Goal: Task Accomplishment & Management: Use online tool/utility

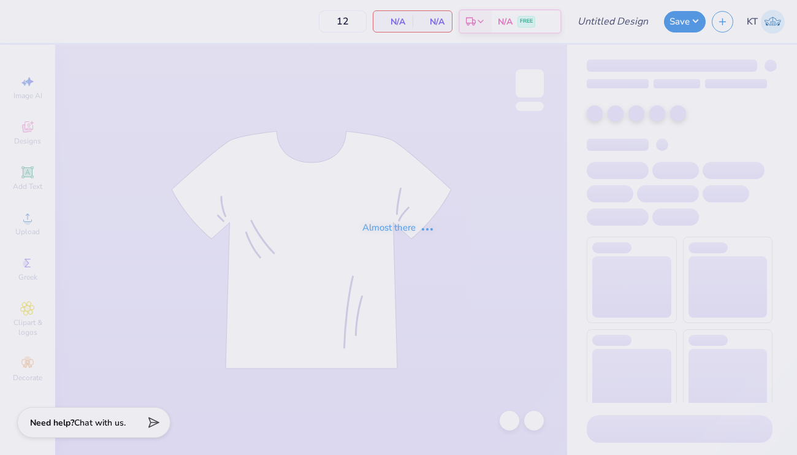
type input "heart shorts"
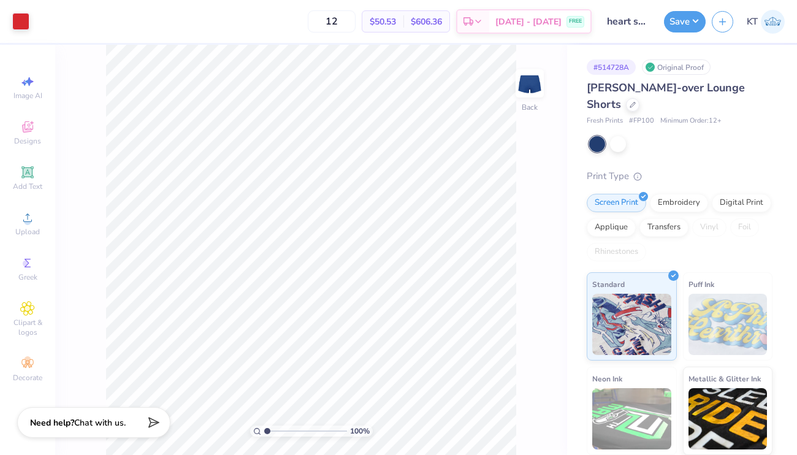
click at [629, 149] on div at bounding box center [680, 144] width 183 height 16
click at [618, 148] on div at bounding box center [618, 143] width 16 height 16
type input "50"
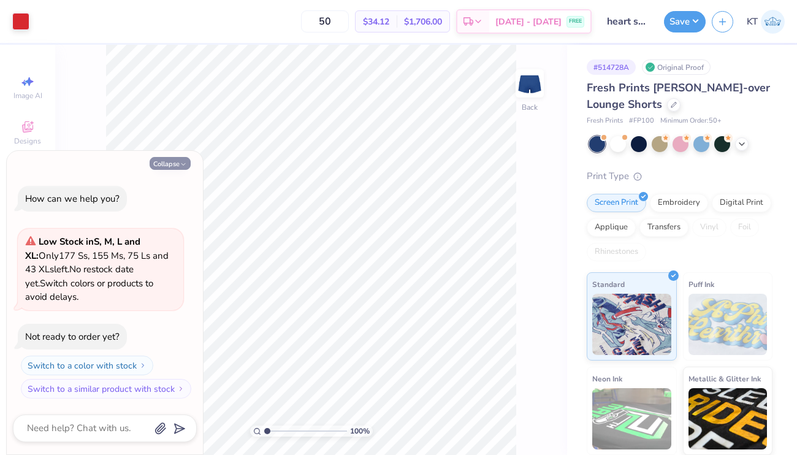
click at [171, 163] on button "Collapse" at bounding box center [170, 163] width 41 height 13
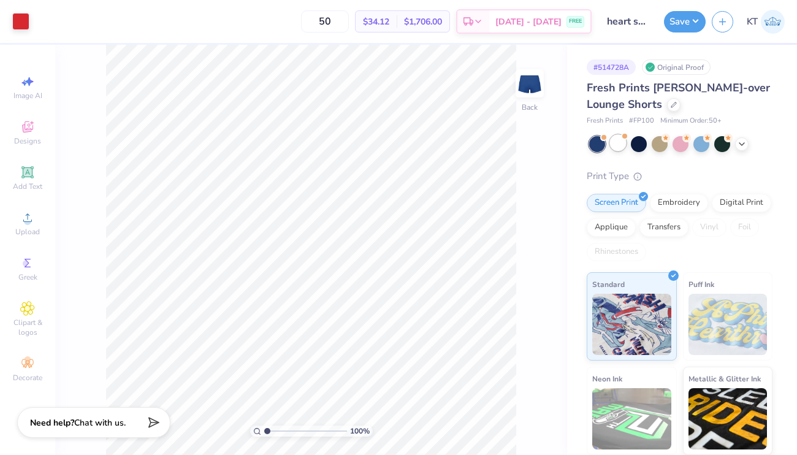
click at [618, 143] on div at bounding box center [618, 143] width 16 height 16
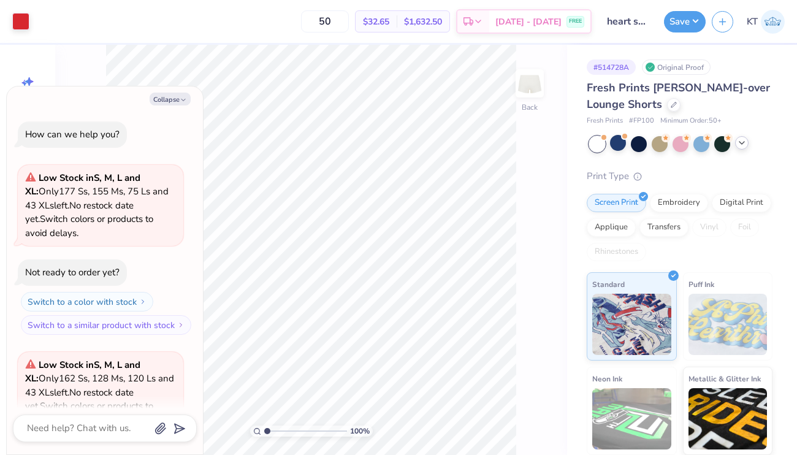
scroll to position [123, 0]
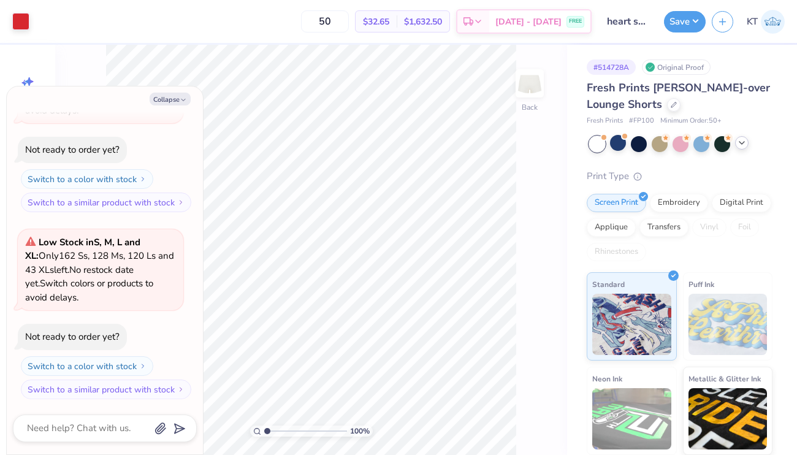
click at [737, 145] on icon at bounding box center [742, 143] width 10 height 10
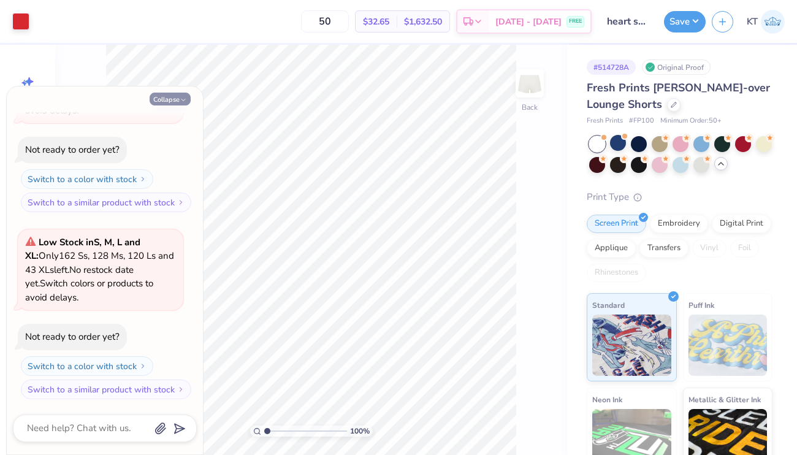
click at [165, 97] on button "Collapse" at bounding box center [170, 99] width 41 height 13
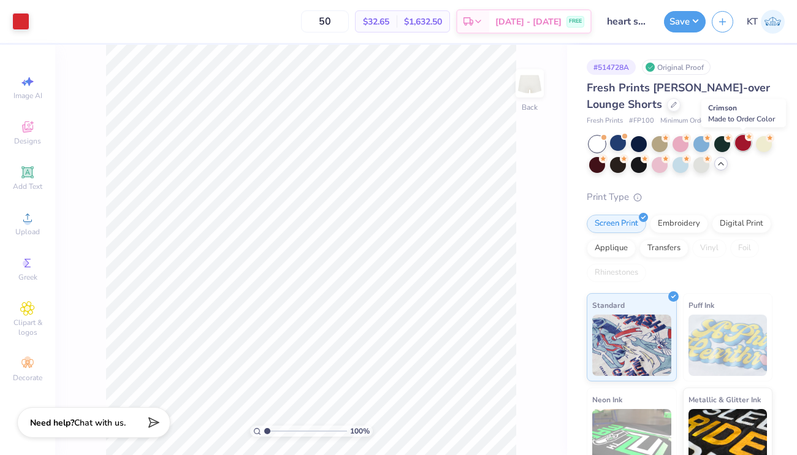
click at [748, 142] on div at bounding box center [743, 143] width 16 height 16
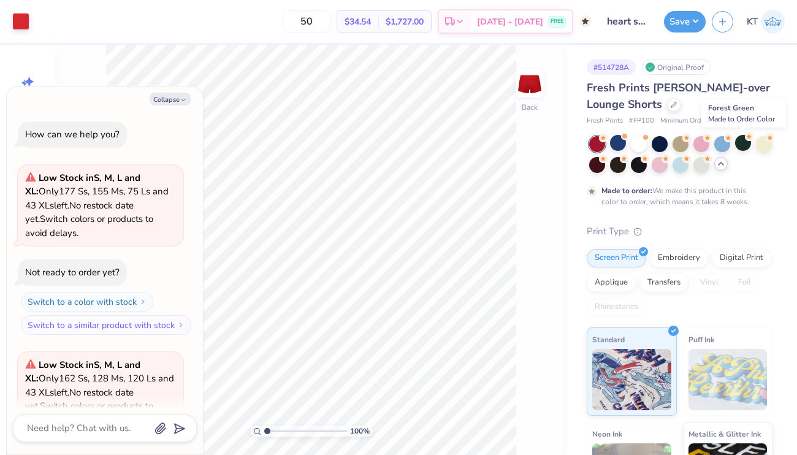
scroll to position [238, 0]
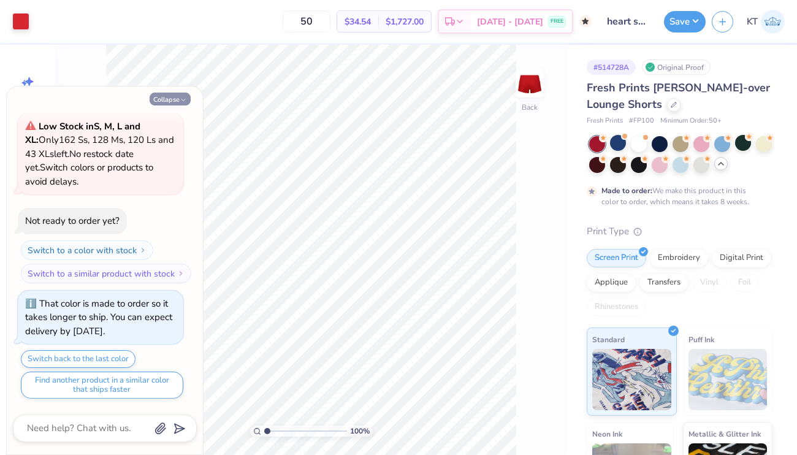
click at [159, 100] on button "Collapse" at bounding box center [170, 99] width 41 height 13
type textarea "x"
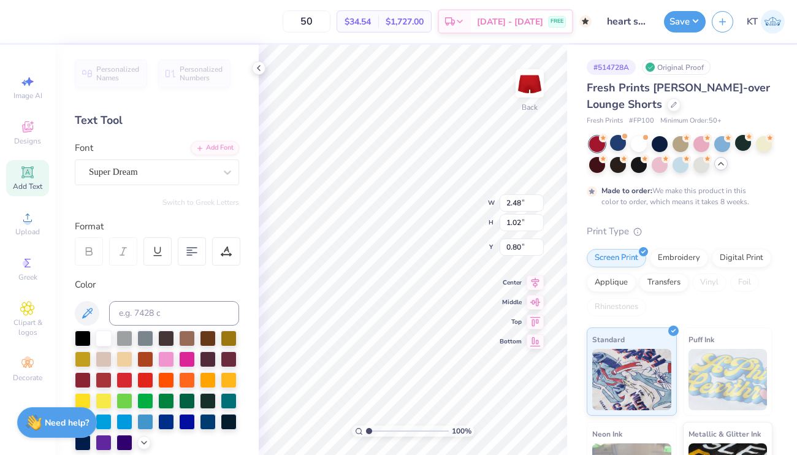
type textarea "DEEG"
click at [228, 378] on div at bounding box center [229, 379] width 16 height 16
click at [256, 70] on icon at bounding box center [259, 68] width 10 height 10
click at [257, 69] on icon at bounding box center [259, 68] width 10 height 10
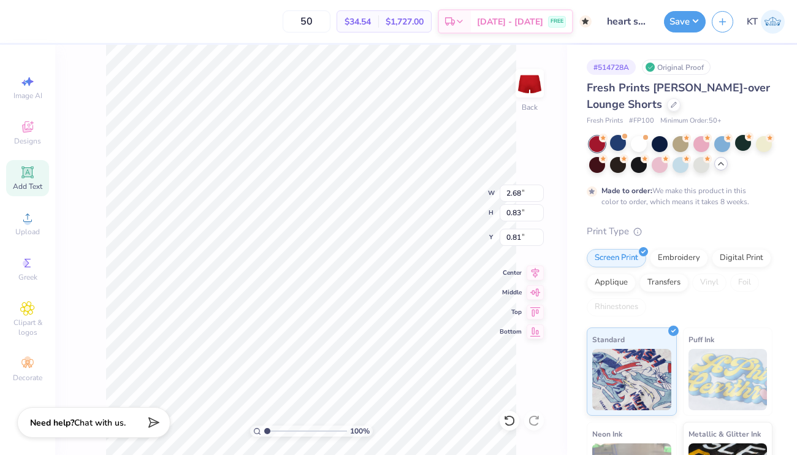
type input "0.70"
type input "2.69"
type input "1.11"
type input "0.55"
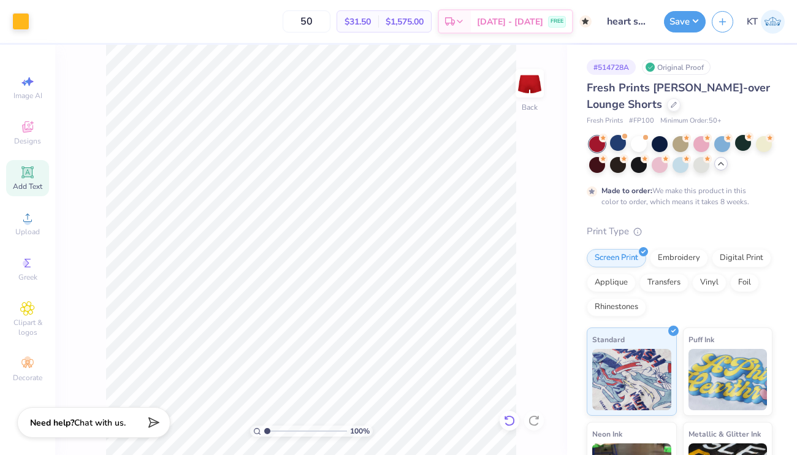
click at [510, 413] on div at bounding box center [509, 421] width 20 height 20
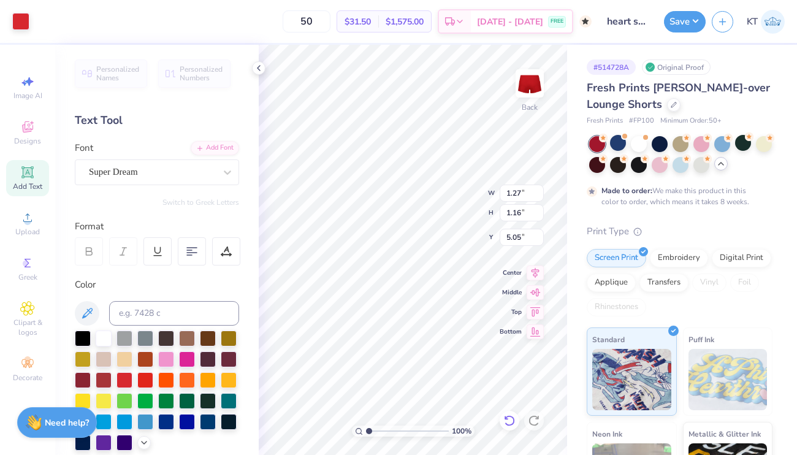
type input "0.65"
type input "1.98"
type input "1.80"
click at [229, 376] on div at bounding box center [229, 379] width 16 height 16
click at [257, 69] on polyline at bounding box center [258, 68] width 2 height 5
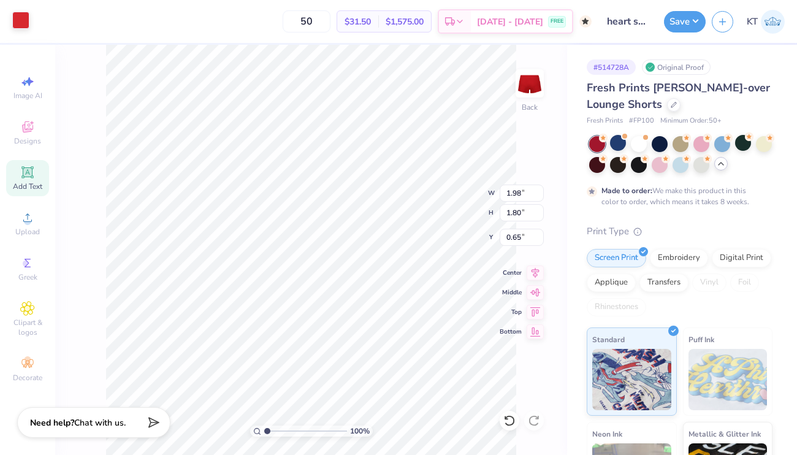
click at [24, 18] on div at bounding box center [20, 20] width 17 height 17
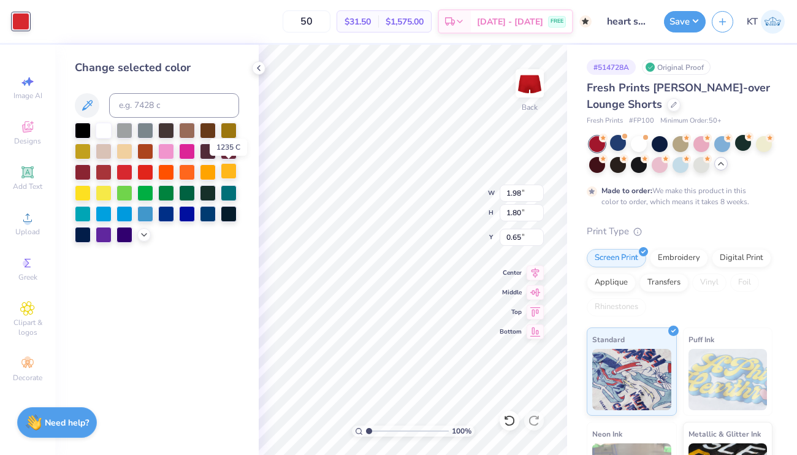
click at [229, 170] on div at bounding box center [229, 171] width 16 height 16
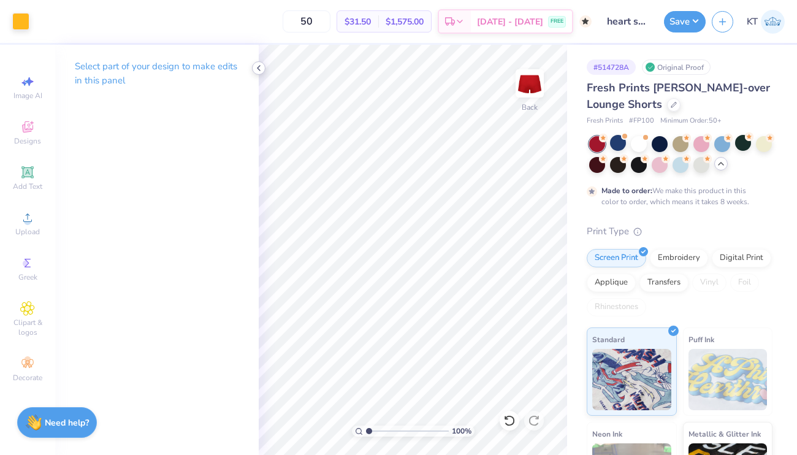
click at [258, 67] on polyline at bounding box center [258, 68] width 2 height 5
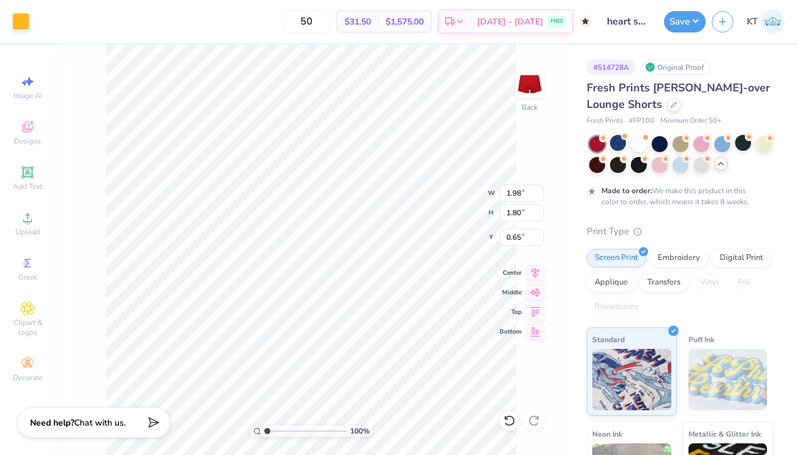
type input "0.50"
click at [17, 22] on div at bounding box center [20, 20] width 17 height 17
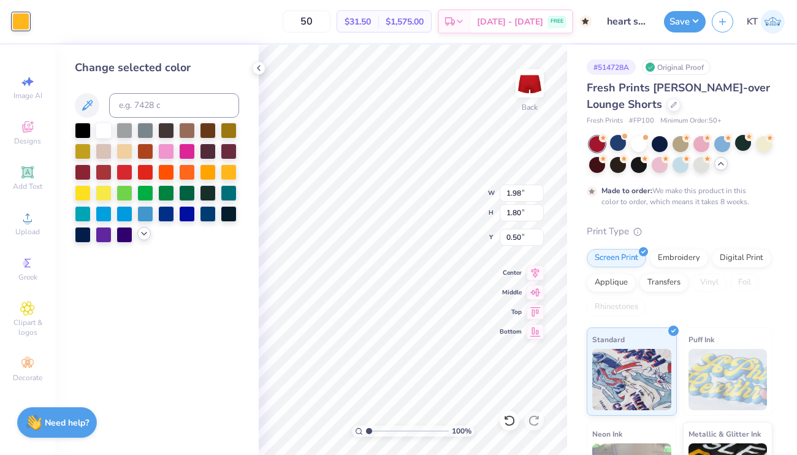
click at [140, 235] on icon at bounding box center [144, 234] width 10 height 10
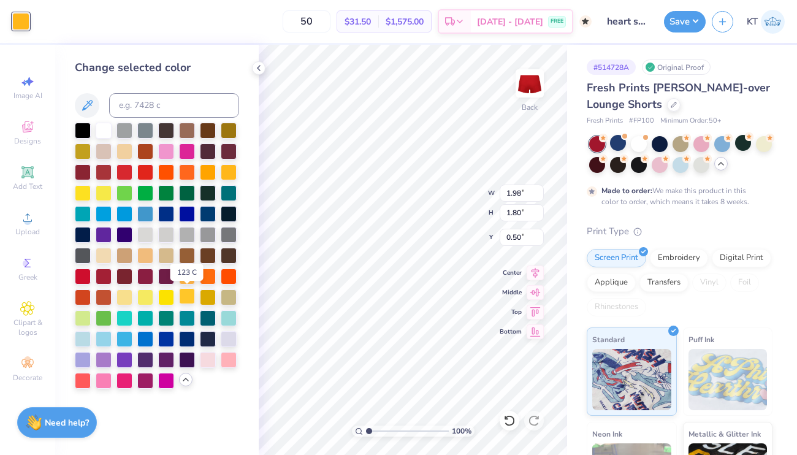
click at [188, 294] on div at bounding box center [187, 296] width 16 height 16
click at [230, 178] on div at bounding box center [229, 171] width 16 height 16
click at [257, 63] on icon at bounding box center [259, 68] width 10 height 10
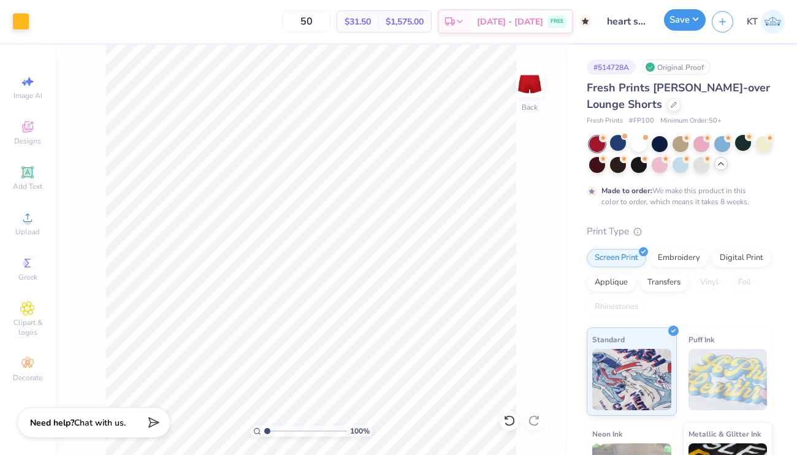
click at [672, 26] on button "Save" at bounding box center [685, 19] width 42 height 21
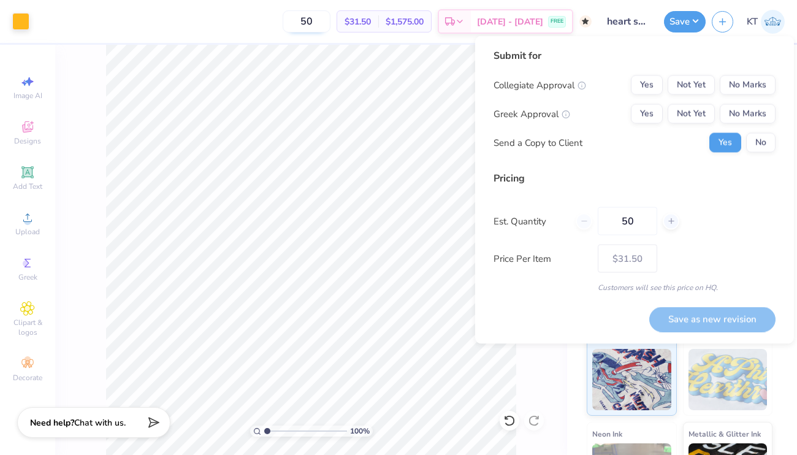
click at [319, 26] on input "50" at bounding box center [306, 21] width 48 height 22
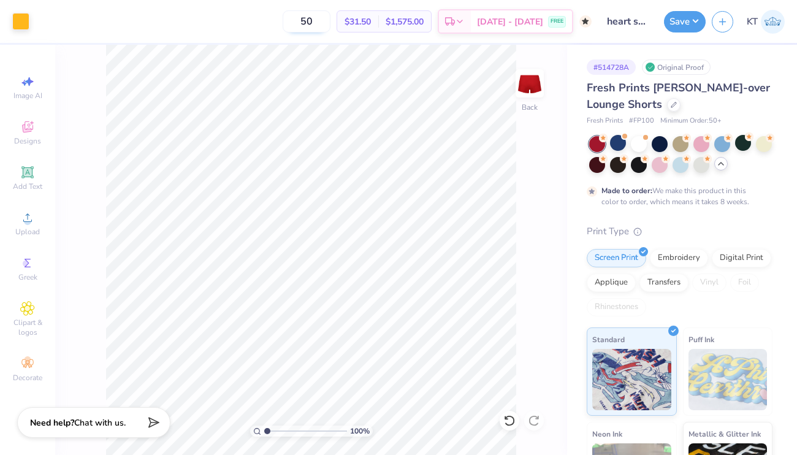
click at [319, 26] on input "50" at bounding box center [306, 21] width 48 height 22
click at [668, 21] on button "Save" at bounding box center [685, 19] width 42 height 21
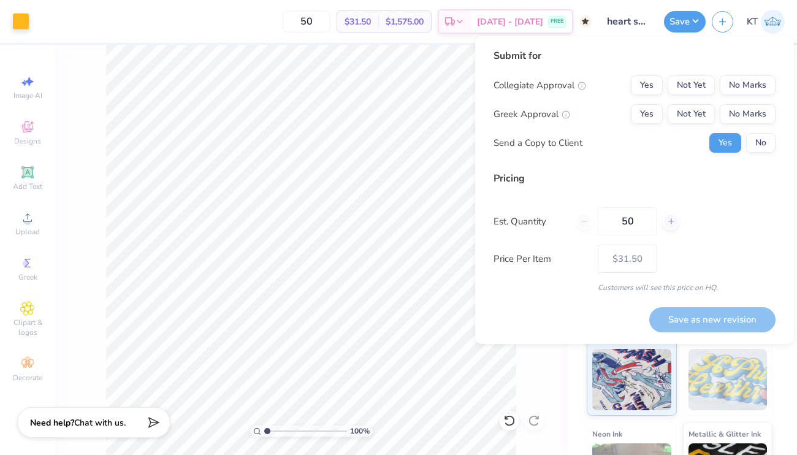
click at [627, 20] on input "heart shorts" at bounding box center [627, 21] width 60 height 25
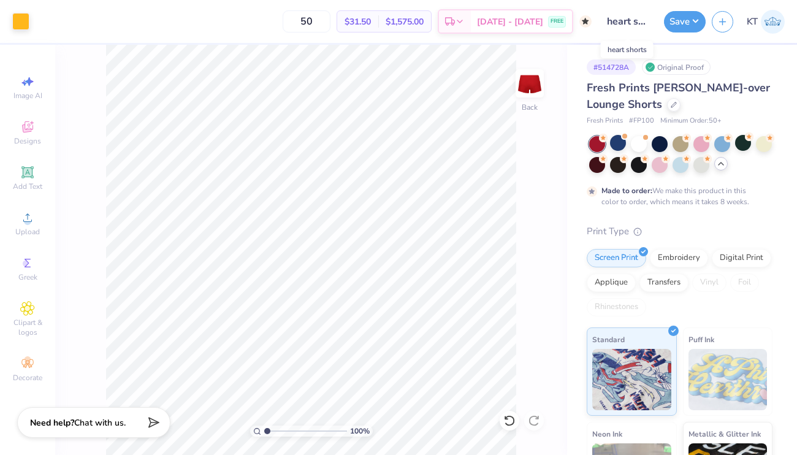
click at [638, 23] on input "heart shorts" at bounding box center [627, 21] width 60 height 25
click at [689, 19] on button "Save" at bounding box center [685, 19] width 42 height 21
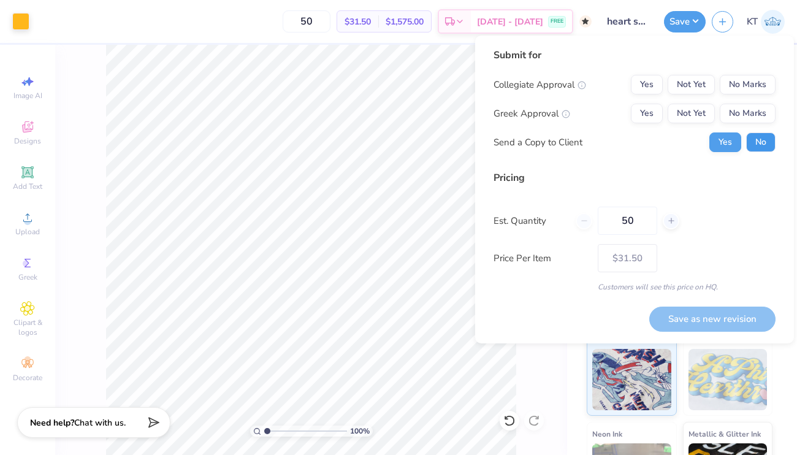
click at [763, 150] on button "No" at bounding box center [760, 142] width 29 height 20
click at [745, 115] on button "No Marks" at bounding box center [747, 114] width 56 height 20
click at [744, 99] on div "Collegiate Approval Yes Not Yet No Marks Greek Approval Yes Not Yet No Marks Se…" at bounding box center [634, 113] width 282 height 77
click at [744, 91] on button "No Marks" at bounding box center [747, 85] width 56 height 20
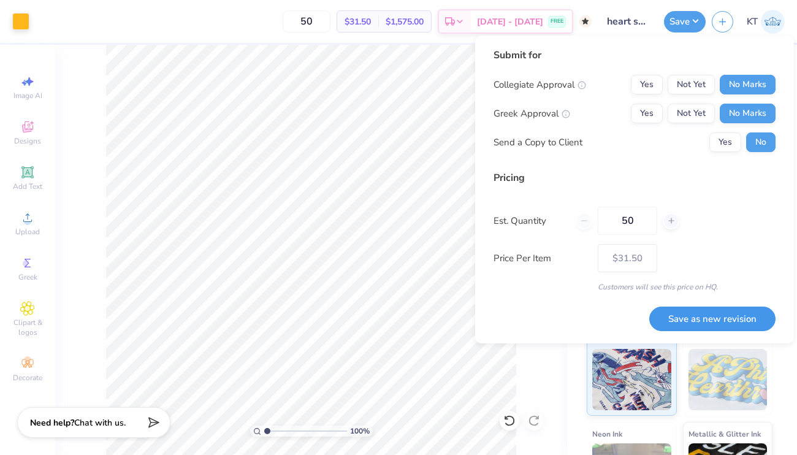
click at [687, 313] on button "Save as new revision" at bounding box center [712, 318] width 126 height 25
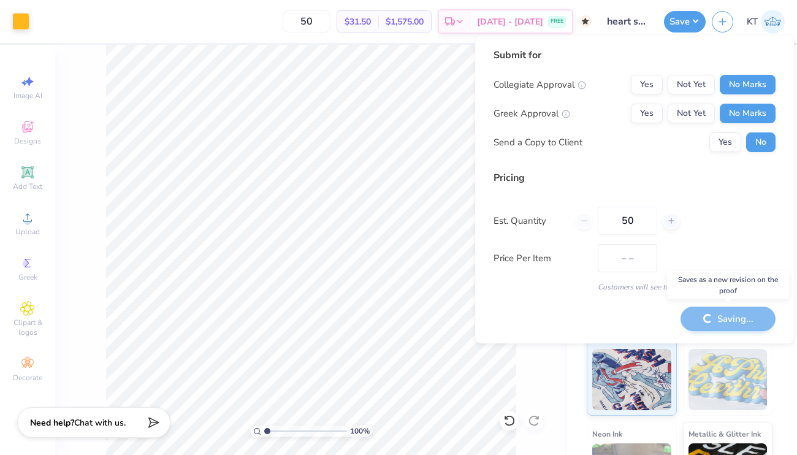
type input "$31.50"
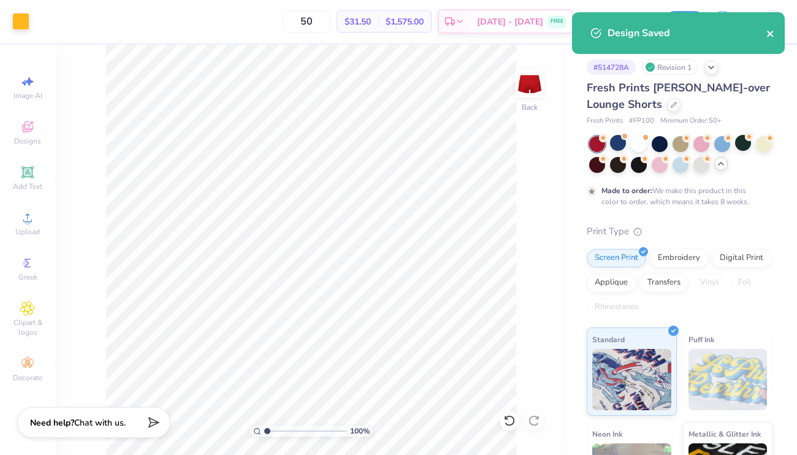
click at [774, 37] on icon "close" at bounding box center [770, 34] width 9 height 10
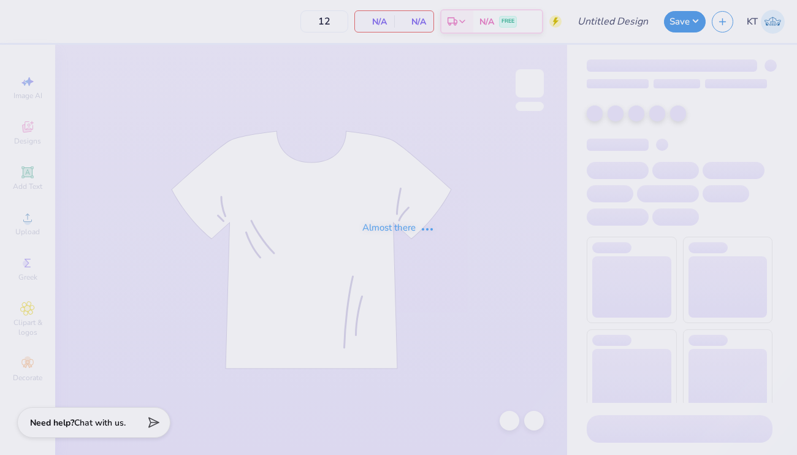
type input "Polka dot Set"
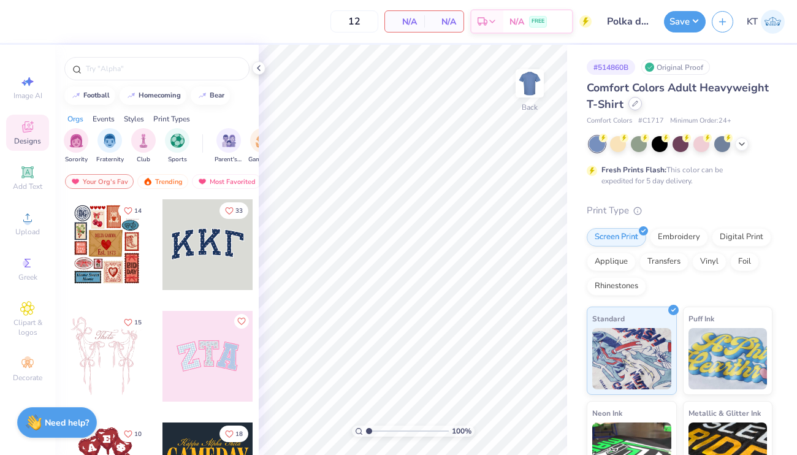
click at [629, 104] on div at bounding box center [634, 103] width 13 height 13
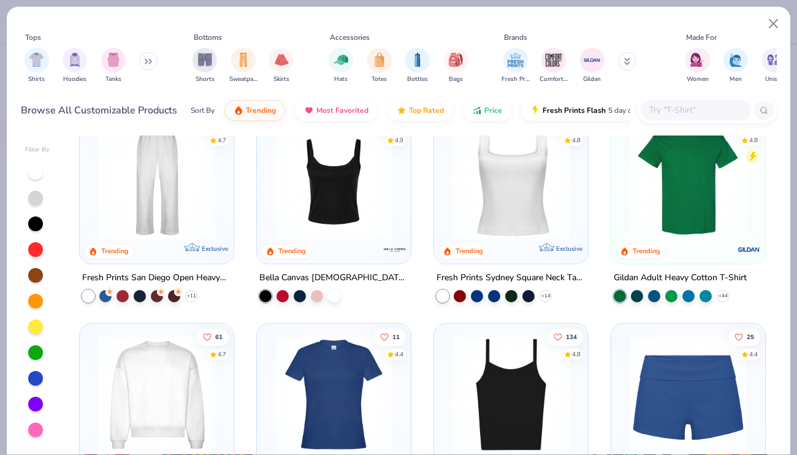
scroll to position [561, 0]
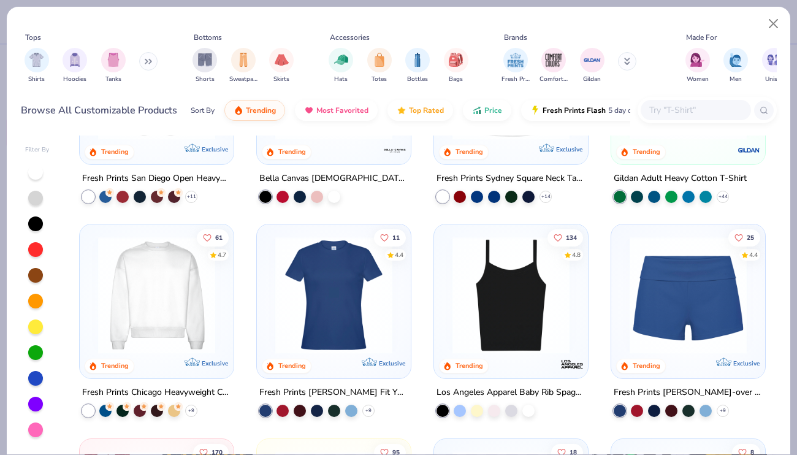
click at [490, 284] on img at bounding box center [510, 295] width 129 height 117
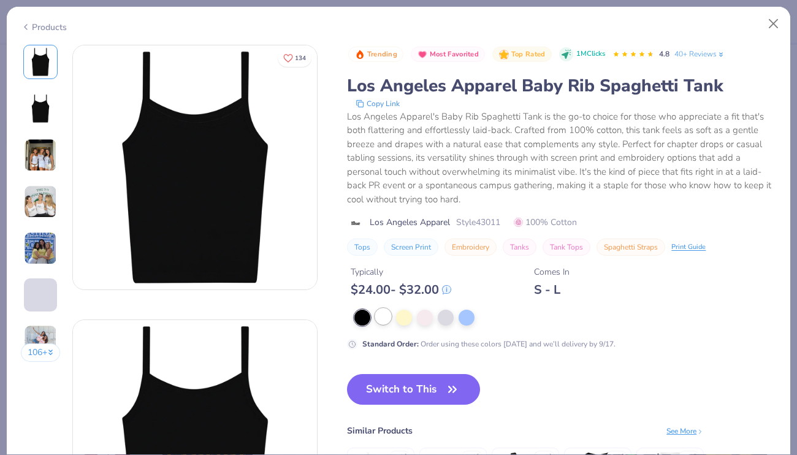
click at [383, 320] on div at bounding box center [383, 316] width 16 height 16
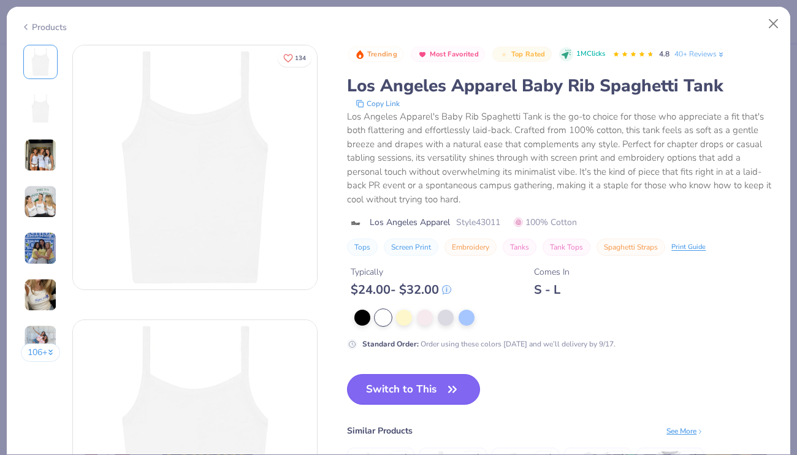
click at [388, 384] on button "Switch to This" at bounding box center [413, 389] width 133 height 31
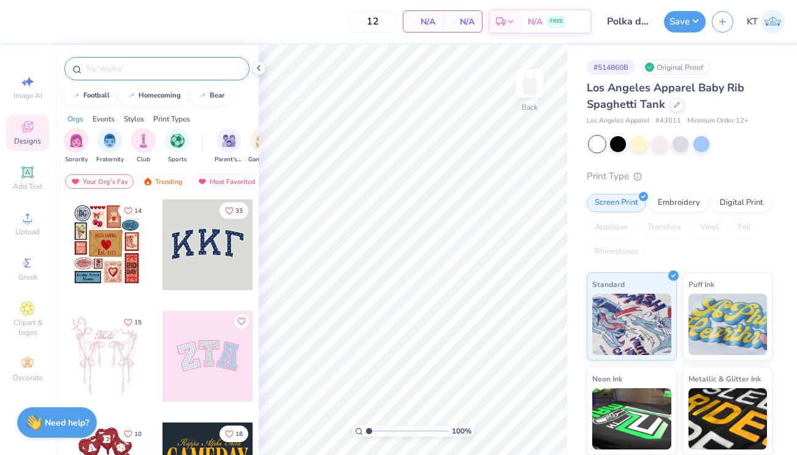
click at [105, 74] on div at bounding box center [156, 68] width 185 height 23
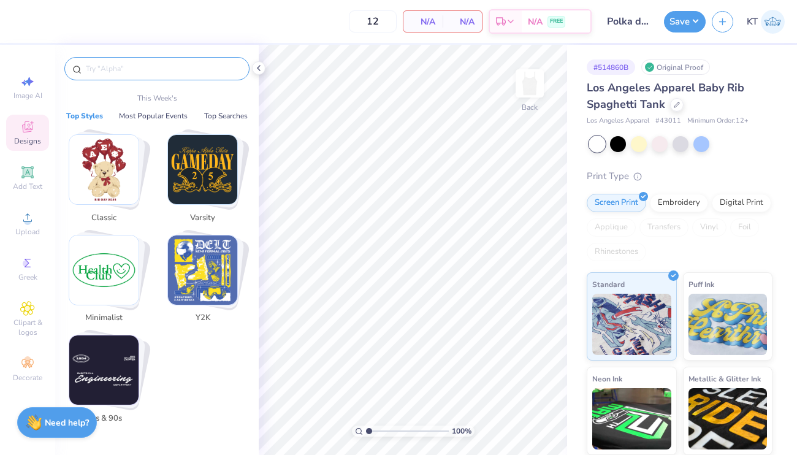
click at [105, 70] on input "text" at bounding box center [163, 69] width 157 height 12
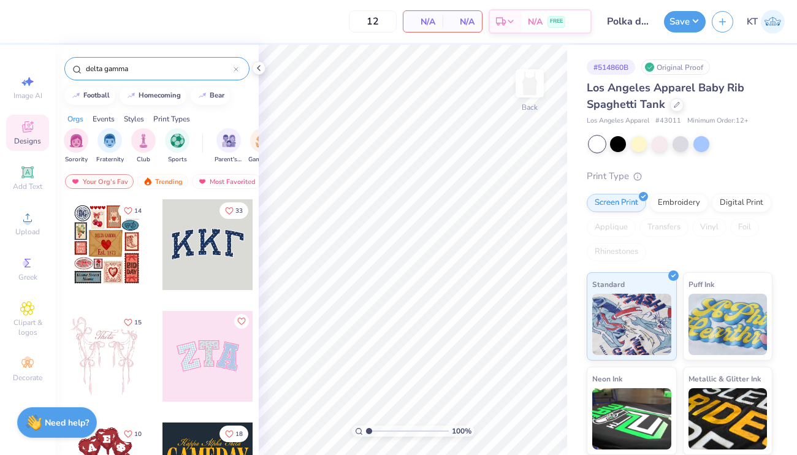
type input "delta gamma"
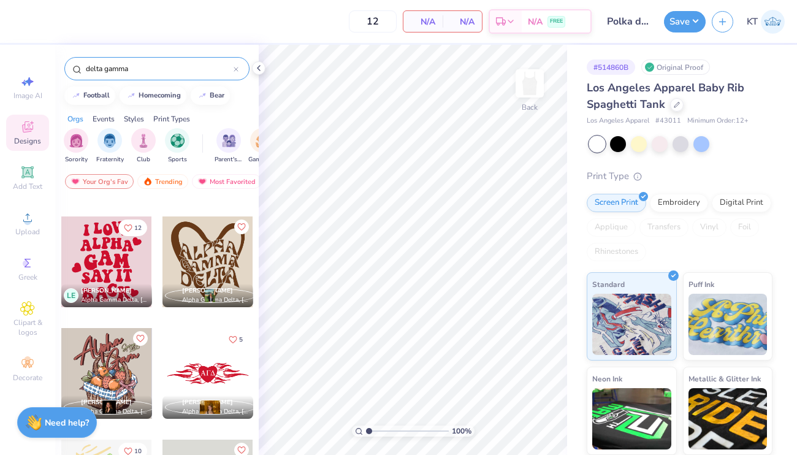
scroll to position [11273, 0]
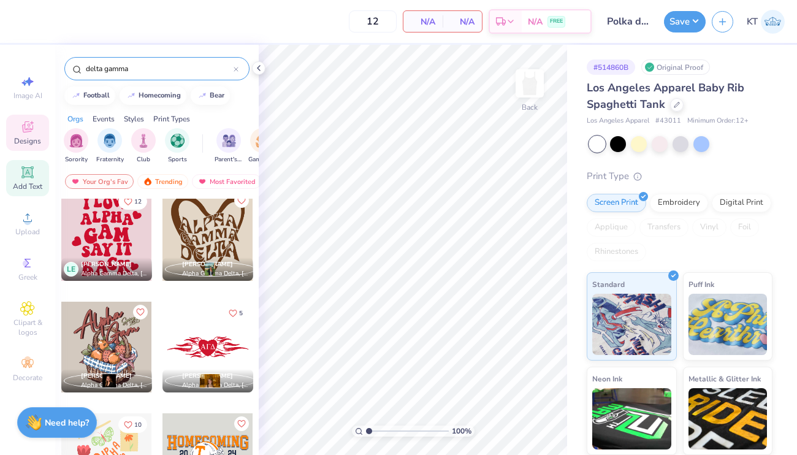
click at [33, 177] on icon at bounding box center [27, 172] width 12 height 12
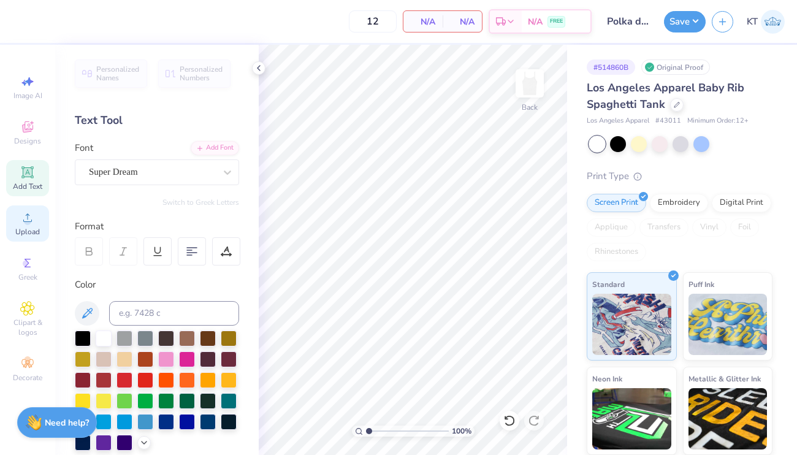
click at [30, 239] on div "Upload" at bounding box center [27, 223] width 43 height 36
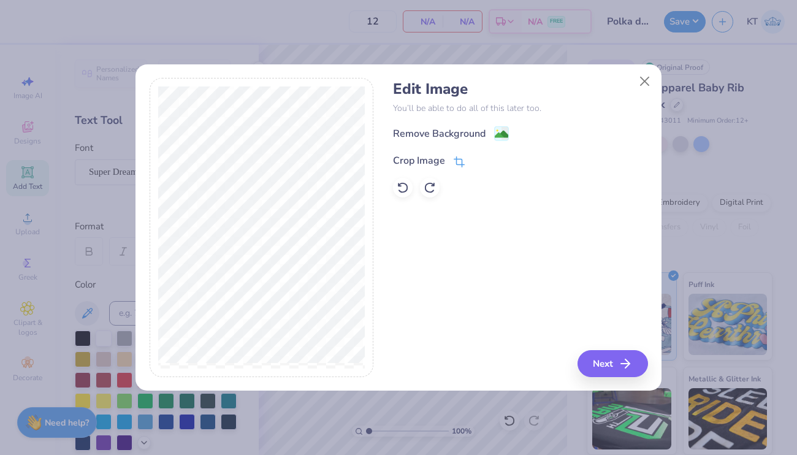
click at [418, 162] on div "Crop Image" at bounding box center [419, 160] width 52 height 15
click at [477, 157] on icon at bounding box center [479, 159] width 7 height 7
click at [463, 136] on div "Remove Background" at bounding box center [439, 134] width 93 height 15
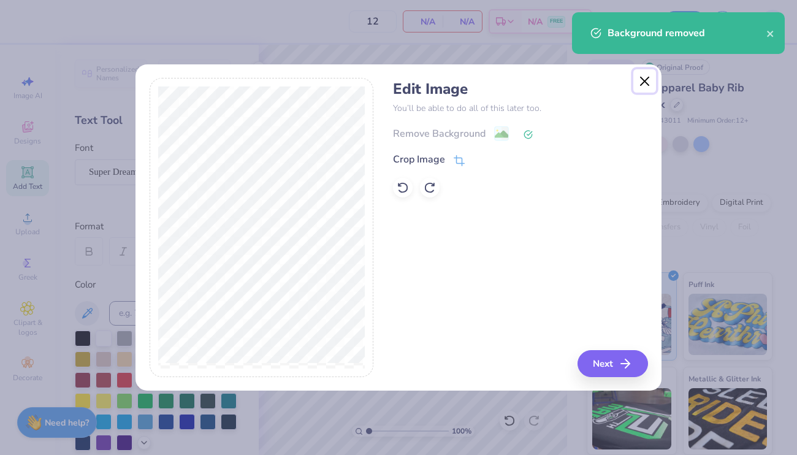
click at [643, 87] on button "Close" at bounding box center [644, 80] width 23 height 23
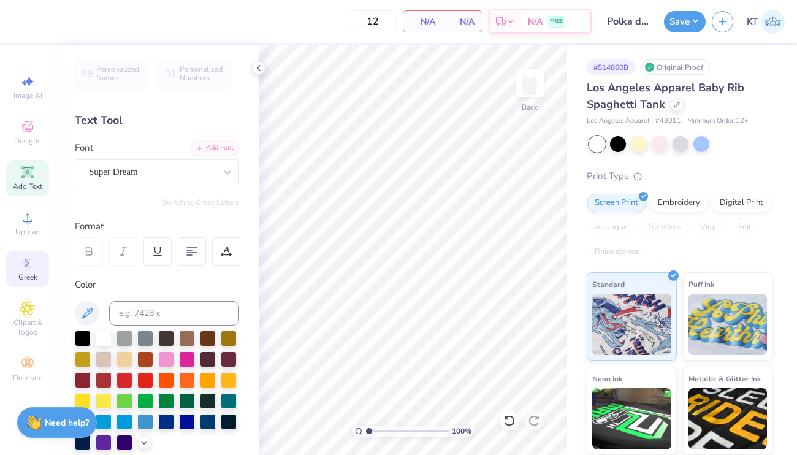
click at [26, 263] on circle at bounding box center [26, 263] width 7 height 7
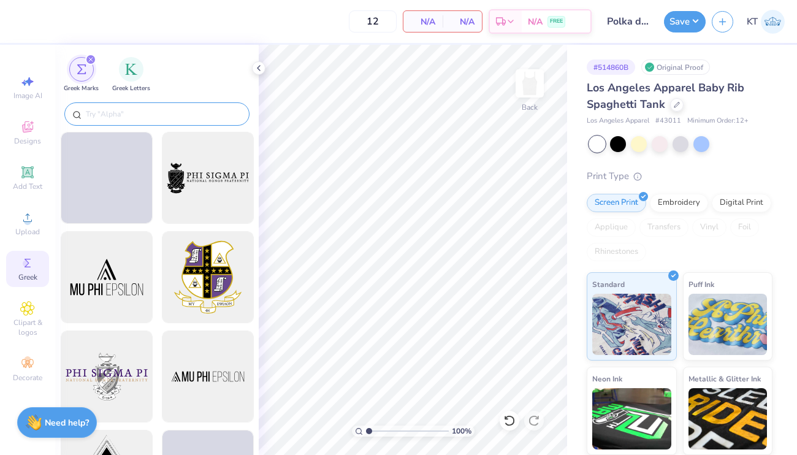
click at [181, 104] on div at bounding box center [156, 113] width 185 height 23
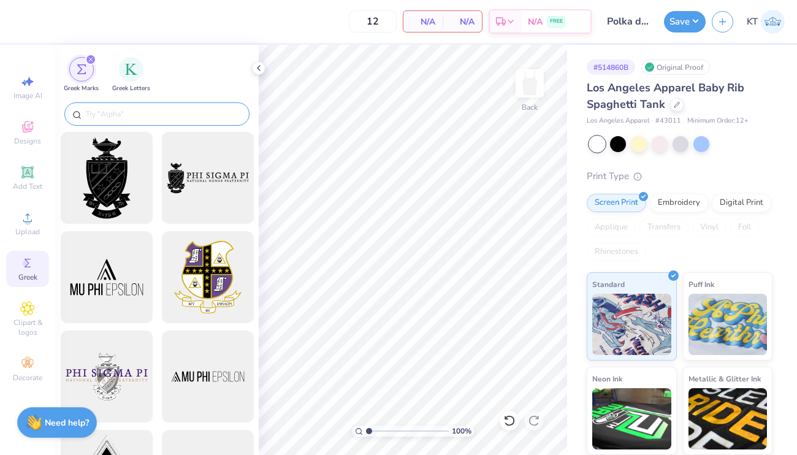
click at [178, 115] on input "text" at bounding box center [163, 114] width 157 height 12
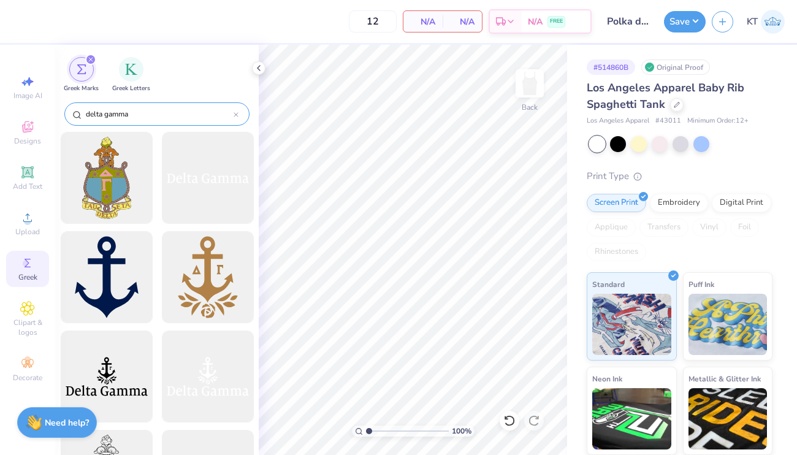
type input "delta gamma"
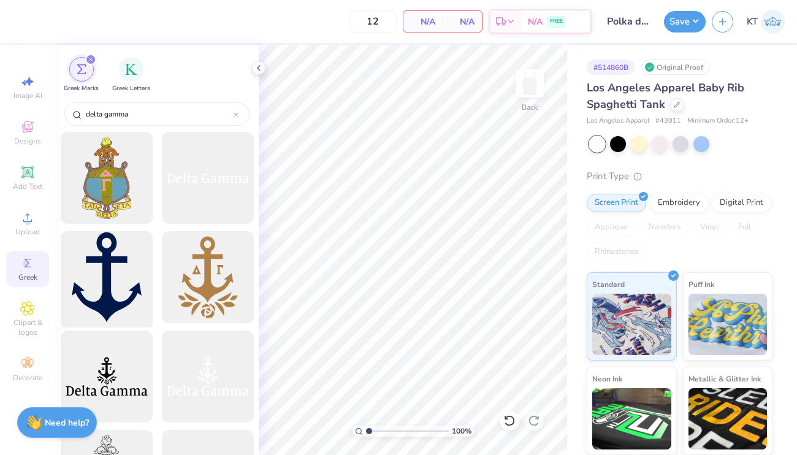
click at [104, 251] on div at bounding box center [106, 277] width 101 height 101
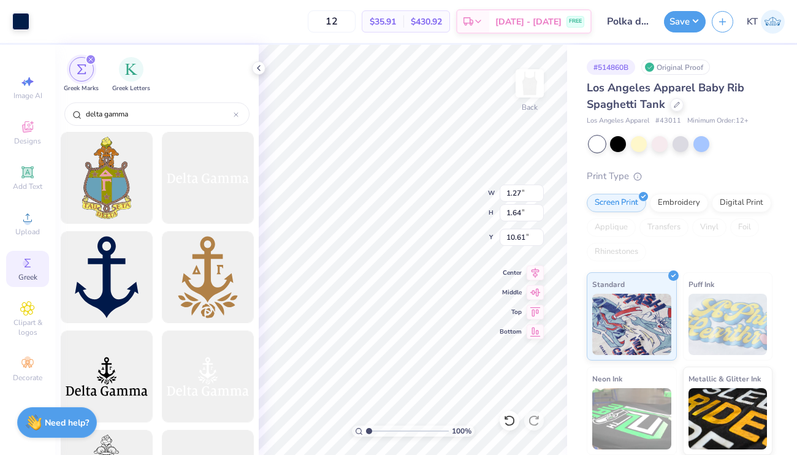
type input "1.27"
type input "1.64"
click at [26, 23] on div at bounding box center [20, 20] width 17 height 17
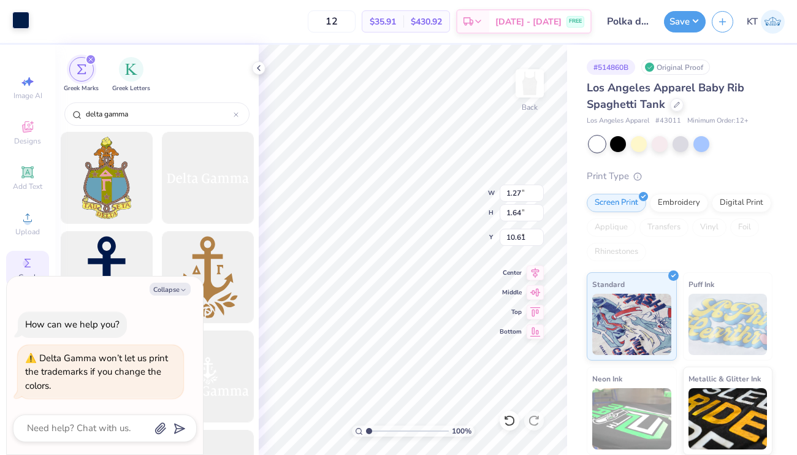
type input "4.86"
click at [25, 22] on div at bounding box center [20, 20] width 17 height 17
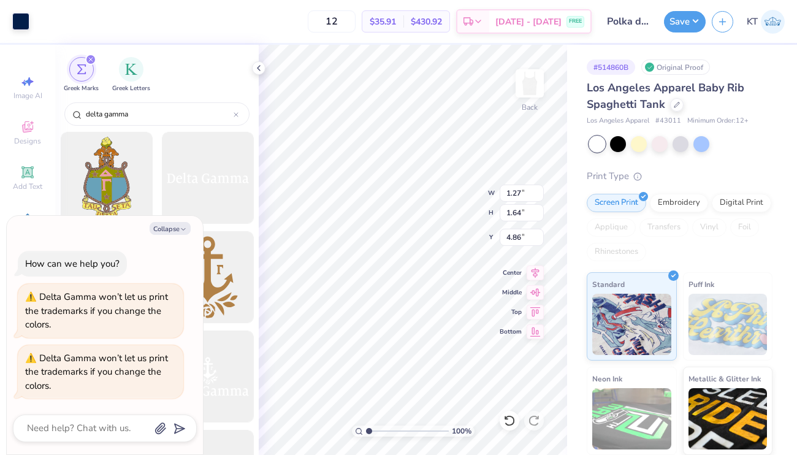
click at [178, 219] on div "Collapse How can we help you? Delta Gamma won’t let us print the trademarks if …" at bounding box center [105, 335] width 196 height 239
click at [176, 225] on button "Collapse" at bounding box center [170, 228] width 41 height 13
type textarea "x"
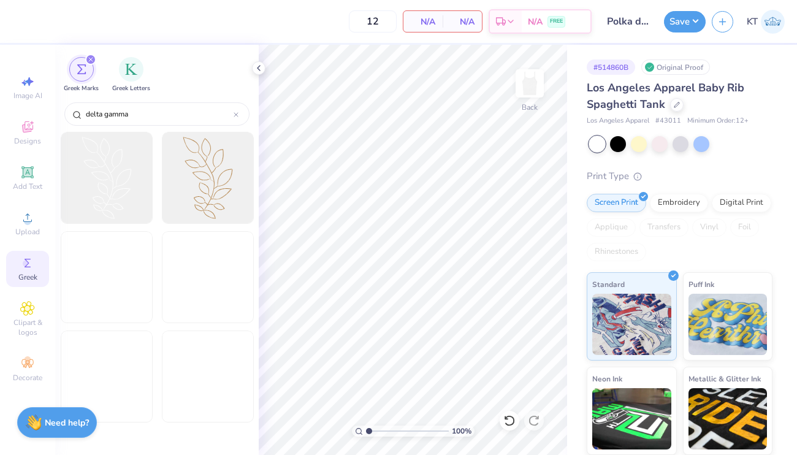
scroll to position [5341, 0]
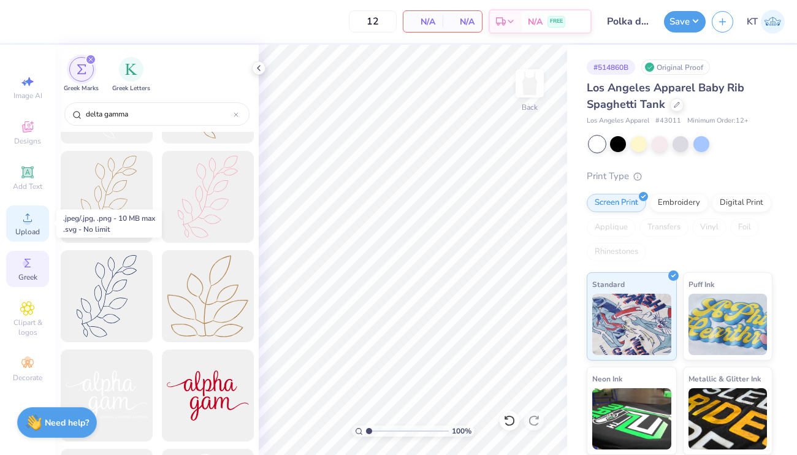
click at [26, 226] on div "Upload" at bounding box center [27, 223] width 43 height 36
click at [34, 146] on div "Designs" at bounding box center [27, 133] width 43 height 36
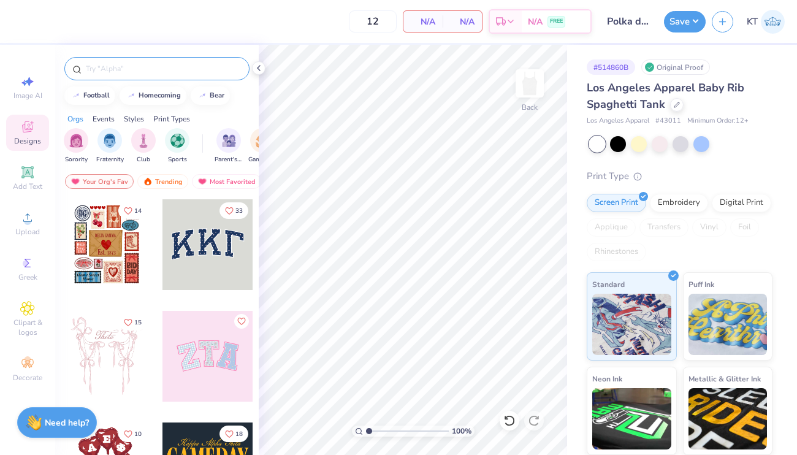
click at [133, 74] on input "text" at bounding box center [163, 69] width 157 height 12
type input "anchor"
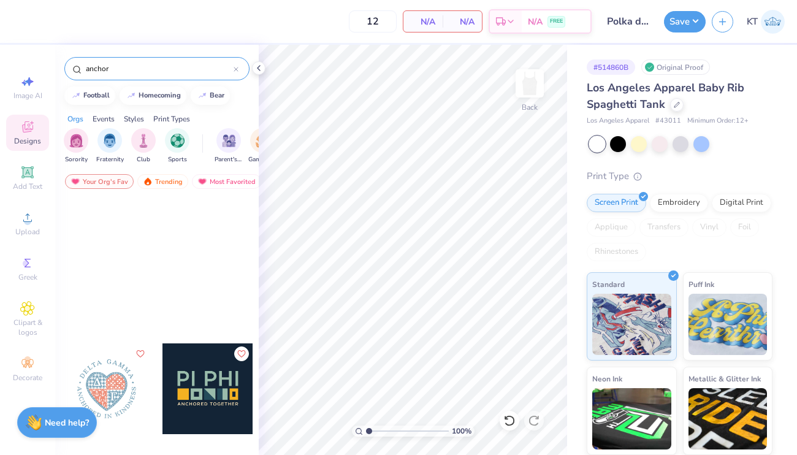
scroll to position [0, 0]
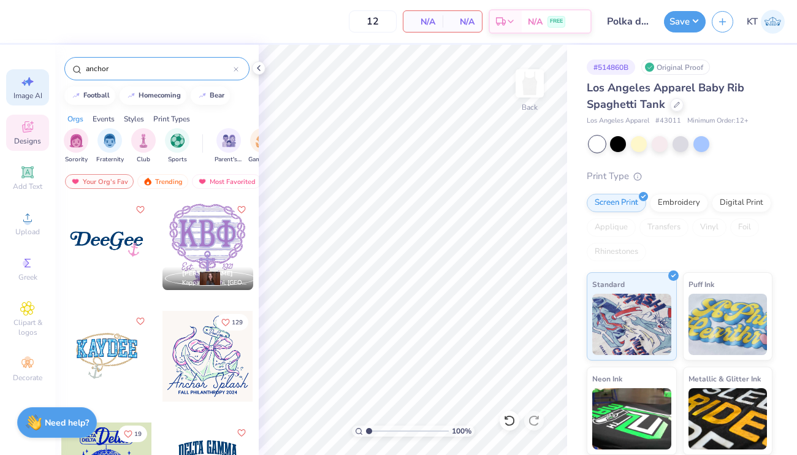
click at [34, 98] on span "Image AI" at bounding box center [27, 96] width 29 height 10
select select "4"
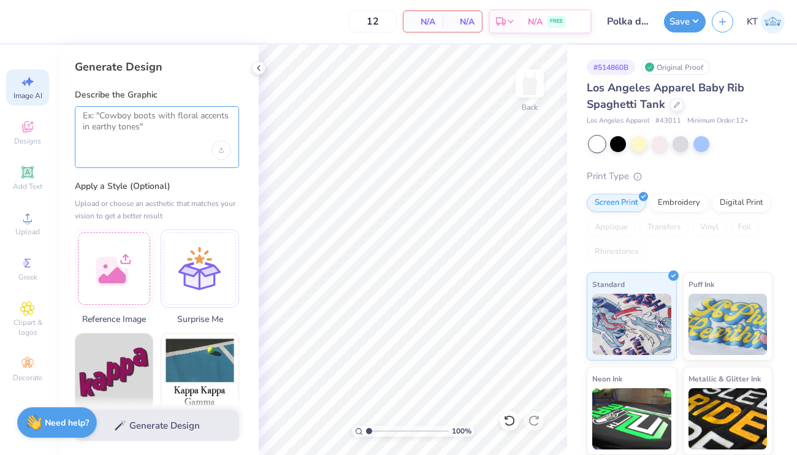
click at [125, 133] on textarea at bounding box center [157, 125] width 148 height 31
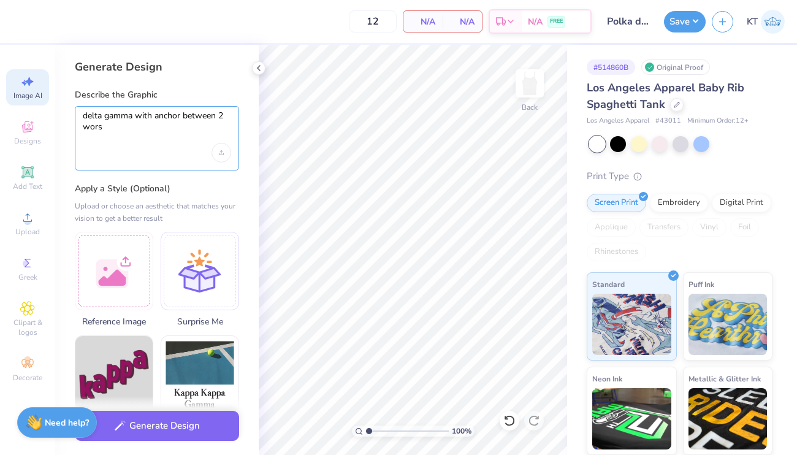
click at [99, 129] on textarea "delta gamma with anchor between 2 wors" at bounding box center [157, 126] width 148 height 33
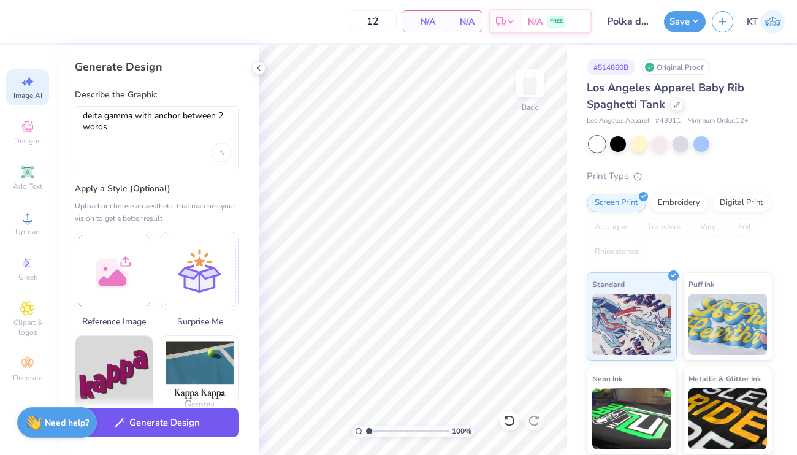
click at [133, 436] on button "Generate Design" at bounding box center [157, 422] width 164 height 30
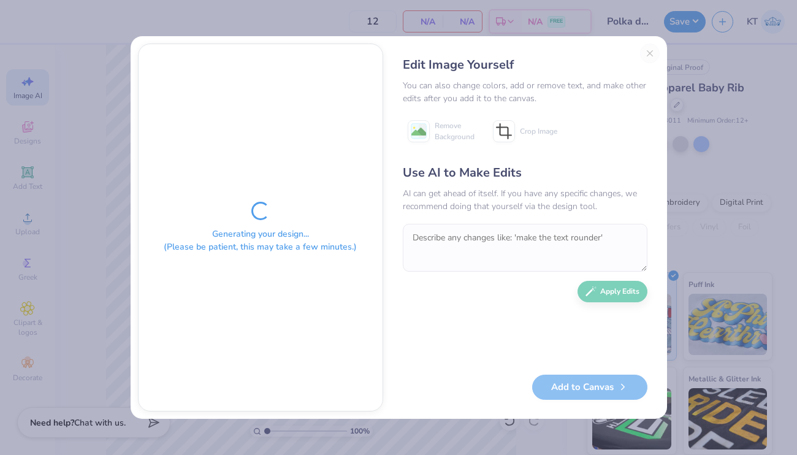
click at [645, 56] on div "Edit Image Yourself" at bounding box center [525, 65] width 244 height 18
click at [650, 53] on div "Edit Image Yourself You can also change colors, add or remove text, and make ot…" at bounding box center [524, 228] width 269 height 368
click at [683, 66] on div "Generating your design... (Please be patient, this may take a few minutes.) Edi…" at bounding box center [398, 227] width 797 height 455
click at [580, 99] on div "You can also change colors, add or remove text, and make other edits after you …" at bounding box center [525, 92] width 244 height 26
click at [651, 45] on div "Edit Image Yourself You can also change colors, add or remove text, and make ot…" at bounding box center [524, 228] width 269 height 368
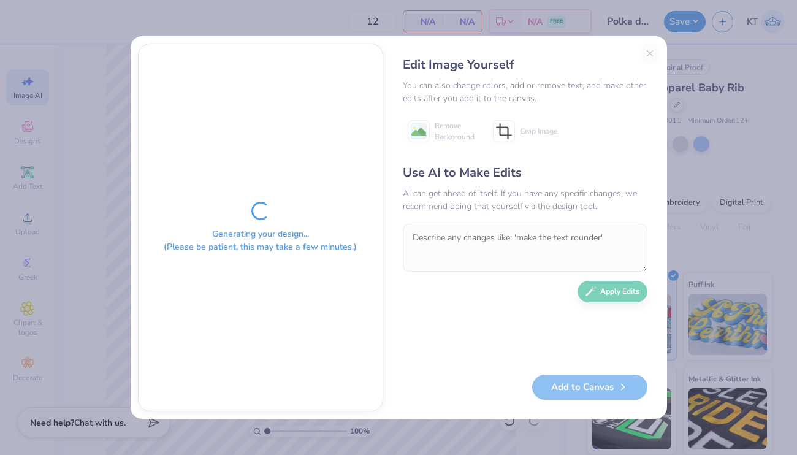
click at [243, 228] on div "Generating your design... (Please be patient, this may take a few minutes.)" at bounding box center [260, 240] width 193 height 26
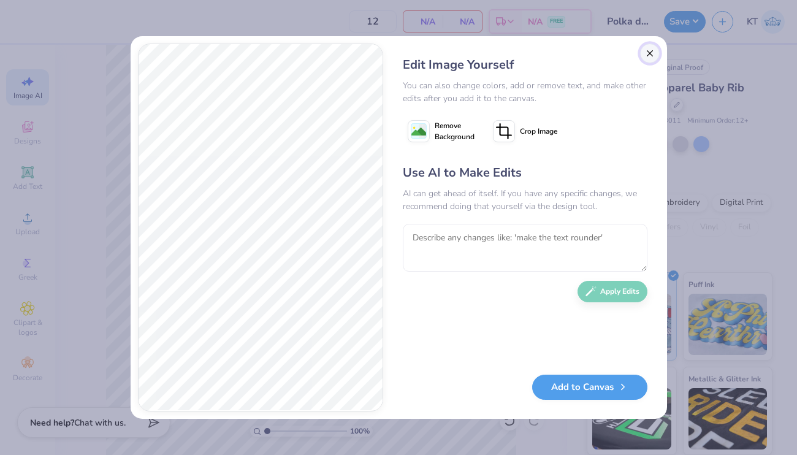
click at [643, 56] on button "Close" at bounding box center [650, 54] width 20 height 20
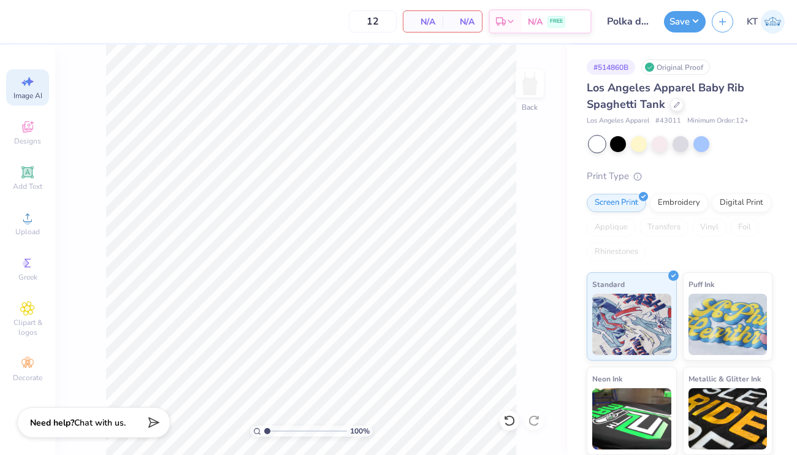
scroll to position [0, 28]
click at [22, 97] on span "Image AI" at bounding box center [27, 96] width 29 height 10
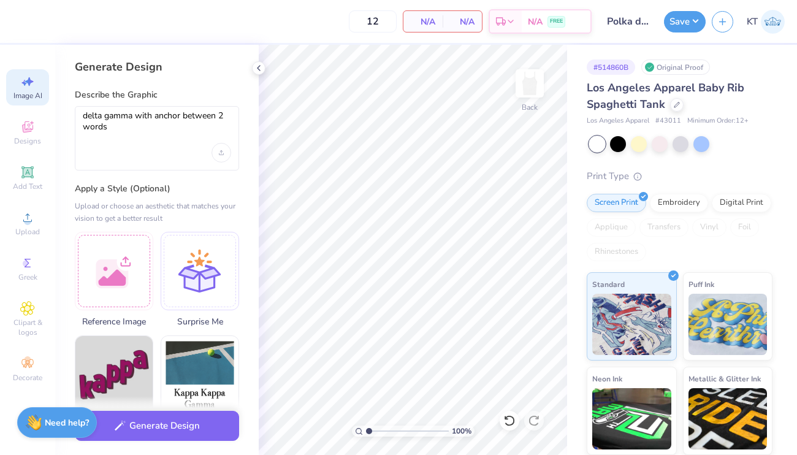
scroll to position [0, 0]
click at [122, 129] on textarea "delta gamma with anchor between 2 words" at bounding box center [157, 126] width 148 height 33
click at [224, 148] on div "Upload image" at bounding box center [221, 153] width 20 height 20
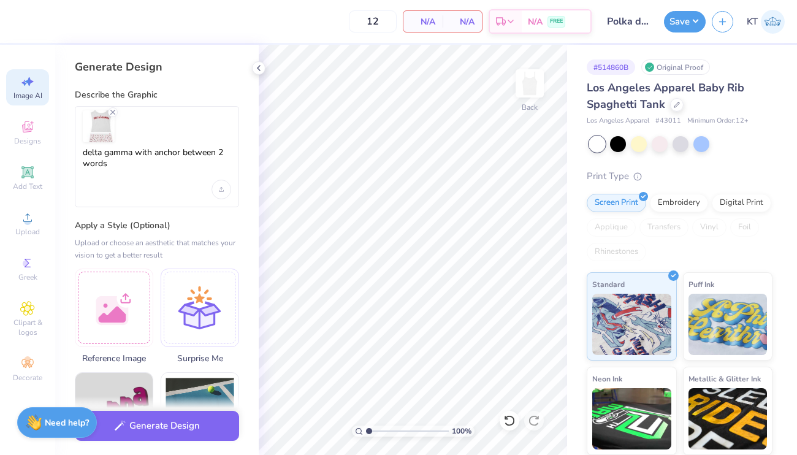
click at [169, 186] on div "delta gamma with anchor between 2 words" at bounding box center [157, 156] width 164 height 101
click at [165, 156] on textarea "delta gamma with anchor between 2 words" at bounding box center [157, 163] width 148 height 33
click at [153, 157] on textarea "delta gamma with anchor between 2 words" at bounding box center [157, 163] width 148 height 33
click at [138, 165] on textarea "delta gamma with anchor between 2 words" at bounding box center [157, 163] width 148 height 33
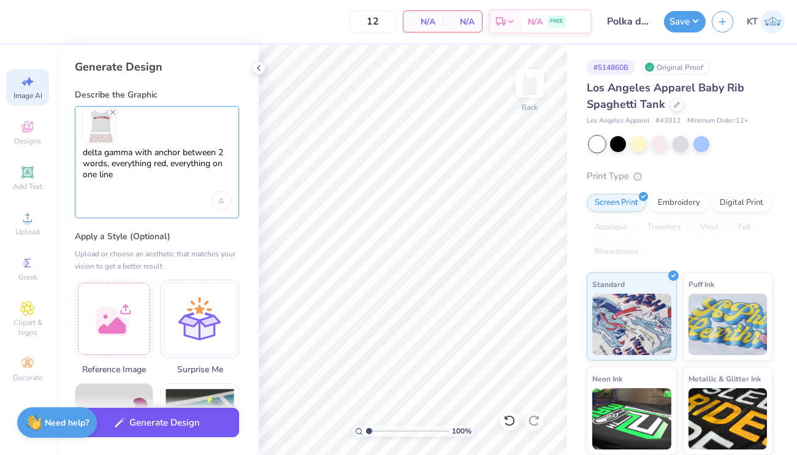
type textarea "delta gamma with anchor between 2 words, everything red, everything on one line"
click at [138, 418] on button "Generate Design" at bounding box center [157, 422] width 164 height 30
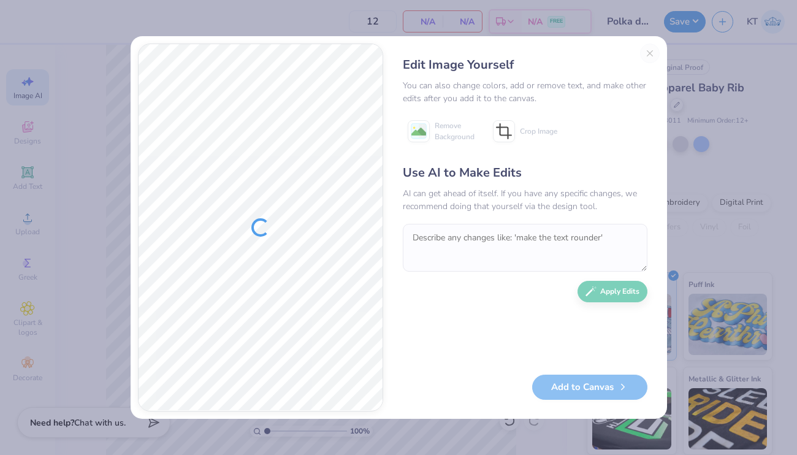
click at [353, 162] on div at bounding box center [260, 227] width 244 height 366
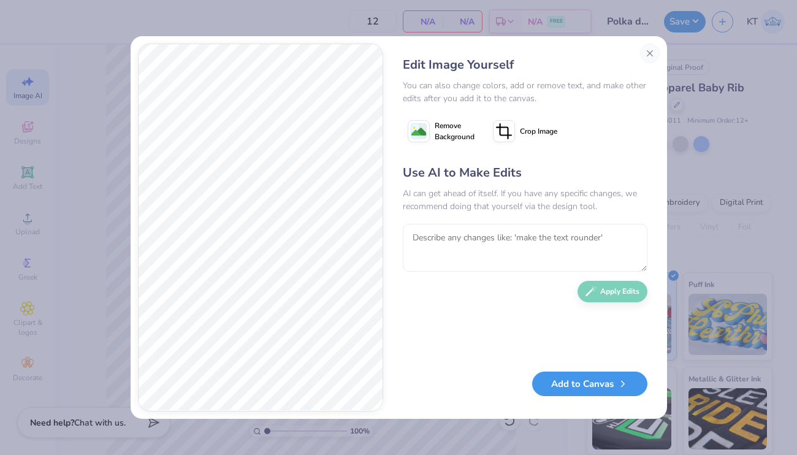
click at [596, 388] on button "Add to Canvas" at bounding box center [589, 383] width 115 height 25
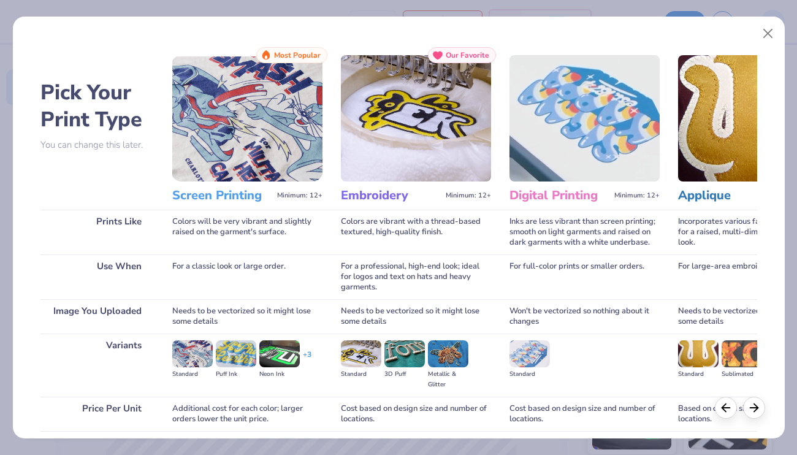
scroll to position [95, 0]
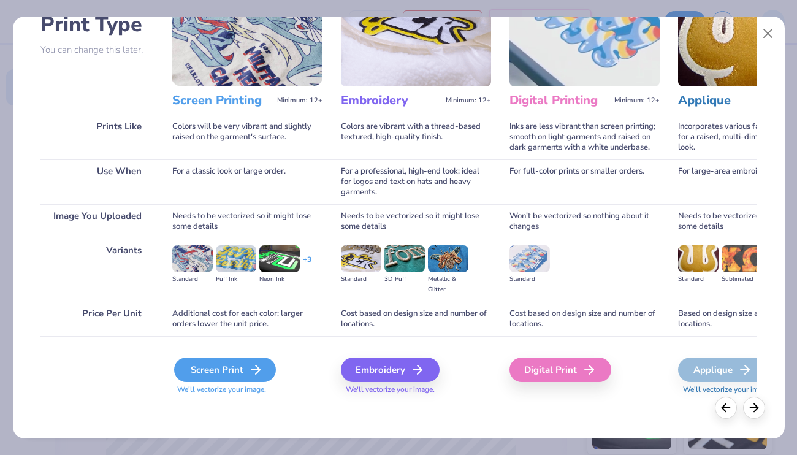
click at [202, 368] on div "Screen Print" at bounding box center [225, 369] width 102 height 25
click at [233, 363] on div "Screen Print" at bounding box center [225, 369] width 102 height 25
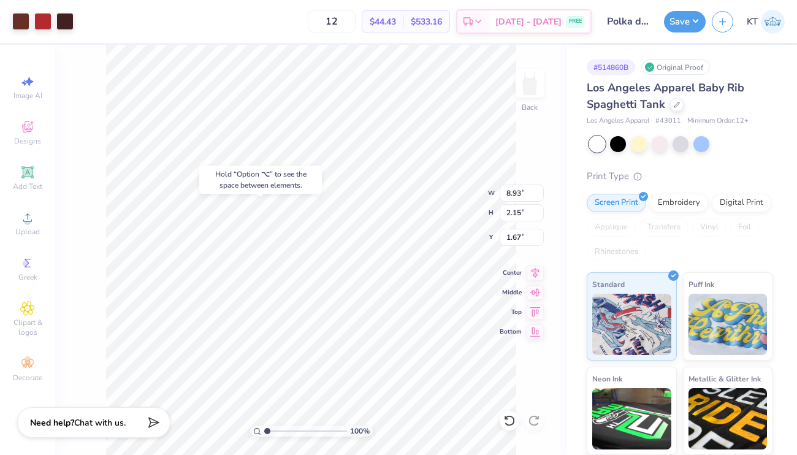
type input "1.67"
click at [15, 15] on div at bounding box center [20, 20] width 17 height 17
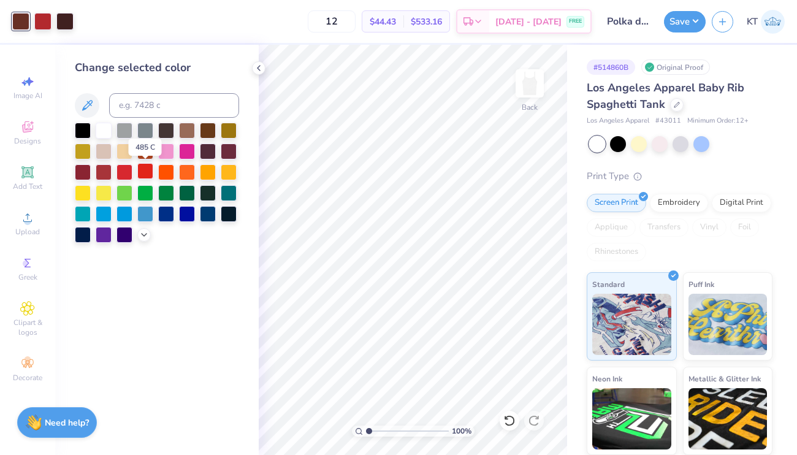
click at [144, 173] on div at bounding box center [145, 171] width 16 height 16
click at [122, 172] on div at bounding box center [124, 171] width 16 height 16
click at [145, 244] on div "Change selected color" at bounding box center [156, 250] width 203 height 410
click at [145, 243] on div "Change selected color" at bounding box center [156, 250] width 203 height 410
click at [145, 235] on icon at bounding box center [144, 234] width 10 height 10
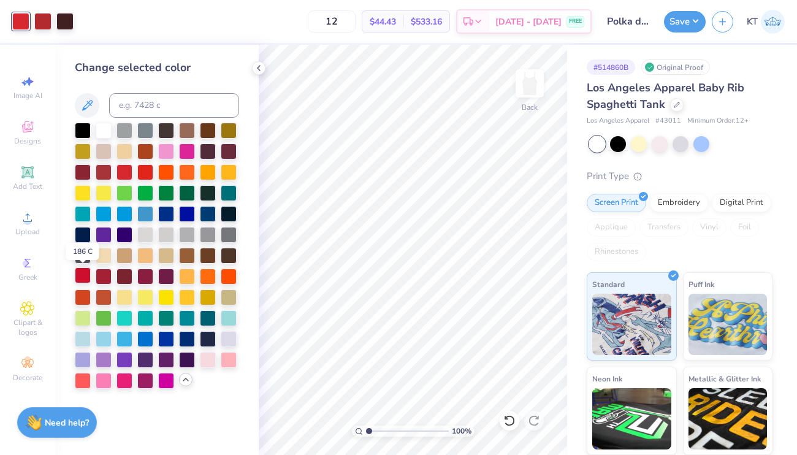
click at [81, 276] on div at bounding box center [83, 275] width 16 height 16
click at [42, 17] on div at bounding box center [42, 20] width 17 height 17
click at [79, 271] on div at bounding box center [83, 275] width 16 height 16
click at [48, 21] on div at bounding box center [42, 20] width 17 height 17
click at [81, 276] on div at bounding box center [83, 275] width 16 height 16
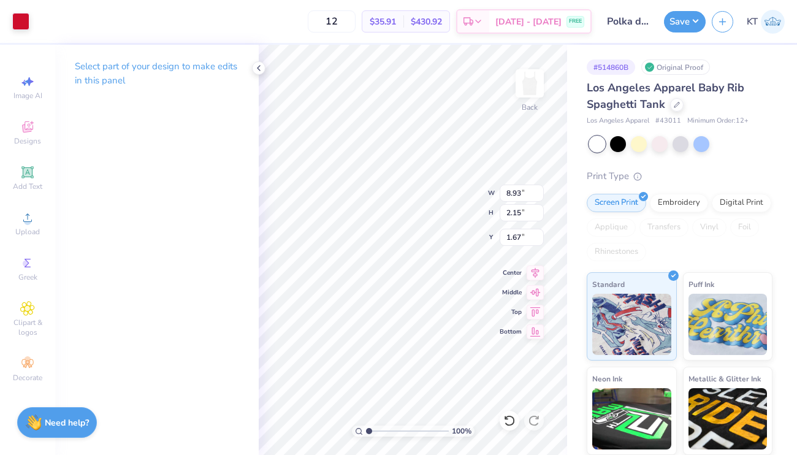
type input "1.64"
type input "1.63"
click at [246, 68] on div "Select part of your design to make edits in this panel" at bounding box center [156, 78] width 203 height 67
click at [256, 68] on icon at bounding box center [259, 68] width 10 height 10
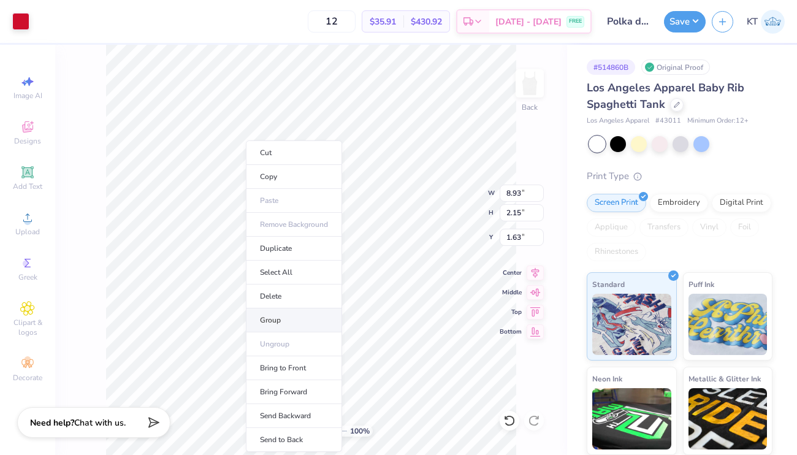
click at [271, 316] on li "Group" at bounding box center [294, 320] width 96 height 24
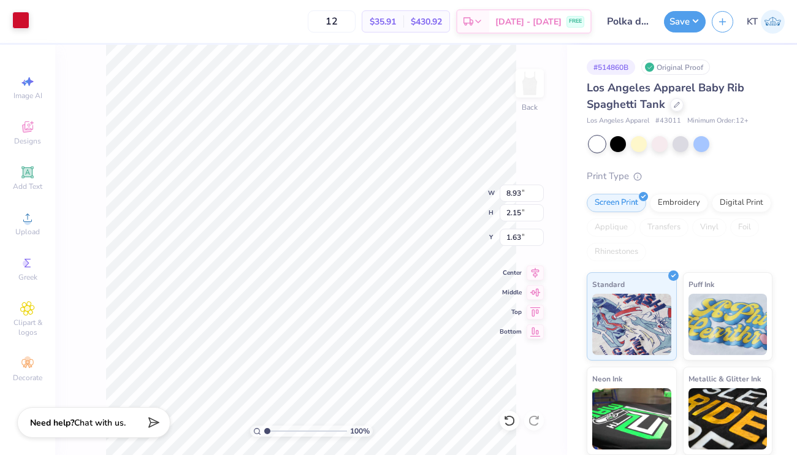
click at [23, 20] on div at bounding box center [20, 20] width 17 height 17
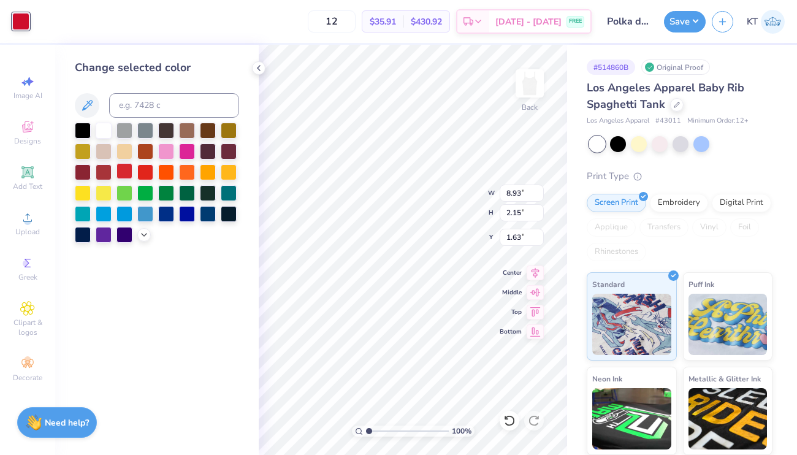
click at [116, 172] on div at bounding box center [124, 171] width 16 height 16
click at [146, 233] on icon at bounding box center [144, 234] width 10 height 10
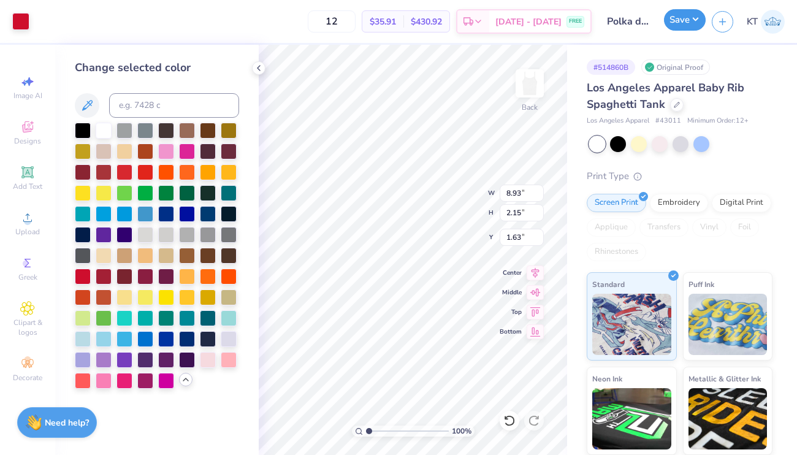
click at [689, 10] on button "Save" at bounding box center [685, 19] width 42 height 21
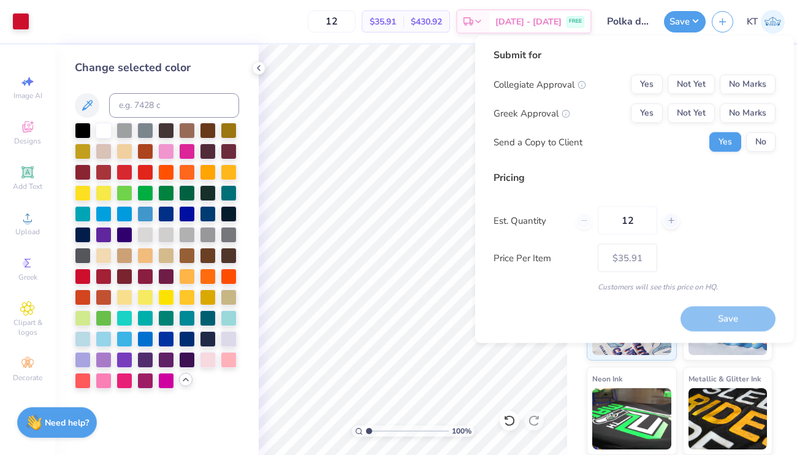
click at [672, 148] on div "Send a Copy to Client Yes No" at bounding box center [634, 142] width 282 height 20
click at [332, 20] on input "12" at bounding box center [332, 21] width 48 height 22
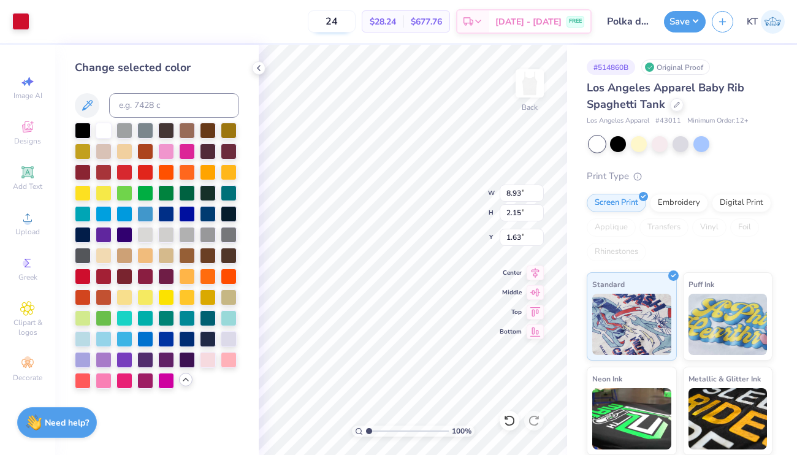
click at [328, 12] on input "24" at bounding box center [332, 21] width 48 height 22
type input "24"
click at [298, 23] on div "24 $28.24 Per Item $677.76 Total Est. Delivery Sep 14 - 17 FREE" at bounding box center [314, 21] width 556 height 43
click at [694, 23] on button "Save" at bounding box center [685, 19] width 42 height 21
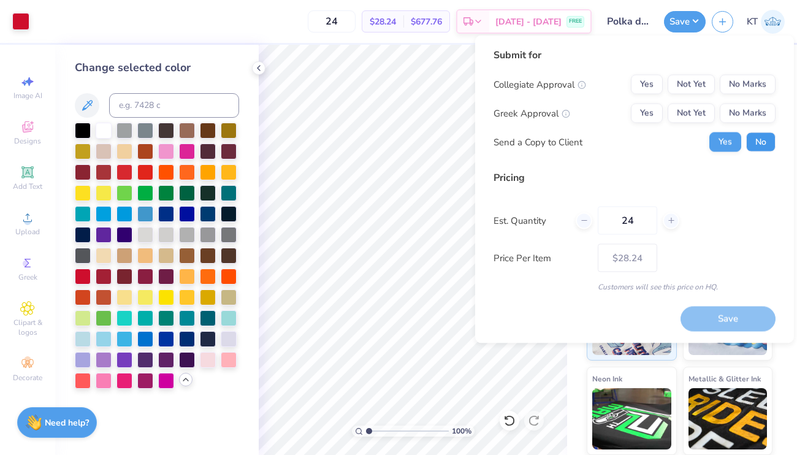
click at [749, 135] on button "No" at bounding box center [760, 142] width 29 height 20
click at [677, 113] on button "Not Yet" at bounding box center [690, 114] width 47 height 20
click at [662, 113] on button "Yes" at bounding box center [647, 114] width 32 height 20
click at [745, 90] on button "No Marks" at bounding box center [747, 85] width 56 height 20
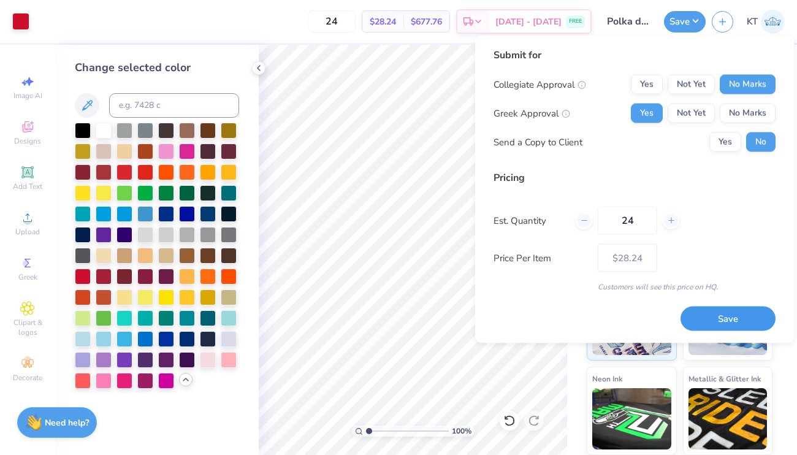
click at [725, 317] on button "Save" at bounding box center [727, 318] width 95 height 25
type input "$28.24"
click at [623, 310] on div "Submit for Collegiate Approval Yes Not Yet No Marks Greek Approval Yes Not Yet …" at bounding box center [634, 189] width 282 height 283
click at [711, 310] on div "Saving..." at bounding box center [727, 318] width 95 height 25
click at [724, 324] on div "Saving..." at bounding box center [727, 318] width 95 height 25
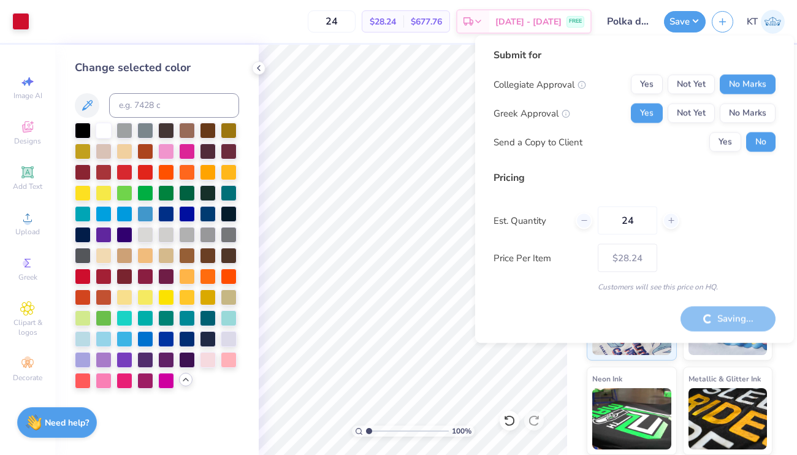
click at [685, 4] on div "Save KT" at bounding box center [730, 21] width 133 height 43
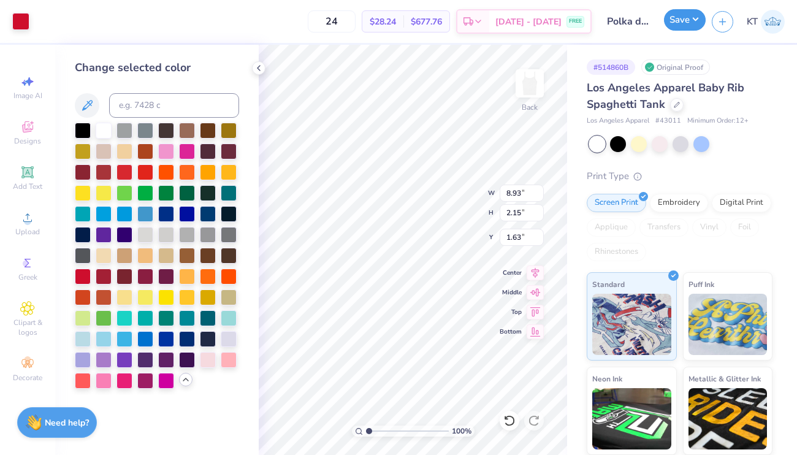
click at [685, 17] on button "Save" at bounding box center [685, 19] width 42 height 21
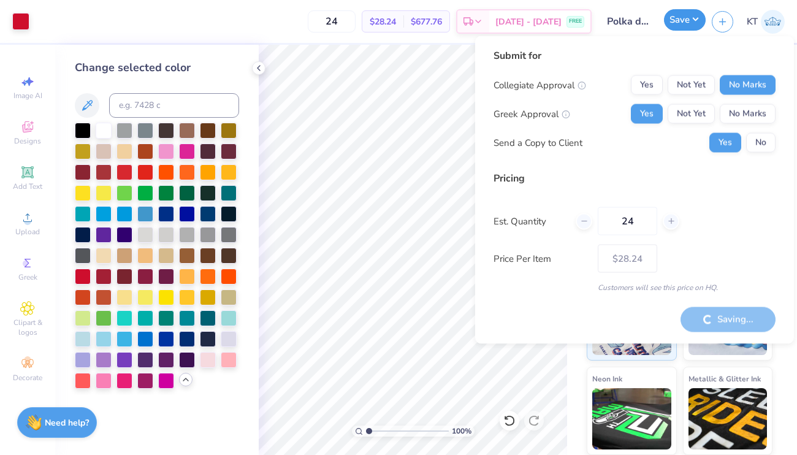
click at [684, 24] on button "Save" at bounding box center [685, 19] width 42 height 21
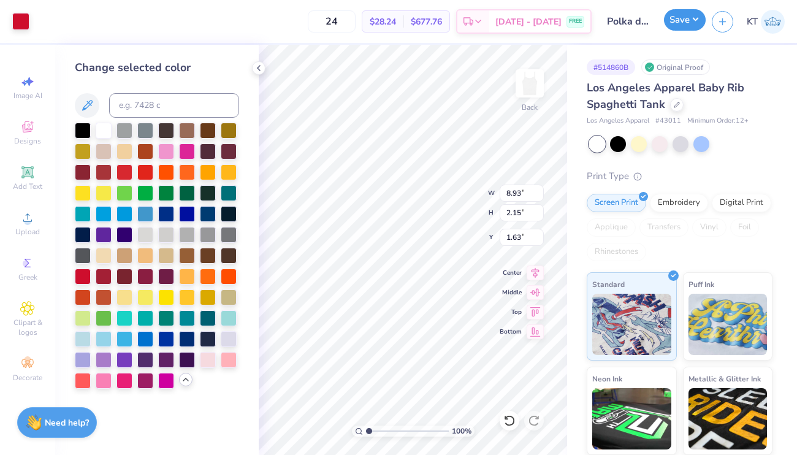
click at [684, 24] on button "Save" at bounding box center [685, 19] width 42 height 21
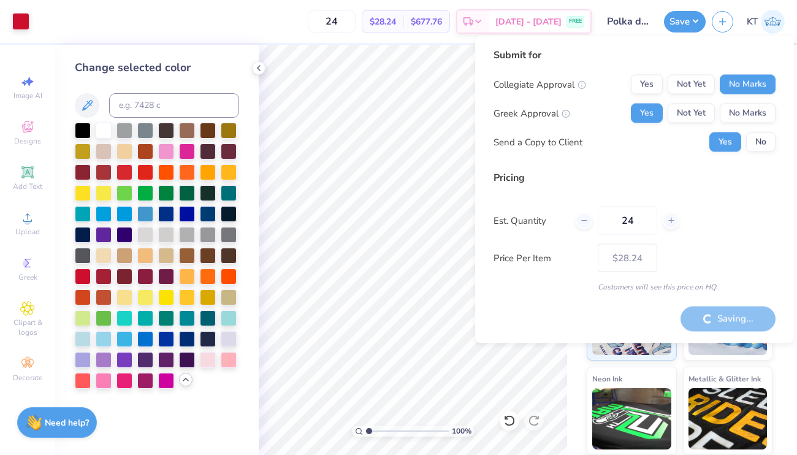
click at [744, 148] on div "Yes No" at bounding box center [742, 142] width 66 height 20
click at [748, 146] on button "No" at bounding box center [760, 142] width 29 height 20
click at [753, 146] on button "No" at bounding box center [760, 142] width 29 height 20
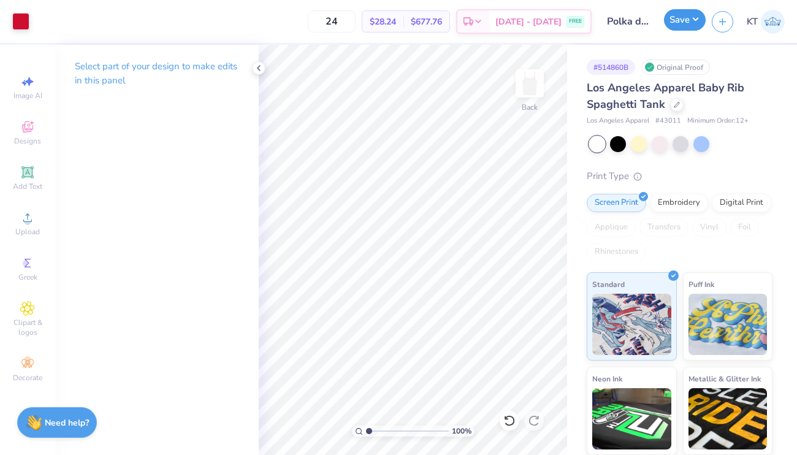
click at [680, 25] on button "Save" at bounding box center [685, 19] width 42 height 21
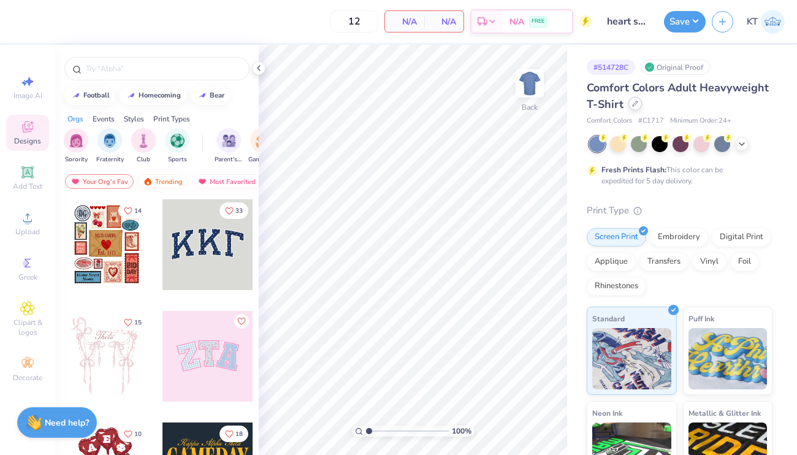
click at [635, 108] on div at bounding box center [634, 103] width 13 height 13
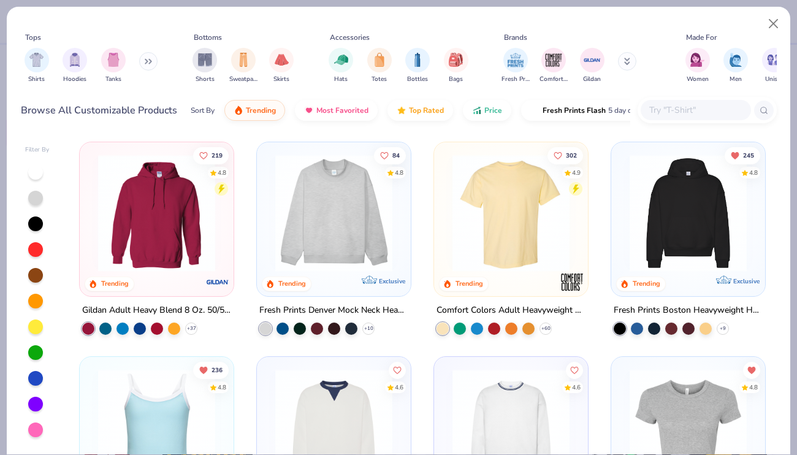
scroll to position [139, 0]
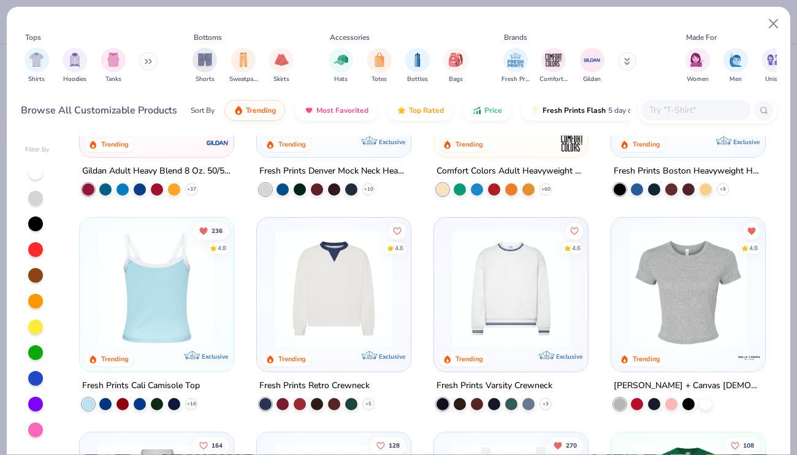
click at [93, 336] on img at bounding box center [27, 288] width 129 height 117
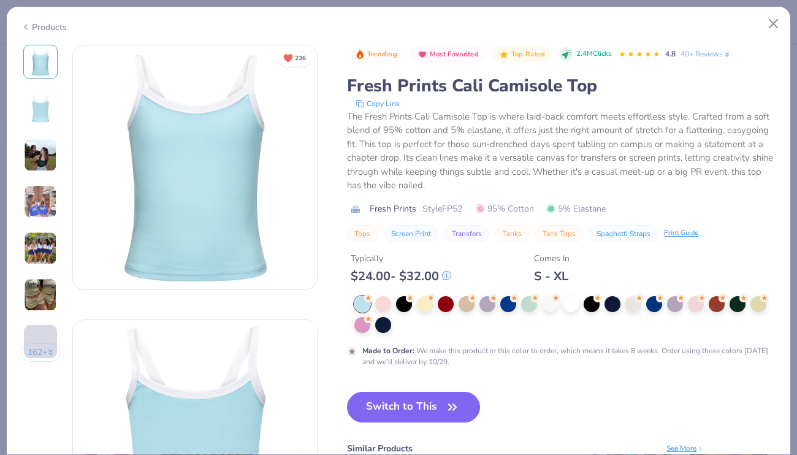
click at [572, 298] on div at bounding box center [571, 304] width 16 height 16
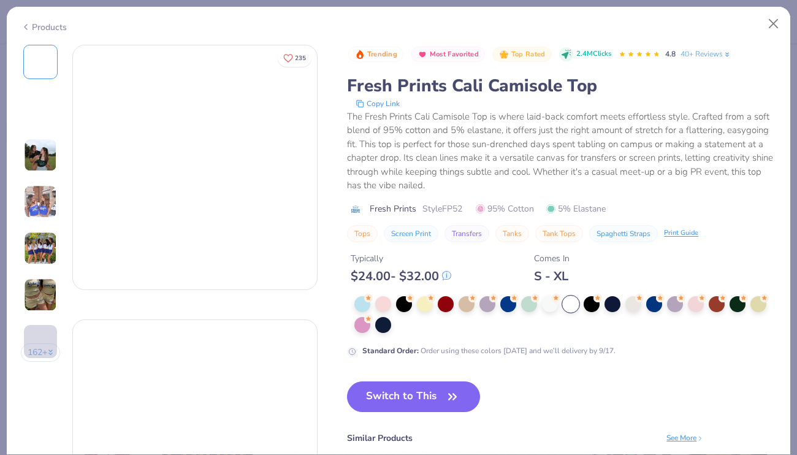
click at [569, 308] on div at bounding box center [571, 304] width 16 height 16
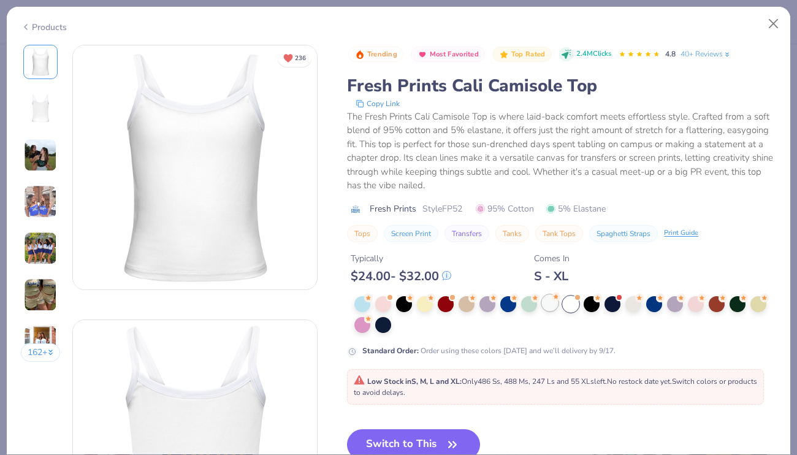
click at [555, 305] on div at bounding box center [550, 303] width 16 height 16
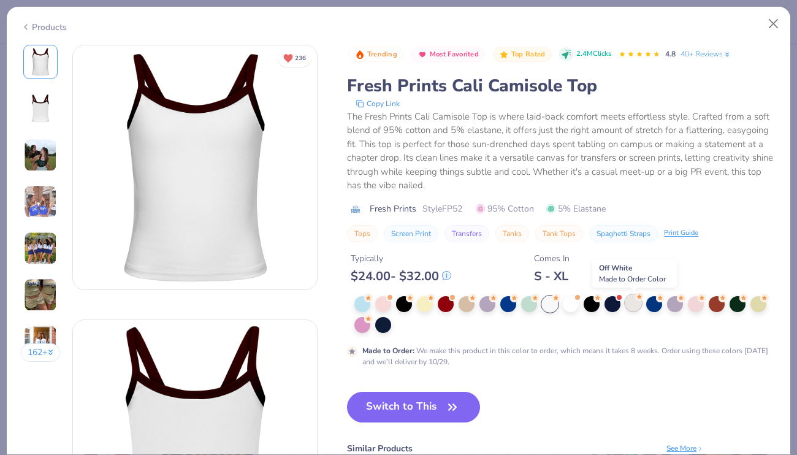
click at [633, 308] on div at bounding box center [633, 303] width 16 height 16
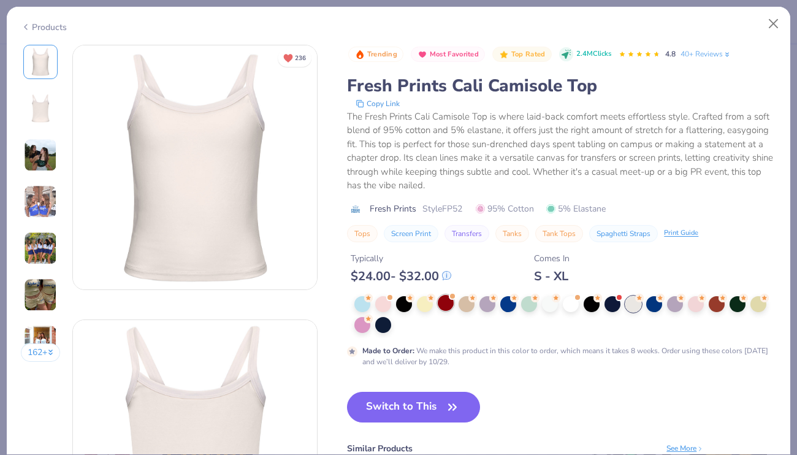
click at [439, 303] on div at bounding box center [446, 303] width 16 height 16
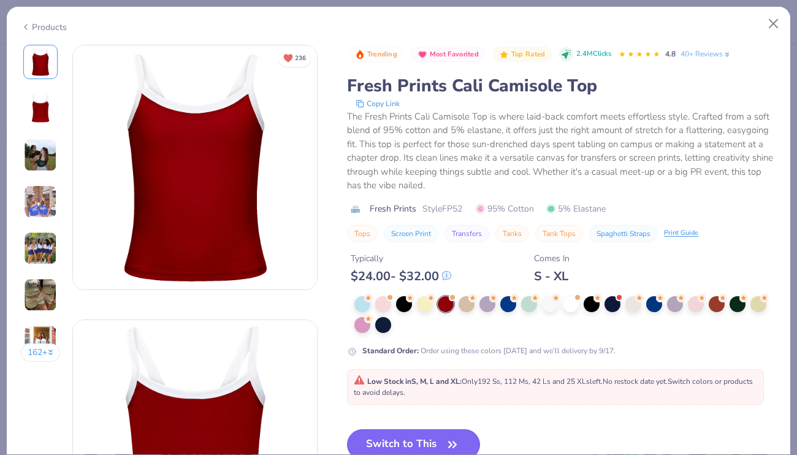
click at [385, 436] on button "Switch to This" at bounding box center [413, 444] width 133 height 31
type input "50"
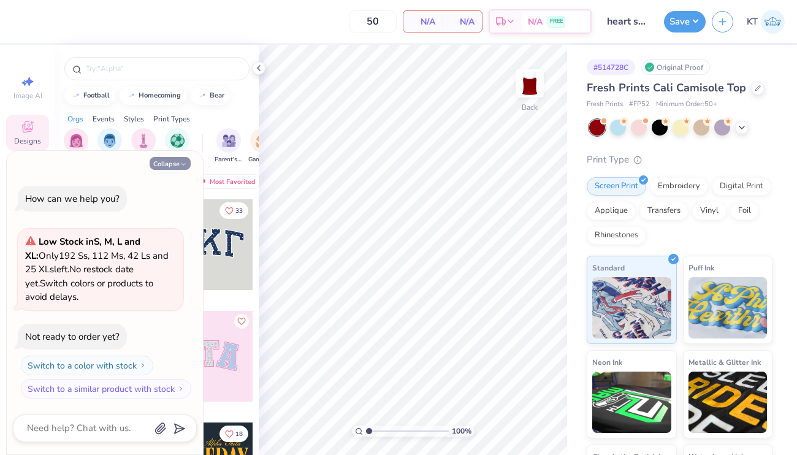
click at [185, 166] on icon "button" at bounding box center [183, 164] width 7 height 7
type textarea "x"
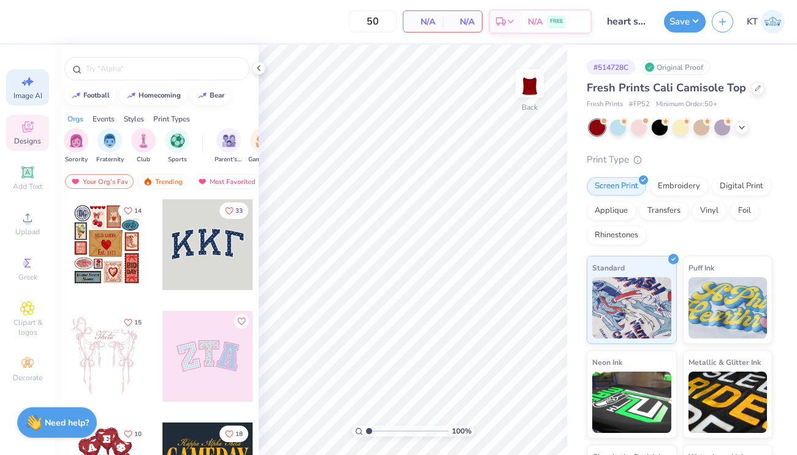
click at [23, 95] on span "Image AI" at bounding box center [27, 96] width 29 height 10
select select "4"
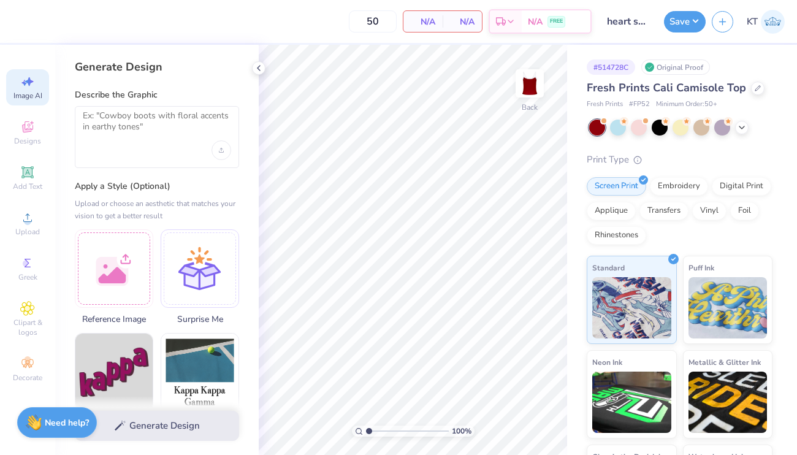
click at [146, 144] on div at bounding box center [157, 137] width 164 height 62
click at [154, 114] on textarea at bounding box center [157, 125] width 148 height 31
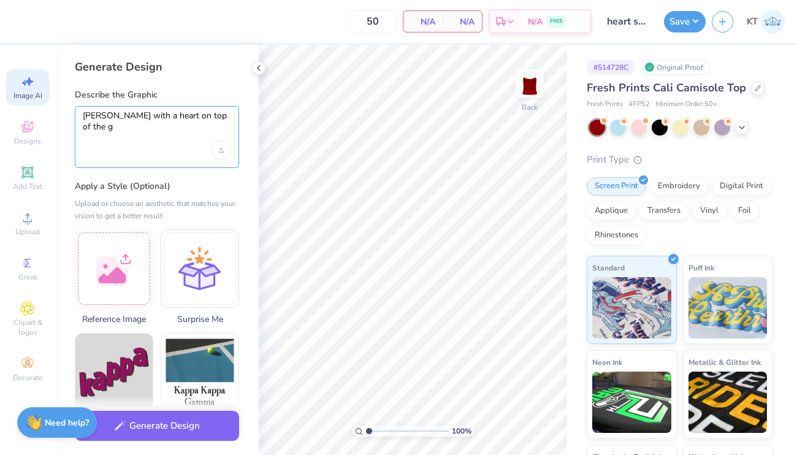
click at [108, 117] on textarea "DEEG with a heart on top of the g" at bounding box center [157, 125] width 148 height 31
click at [131, 134] on textarea "DEEG in cursive with a heart on top of the g" at bounding box center [157, 125] width 148 height 31
type textarea "DEEG in cursive with a heart on top of the g"
click at [224, 156] on div "Upload image" at bounding box center [221, 150] width 20 height 20
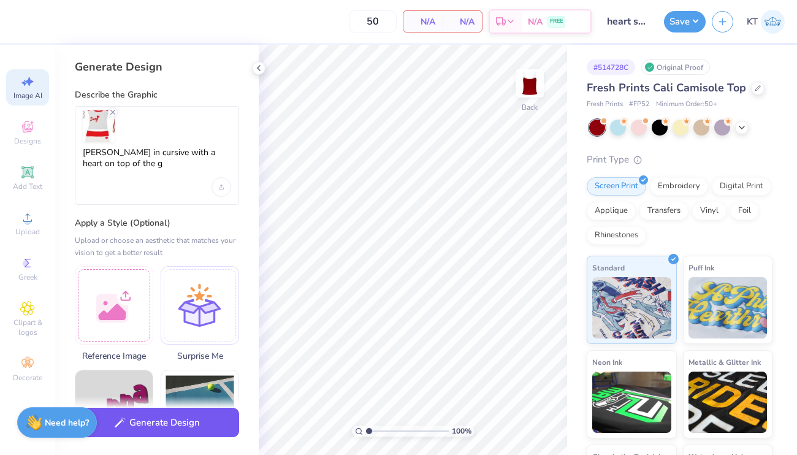
click at [154, 422] on button "Generate Design" at bounding box center [157, 422] width 164 height 30
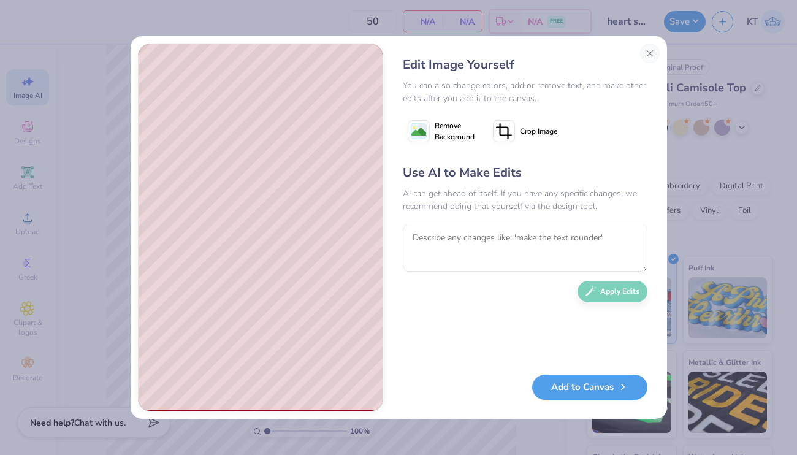
click at [443, 141] on span "Remove Background" at bounding box center [454, 131] width 40 height 22
click at [573, 379] on button "Add to Canvas" at bounding box center [589, 383] width 115 height 25
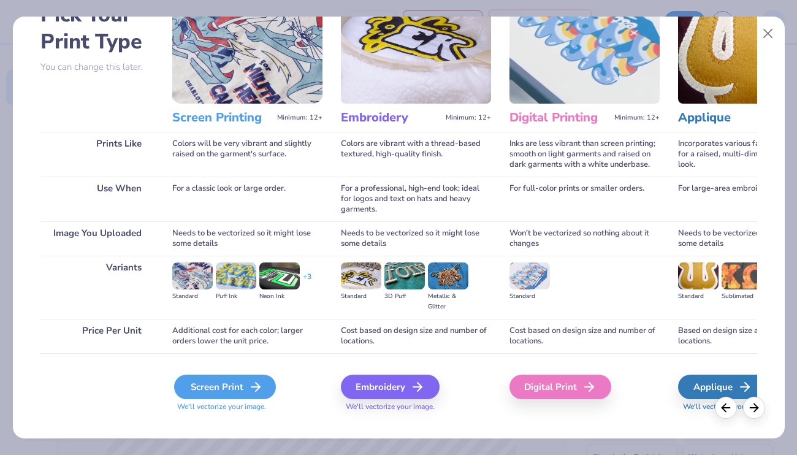
scroll to position [95, 0]
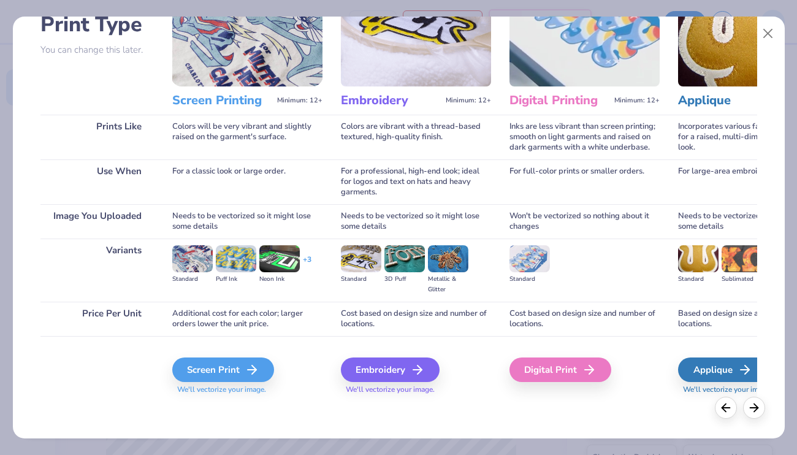
click at [188, 387] on span "We'll vectorize your image." at bounding box center [247, 389] width 150 height 10
click at [190, 368] on div "Screen Print" at bounding box center [225, 369] width 102 height 25
click at [251, 377] on div "Screen Print" at bounding box center [225, 369] width 102 height 25
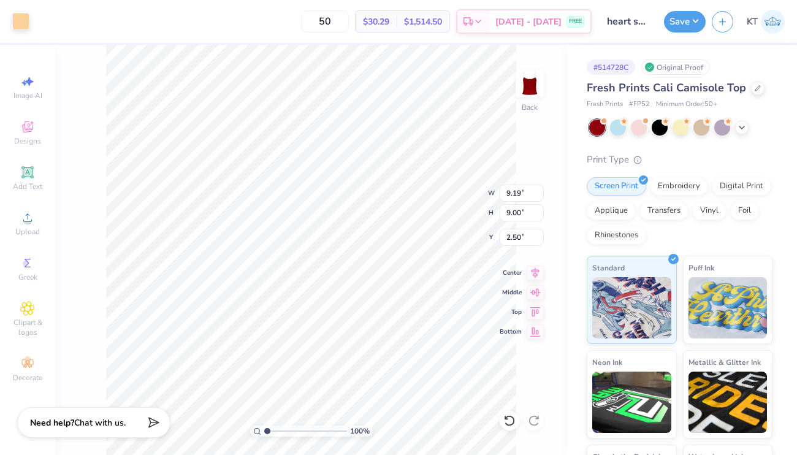
type input "3.80"
type input "3.72"
type input "3.58"
type input "3.51"
type input "5.49"
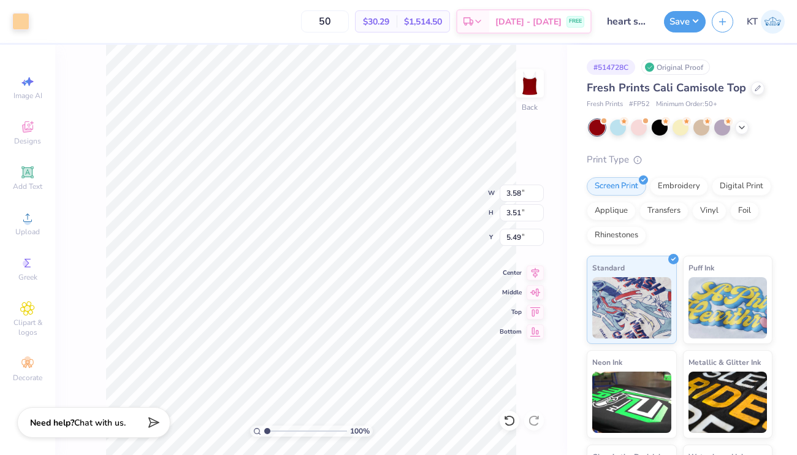
type input "4.66"
type input "4.57"
type input "4.43"
click at [23, 28] on div at bounding box center [20, 20] width 17 height 17
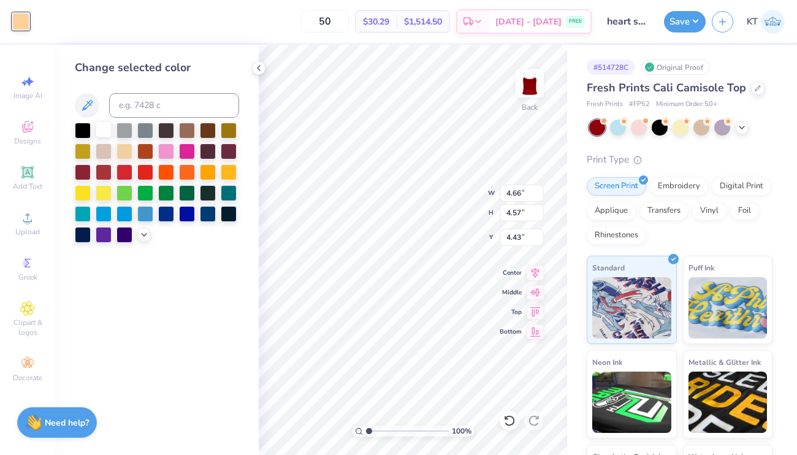
click at [100, 131] on div at bounding box center [104, 129] width 16 height 16
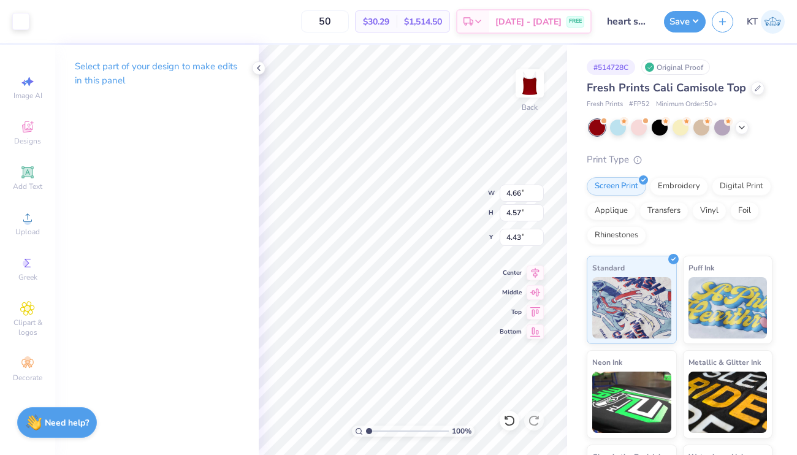
type input "2.43"
click at [258, 62] on div at bounding box center [258, 67] width 13 height 13
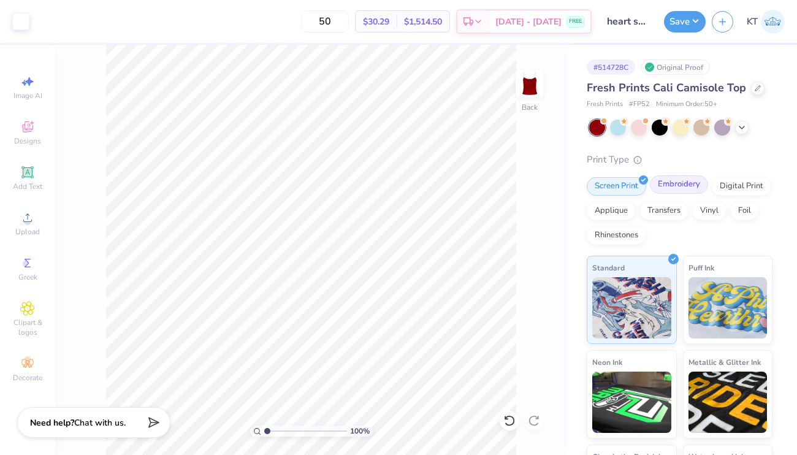
click at [689, 189] on div "Embroidery" at bounding box center [679, 184] width 58 height 18
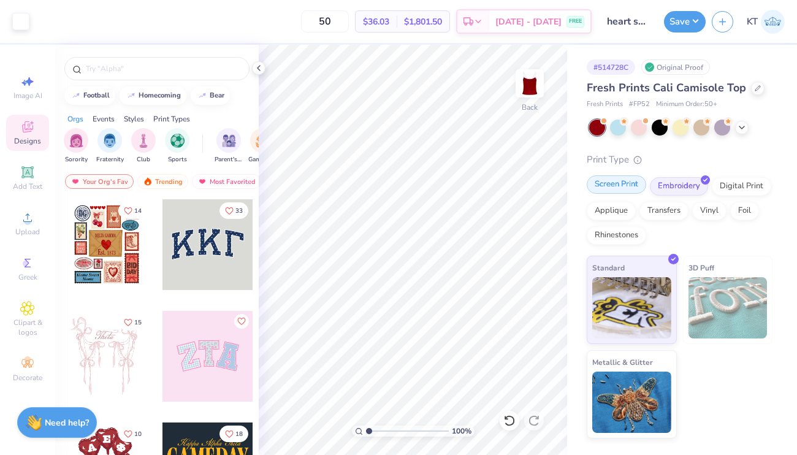
click at [627, 190] on div "Screen Print" at bounding box center [615, 184] width 59 height 18
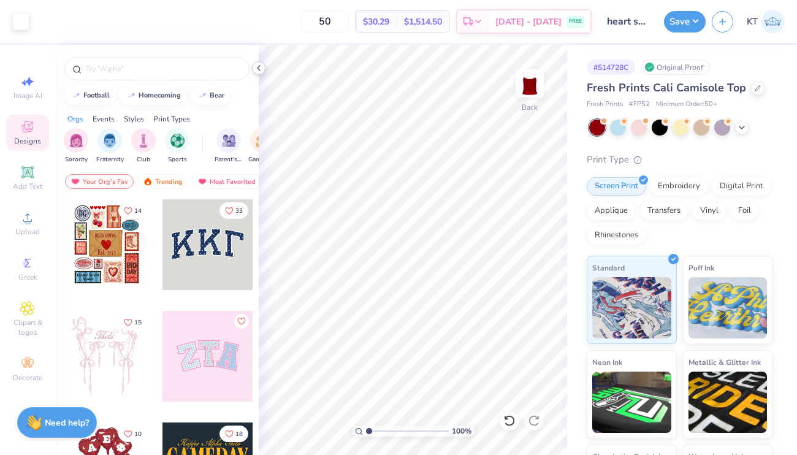
click at [257, 73] on div at bounding box center [258, 67] width 13 height 13
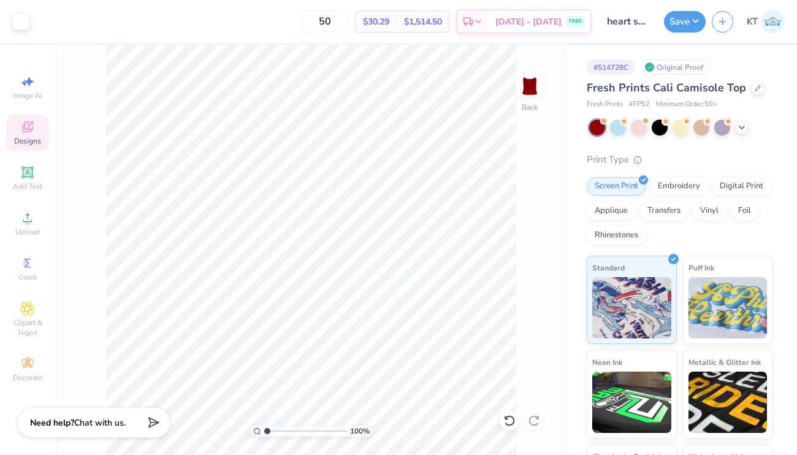
click at [681, 4] on div "Save KT" at bounding box center [730, 21] width 133 height 43
click at [681, 16] on button "Save" at bounding box center [685, 19] width 42 height 21
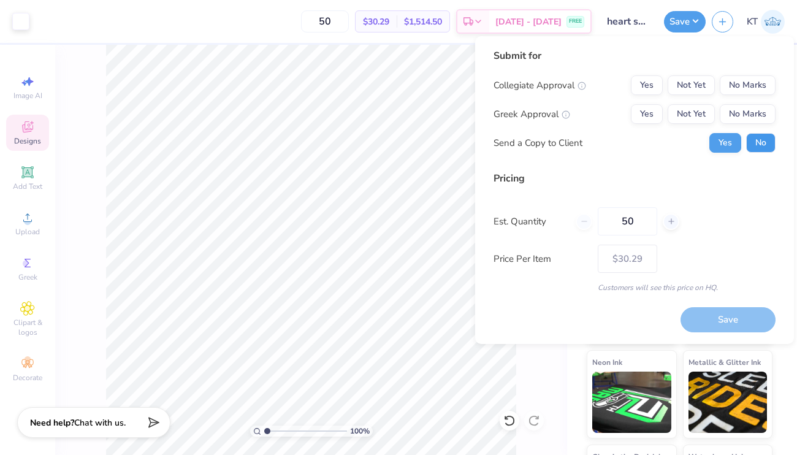
click at [749, 136] on button "No" at bounding box center [760, 143] width 29 height 20
click at [632, 115] on button "Yes" at bounding box center [647, 114] width 32 height 20
click at [727, 97] on div "Collegiate Approval Yes Not Yet No Marks Greek Approval Yes Not Yet No Marks Se…" at bounding box center [634, 113] width 282 height 77
click at [731, 91] on button "No Marks" at bounding box center [747, 85] width 56 height 20
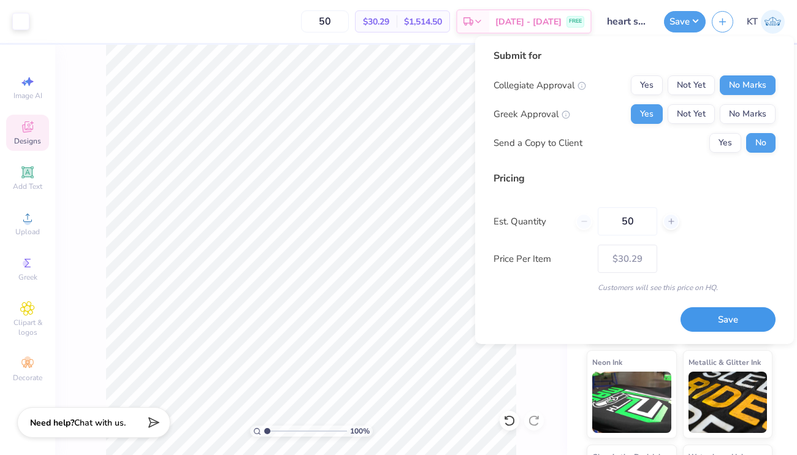
click at [691, 324] on button "Save" at bounding box center [727, 319] width 95 height 25
type input "– –"
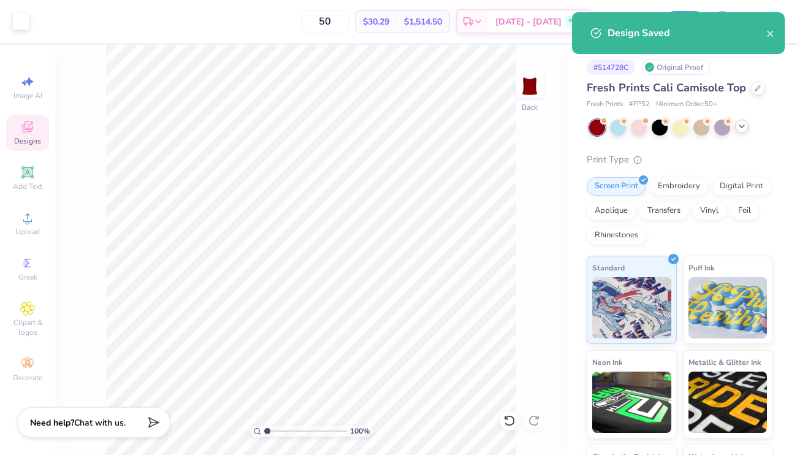
click at [745, 127] on icon at bounding box center [742, 126] width 10 height 10
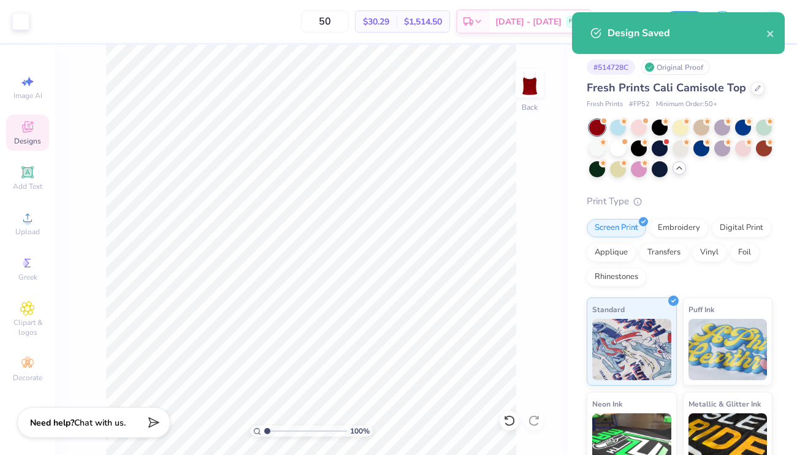
click at [763, 37] on div "Design Saved" at bounding box center [686, 33] width 159 height 15
click at [771, 34] on icon "close" at bounding box center [770, 34] width 9 height 10
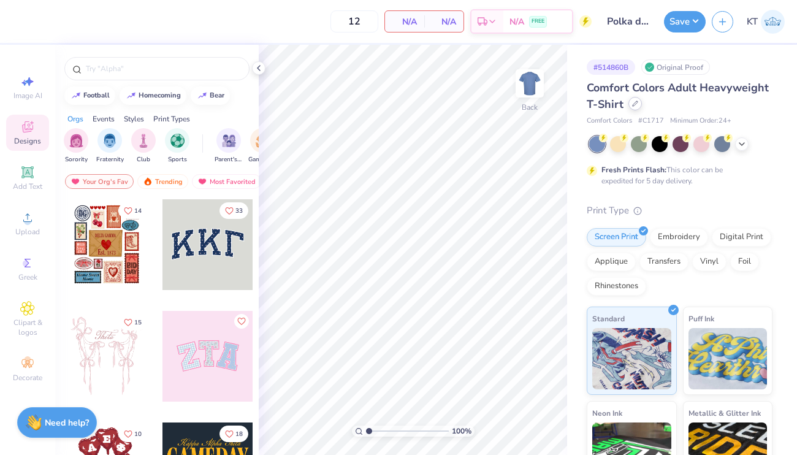
click at [629, 100] on div at bounding box center [634, 103] width 13 height 13
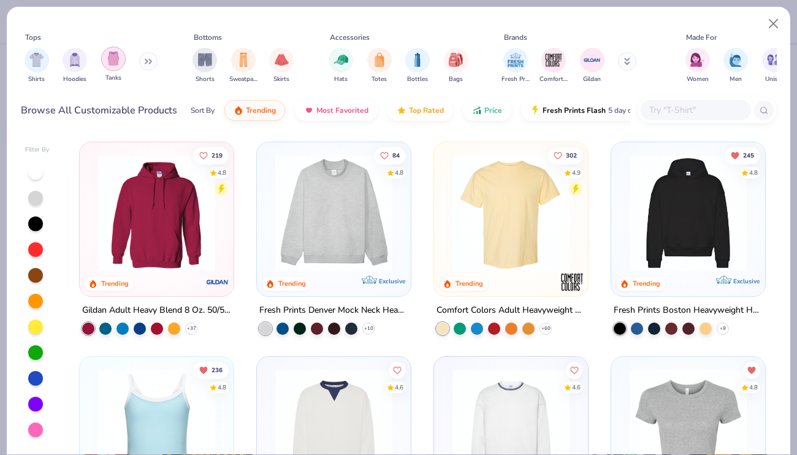
click at [115, 63] on img "filter for Tanks" at bounding box center [113, 58] width 13 height 14
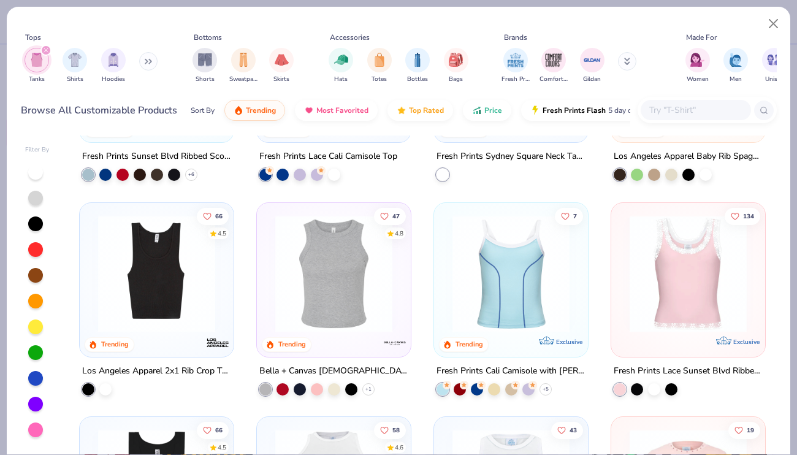
scroll to position [19, 0]
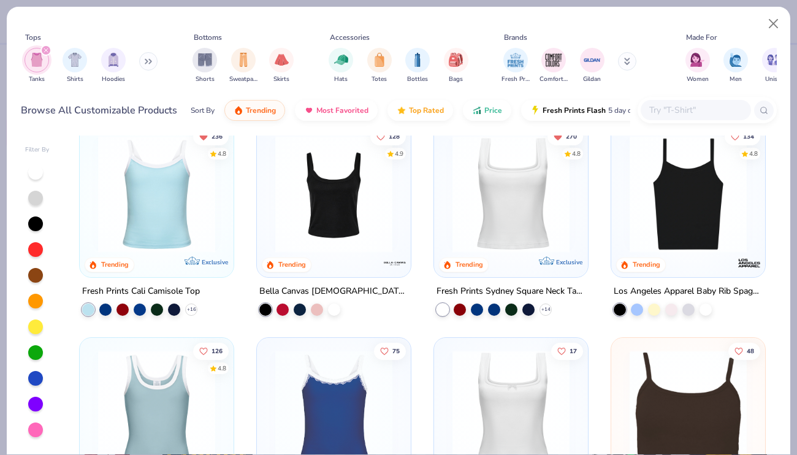
click at [290, 396] on img at bounding box center [333, 408] width 129 height 117
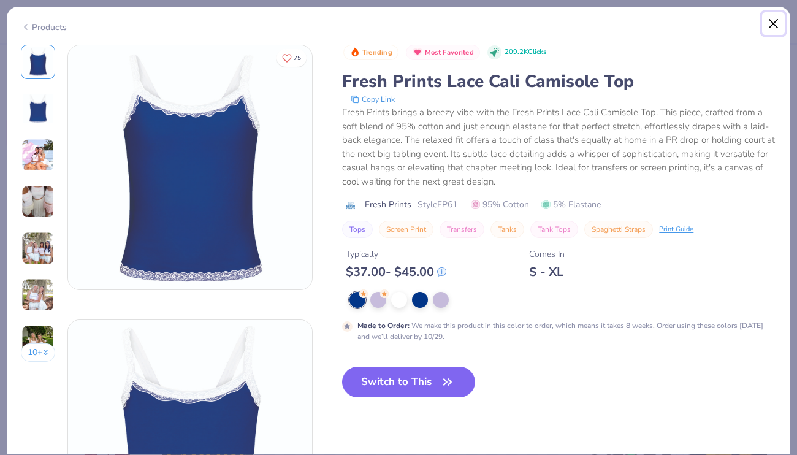
click at [763, 23] on button "Close" at bounding box center [773, 23] width 23 height 23
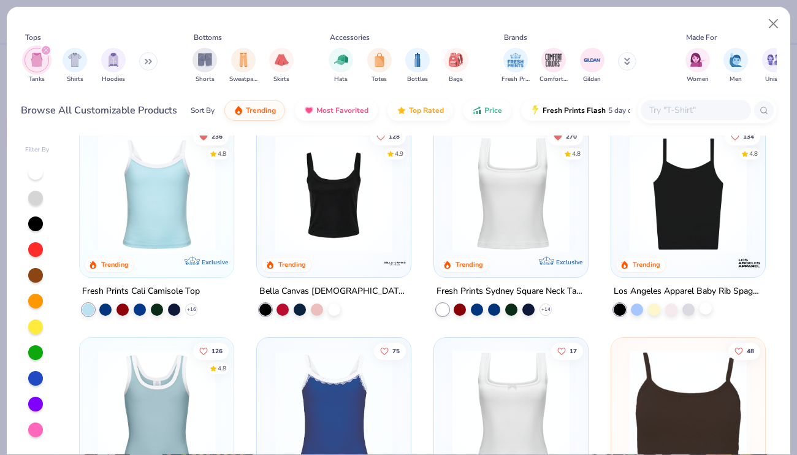
click at [709, 303] on div at bounding box center [705, 308] width 12 height 12
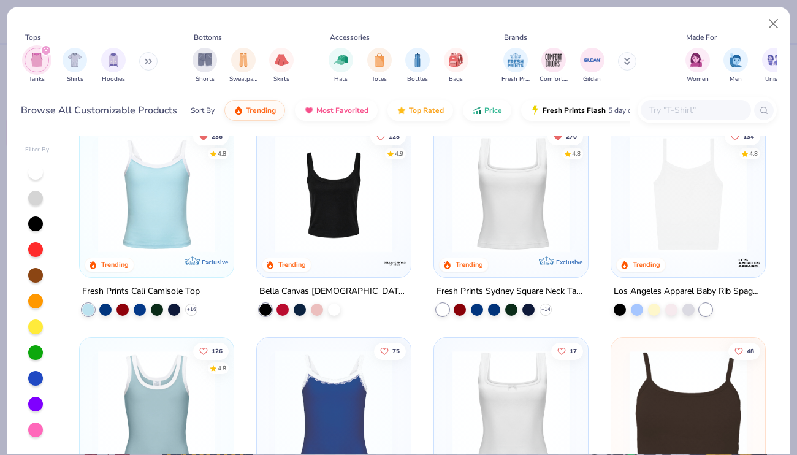
click at [709, 238] on img at bounding box center [687, 193] width 129 height 117
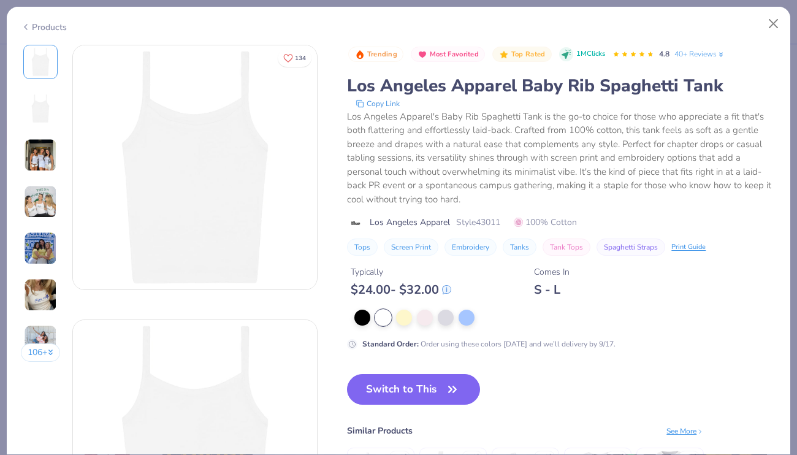
click at [399, 408] on div "Switch to This Similar Products See More ★ 4.8 ★ 4.8 ★ 4.8 ★ 4.8 ★ 4.6" at bounding box center [525, 456] width 357 height 165
click at [399, 393] on button "Switch to This" at bounding box center [413, 389] width 133 height 31
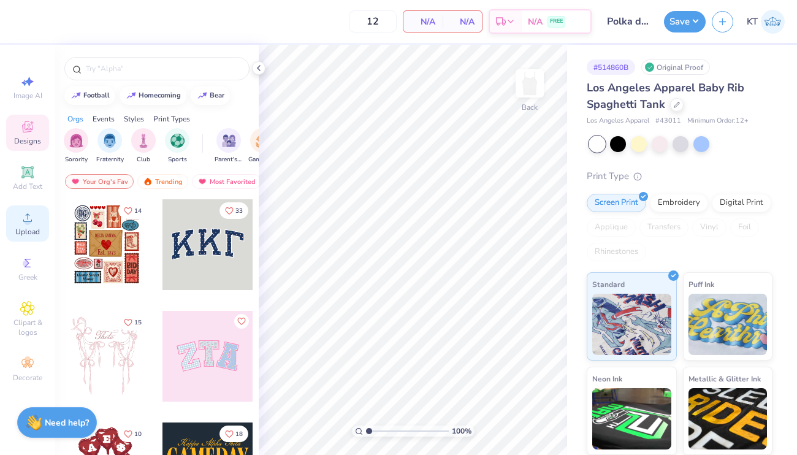
click at [26, 221] on circle at bounding box center [27, 221] width 7 height 7
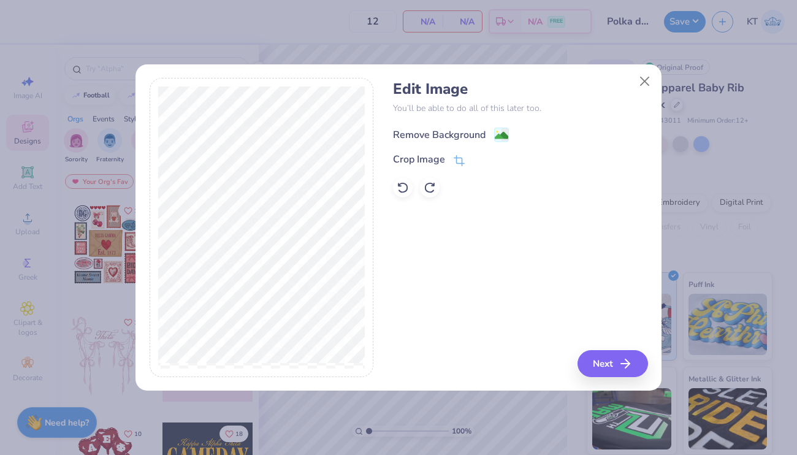
click at [452, 136] on div "Remove Background" at bounding box center [439, 134] width 93 height 15
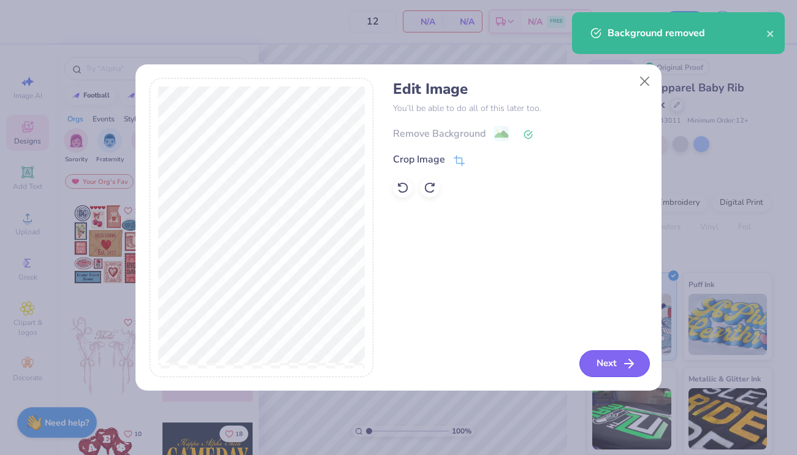
click at [602, 360] on button "Next" at bounding box center [614, 363] width 70 height 27
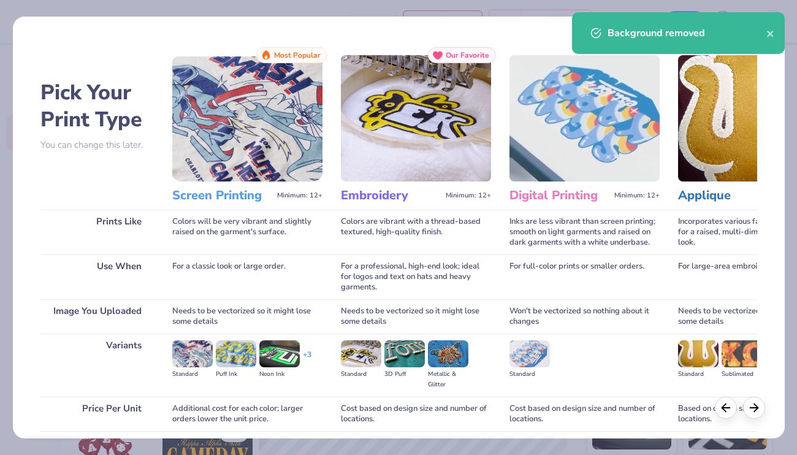
scroll to position [95, 0]
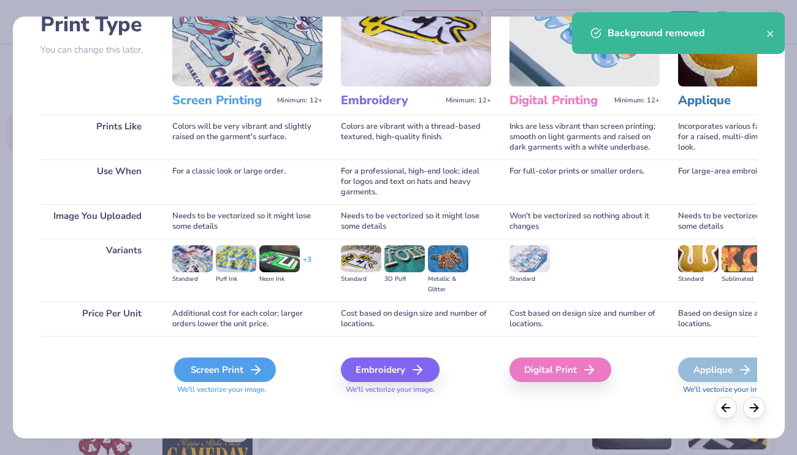
click at [220, 373] on div "Screen Print" at bounding box center [225, 369] width 102 height 25
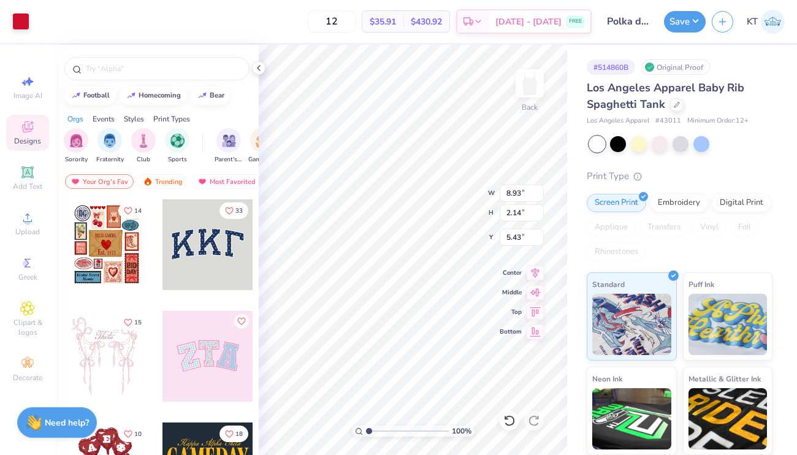
type input "1.75"
click at [258, 67] on polyline at bounding box center [258, 68] width 2 height 5
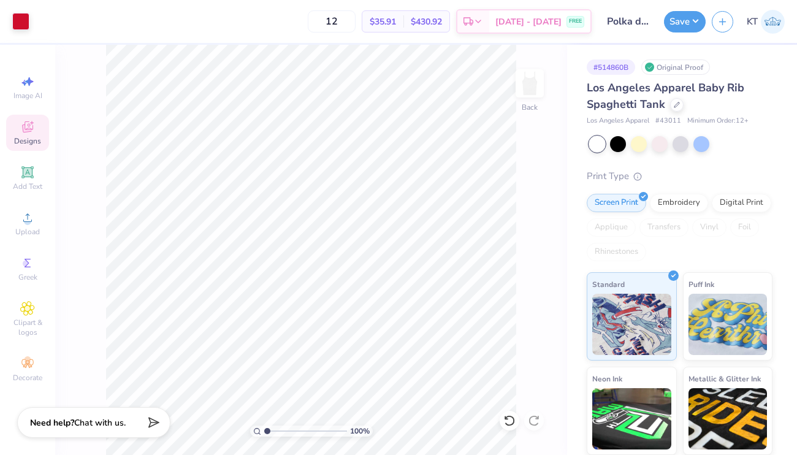
click at [677, 9] on div "Save KT" at bounding box center [730, 21] width 133 height 43
click at [675, 18] on button "Save" at bounding box center [685, 19] width 42 height 21
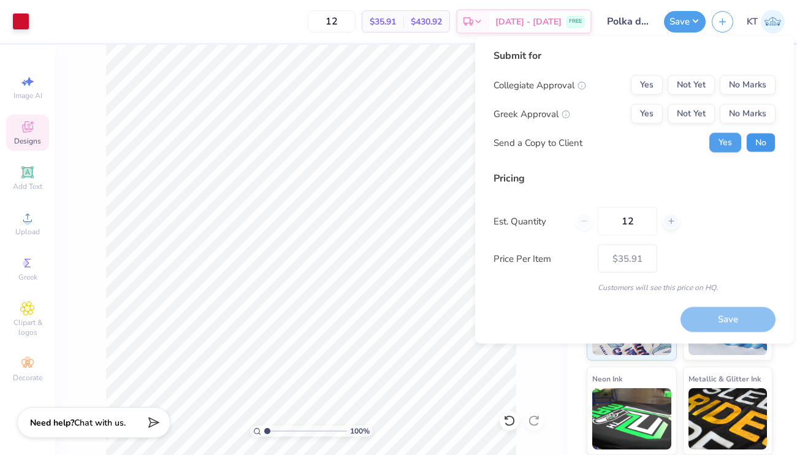
click at [759, 141] on button "No" at bounding box center [760, 143] width 29 height 20
click at [634, 105] on button "Yes" at bounding box center [647, 114] width 32 height 20
click at [730, 79] on button "No Marks" at bounding box center [747, 85] width 56 height 20
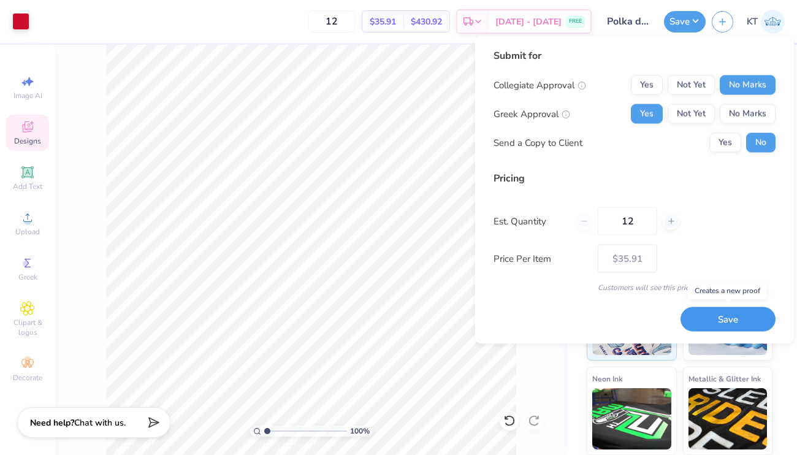
click at [710, 315] on button "Save" at bounding box center [727, 318] width 95 height 25
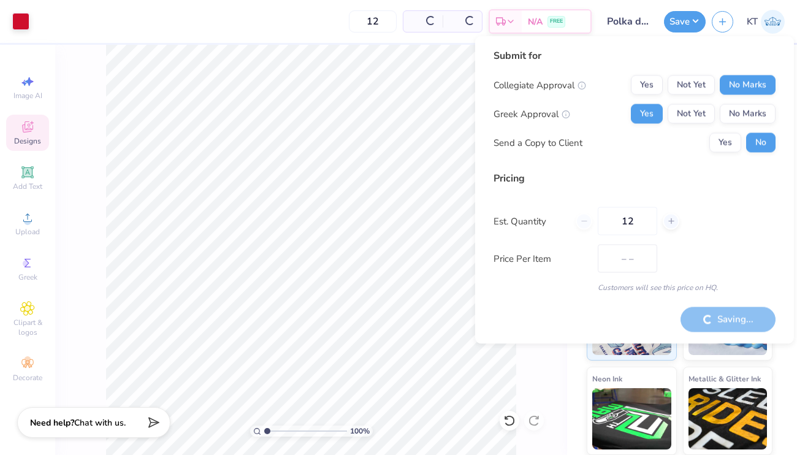
type input "$35.91"
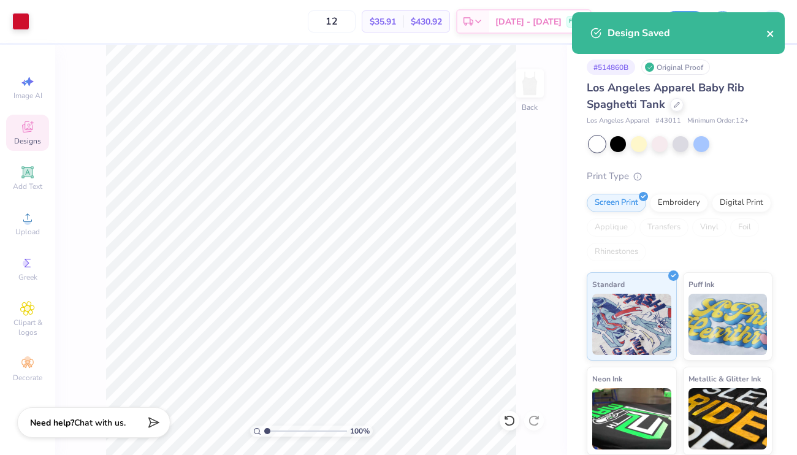
click at [773, 31] on icon "close" at bounding box center [770, 34] width 9 height 10
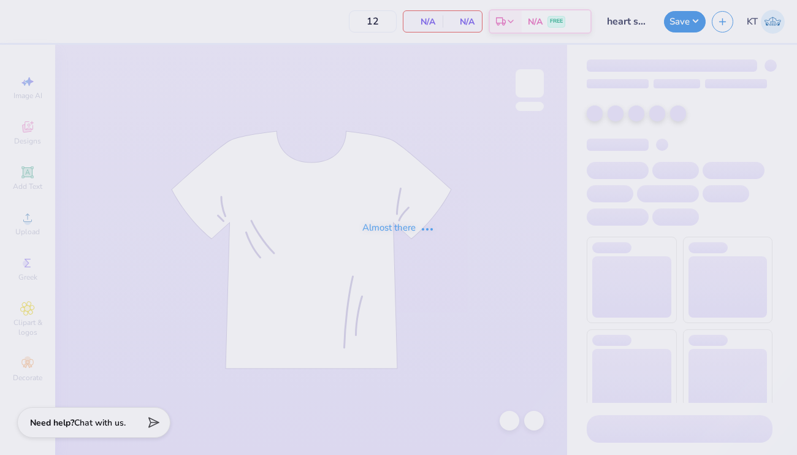
type input "heart shorts"
type input "50"
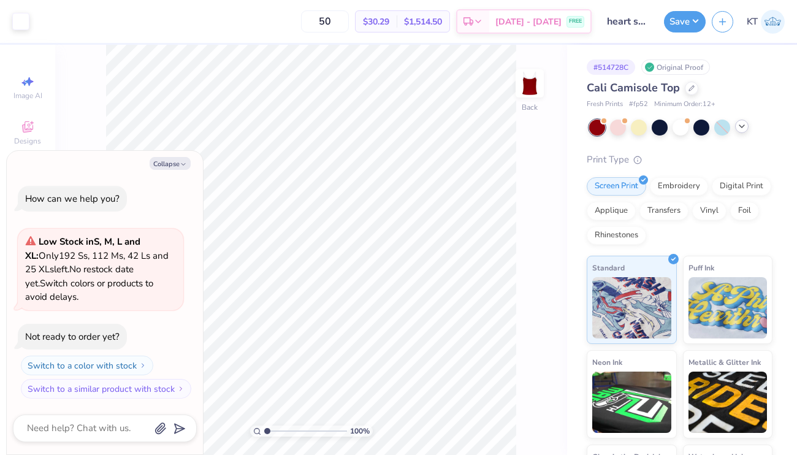
click at [736, 124] on div at bounding box center [741, 125] width 13 height 13
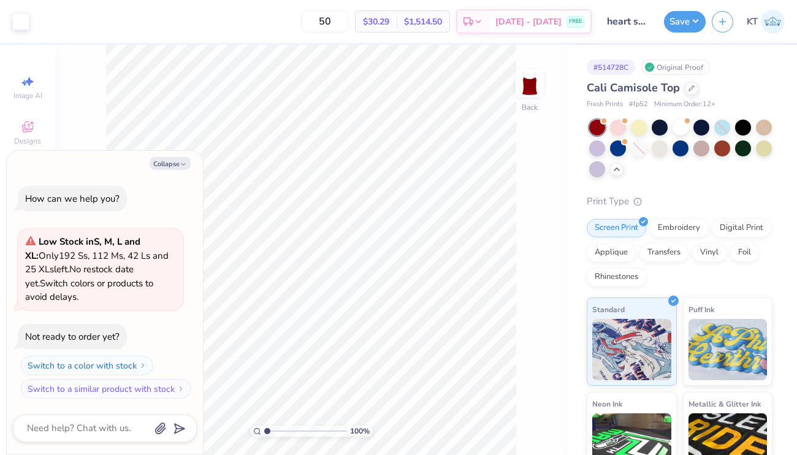
click at [689, 96] on div "Cali Camisole Top" at bounding box center [679, 88] width 186 height 17
click at [684, 88] on div at bounding box center [690, 86] width 13 height 13
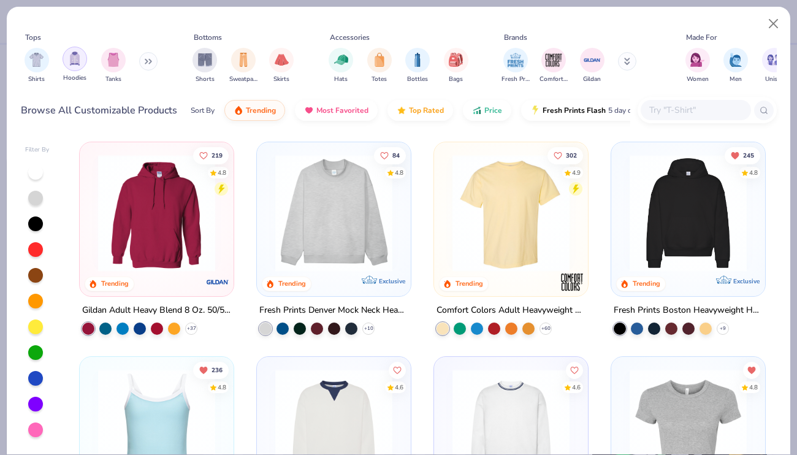
click at [123, 60] on div "filter for Tanks" at bounding box center [113, 60] width 25 height 25
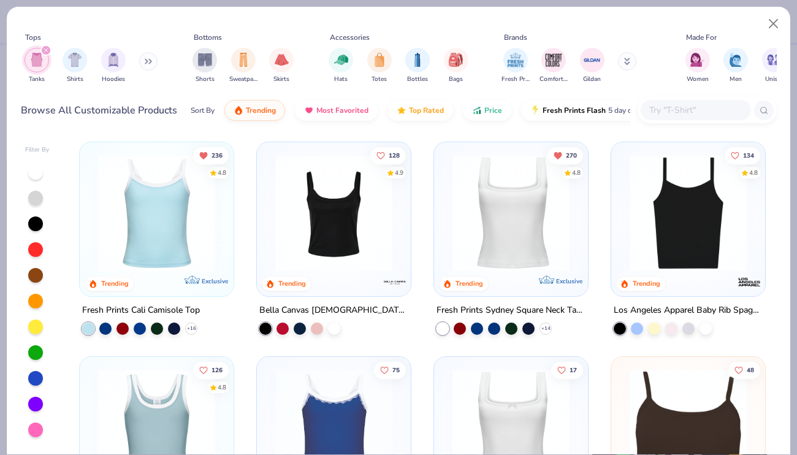
scroll to position [42, 0]
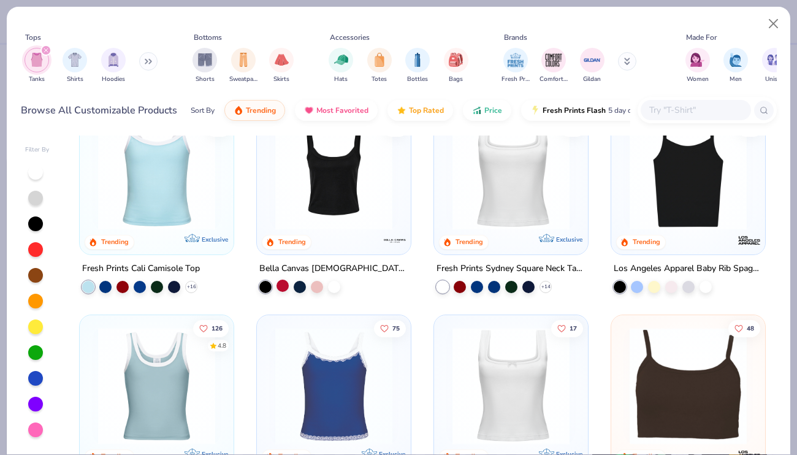
click at [286, 284] on div at bounding box center [282, 285] width 12 height 12
click at [314, 238] on div at bounding box center [334, 174] width 142 height 135
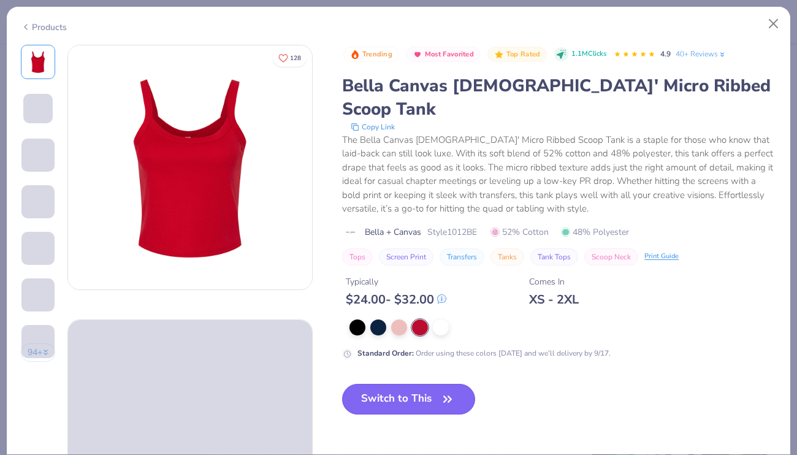
click at [398, 384] on button "Switch to This" at bounding box center [408, 399] width 133 height 31
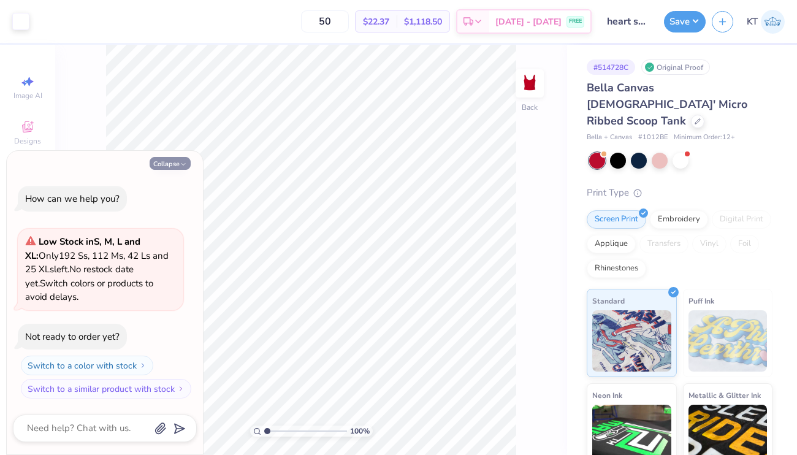
click at [182, 164] on icon "button" at bounding box center [183, 164] width 7 height 7
type textarea "x"
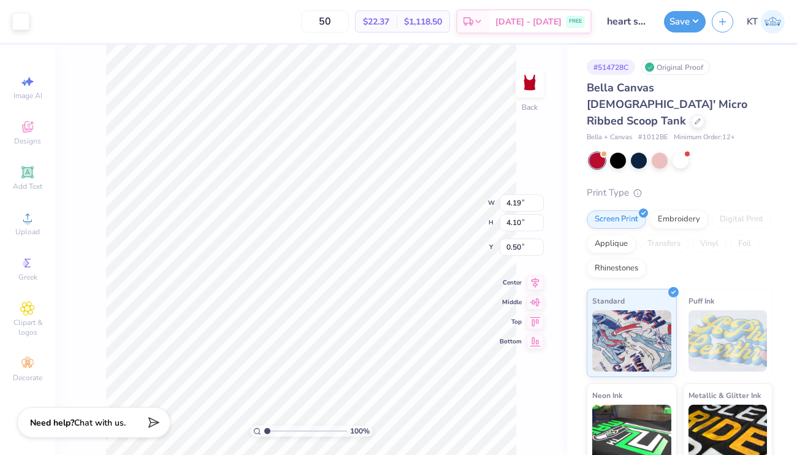
type input "1.72"
type input "1.40"
click at [692, 29] on button "Save" at bounding box center [685, 19] width 42 height 21
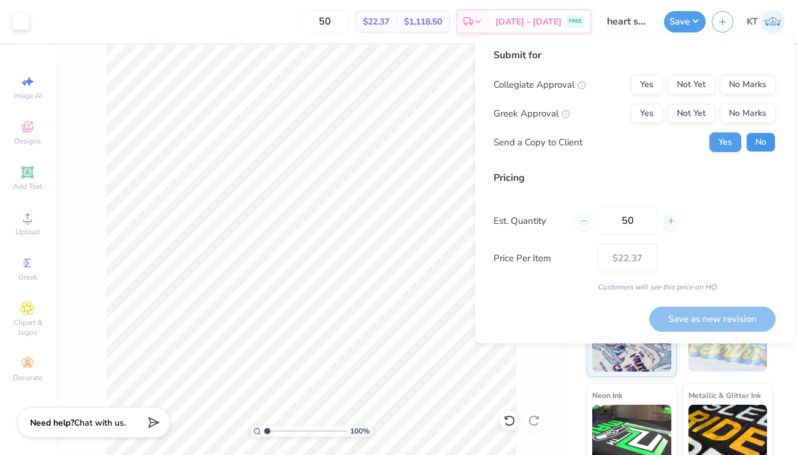
click at [754, 132] on button "No" at bounding box center [760, 142] width 29 height 20
click at [653, 112] on button "Yes" at bounding box center [647, 114] width 32 height 20
click at [739, 92] on button "No Marks" at bounding box center [747, 85] width 56 height 20
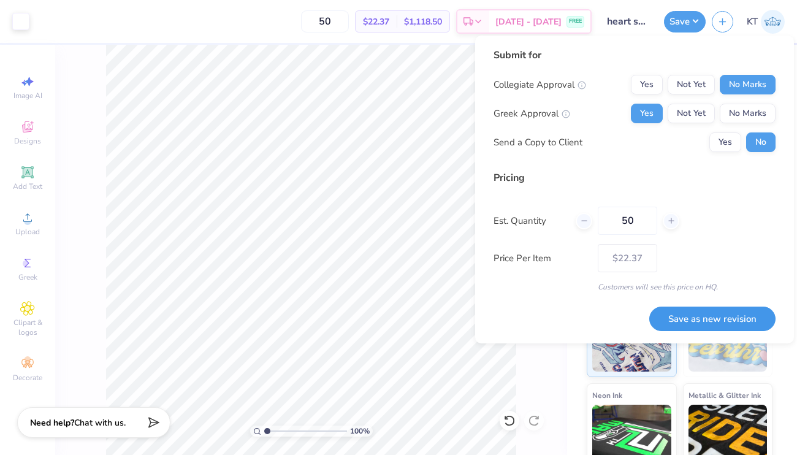
click at [703, 322] on button "Save as new revision" at bounding box center [712, 318] width 126 height 25
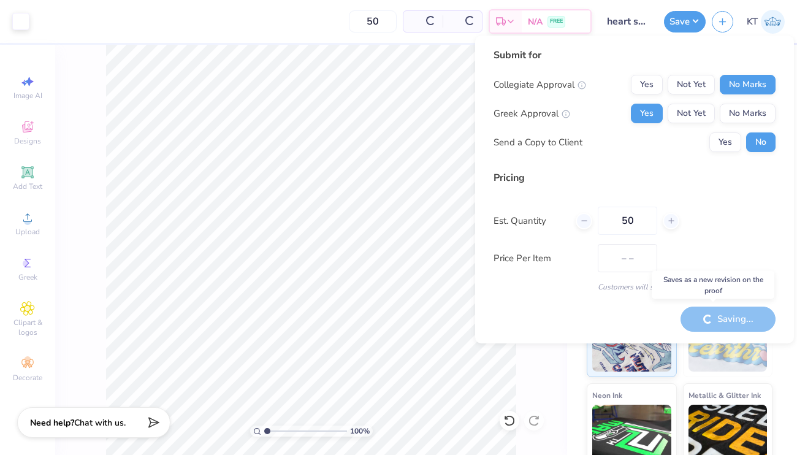
type input "$22.37"
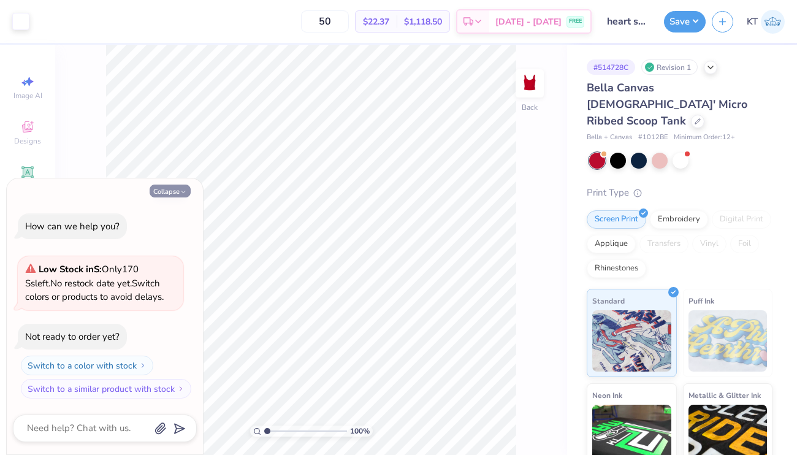
click at [181, 194] on icon "button" at bounding box center [183, 191] width 7 height 7
type textarea "x"
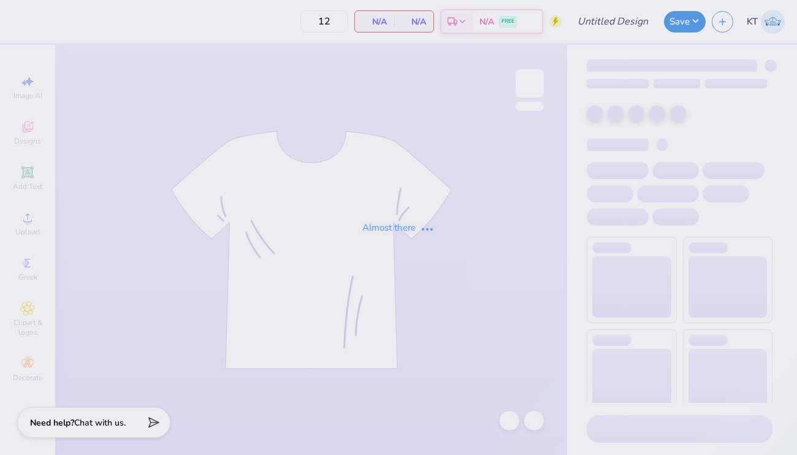
type input "heart shorts"
type input "50"
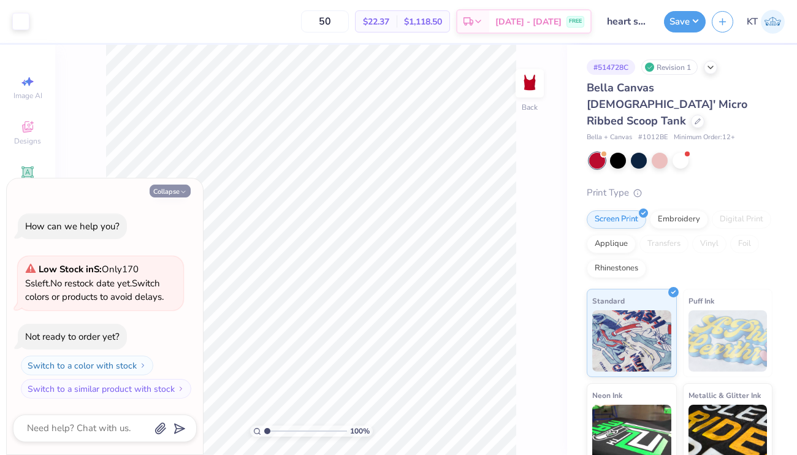
click at [173, 186] on button "Collapse" at bounding box center [170, 190] width 41 height 13
type textarea "x"
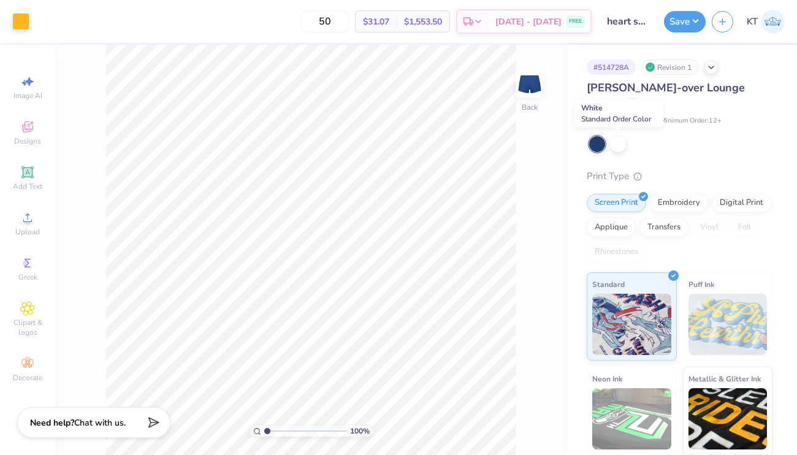
click at [621, 116] on span "Fresh Prints" at bounding box center [604, 121] width 36 height 10
click at [618, 143] on div at bounding box center [618, 143] width 16 height 16
click at [626, 108] on div at bounding box center [632, 103] width 13 height 13
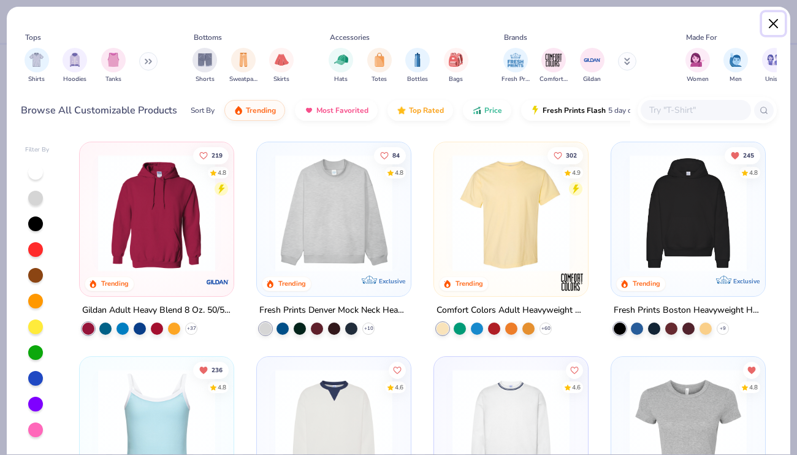
click at [773, 18] on button "Close" at bounding box center [773, 23] width 23 height 23
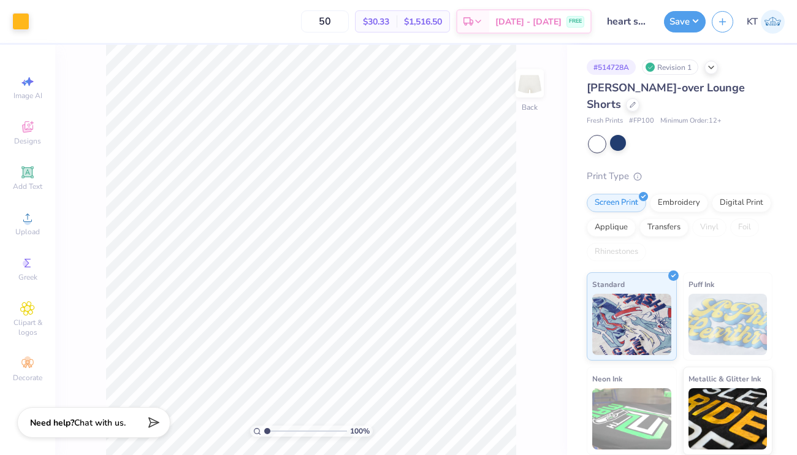
click at [692, 154] on div "[PERSON_NAME]-over Lounge Shorts Fresh Prints # FP100 Minimum Order: 12 + Print…" at bounding box center [679, 314] width 186 height 469
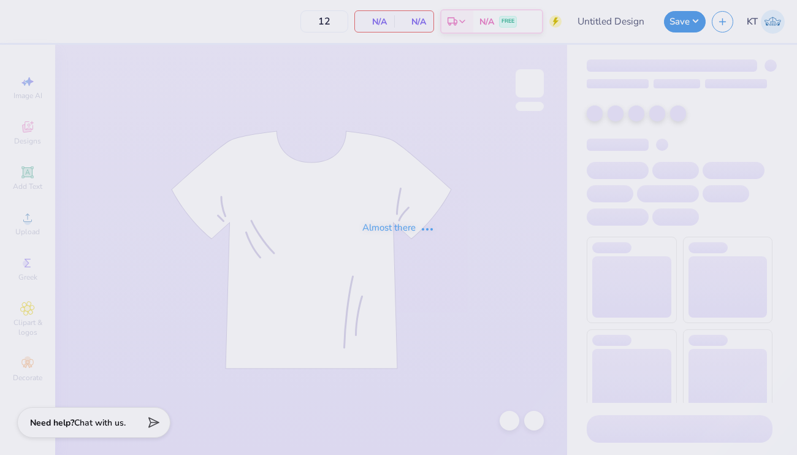
type input "heart shorts"
type input "50"
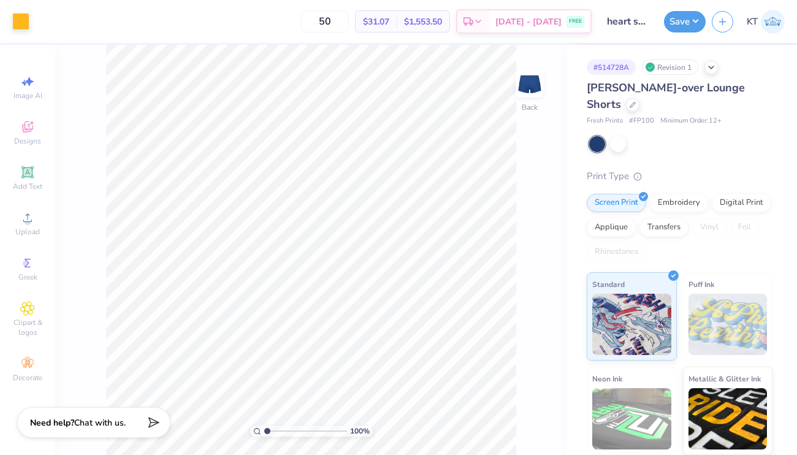
click at [636, 143] on div at bounding box center [680, 144] width 183 height 16
click at [719, 331] on img at bounding box center [727, 324] width 79 height 61
click at [671, 201] on div "Embroidery" at bounding box center [679, 201] width 58 height 18
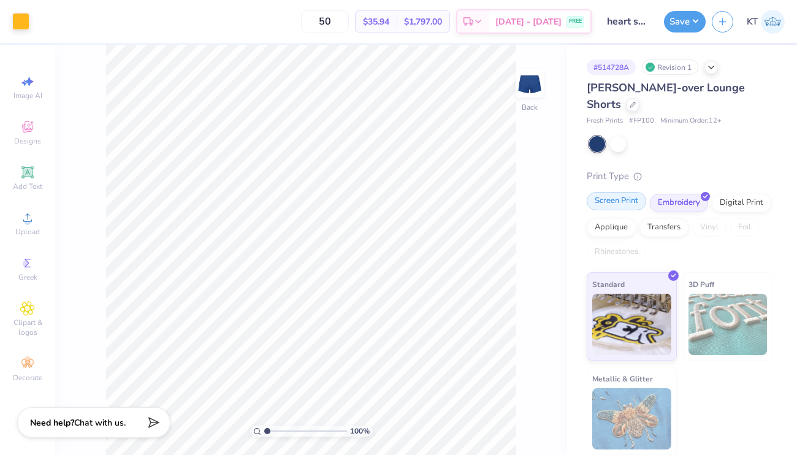
click at [629, 201] on div "Screen Print" at bounding box center [615, 201] width 59 height 18
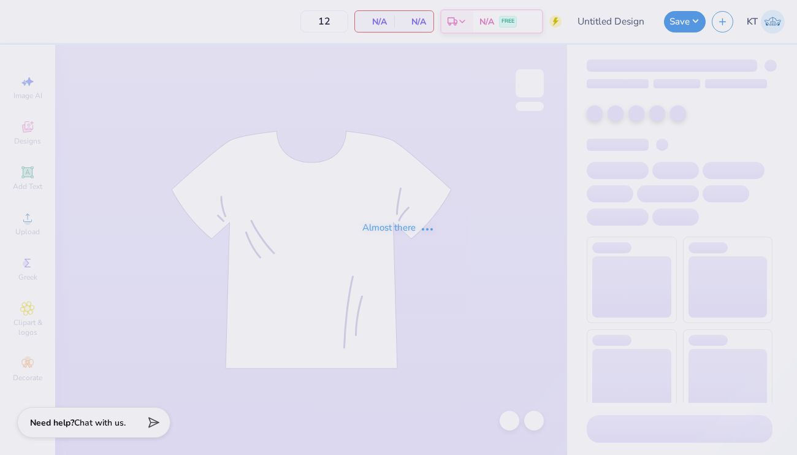
type input "heart shorts"
type input "50"
type input "heart shorts"
type input "50"
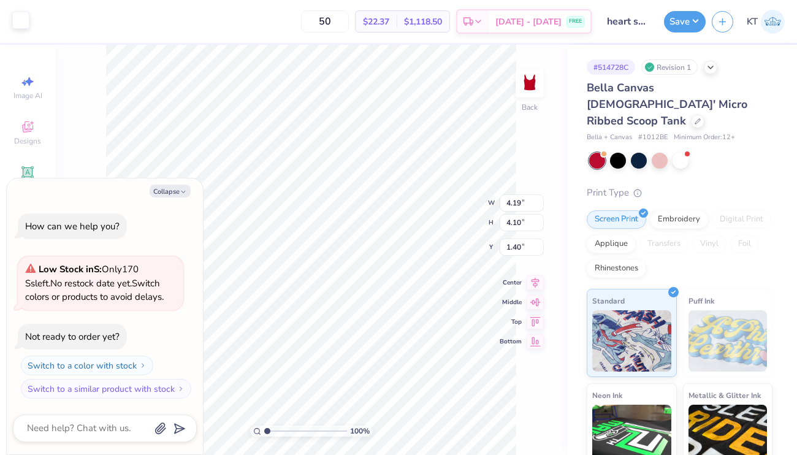
click at [25, 25] on div at bounding box center [20, 20] width 17 height 17
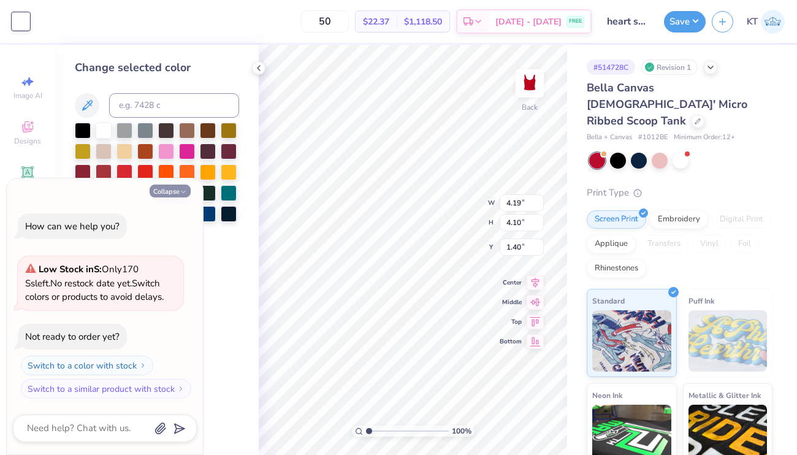
click at [175, 193] on button "Collapse" at bounding box center [170, 190] width 41 height 13
type textarea "x"
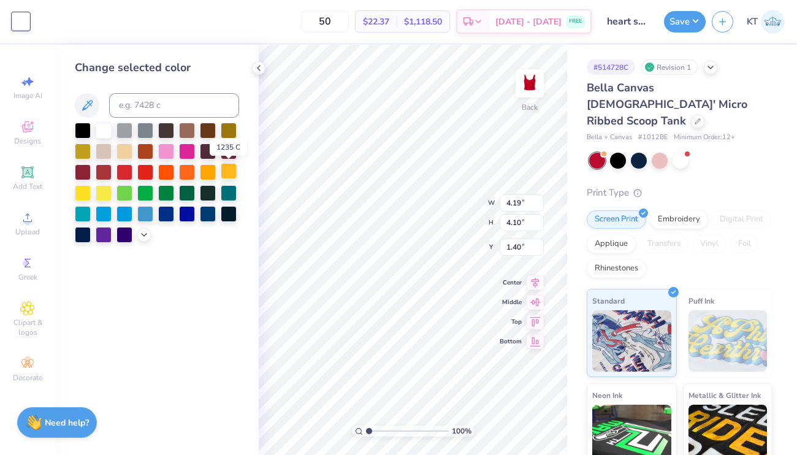
click at [223, 171] on div at bounding box center [229, 171] width 16 height 16
click at [262, 68] on icon at bounding box center [259, 68] width 10 height 10
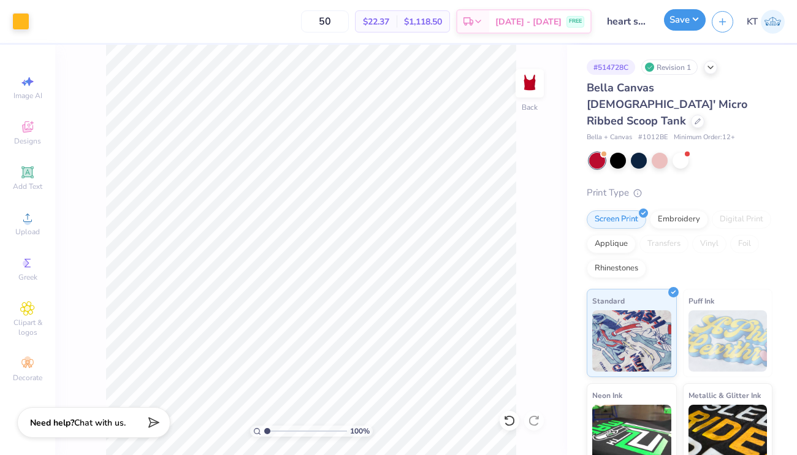
click at [674, 21] on button "Save" at bounding box center [685, 19] width 42 height 21
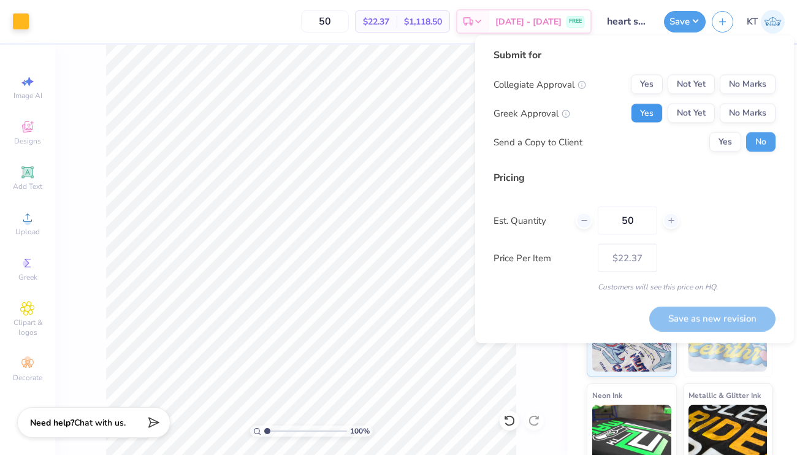
click at [654, 110] on button "Yes" at bounding box center [647, 114] width 32 height 20
click at [732, 99] on div "Collegiate Approval Yes Not Yet No Marks Greek Approval Yes Not Yet No Marks Se…" at bounding box center [634, 113] width 282 height 77
click at [738, 91] on button "No Marks" at bounding box center [747, 85] width 56 height 20
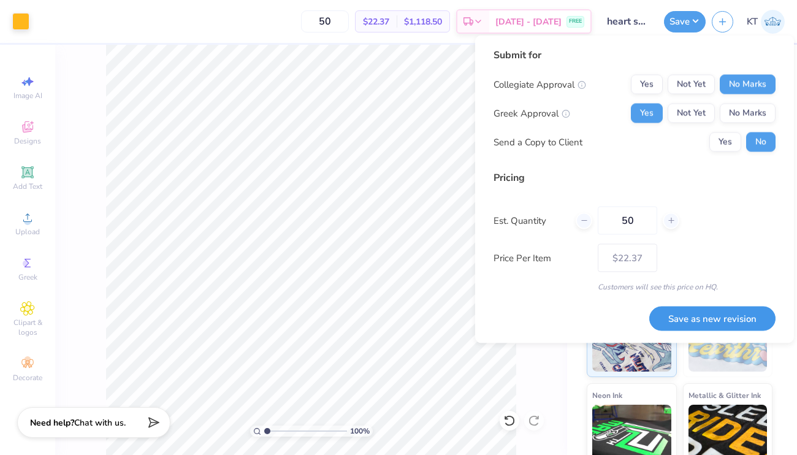
click at [705, 328] on button "Save as new revision" at bounding box center [712, 318] width 126 height 25
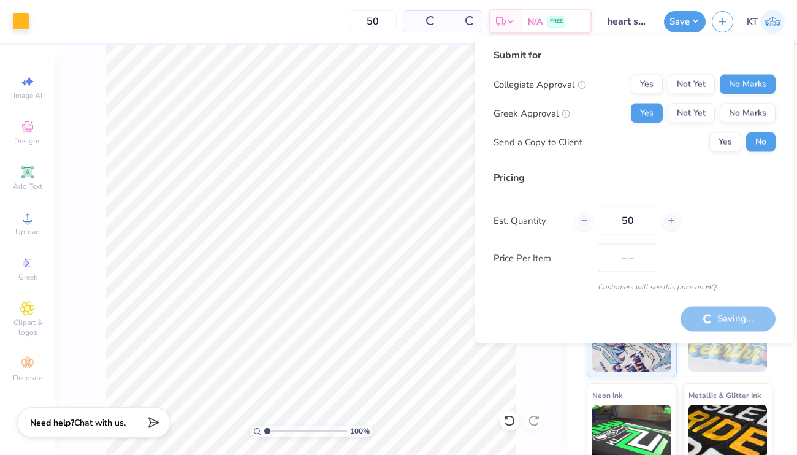
type input "$22.37"
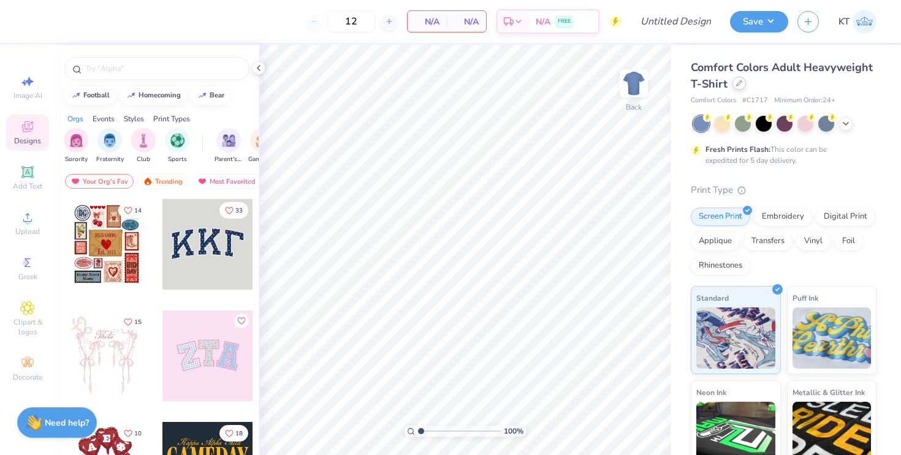
click at [740, 83] on icon at bounding box center [739, 83] width 6 height 6
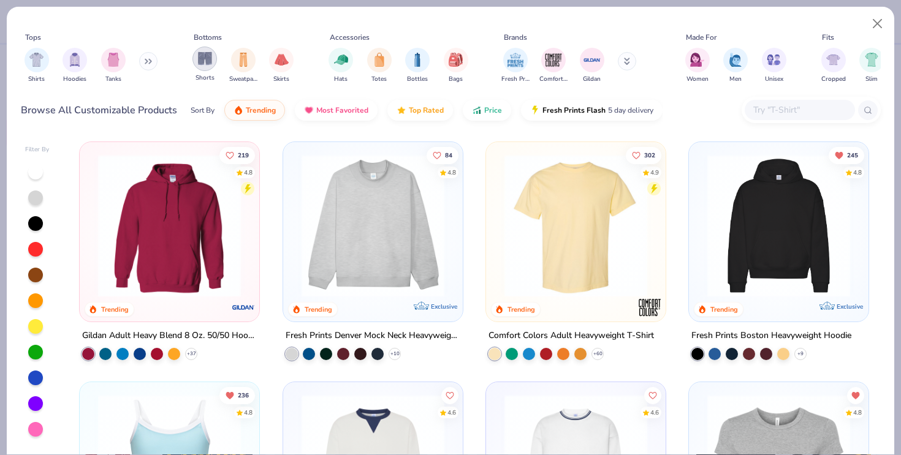
click at [205, 64] on img "filter for Shorts" at bounding box center [205, 58] width 14 height 14
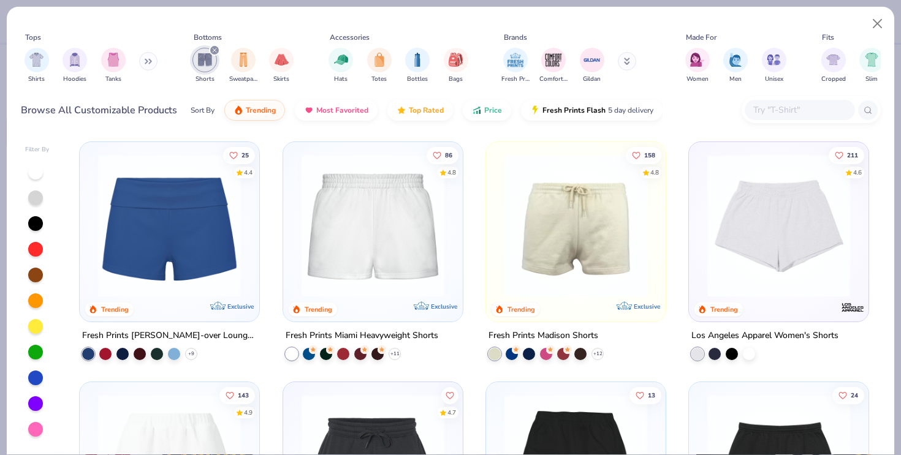
click at [238, 270] on img at bounding box center [169, 225] width 155 height 143
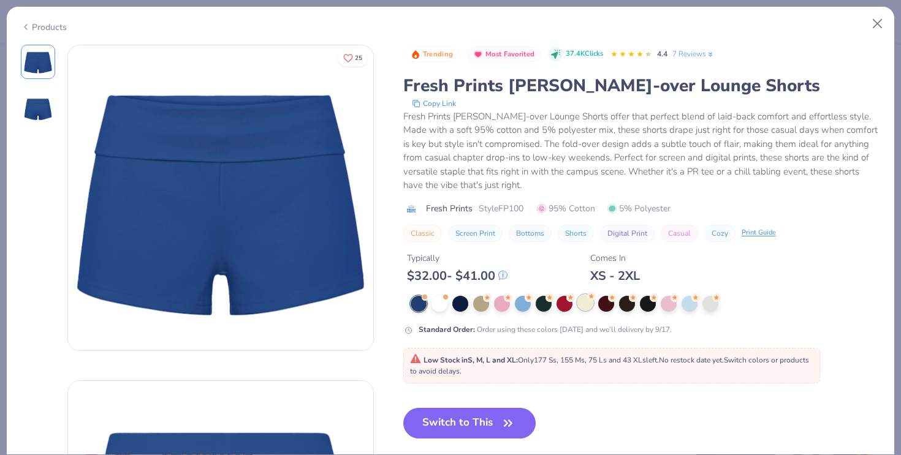
click at [489, 295] on icon at bounding box center [486, 297] width 5 height 4
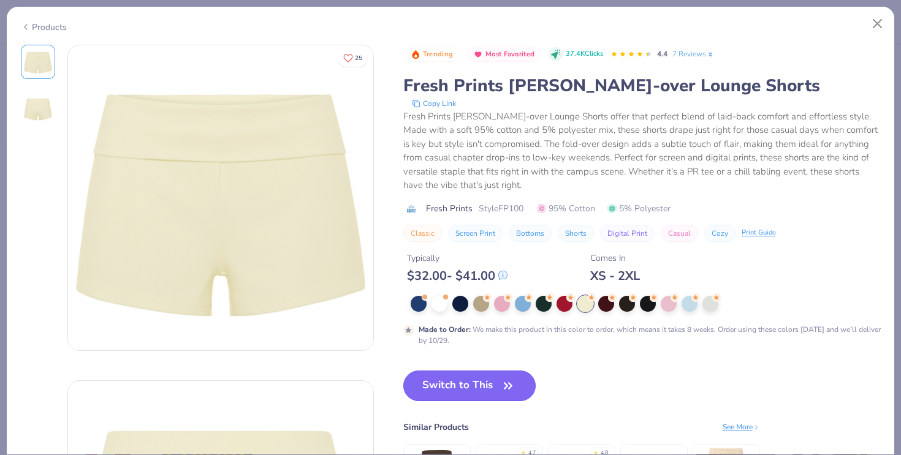
click at [486, 378] on button "Switch to This" at bounding box center [469, 386] width 133 height 31
type input "50"
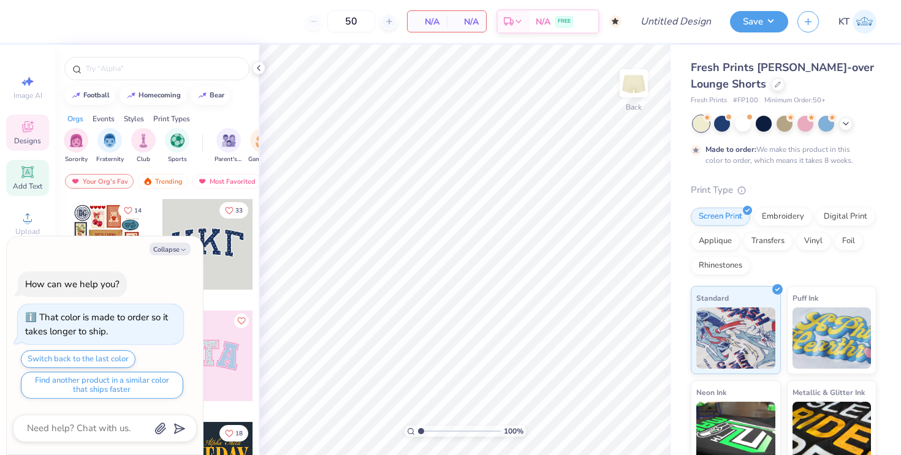
click at [27, 186] on span "Add Text" at bounding box center [27, 186] width 29 height 10
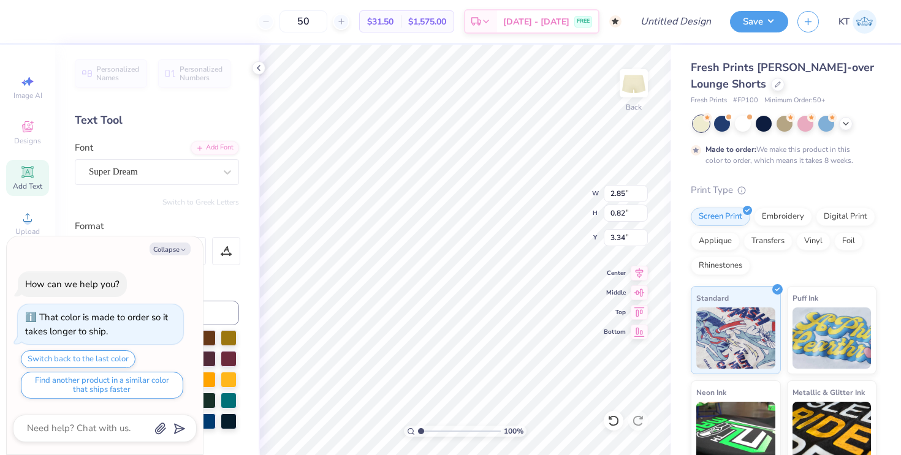
type textarea "x"
type textarea "D"
type textarea "x"
type textarea "DG"
type textarea "x"
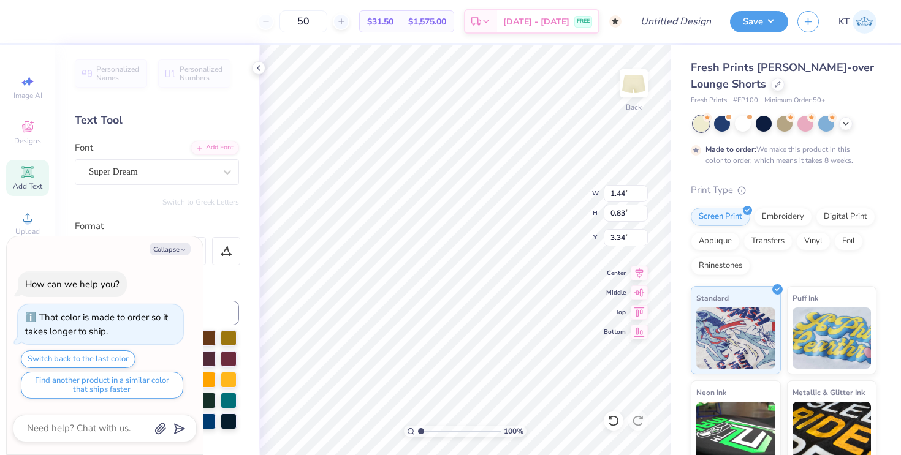
type input "5.46"
type textarea "x"
type input "2.43"
type input "1.39"
type input "4.89"
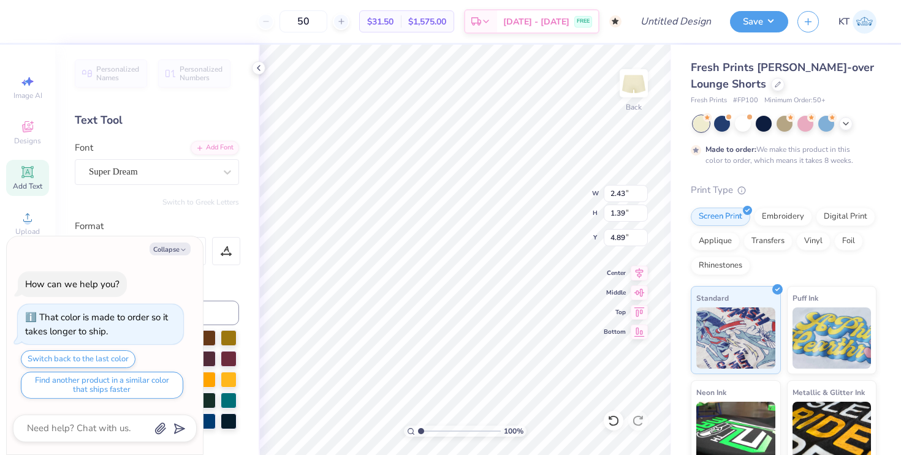
type textarea "x"
type input "4.84"
type textarea "x"
type input "2.53"
type input "1.78"
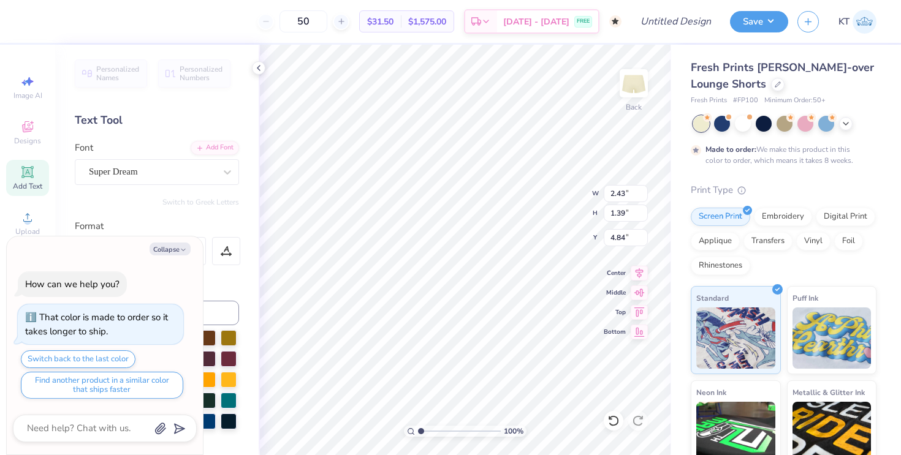
type input "4.62"
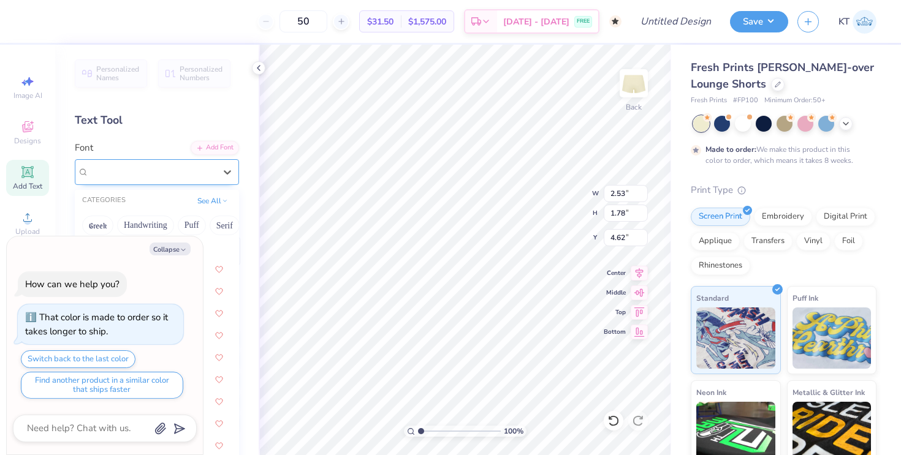
click at [176, 173] on div "Super Dream" at bounding box center [152, 171] width 129 height 19
click at [163, 255] on div "Collapse How can we help you? That color is made to order so it takes longer to…" at bounding box center [105, 346] width 196 height 219
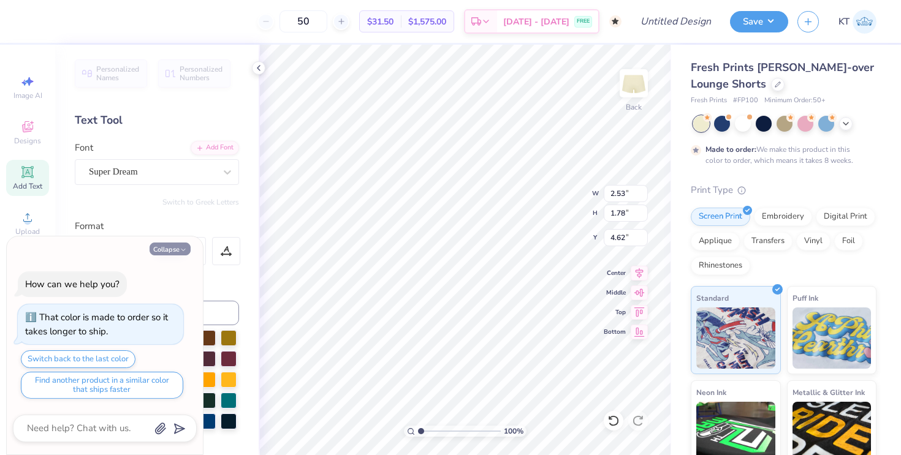
click at [169, 248] on button "Collapse" at bounding box center [170, 249] width 41 height 13
type textarea "x"
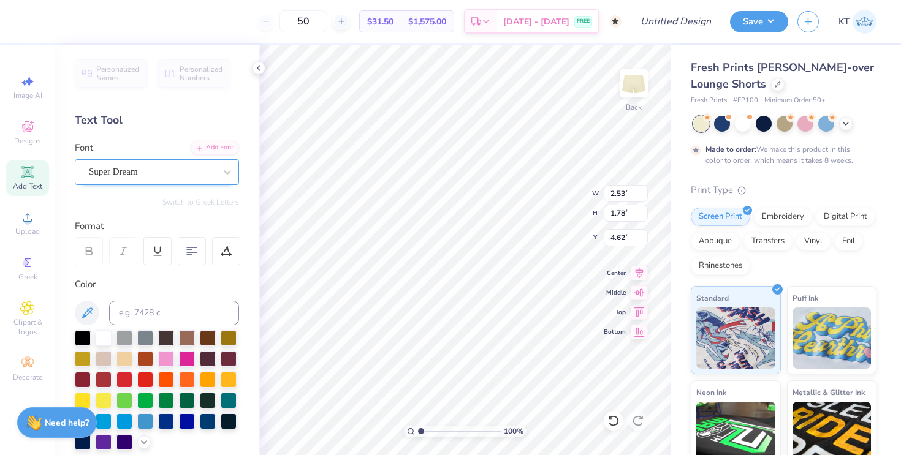
click at [164, 177] on div "Super Dream" at bounding box center [152, 171] width 129 height 19
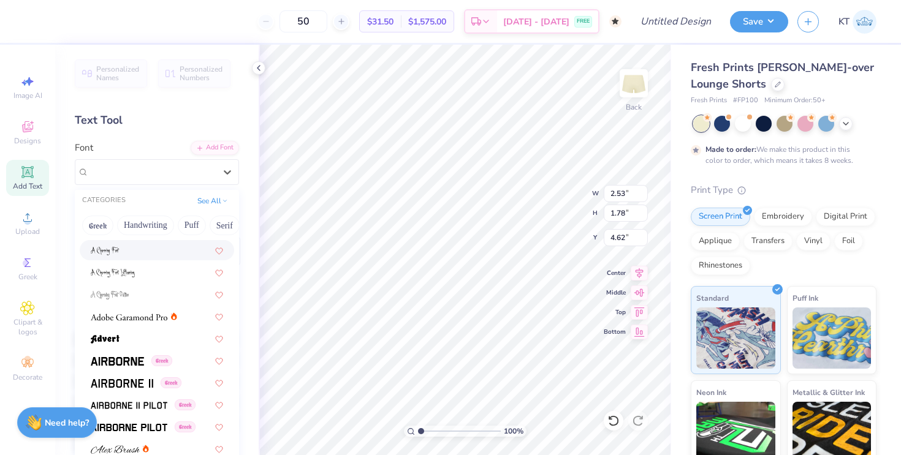
scroll to position [188, 0]
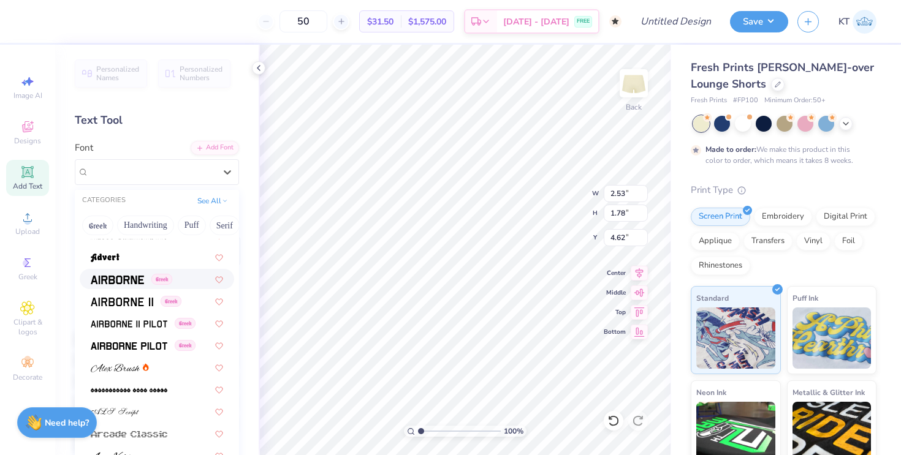
click at [151, 282] on div "Greek" at bounding box center [131, 279] width 81 height 13
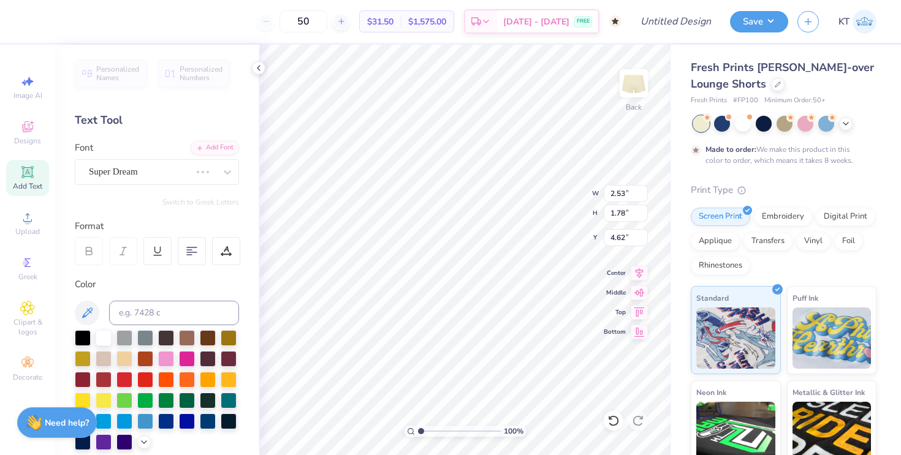
type input "1.90"
type input "4.57"
type input "4.51"
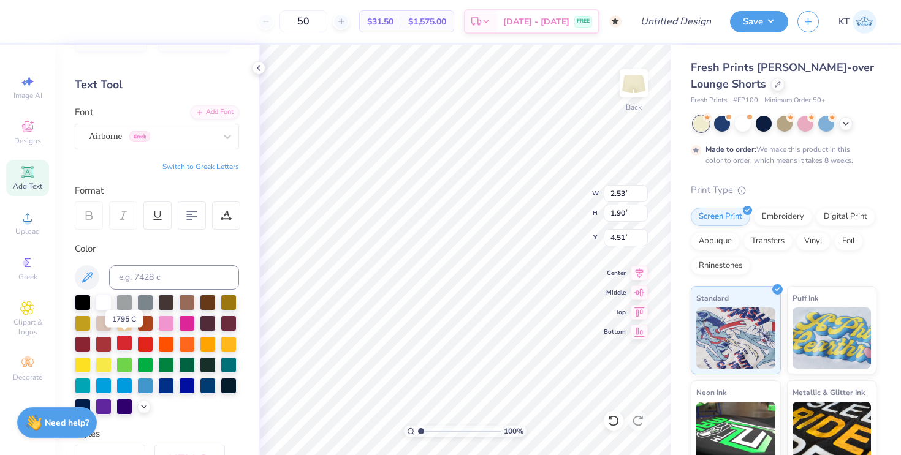
click at [129, 346] on div at bounding box center [124, 343] width 16 height 16
click at [260, 63] on div at bounding box center [258, 67] width 13 height 13
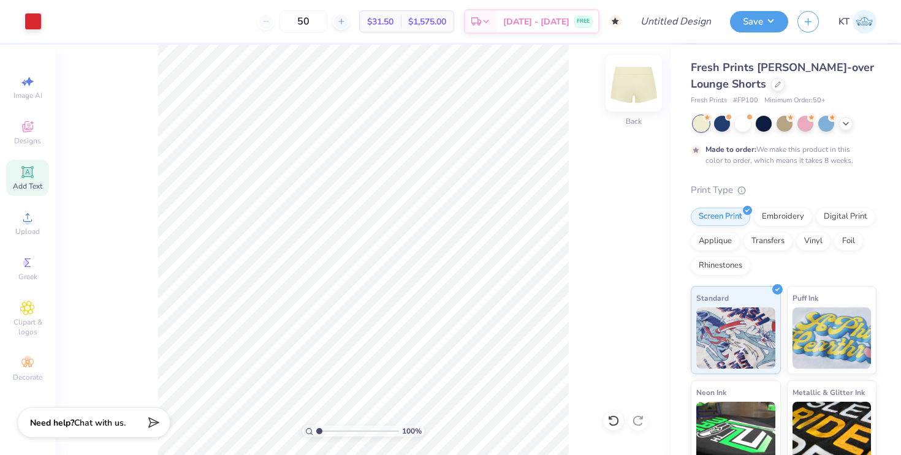
click at [639, 88] on img at bounding box center [633, 83] width 49 height 49
click at [27, 90] on div "Image AI" at bounding box center [27, 87] width 43 height 36
select select "4"
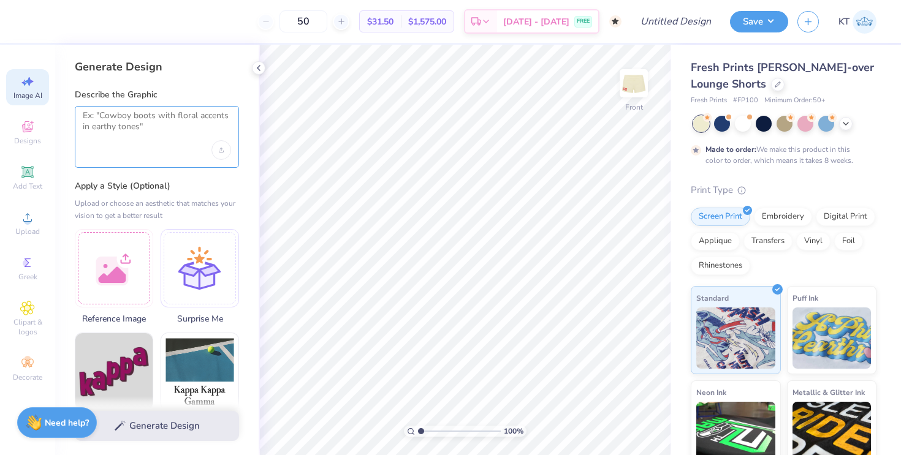
click at [161, 134] on textarea at bounding box center [157, 125] width 148 height 31
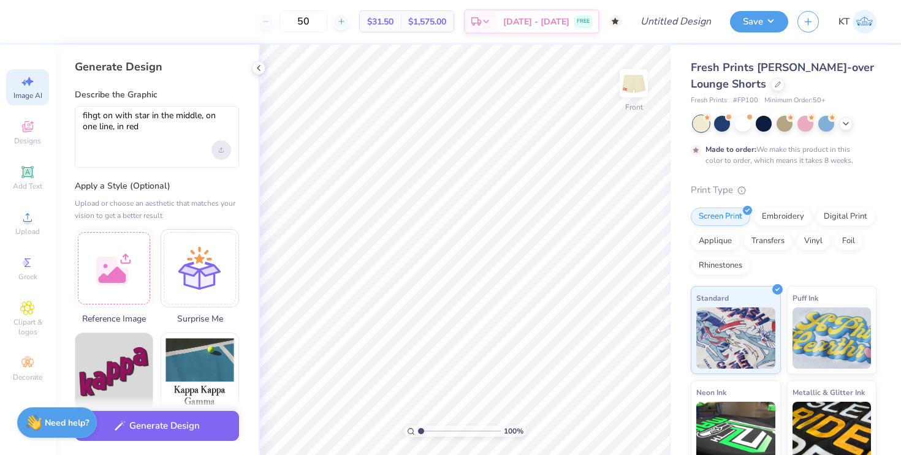
click at [213, 154] on div "Upload image" at bounding box center [221, 150] width 20 height 20
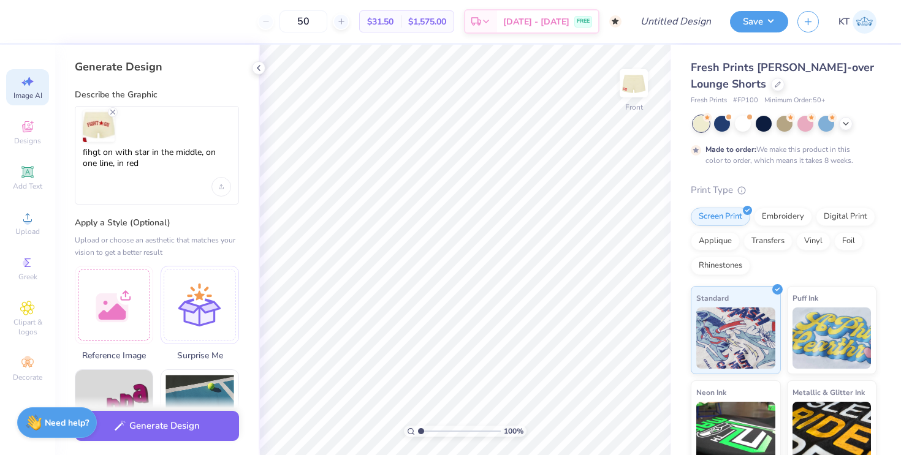
click at [94, 113] on img at bounding box center [99, 126] width 32 height 32
click at [89, 155] on textarea "fihgt on with star in the middle, on one line, in red" at bounding box center [157, 162] width 148 height 31
click at [92, 154] on textarea ""Fight on with star in the middle, on one line, in red" at bounding box center [157, 162] width 148 height 31
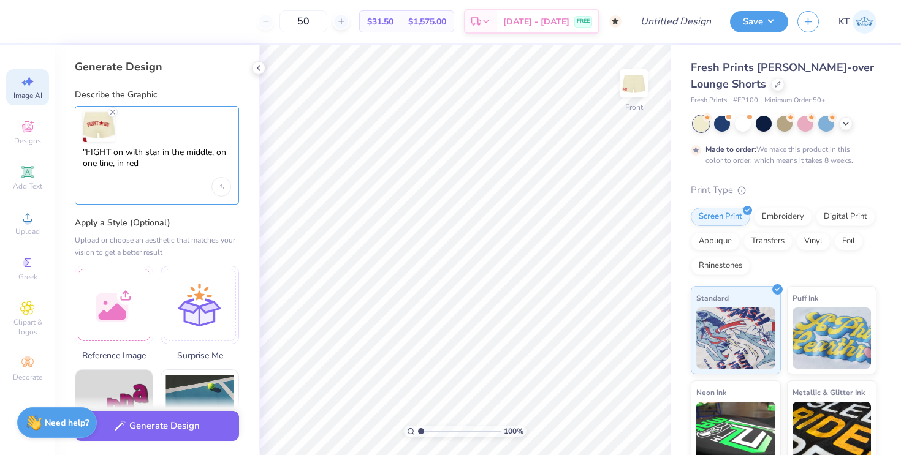
click at [116, 155] on textarea ""FIGHT on with star in the middle, on one line, in red" at bounding box center [157, 162] width 148 height 31
click at [158, 158] on textarea ""FIGHT ON" with star in the middle, on one line, in red" at bounding box center [157, 162] width 148 height 31
click at [193, 164] on textarea ""FIGHT ON" with star in the middle, on one line, in red" at bounding box center [157, 162] width 148 height 31
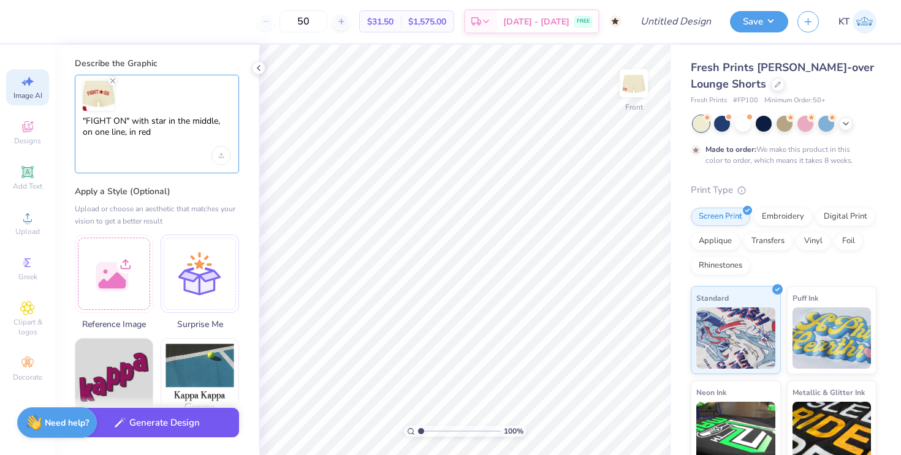
type textarea ""FIGHT ON" with star in the middle, on one line, in red"
click at [155, 423] on button "Generate Design" at bounding box center [157, 423] width 164 height 30
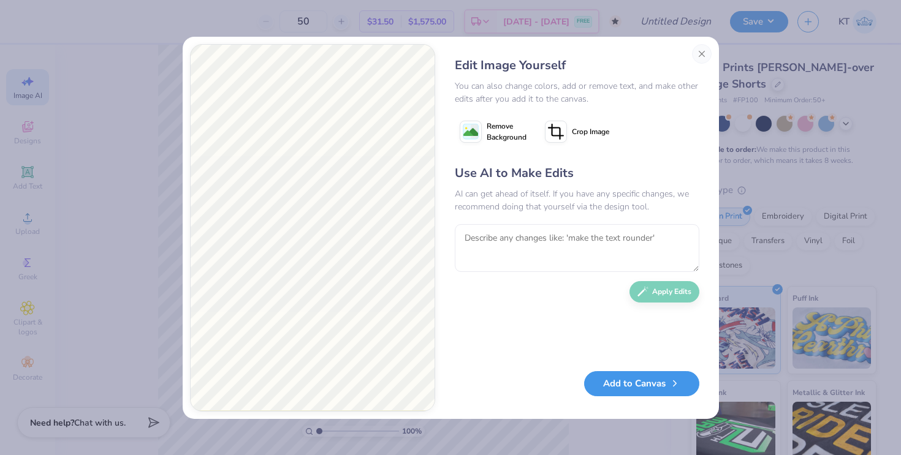
click at [613, 395] on button "Add to Canvas" at bounding box center [641, 383] width 115 height 25
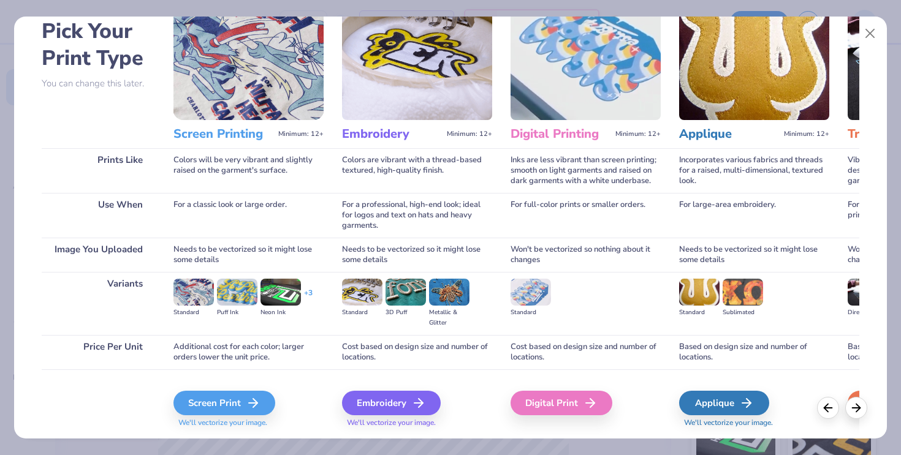
scroll to position [94, 0]
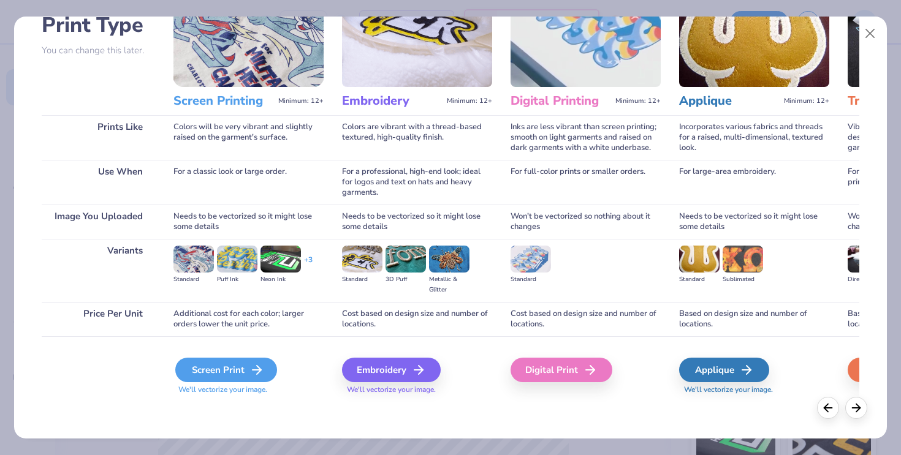
click at [194, 379] on div "Screen Print" at bounding box center [226, 370] width 102 height 25
click at [203, 379] on div "Screen Print" at bounding box center [226, 370] width 102 height 25
click at [209, 360] on div "Screen Print" at bounding box center [226, 370] width 102 height 25
click at [212, 370] on div "Screen Print" at bounding box center [226, 370] width 102 height 25
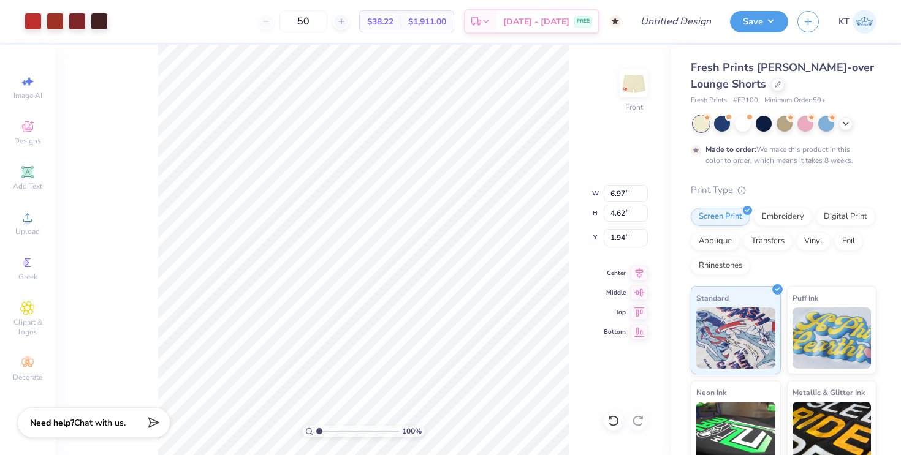
type input "5.36"
type input "3.55"
type input "6.97"
type input "4.62"
type input "4.49"
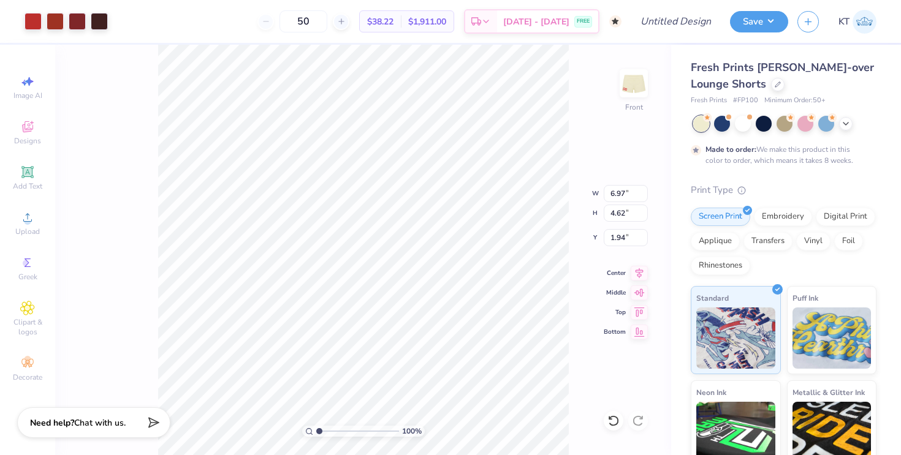
type input "2.98"
type input "3.05"
type input "2.02"
type input "2.00"
click at [615, 424] on icon at bounding box center [613, 420] width 10 height 11
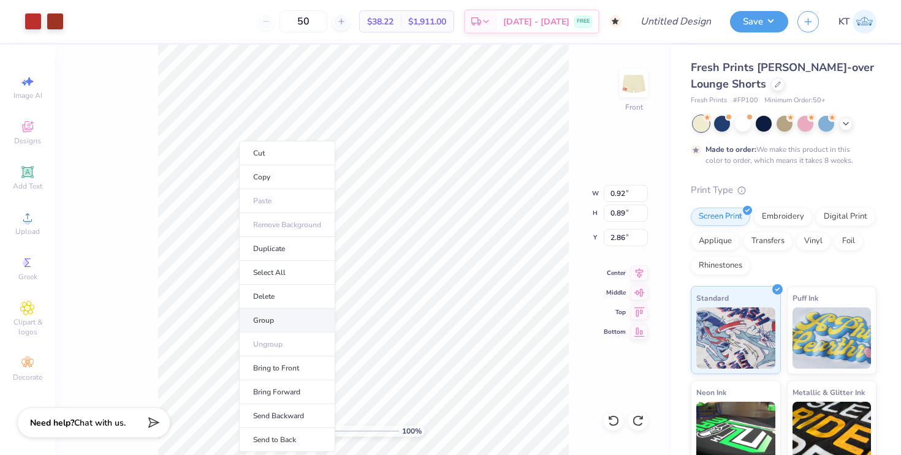
click at [262, 320] on li "Group" at bounding box center [287, 321] width 96 height 24
type input "2.38"
type input "0.71"
type input "0.81"
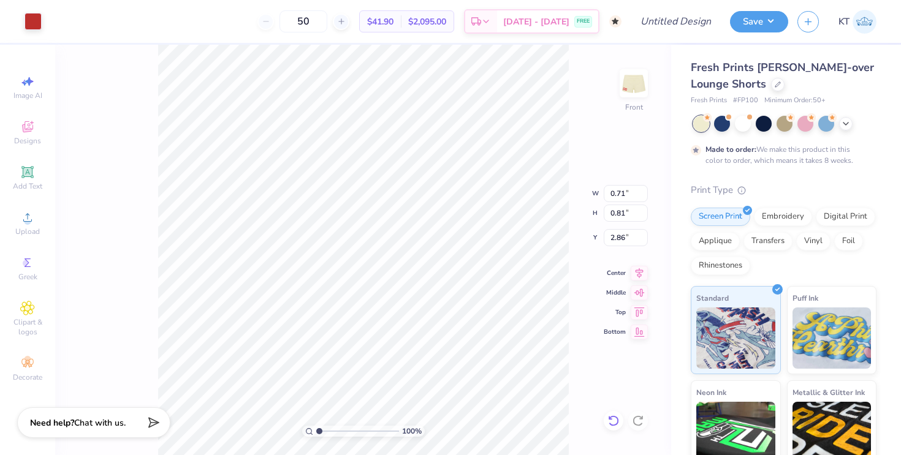
click at [619, 420] on div at bounding box center [614, 421] width 20 height 20
type input "3.14"
type input "3.12"
click at [619, 423] on icon at bounding box center [613, 421] width 12 height 12
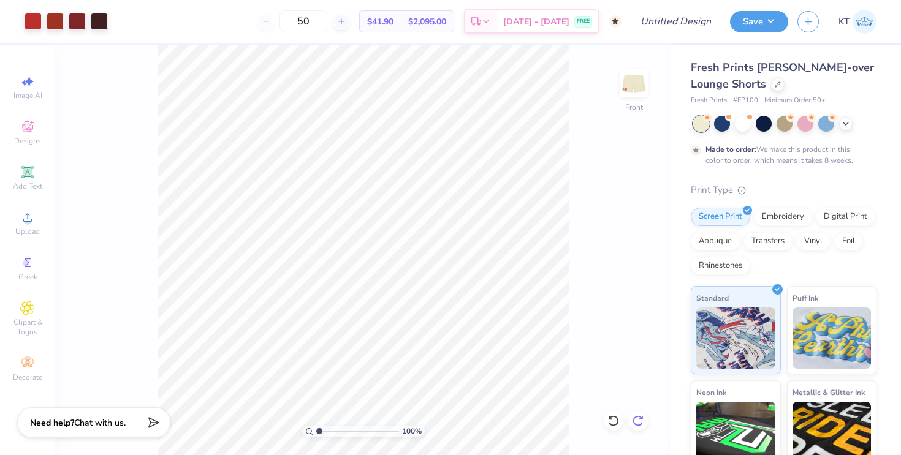
click at [634, 419] on icon at bounding box center [638, 421] width 12 height 12
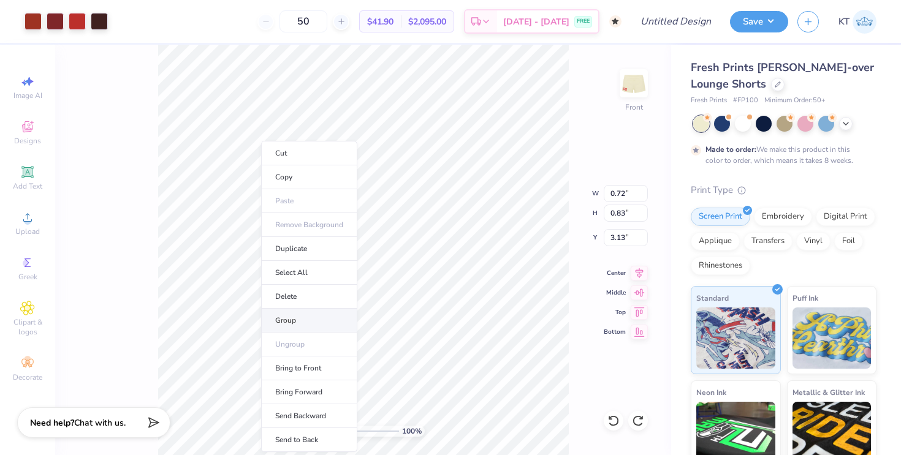
click at [306, 331] on li "Group" at bounding box center [309, 321] width 96 height 24
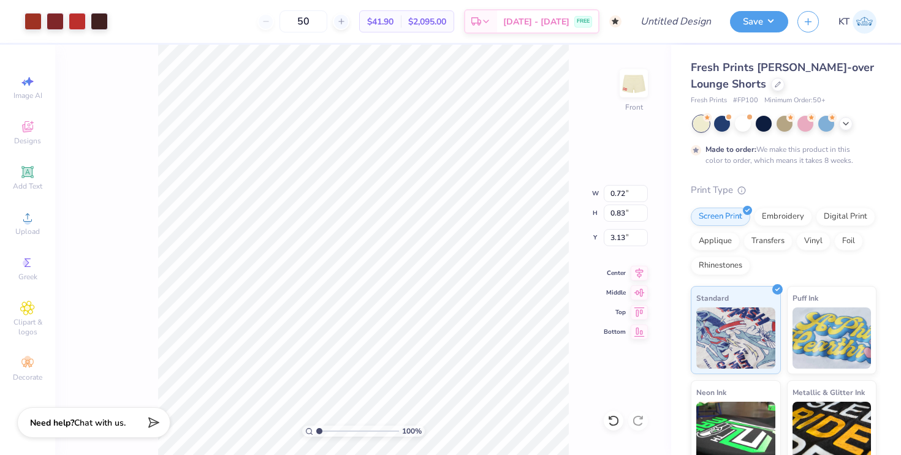
type input "3.12"
type input "3.69"
type input "0.65"
type input "0.86"
type input "1.95"
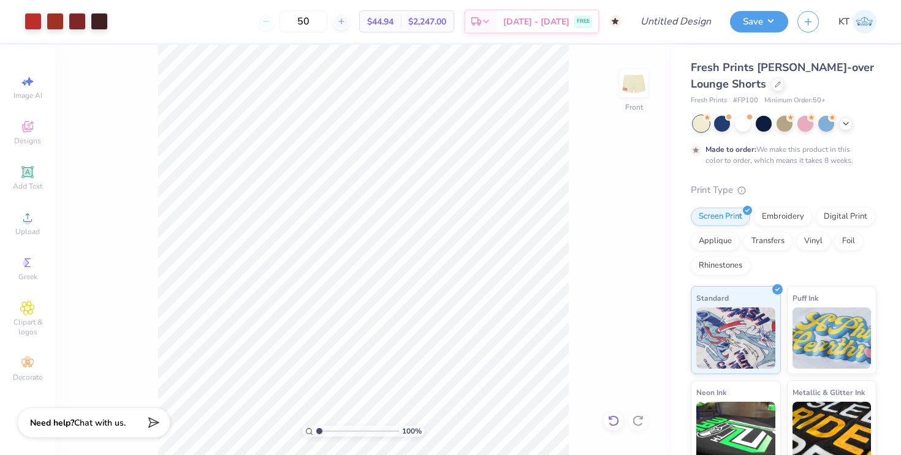
click at [616, 422] on icon at bounding box center [613, 421] width 12 height 12
click at [145, 210] on div "100 % Front" at bounding box center [363, 250] width 616 height 411
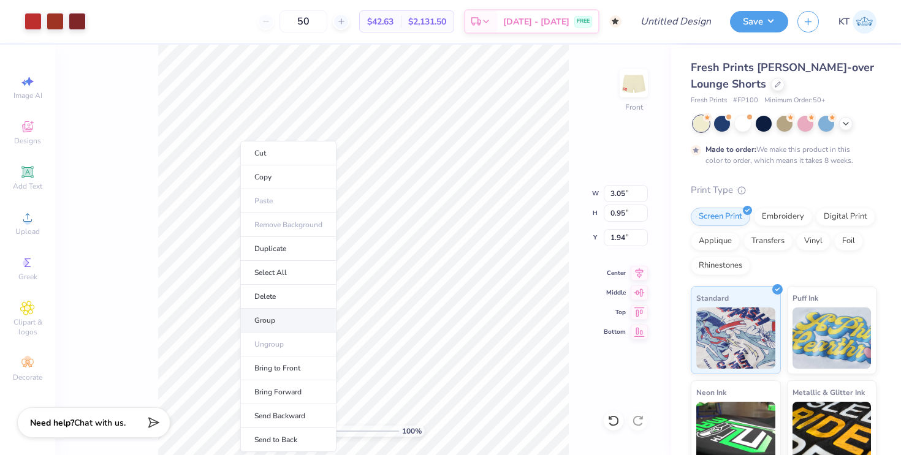
click at [259, 314] on li "Group" at bounding box center [288, 321] width 96 height 24
type input "1.91"
type input "5.48"
type input "1.71"
type input "1.12"
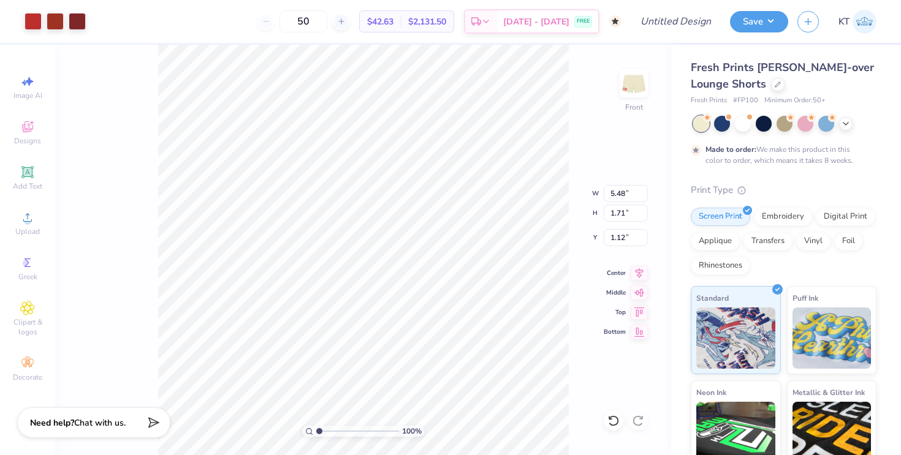
type input "0.92"
type input "0.89"
type input "2.38"
type input "2.39"
type input "2.30"
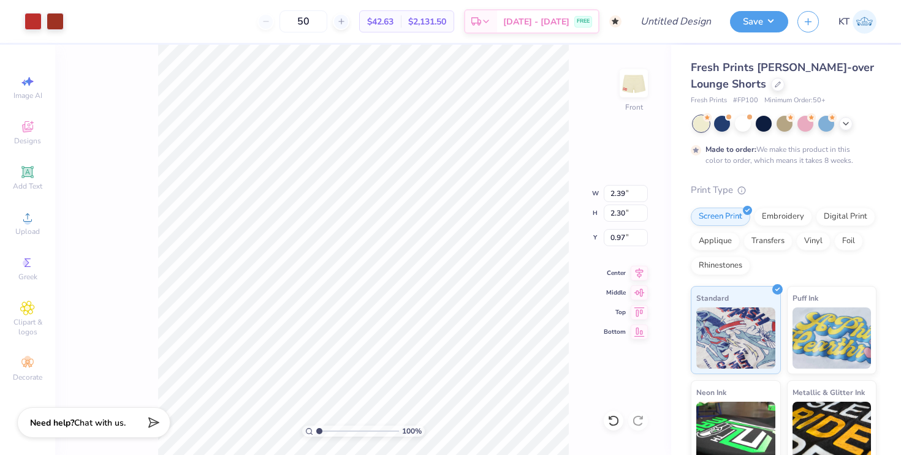
type input "0.98"
type input "1.82"
type input "1.75"
type input "1.08"
type input "5.48"
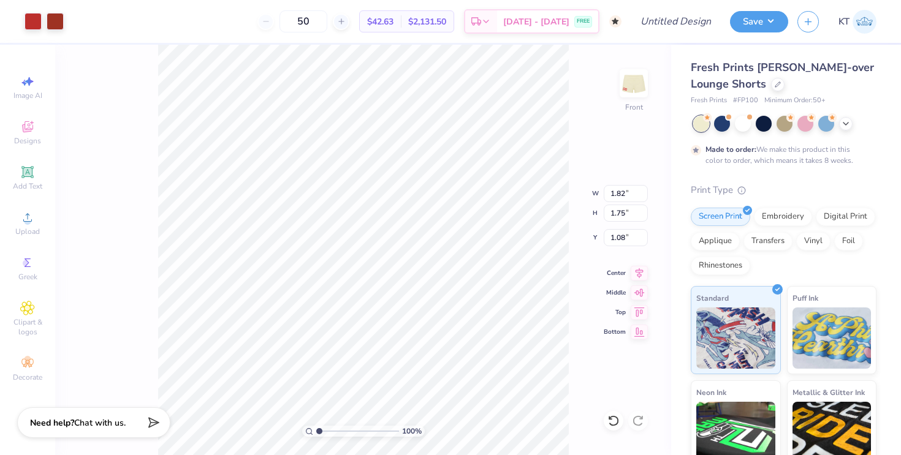
type input "1.71"
type input "1.12"
type input "5.50"
type input "1.83"
type input "1.08"
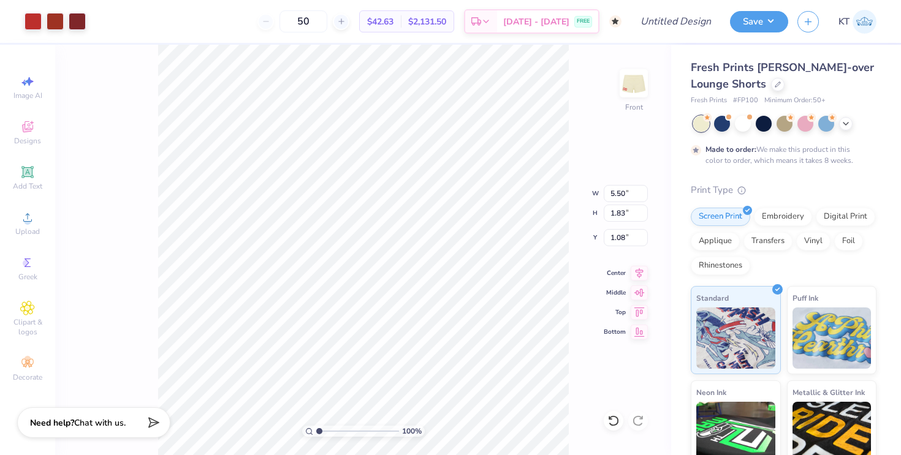
type input "5.96"
type input "1.99"
type input "1.82"
type input "1.75"
type input "5.96"
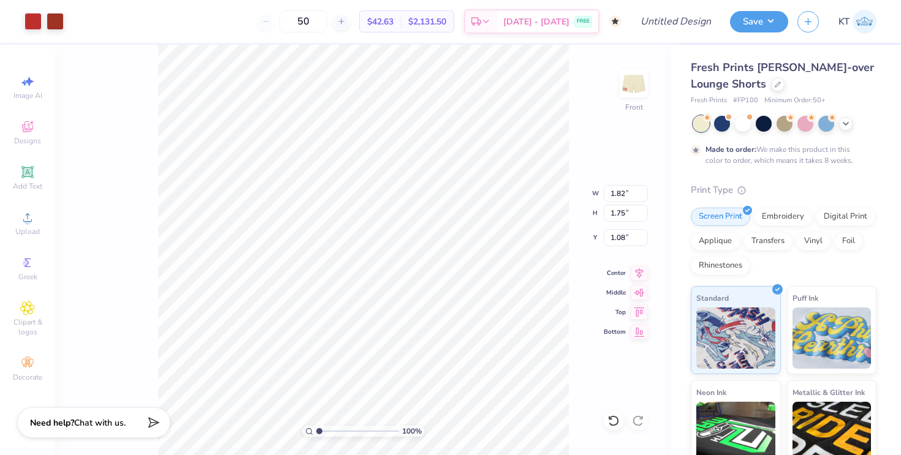
type input "1.99"
type input "5.94"
type input "2.58"
type input "0.88"
type input "1.11"
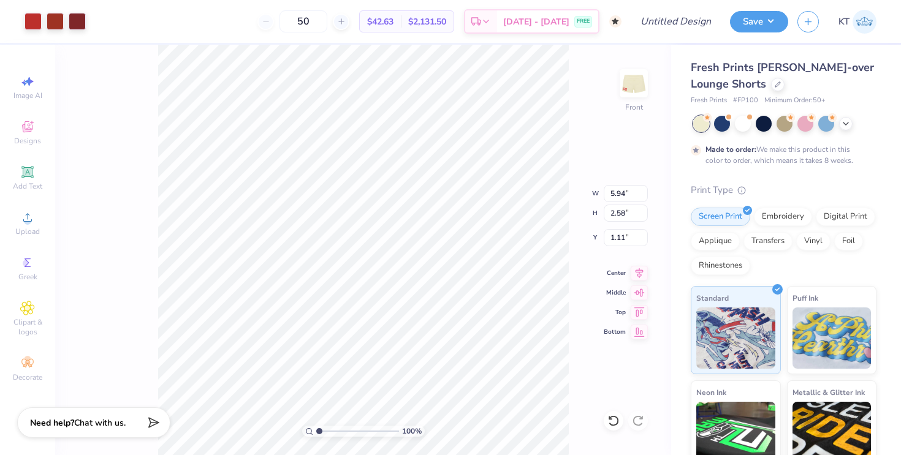
type input "1.82"
type input "1.75"
type input "1.11"
type input "2.08"
type input "2.00"
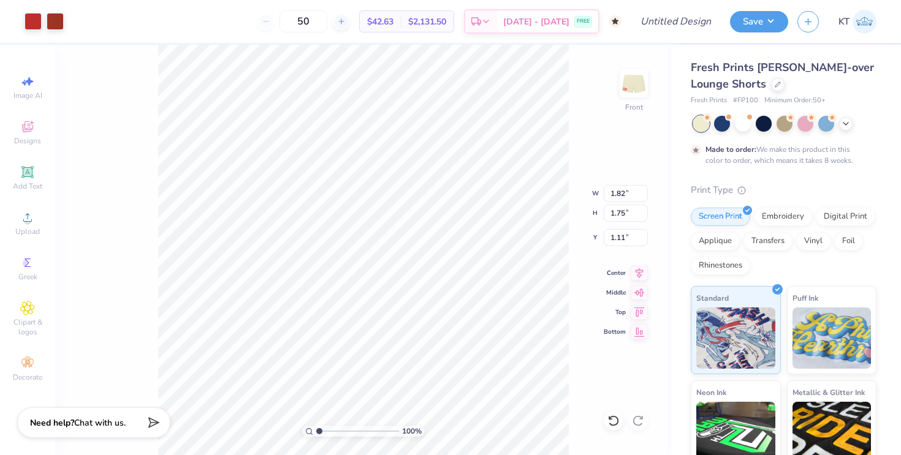
type input "0.86"
type input "5.94"
type input "2.58"
type input "1.11"
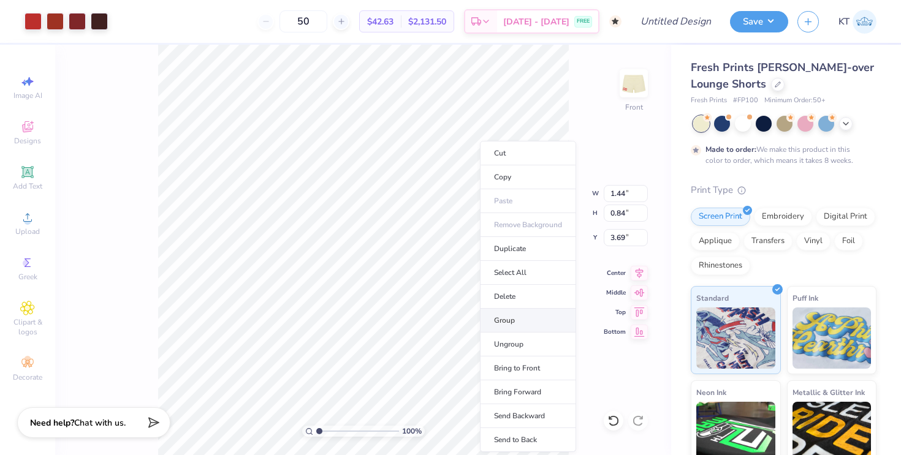
click at [499, 324] on li "Group" at bounding box center [528, 321] width 96 height 24
type input "1.86"
type input "3.26"
type input "1.90"
type input "3.62"
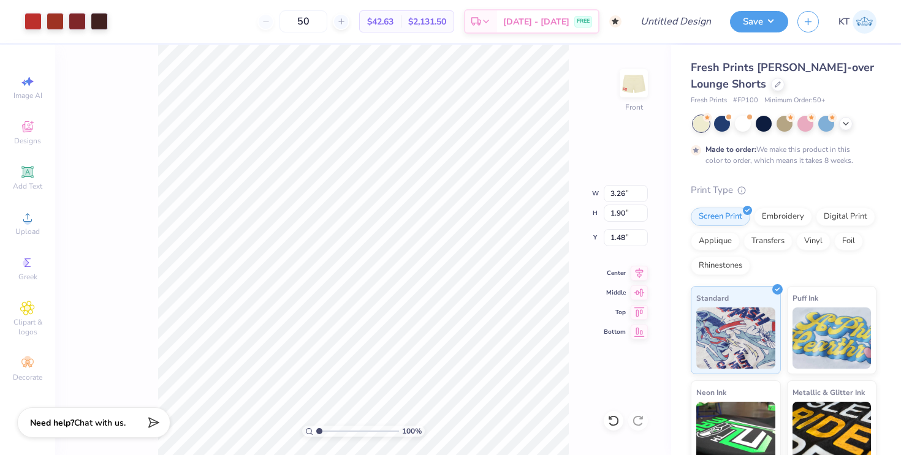
type input "2.69"
type input "0.99"
type input "3.62"
type input "2.69"
type input "0.99"
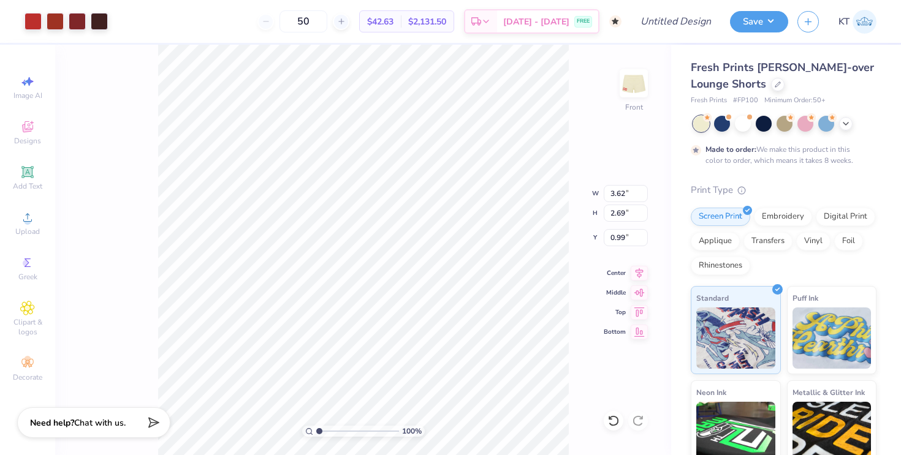
type input "3.50"
type input "2.34"
type input "1.16"
type input "5.96"
type input "2.31"
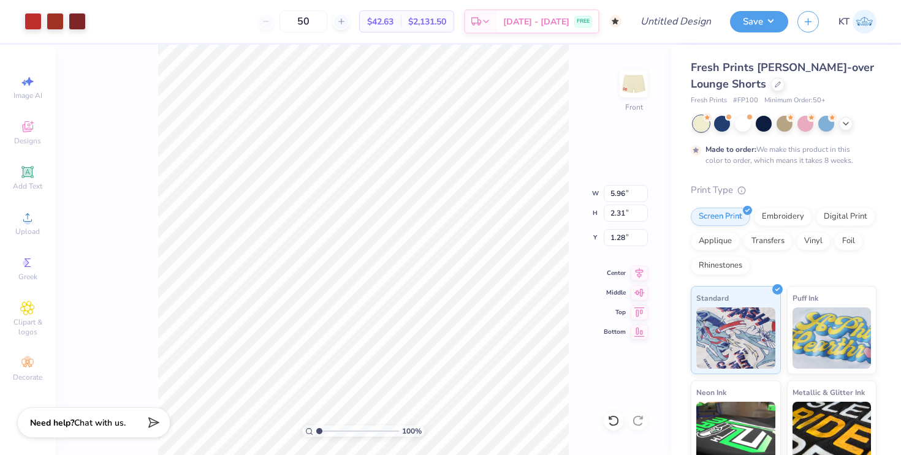
type input "1.28"
type input "1.19"
type input "2.99"
type input "1.99"
type input "1.43"
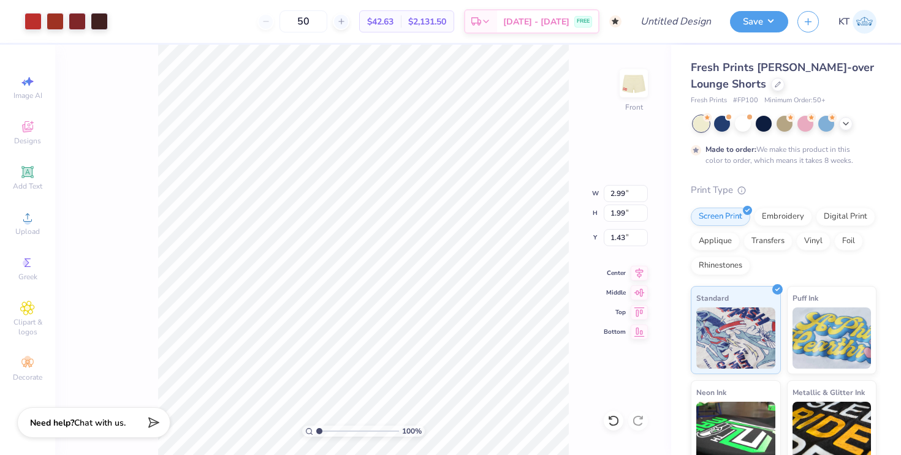
type input "1.51"
type input "2.08"
type input "2.00"
type input "0.89"
type input "2.60"
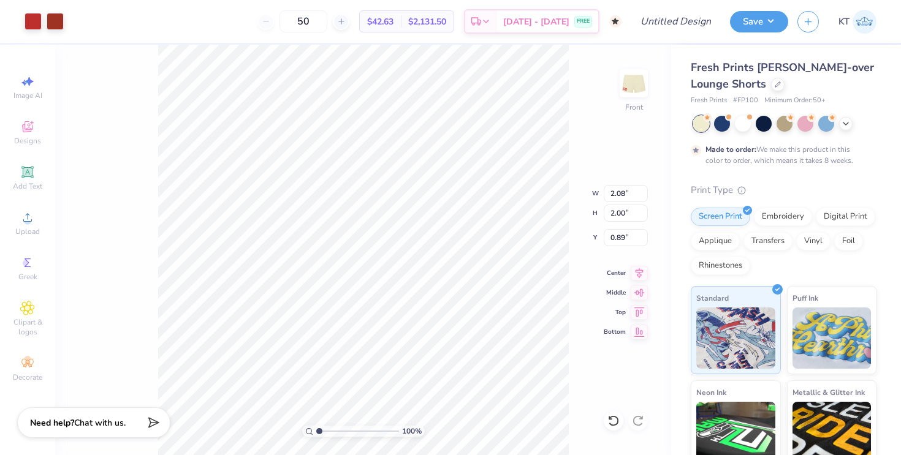
type input "2.50"
type input "0.74"
type input "1.35"
type input "3.34"
type input "2.23"
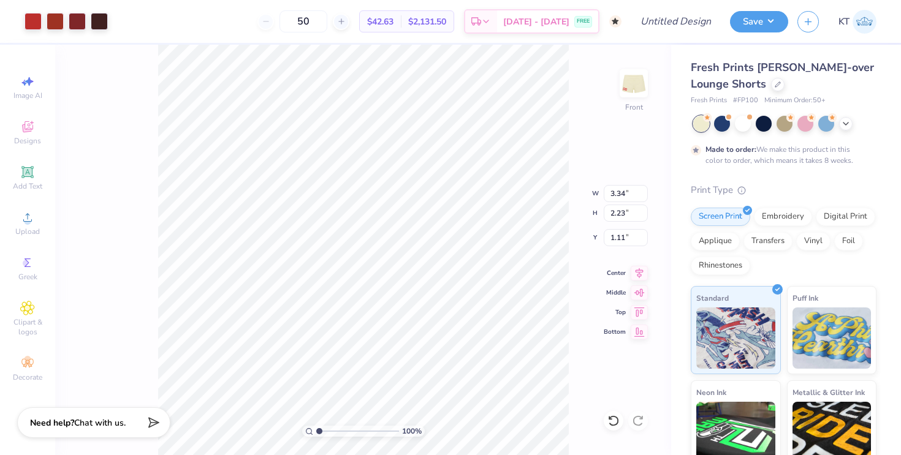
type input "1.19"
type input "6.11"
type input "2.37"
type input "1.20"
type input "2.41"
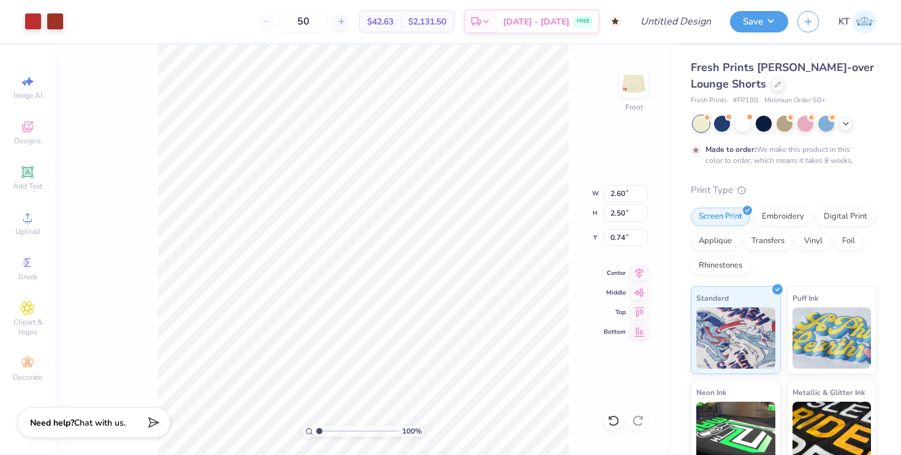
type input "2.32"
click at [32, 18] on div at bounding box center [33, 20] width 17 height 17
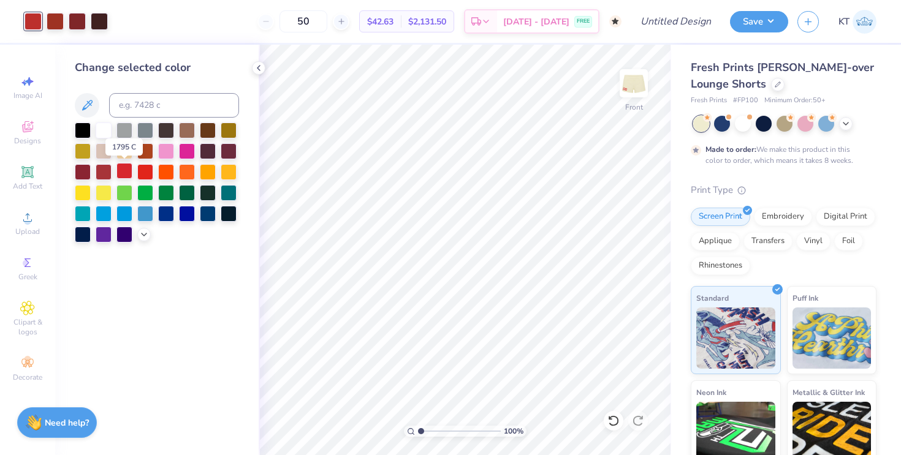
click at [124, 172] on div at bounding box center [124, 171] width 16 height 16
click at [55, 26] on div at bounding box center [55, 20] width 17 height 17
click at [126, 172] on div at bounding box center [124, 171] width 16 height 16
click at [123, 171] on div at bounding box center [124, 171] width 16 height 16
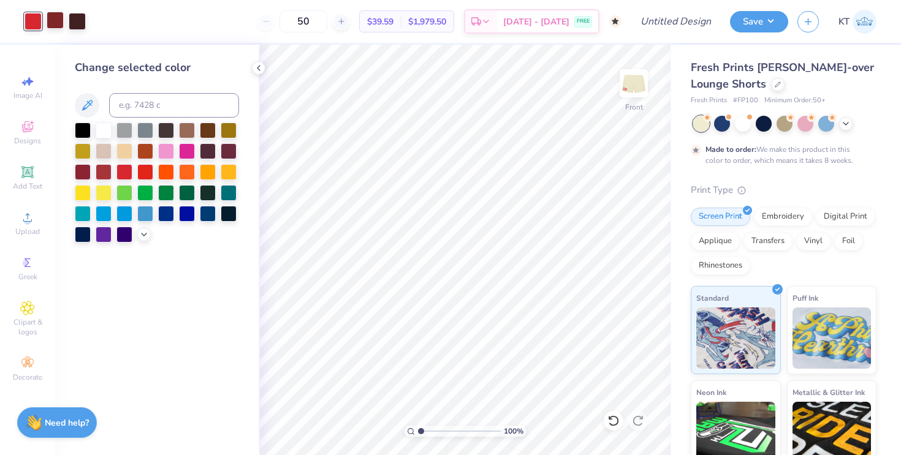
click at [56, 26] on div at bounding box center [55, 20] width 17 height 17
click at [123, 173] on div at bounding box center [124, 172] width 16 height 16
click at [52, 17] on div at bounding box center [55, 20] width 17 height 17
click at [124, 166] on div at bounding box center [124, 171] width 16 height 16
click at [257, 69] on icon at bounding box center [259, 68] width 10 height 10
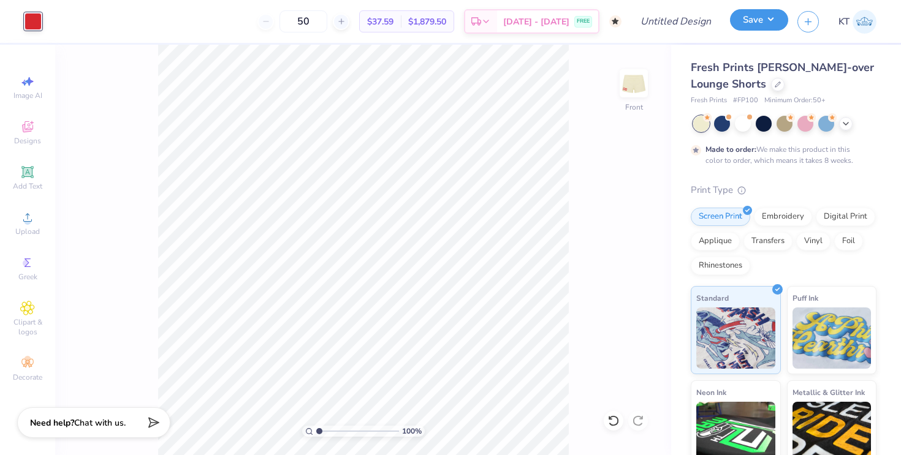
click at [768, 30] on button "Save" at bounding box center [759, 19] width 58 height 21
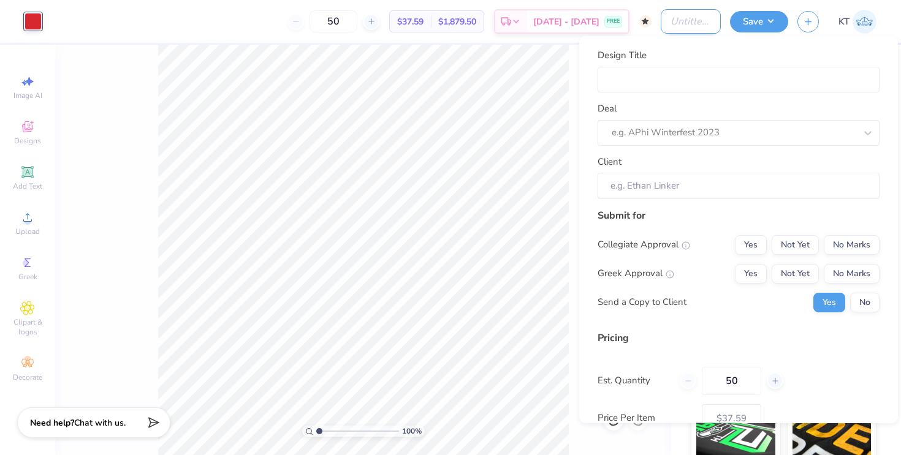
click at [707, 20] on input "Design Title" at bounding box center [691, 21] width 60 height 25
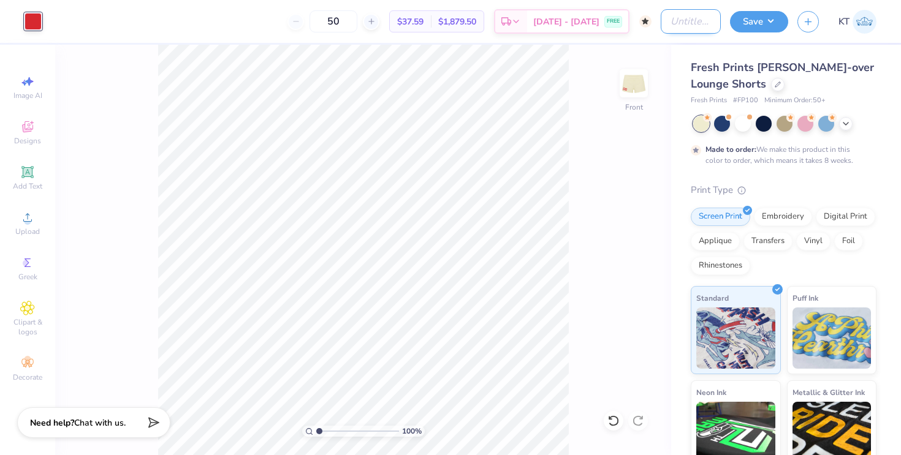
type input "D"
type input "Fight on Shorts"
click at [740, 17] on button "Save" at bounding box center [759, 19] width 58 height 21
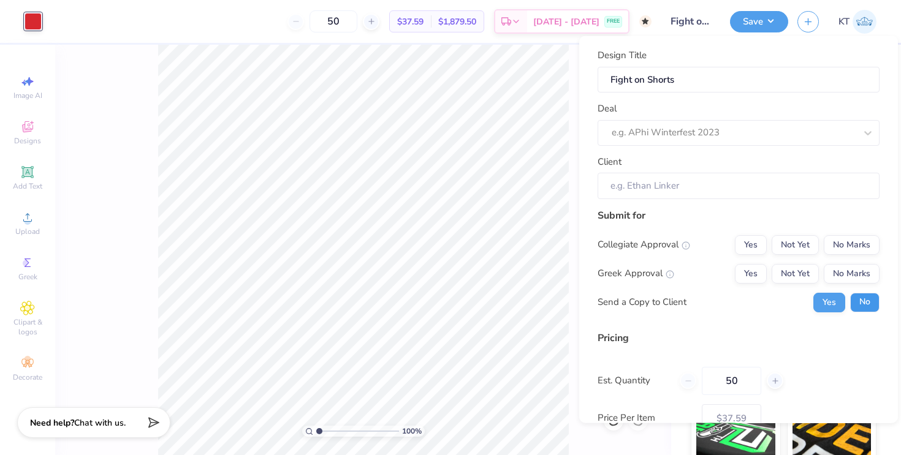
click at [852, 311] on button "No" at bounding box center [864, 302] width 29 height 20
click at [762, 282] on button "Yes" at bounding box center [751, 273] width 32 height 20
click at [844, 268] on button "No Marks" at bounding box center [852, 273] width 56 height 20
click at [749, 268] on button "Yes" at bounding box center [751, 273] width 32 height 20
click at [845, 243] on button "No Marks" at bounding box center [852, 245] width 56 height 20
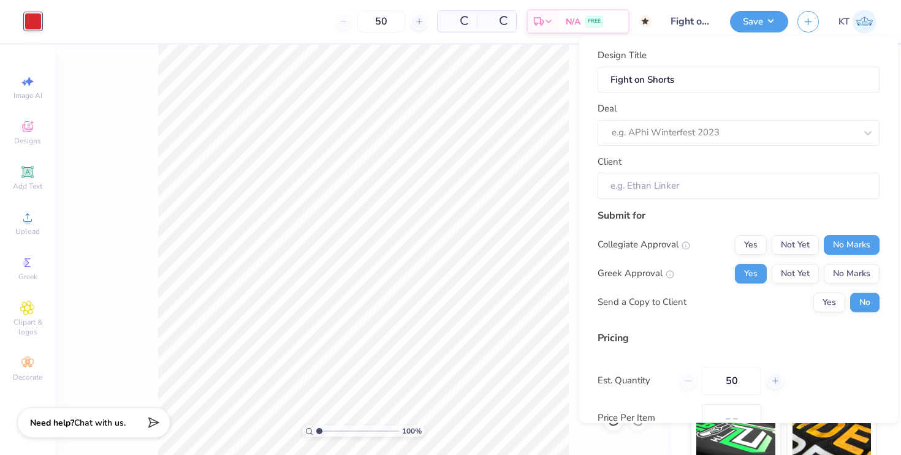
type input "$37.59"
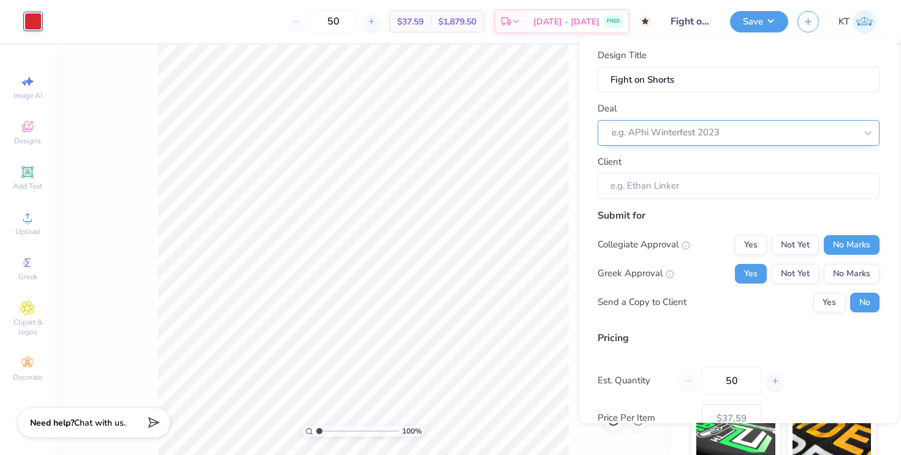
click at [729, 140] on div at bounding box center [734, 132] width 244 height 17
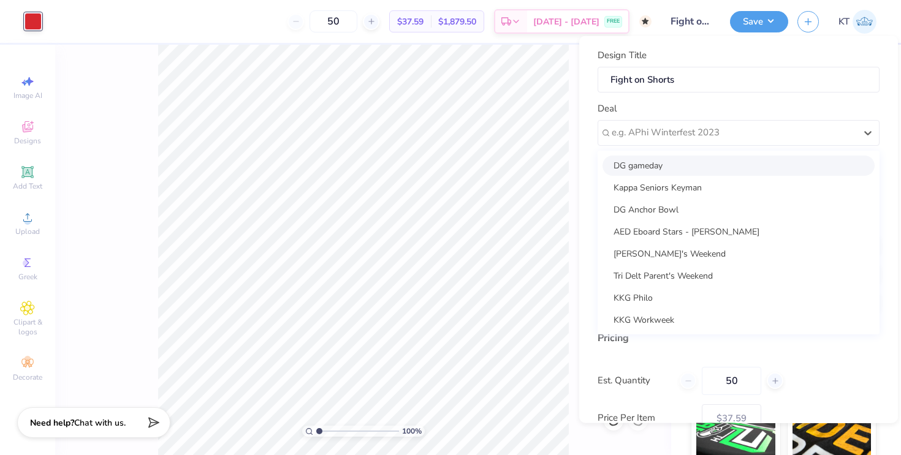
click at [718, 167] on div "DG gameday" at bounding box center [738, 165] width 272 height 20
type input "Molly Morouse"
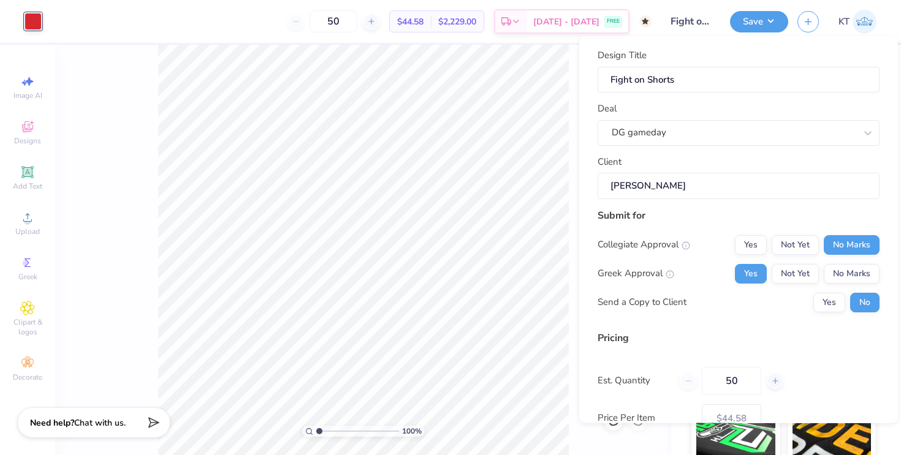
click at [708, 182] on input "Molly Morouse" at bounding box center [738, 186] width 282 height 26
click at [711, 159] on div "Client Molly Morouse" at bounding box center [738, 176] width 282 height 44
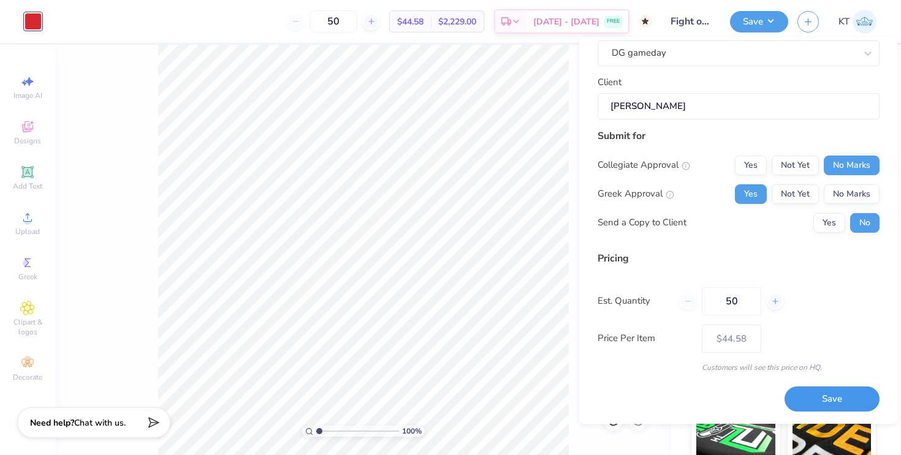
click at [788, 400] on button "Save" at bounding box center [831, 399] width 95 height 25
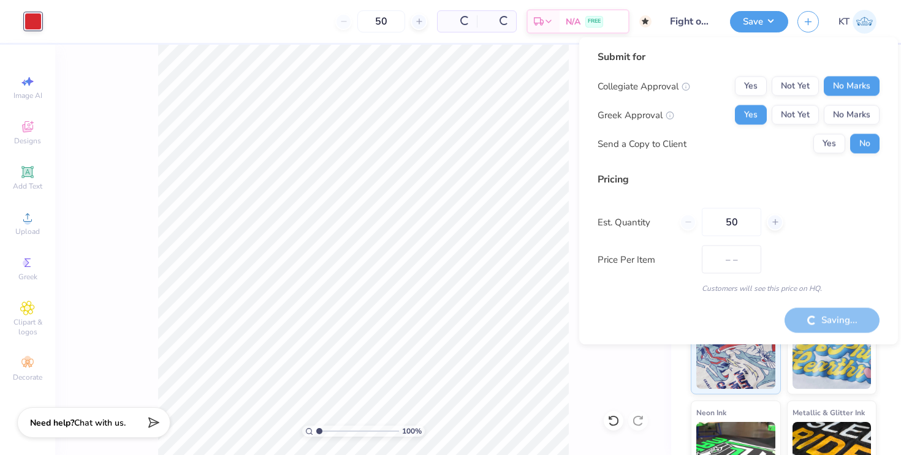
type input "$44.58"
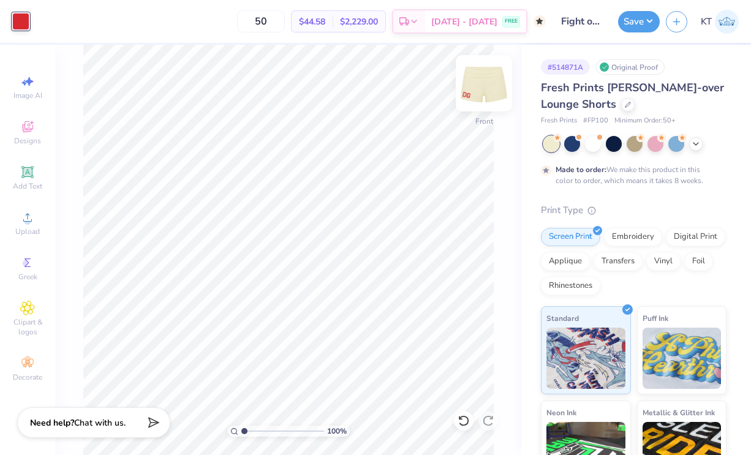
click at [479, 88] on img at bounding box center [484, 83] width 49 height 49
click at [479, 88] on img at bounding box center [484, 83] width 25 height 25
drag, startPoint x: 30, startPoint y: 180, endPoint x: 51, endPoint y: 180, distance: 21.4
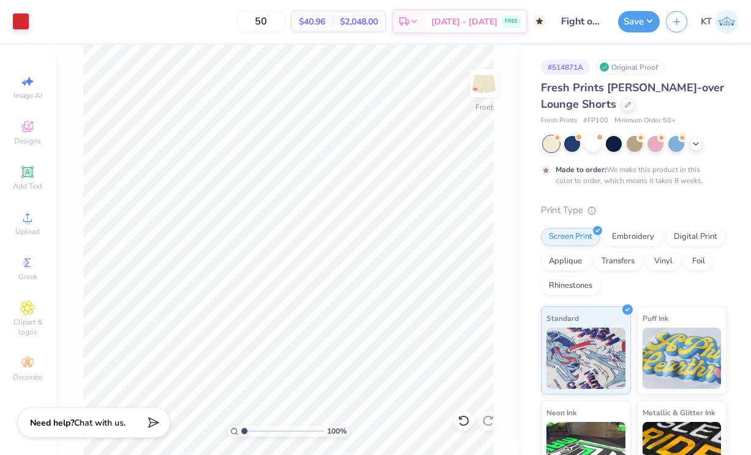
click at [30, 180] on div "Add Text" at bounding box center [27, 178] width 43 height 36
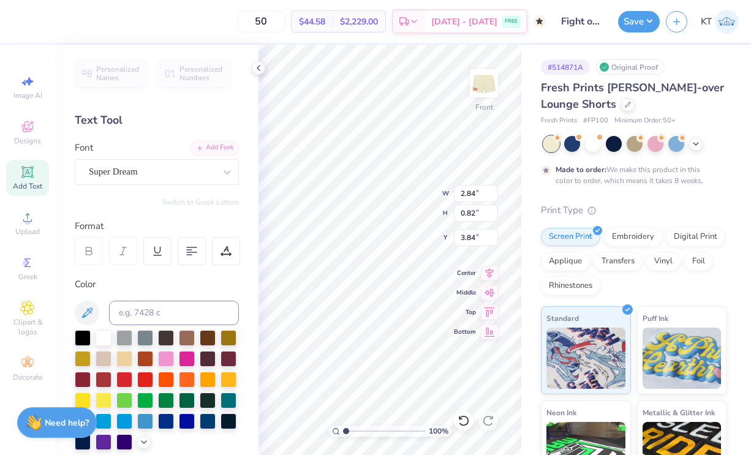
click at [219, 293] on div "Color" at bounding box center [157, 364] width 164 height 173
type textarea "FIGHT"
click at [173, 162] on div "Super Dream" at bounding box center [157, 172] width 164 height 26
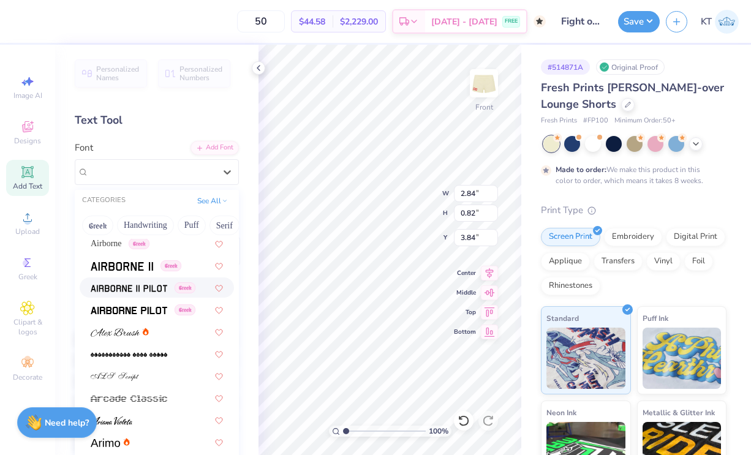
scroll to position [224, 0]
click at [166, 267] on span "Greek" at bounding box center [171, 265] width 21 height 11
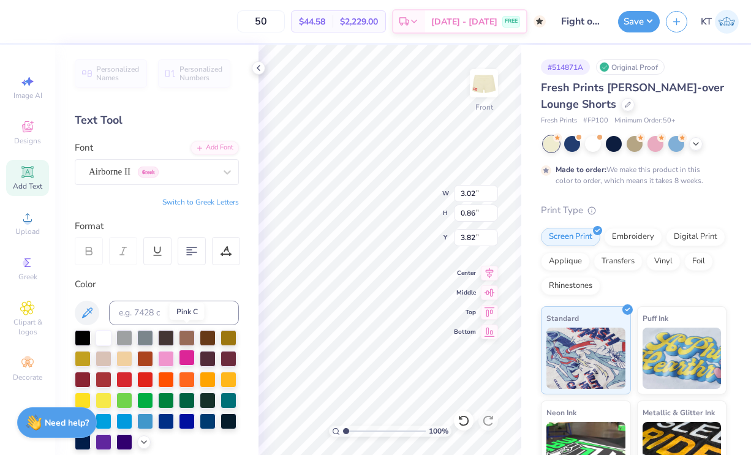
scroll to position [28, 0]
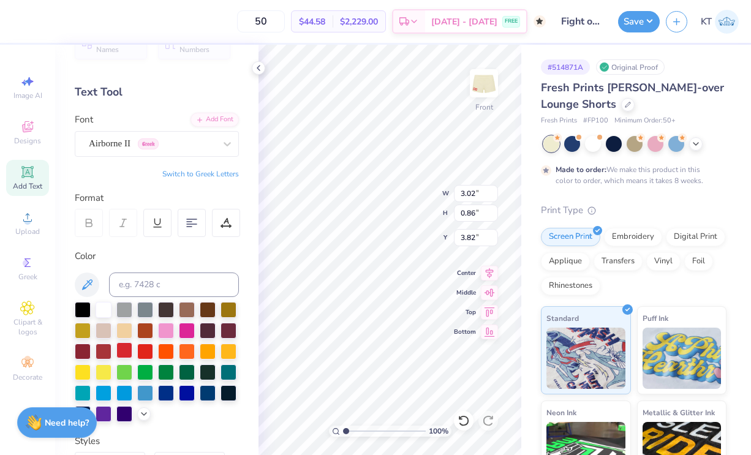
click at [128, 352] on div at bounding box center [124, 351] width 16 height 16
click at [253, 63] on div "Personalized Names Personalized Numbers Text Tool Add Font Font Airborne II Gre…" at bounding box center [156, 250] width 203 height 411
click at [464, 421] on icon at bounding box center [464, 421] width 12 height 12
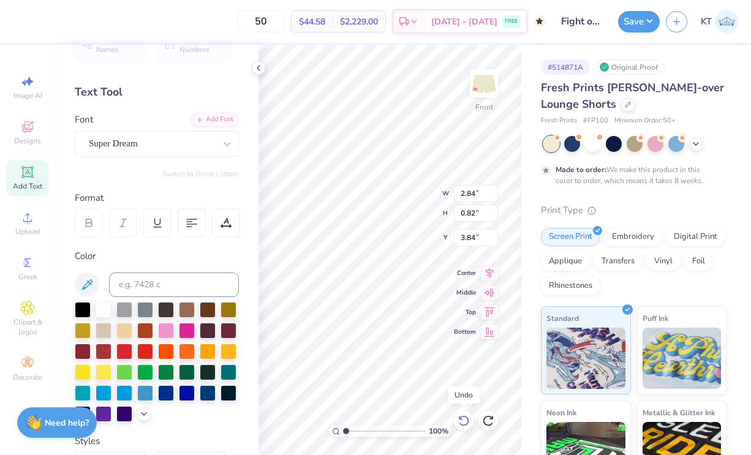
click at [464, 421] on icon at bounding box center [464, 421] width 12 height 12
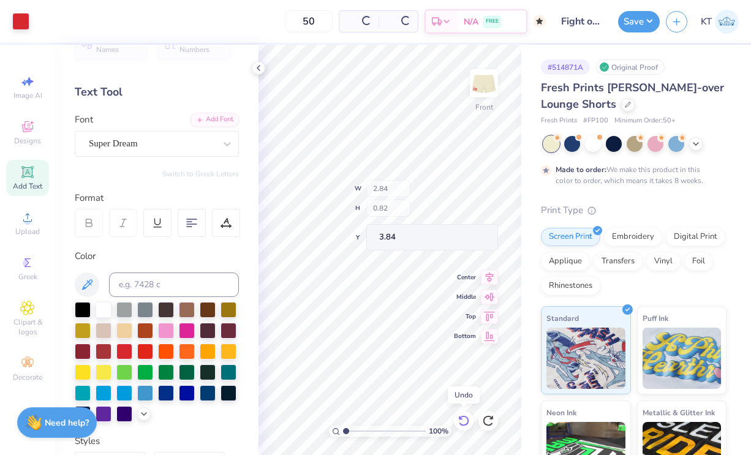
click at [464, 421] on icon at bounding box center [464, 421] width 12 height 12
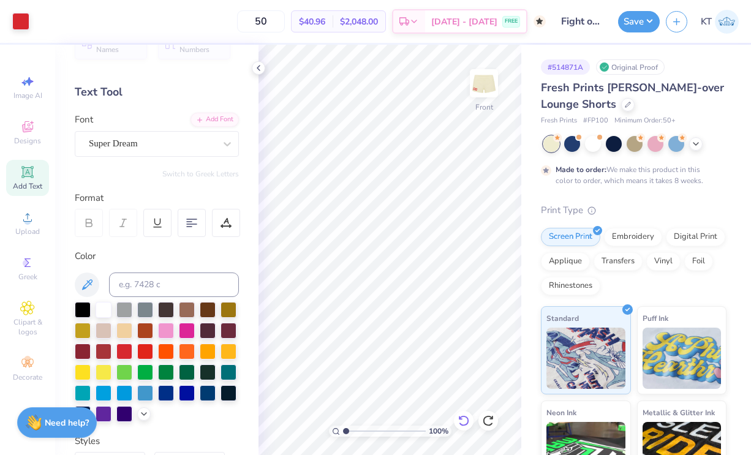
click at [463, 421] on icon at bounding box center [464, 421] width 12 height 12
click at [260, 68] on icon at bounding box center [259, 68] width 10 height 10
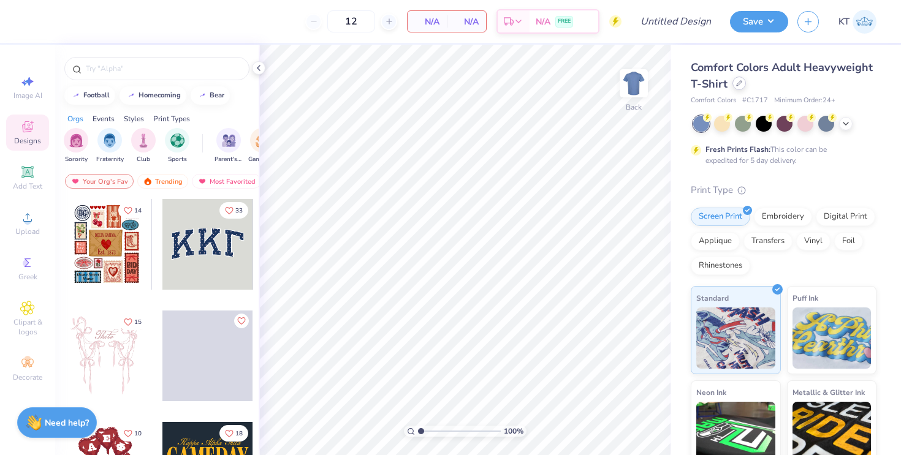
click at [734, 89] on div at bounding box center [738, 83] width 13 height 13
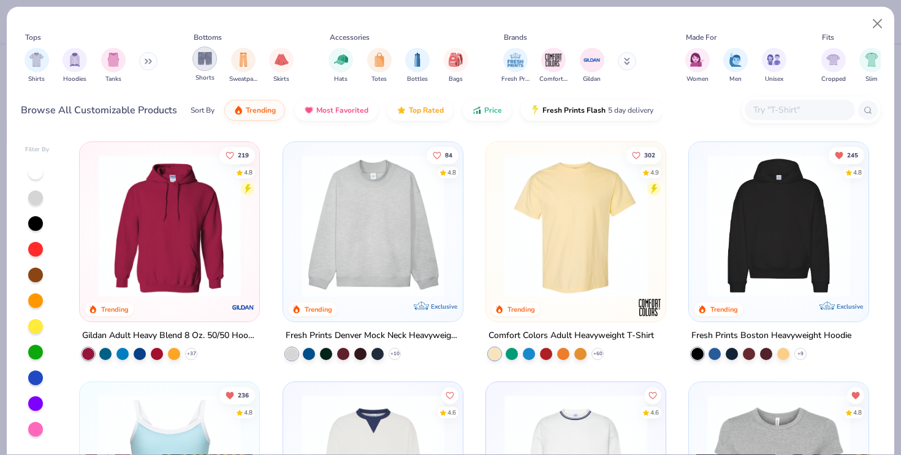
click at [206, 60] on img "filter for Shorts" at bounding box center [205, 58] width 14 height 14
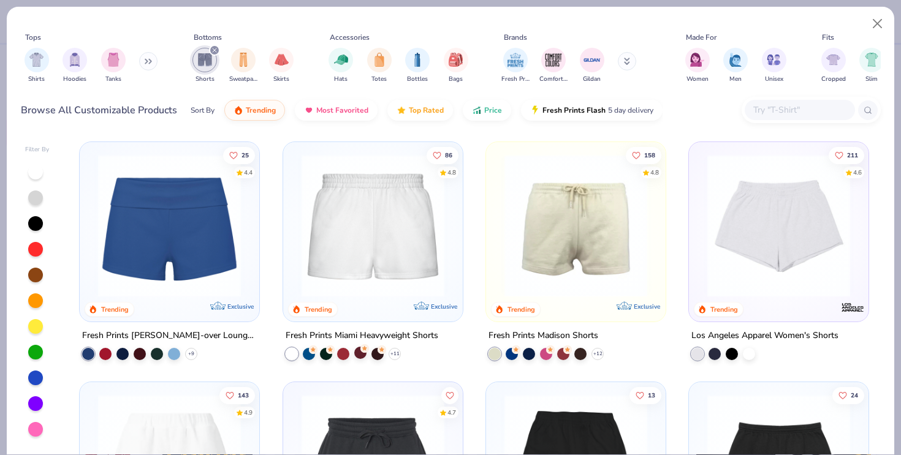
click at [357, 352] on div at bounding box center [360, 353] width 12 height 12
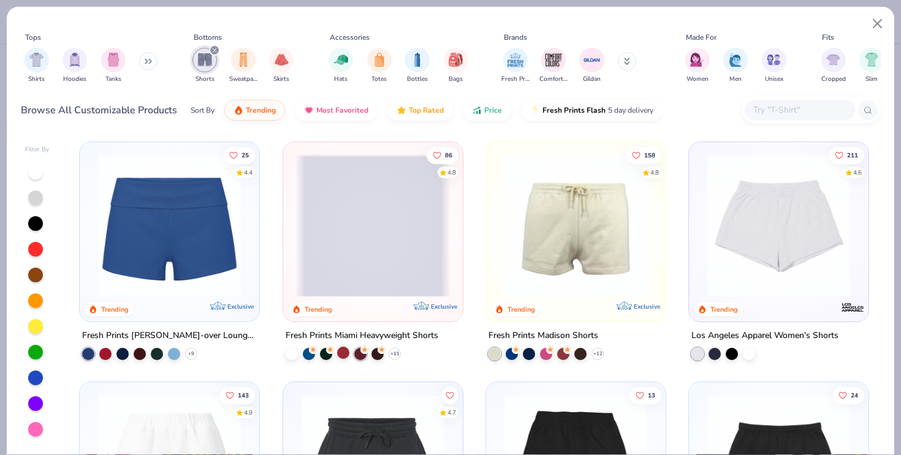
click at [338, 353] on div at bounding box center [343, 353] width 12 height 12
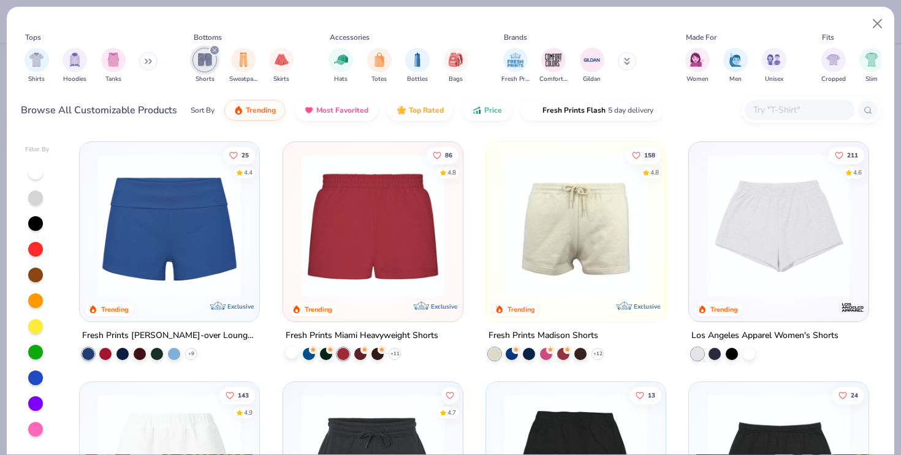
click at [295, 353] on div at bounding box center [292, 353] width 12 height 12
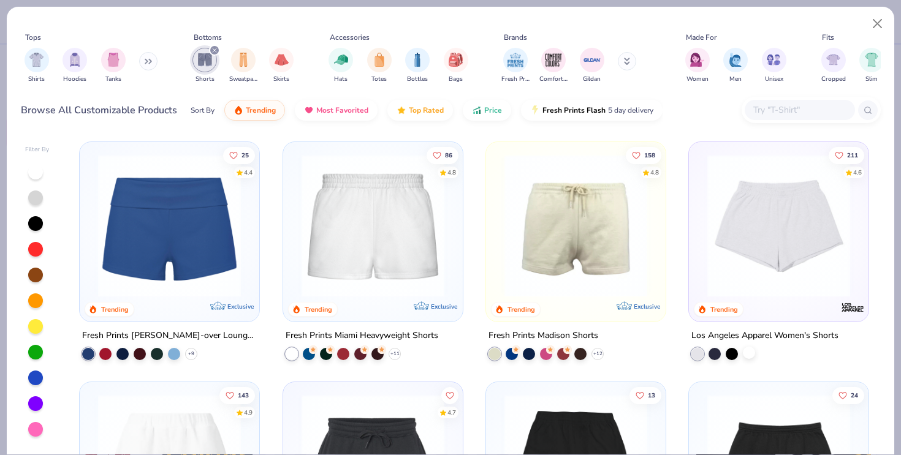
click at [751, 350] on div at bounding box center [749, 353] width 12 height 12
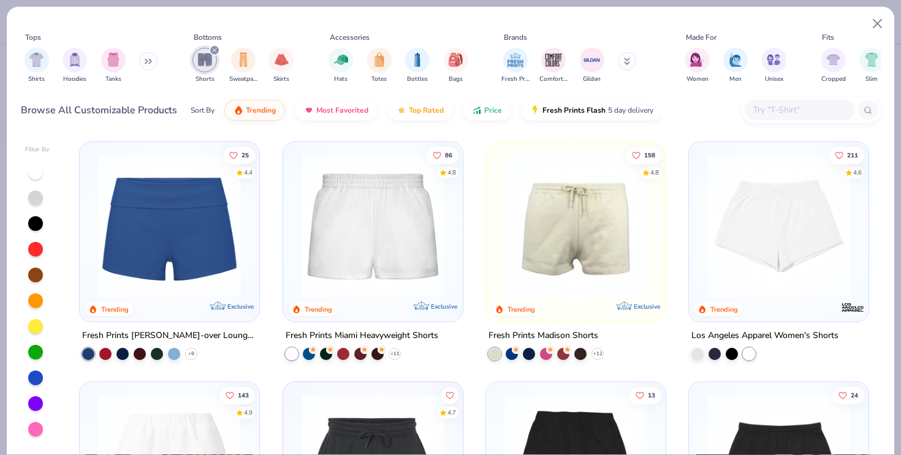
click at [786, 260] on img at bounding box center [778, 225] width 155 height 143
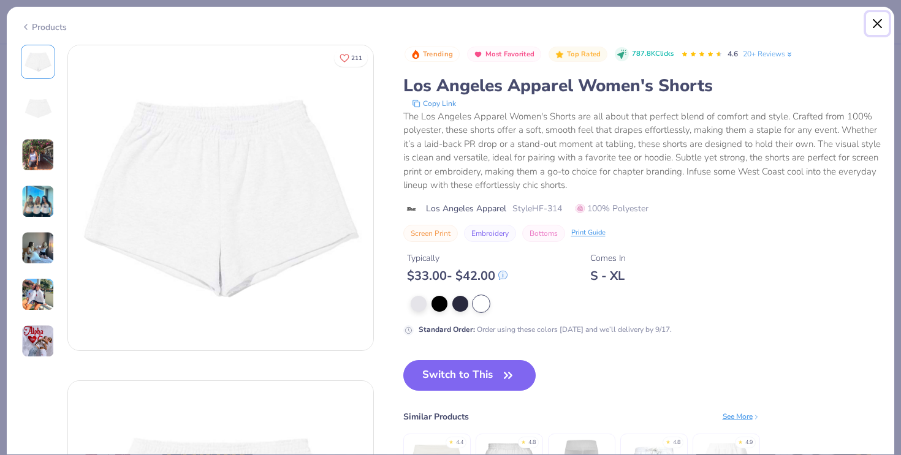
click at [873, 25] on button "Close" at bounding box center [877, 23] width 23 height 23
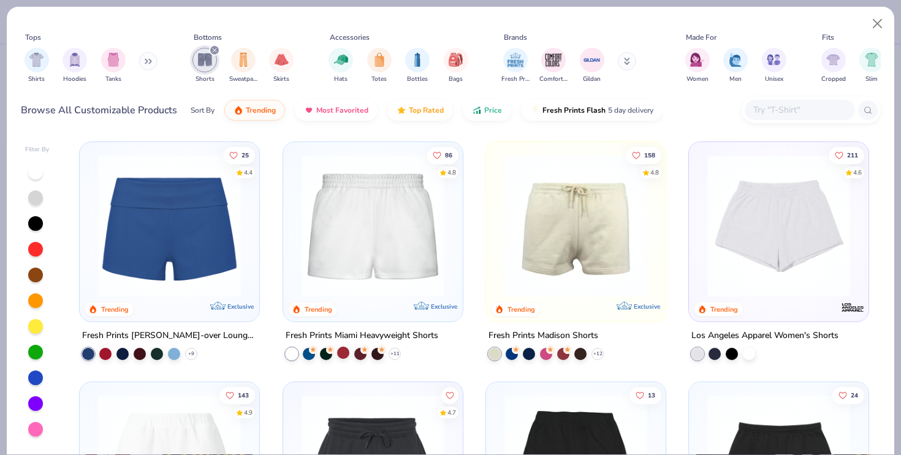
click at [341, 352] on div at bounding box center [343, 353] width 12 height 12
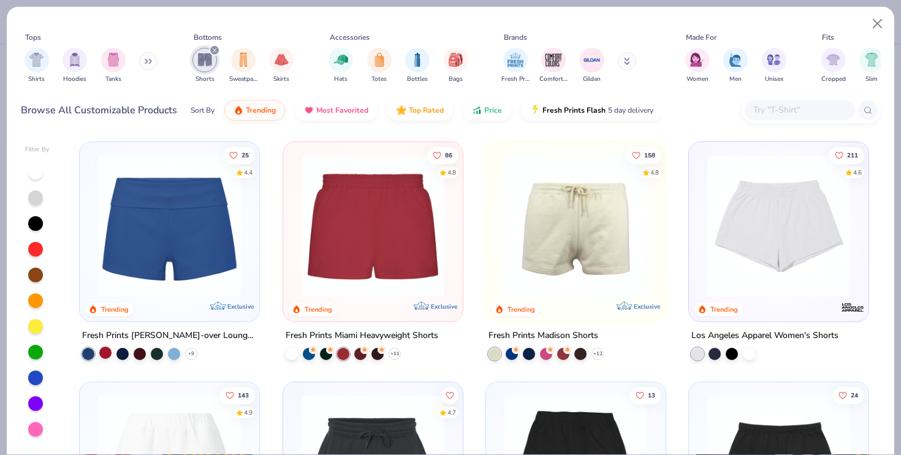
click at [104, 354] on div at bounding box center [105, 353] width 12 height 12
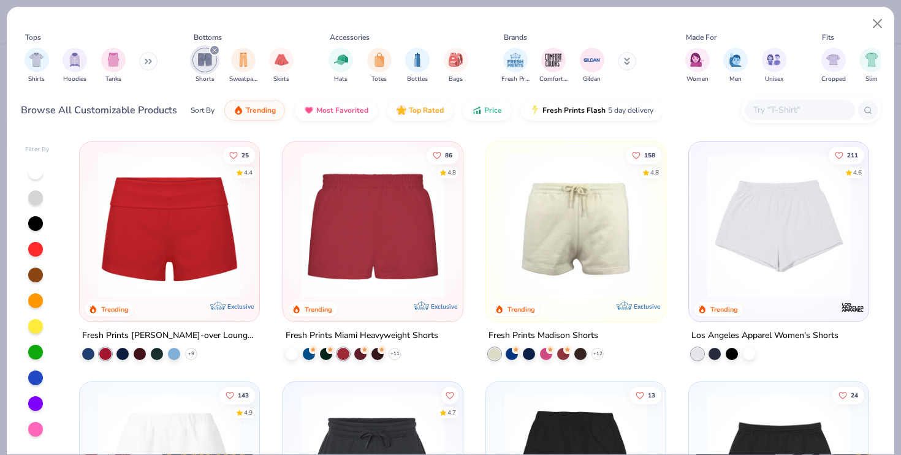
click at [214, 301] on icon at bounding box center [218, 305] width 15 height 9
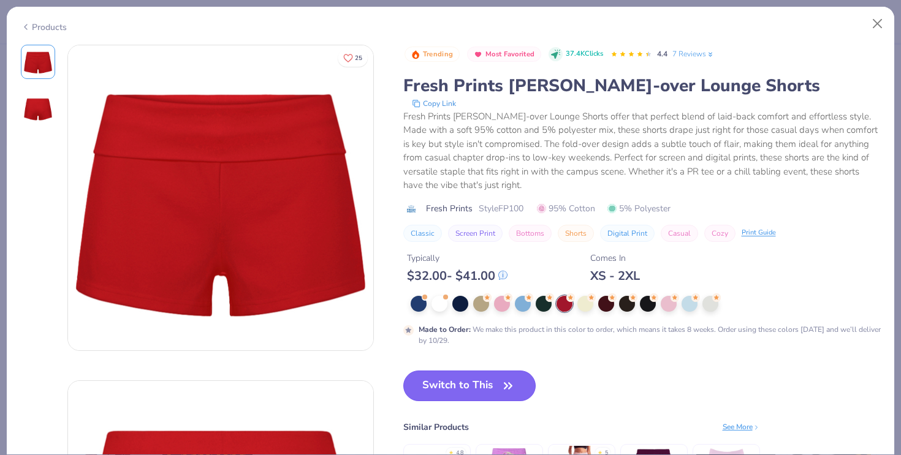
click at [441, 390] on button "Switch to This" at bounding box center [469, 386] width 133 height 31
type input "50"
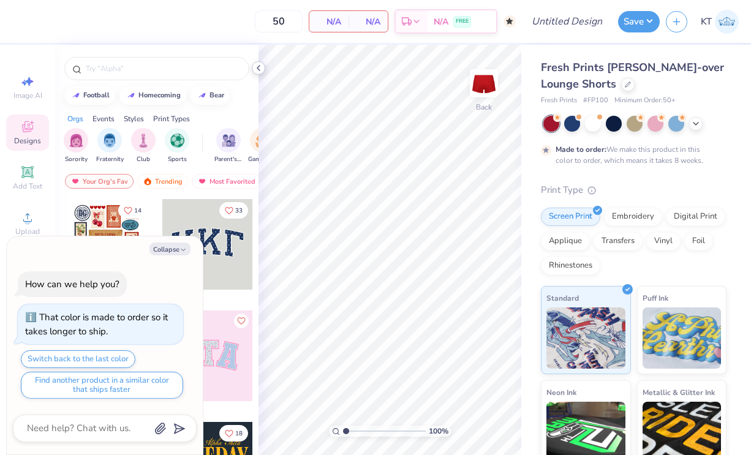
click at [255, 67] on icon at bounding box center [259, 68] width 10 height 10
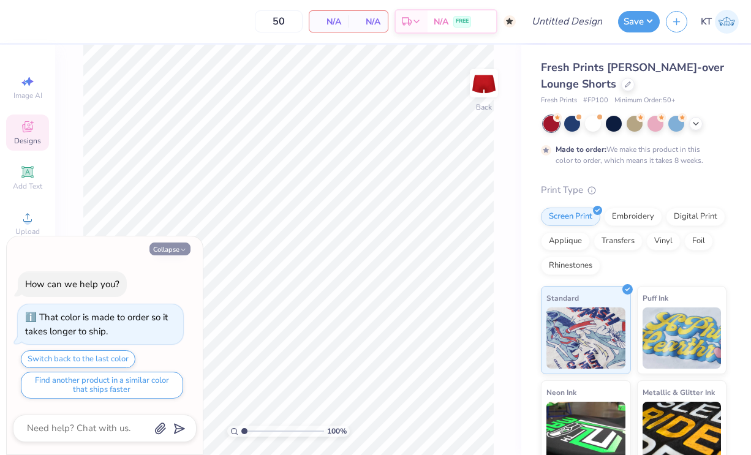
click at [170, 255] on button "Collapse" at bounding box center [170, 249] width 41 height 13
type textarea "x"
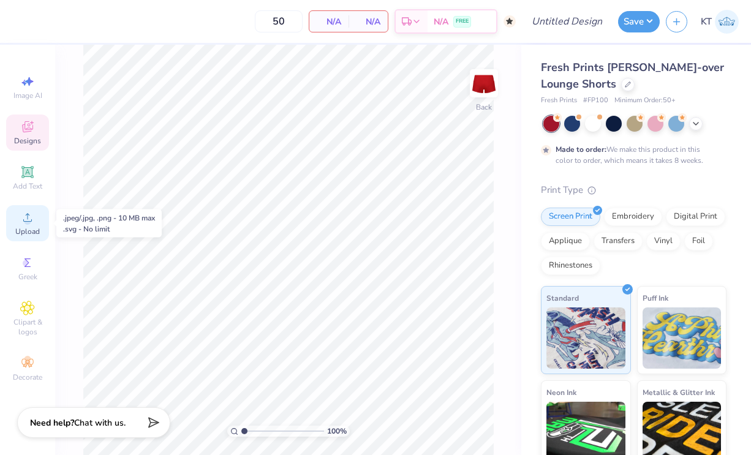
click at [31, 220] on icon at bounding box center [27, 217] width 9 height 9
click at [27, 91] on span "Image AI" at bounding box center [27, 96] width 29 height 10
select select "4"
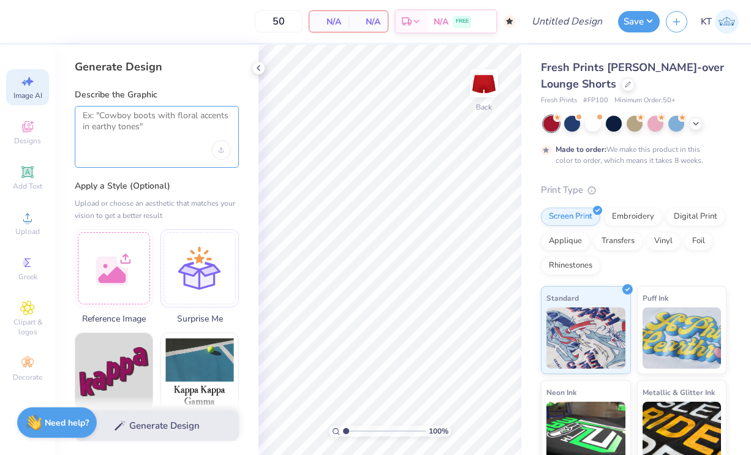
click at [163, 132] on textarea at bounding box center [157, 125] width 148 height 31
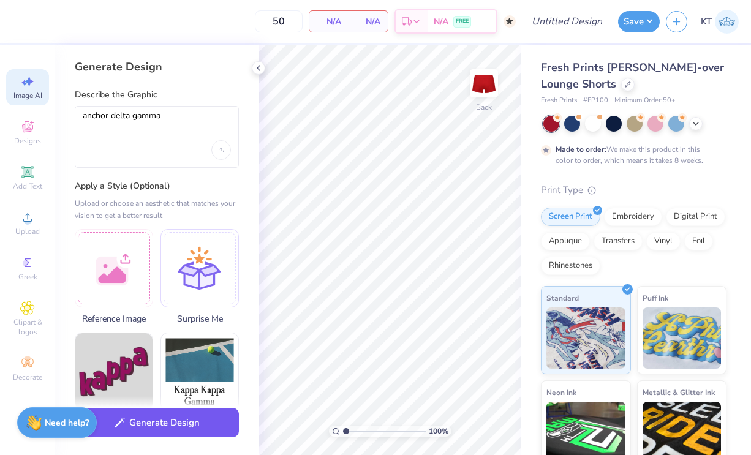
click at [184, 417] on button "Generate Design" at bounding box center [157, 423] width 164 height 30
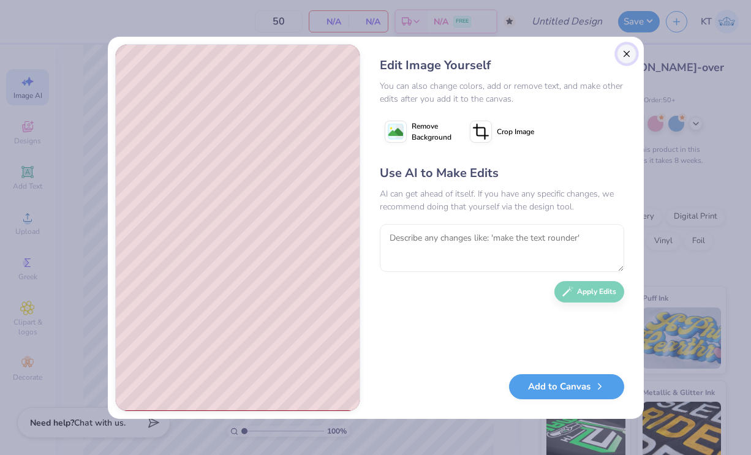
click at [629, 55] on button "Close" at bounding box center [627, 54] width 20 height 20
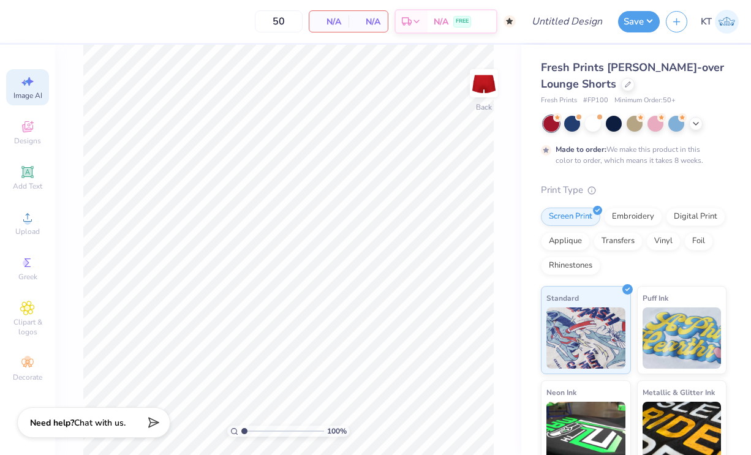
click at [21, 102] on div "Image AI" at bounding box center [27, 87] width 43 height 36
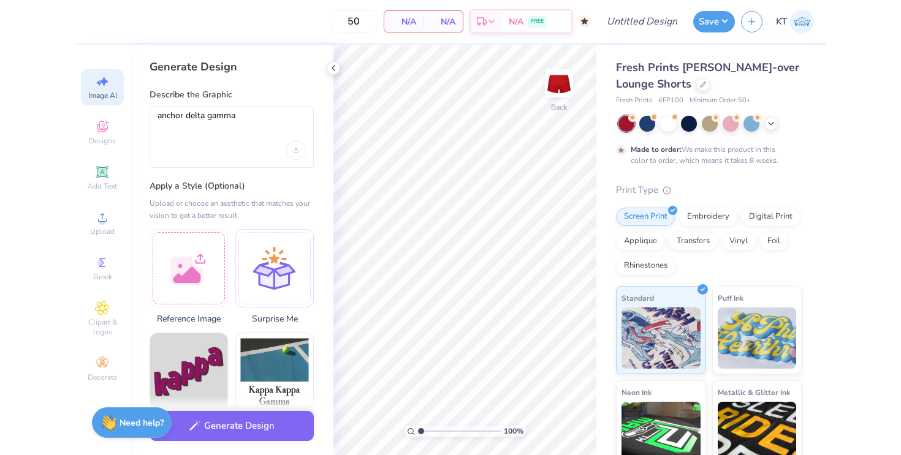
scroll to position [0, 0]
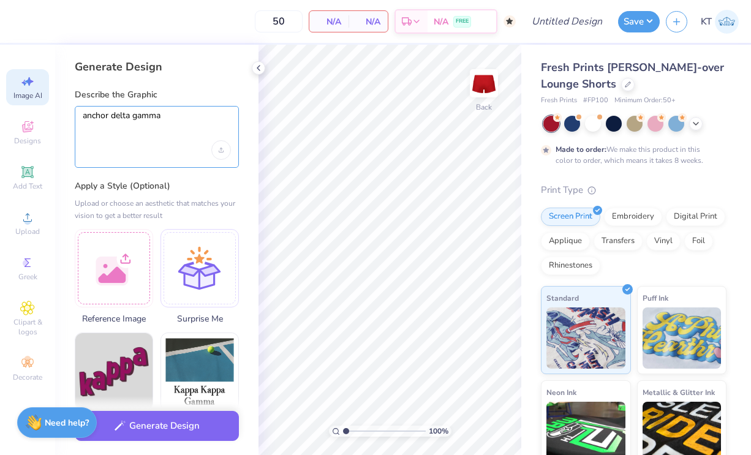
click at [137, 123] on textarea "anchor delta gamma" at bounding box center [157, 125] width 148 height 31
click at [83, 116] on textarea "anchor delta gamma" at bounding box center [157, 125] width 148 height 31
click at [161, 117] on textarea "yellow anchor delta gamma" at bounding box center [157, 125] width 148 height 31
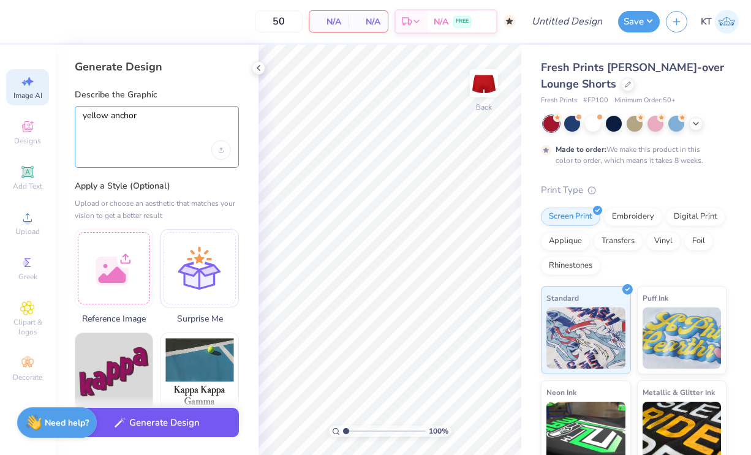
type textarea "yellow anchor"
click at [136, 433] on button "Generate Design" at bounding box center [157, 423] width 164 height 30
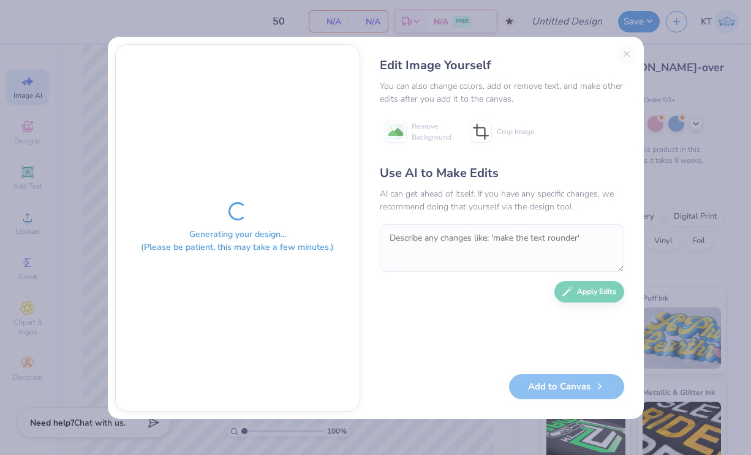
click at [626, 49] on div "Edit Image Yourself You can also change colors, add or remove text, and make ot…" at bounding box center [502, 228] width 269 height 368
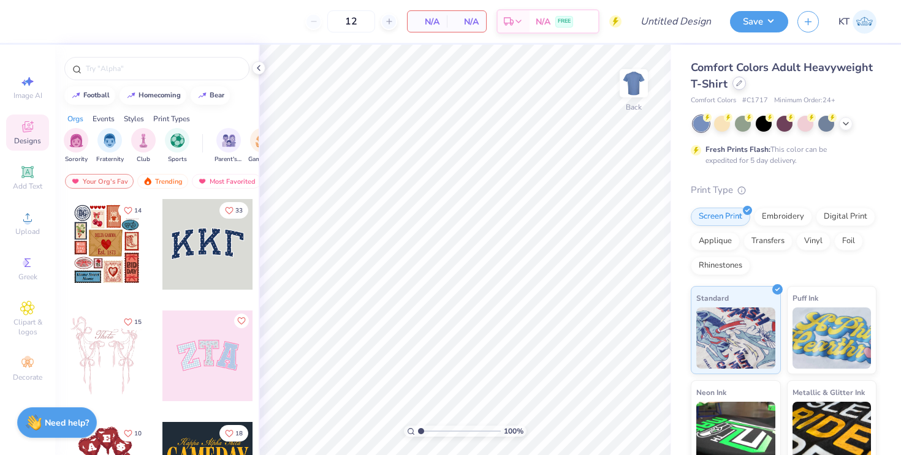
click at [740, 85] on icon at bounding box center [739, 83] width 6 height 6
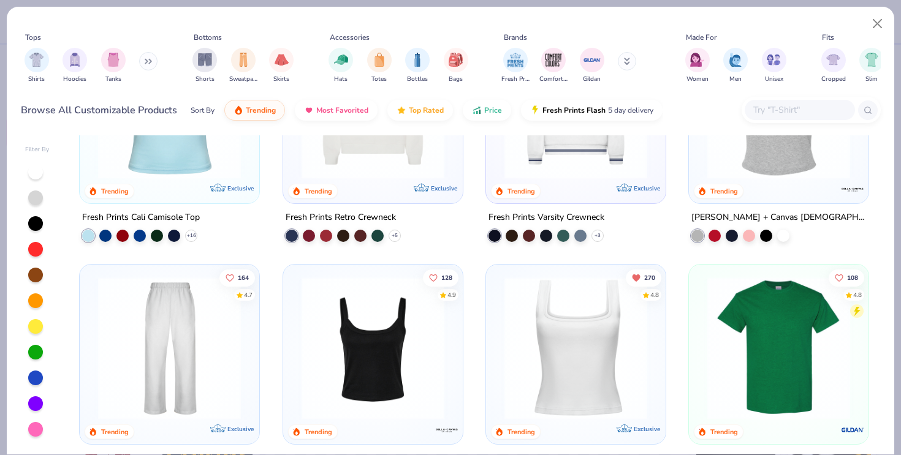
scroll to position [485, 0]
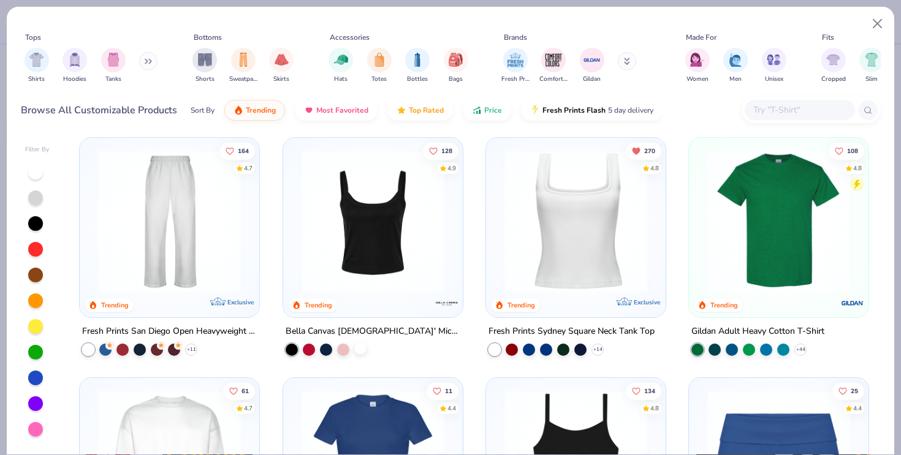
click at [357, 348] on div at bounding box center [360, 349] width 12 height 12
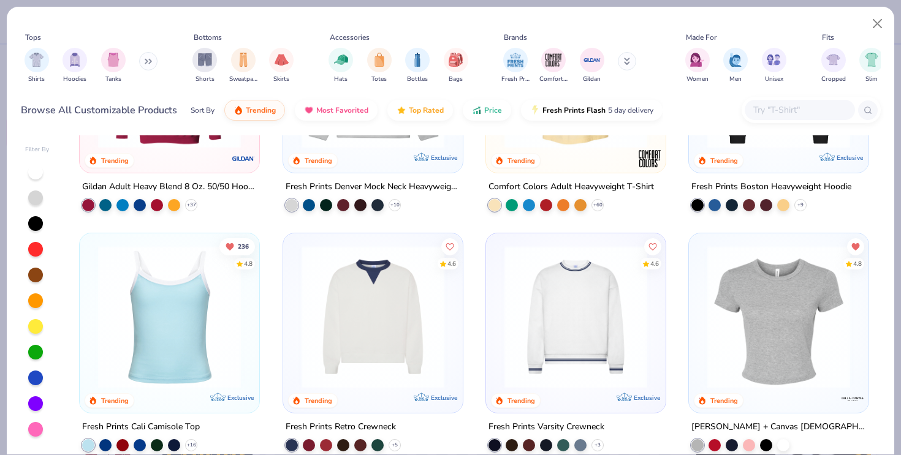
scroll to position [158, 0]
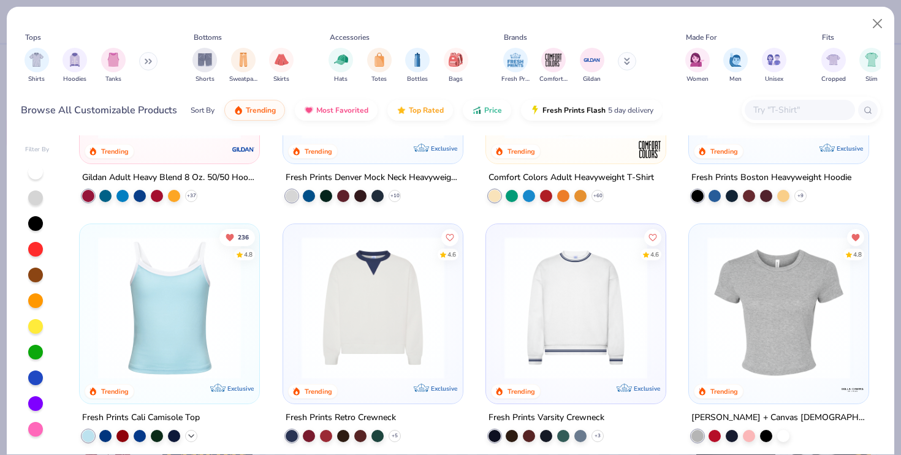
click at [192, 434] on icon at bounding box center [191, 436] width 10 height 10
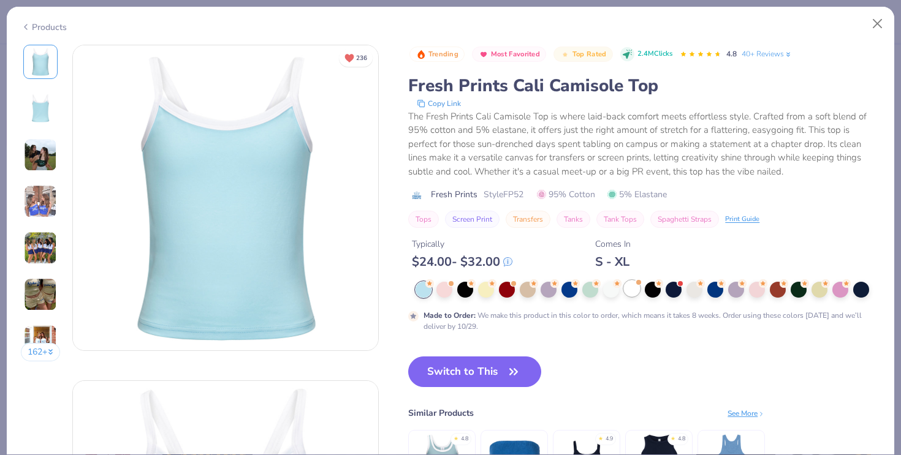
click at [624, 289] on div at bounding box center [632, 289] width 16 height 16
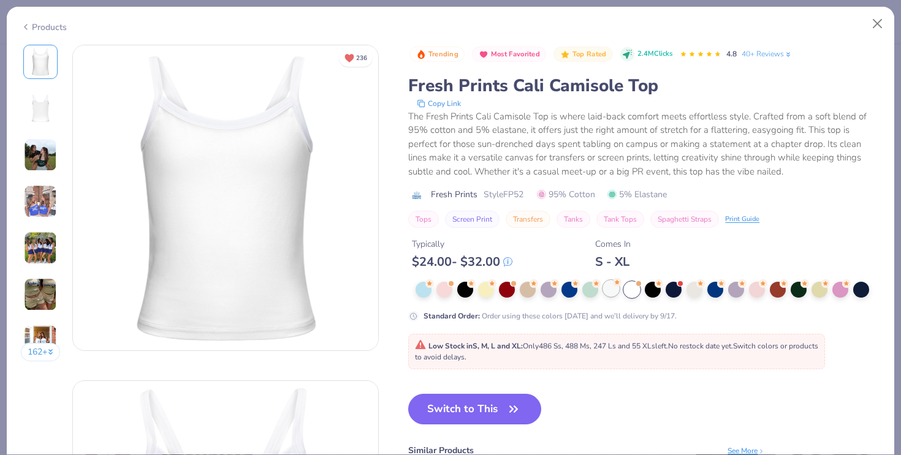
click at [615, 289] on div at bounding box center [611, 289] width 16 height 16
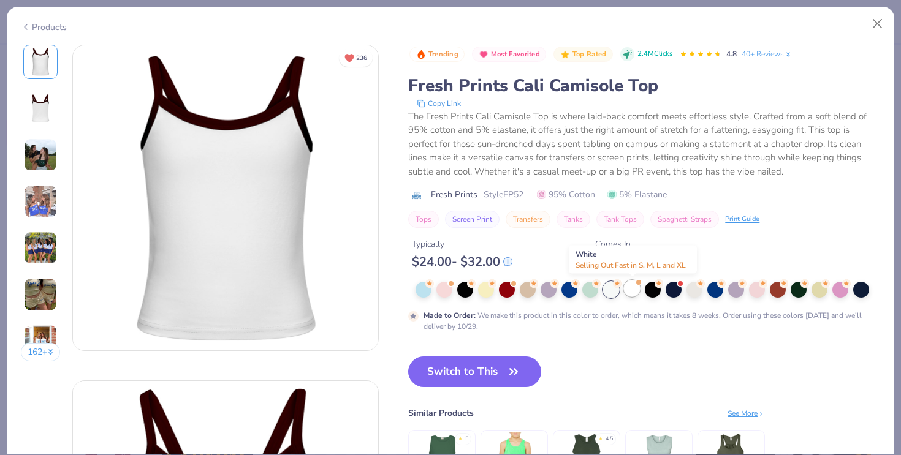
click at [634, 291] on div at bounding box center [632, 289] width 16 height 16
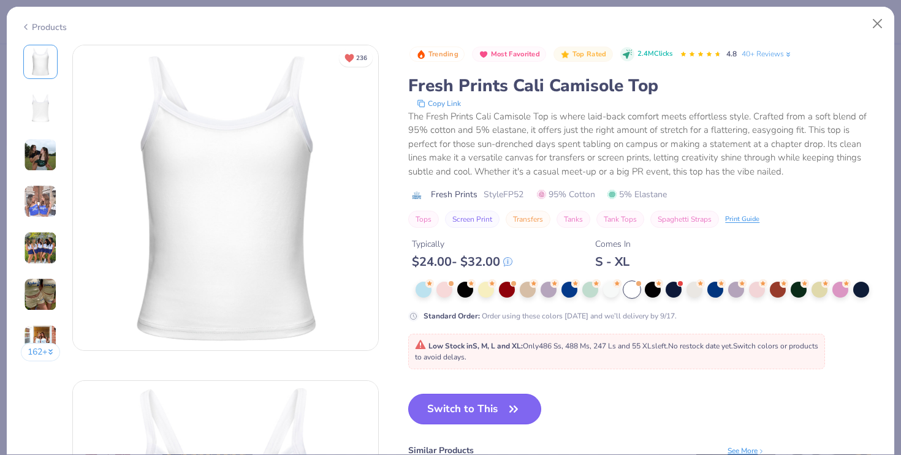
click at [486, 411] on button "Switch to This" at bounding box center [474, 409] width 133 height 31
type input "50"
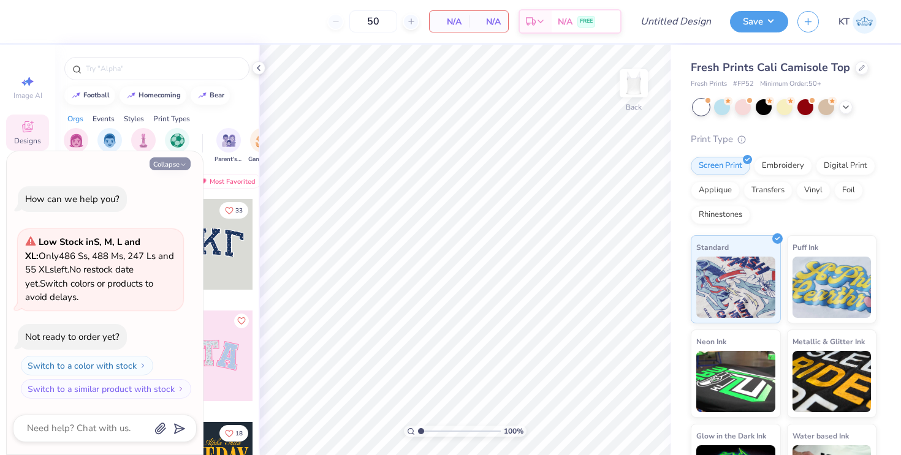
click at [183, 167] on icon "button" at bounding box center [183, 164] width 7 height 7
type textarea "x"
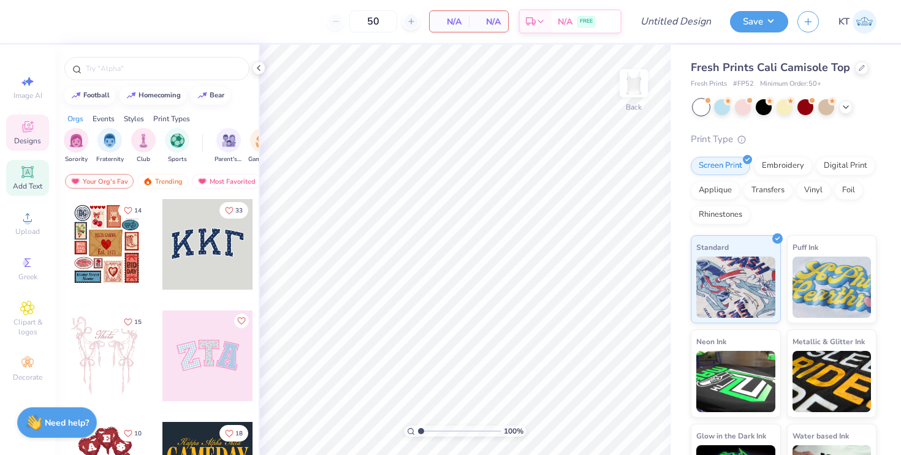
click at [28, 189] on span "Add Text" at bounding box center [27, 186] width 29 height 10
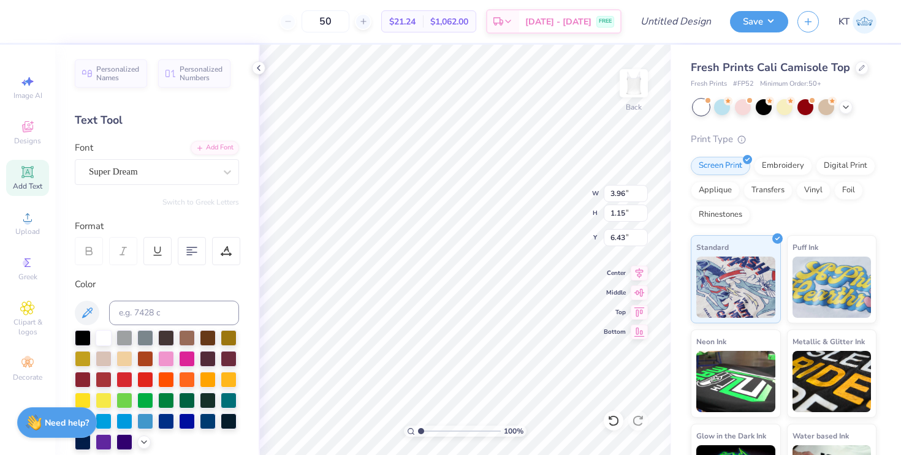
type textarea "D"
type input "2.25"
type input "2.21"
type input "2.60"
type input "4.85"
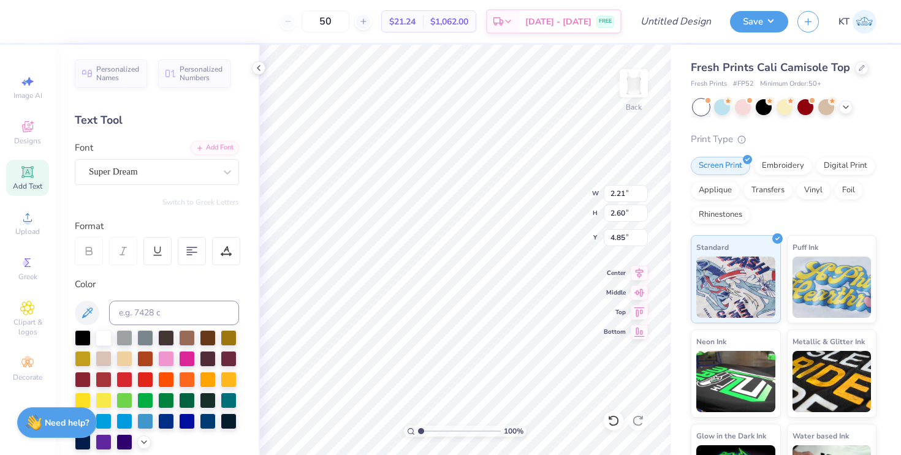
type textarea "E"
type input "10.26"
type textarea "G"
type input "2.12"
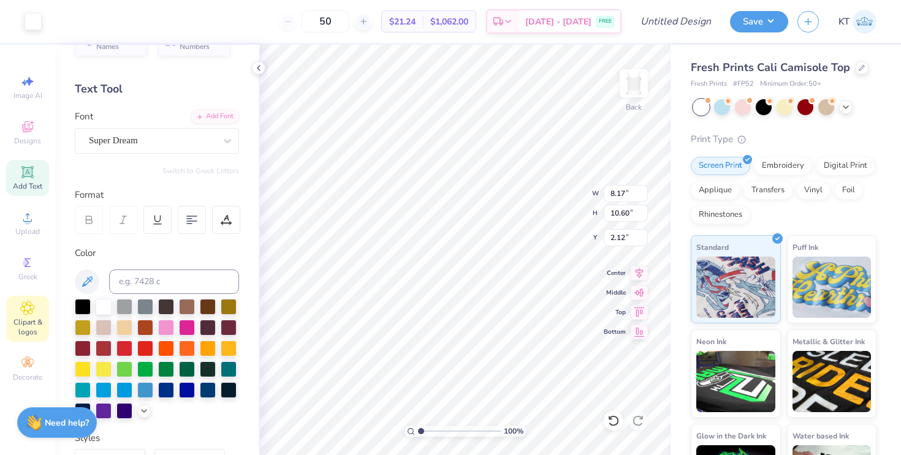
click at [36, 319] on span "Clipart & logos" at bounding box center [27, 327] width 43 height 20
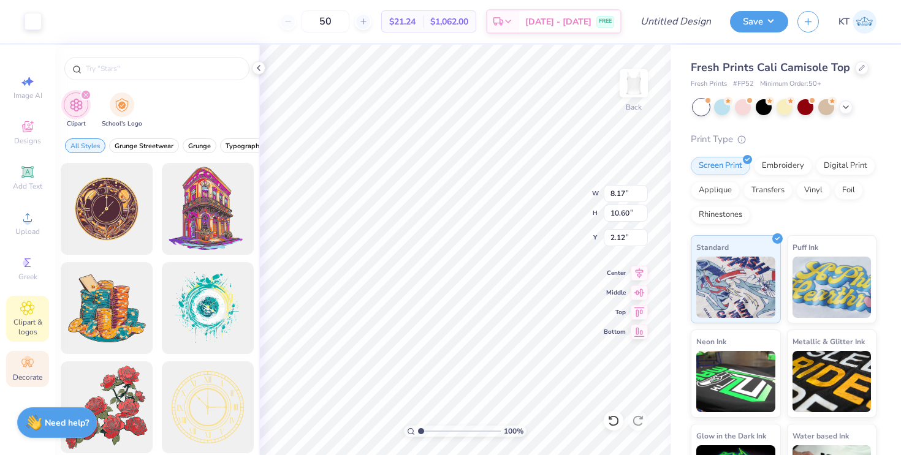
click at [28, 357] on circle at bounding box center [27, 359] width 7 height 7
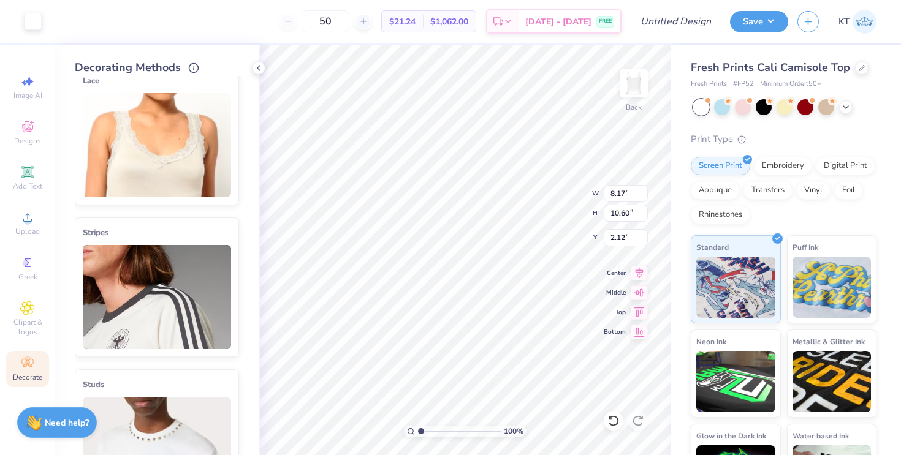
scroll to position [0, 0]
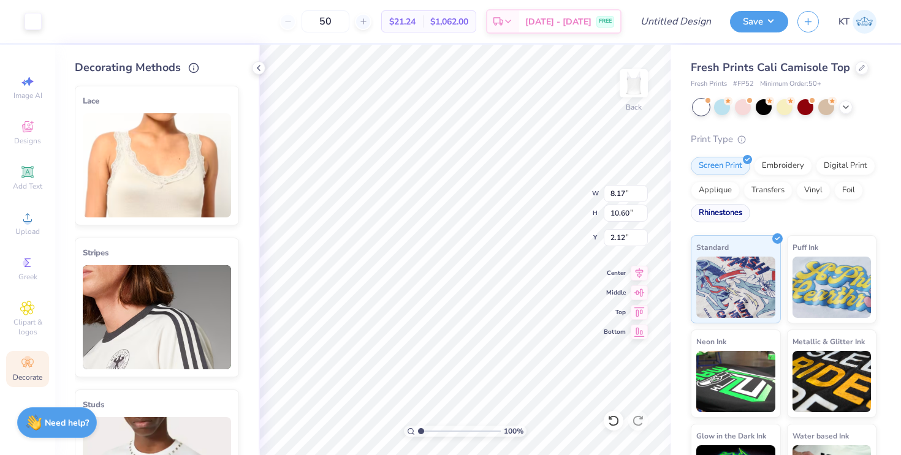
click at [732, 213] on div "Rhinestones" at bounding box center [720, 213] width 59 height 18
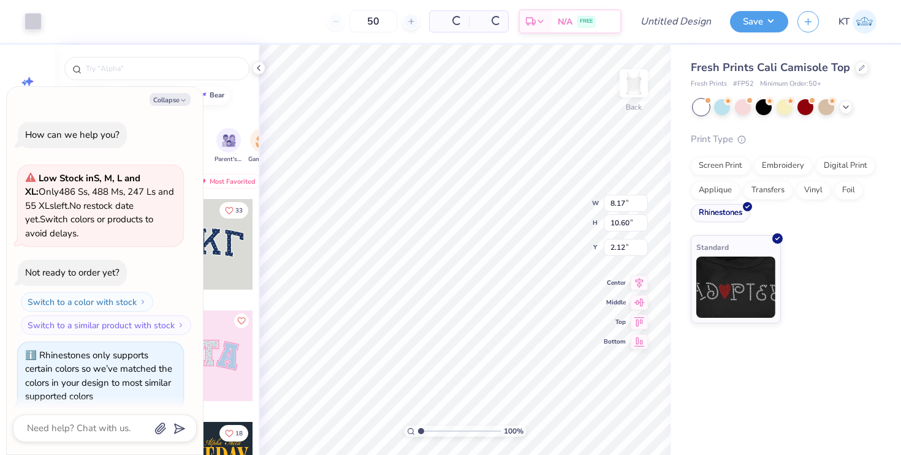
scroll to position [10, 0]
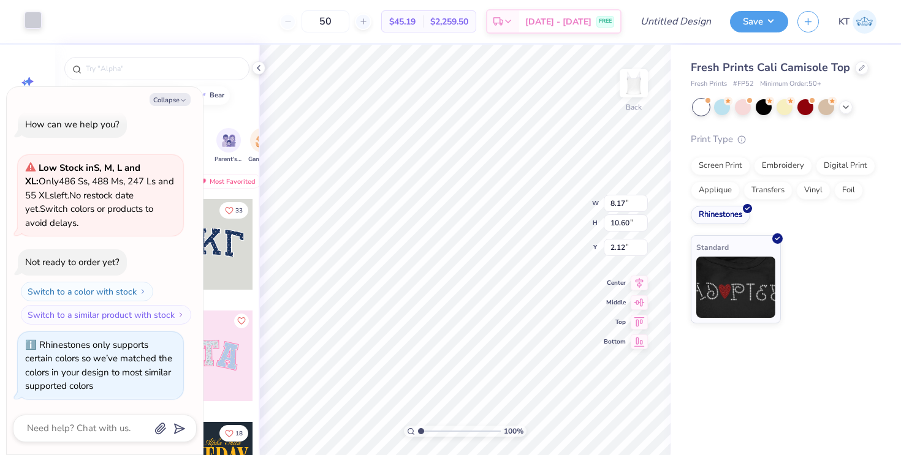
click at [25, 17] on div at bounding box center [33, 20] width 17 height 17
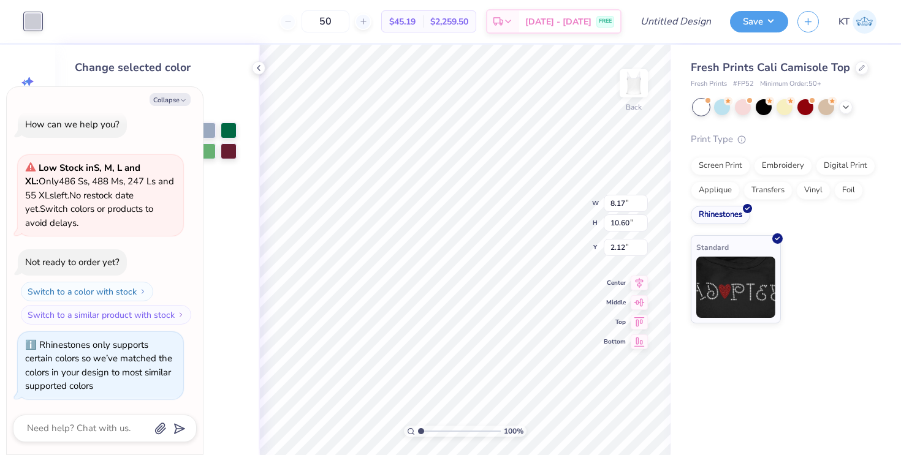
click at [184, 91] on div "Collapse How can we help you? Low Stock in S, M, L and XL : Only 486 Ss, 488 Ms…" at bounding box center [105, 271] width 196 height 368
click at [180, 107] on div "Collapse How can we help you? Low Stock in S, M, L and XL : Only 486 Ss, 488 Ms…" at bounding box center [105, 271] width 196 height 368
click at [180, 102] on icon "button" at bounding box center [183, 100] width 7 height 7
type textarea "x"
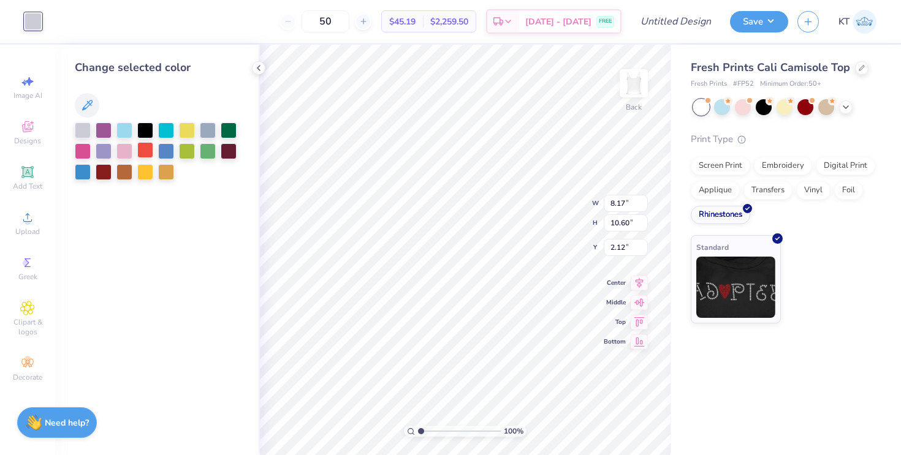
click at [139, 151] on div at bounding box center [145, 150] width 16 height 16
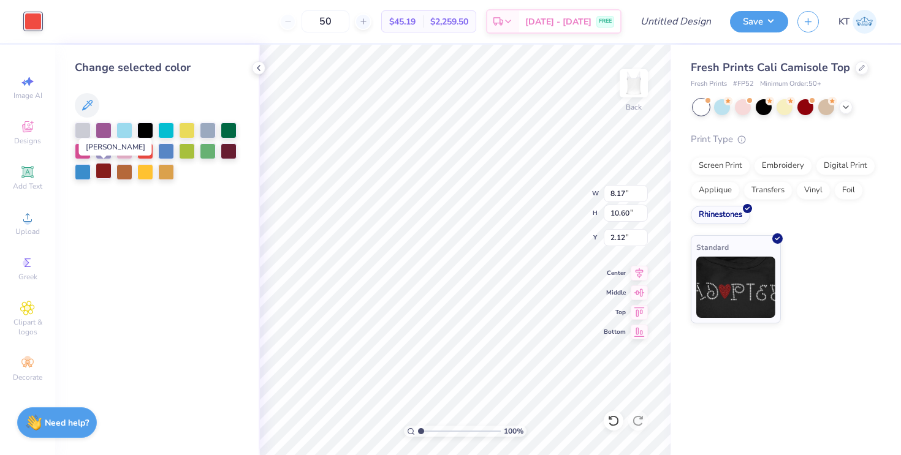
click at [107, 169] on div at bounding box center [104, 171] width 16 height 16
click at [258, 63] on icon at bounding box center [259, 68] width 10 height 10
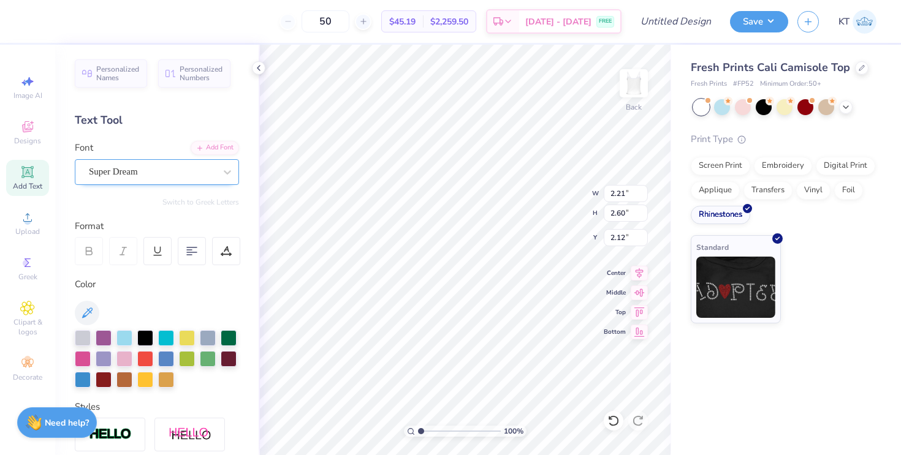
click at [116, 165] on div "Super Dream" at bounding box center [152, 171] width 129 height 19
click at [116, 165] on span "Super Dream" at bounding box center [113, 172] width 49 height 14
click at [135, 181] on div "Super Dream" at bounding box center [157, 172] width 164 height 26
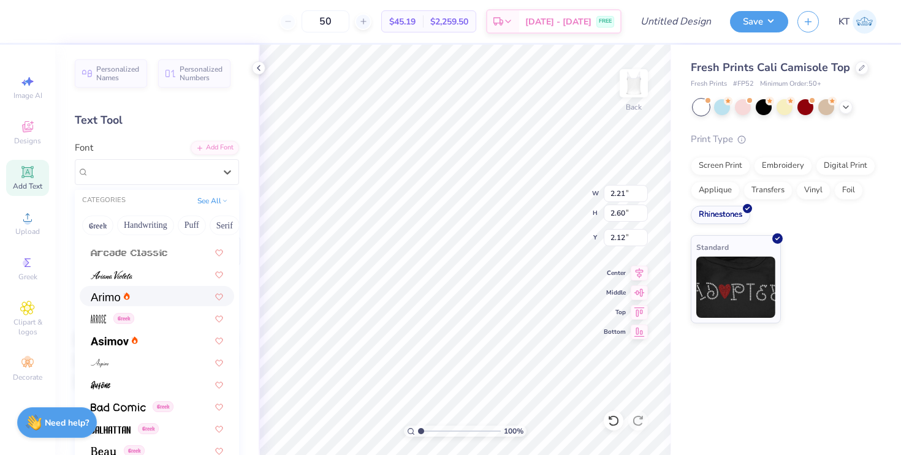
scroll to position [184, 0]
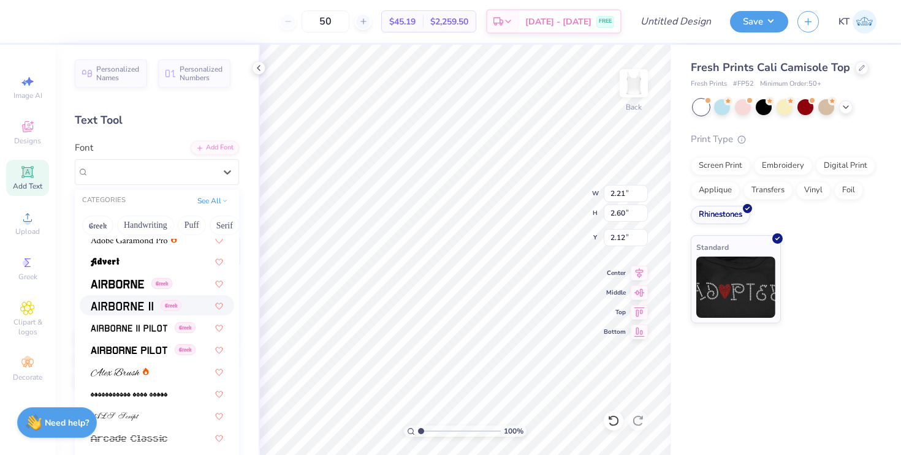
click at [148, 298] on div "Greek" at bounding box center [157, 305] width 154 height 20
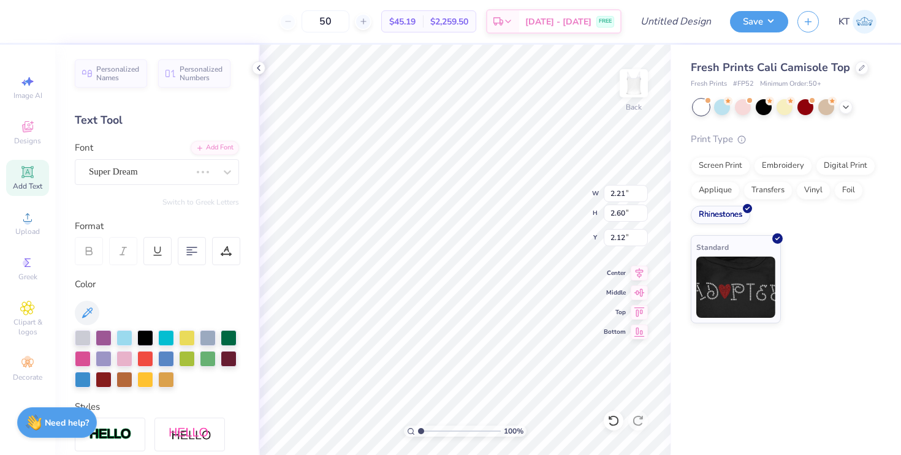
type input "1.85"
type input "2.71"
type input "2.07"
click at [146, 167] on div "Airborne II Greek" at bounding box center [152, 171] width 129 height 19
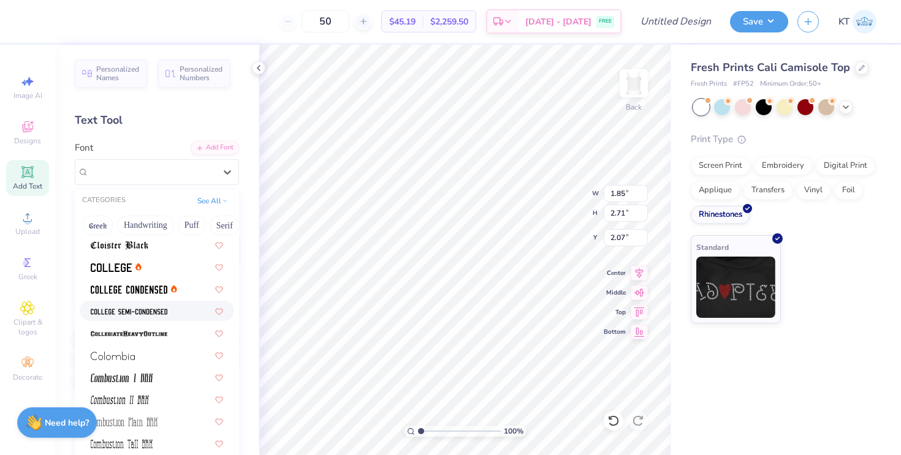
scroll to position [1599, 0]
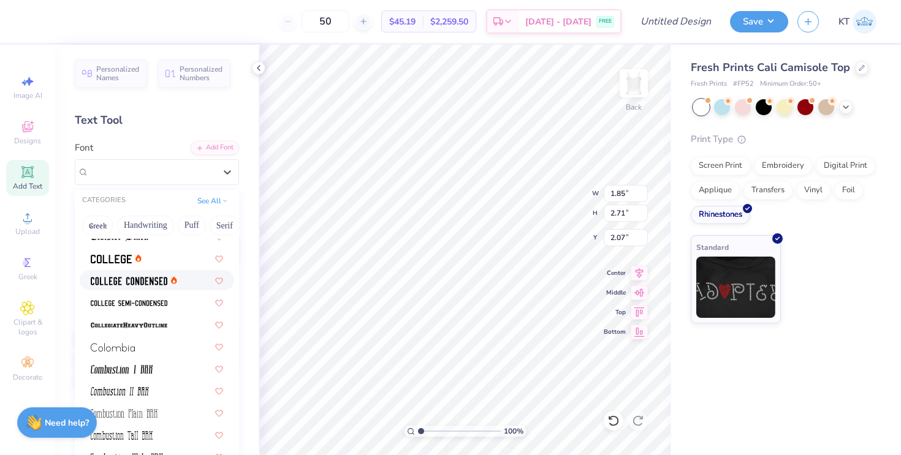
click at [161, 272] on div at bounding box center [157, 280] width 154 height 20
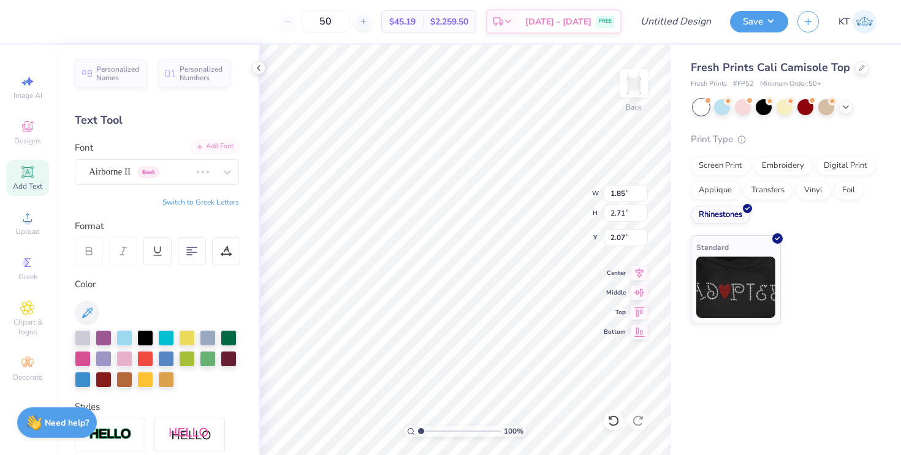
type input "1.26"
type input "2.53"
type input "2.16"
click at [188, 165] on div "College Condensed" at bounding box center [152, 171] width 129 height 19
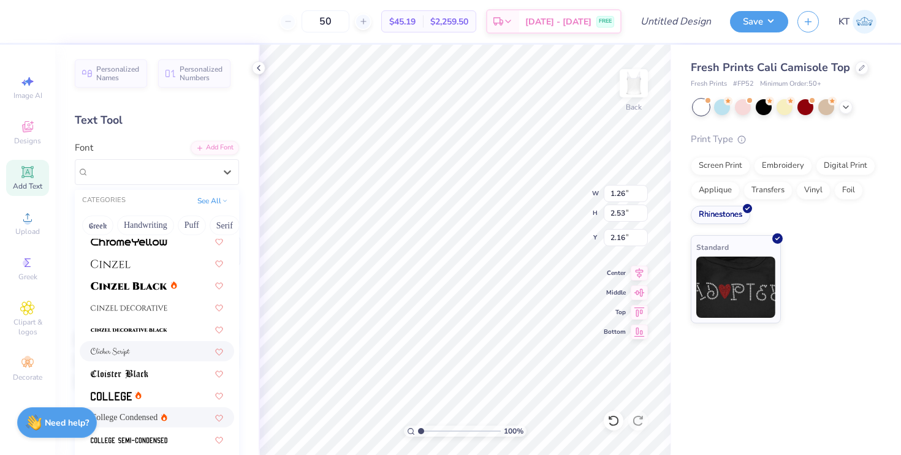
scroll to position [1499, 0]
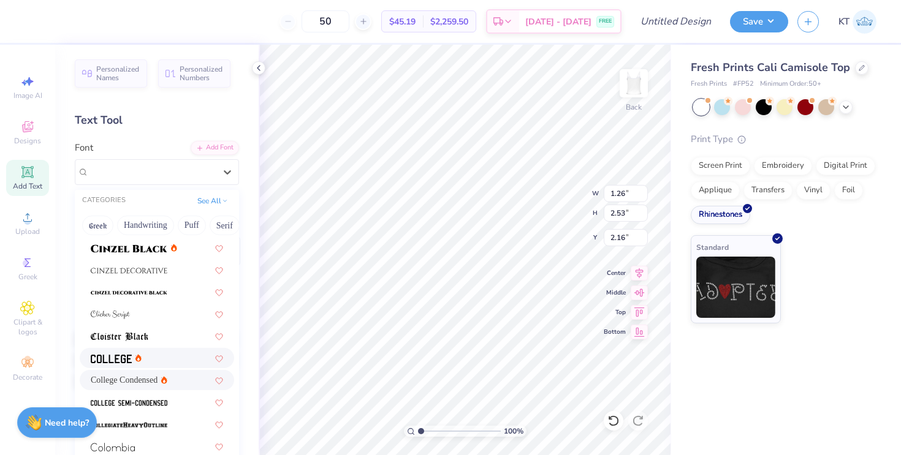
click at [154, 363] on div at bounding box center [157, 358] width 132 height 13
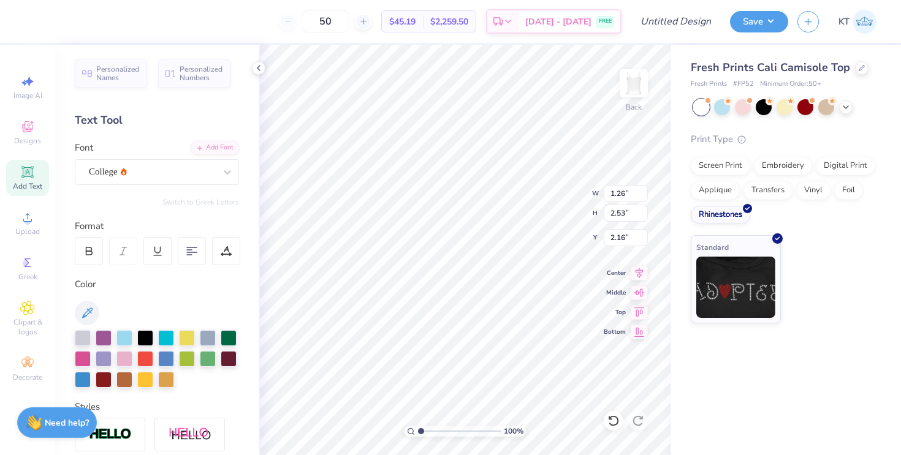
type input "1.63"
click at [139, 169] on div "College" at bounding box center [152, 171] width 129 height 19
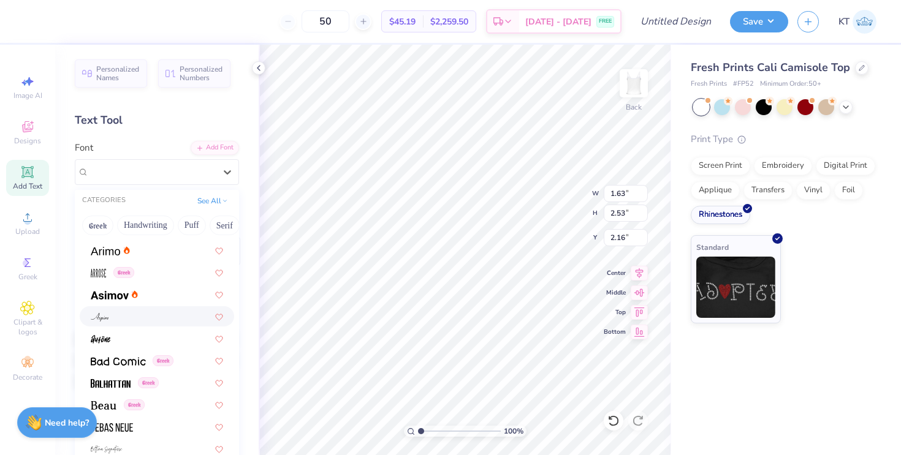
scroll to position [423, 0]
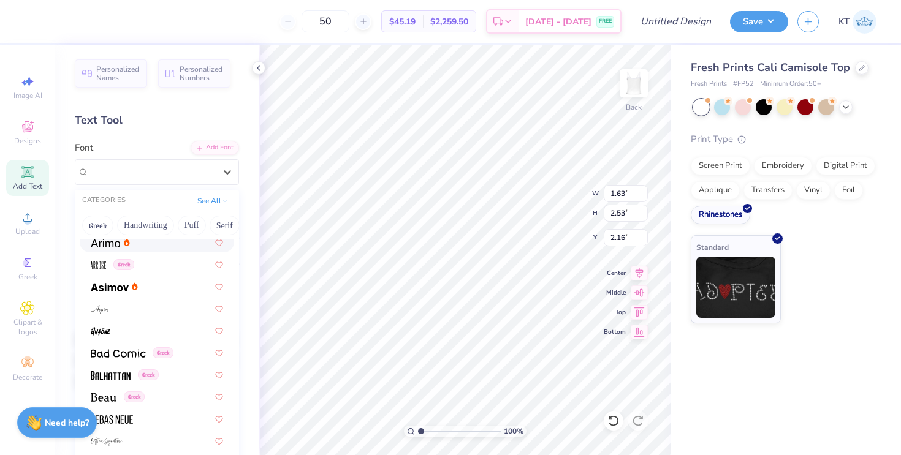
click at [137, 249] on div at bounding box center [157, 242] width 132 height 13
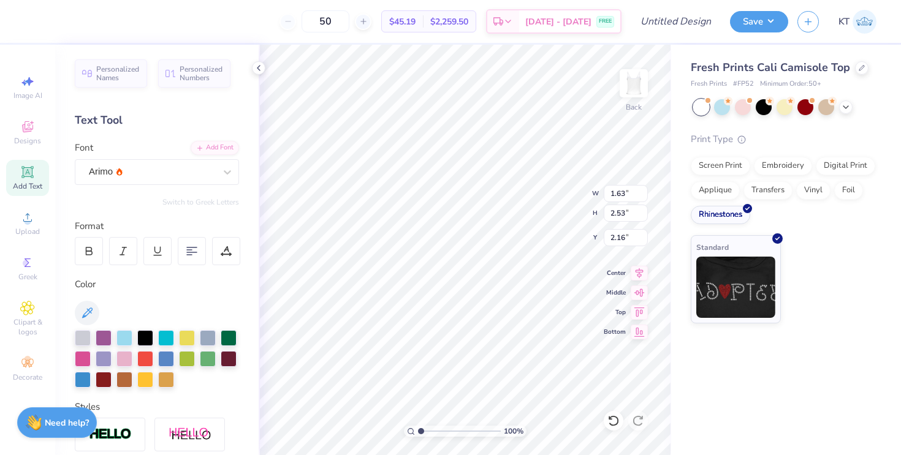
type input "2.19"
type input "2.55"
type input "2.15"
click at [184, 160] on div "Arimo" at bounding box center [157, 172] width 164 height 26
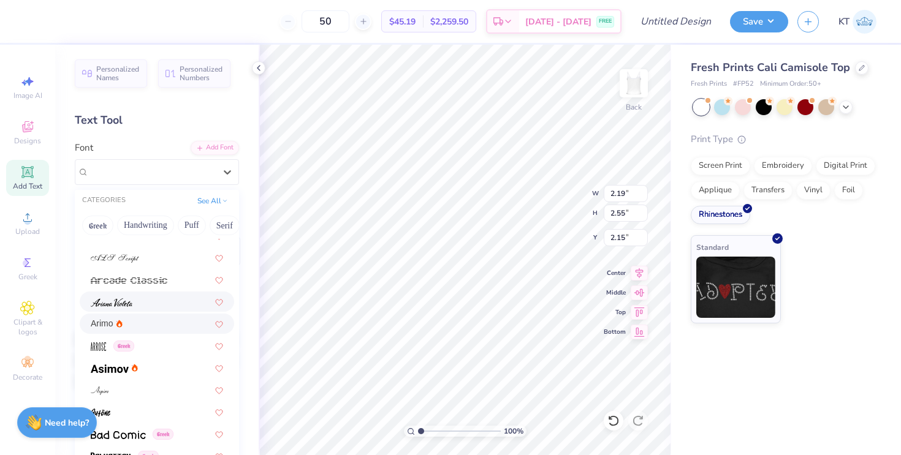
scroll to position [392, 0]
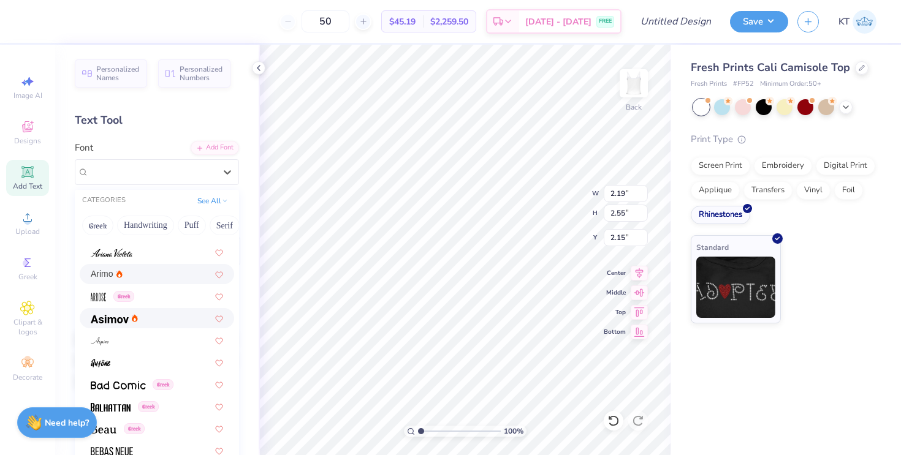
click at [176, 320] on div at bounding box center [157, 318] width 132 height 13
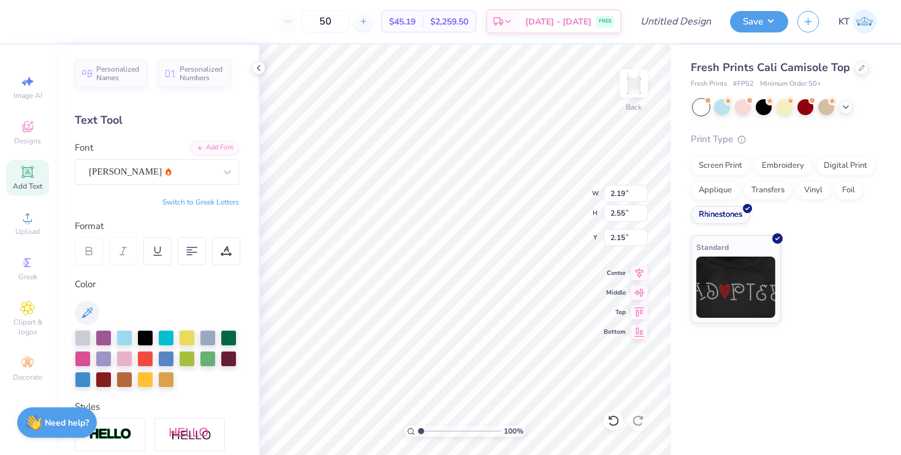
type input "2.01"
type input "2.63"
type input "2.11"
click at [194, 173] on div "Asimov" at bounding box center [152, 171] width 129 height 19
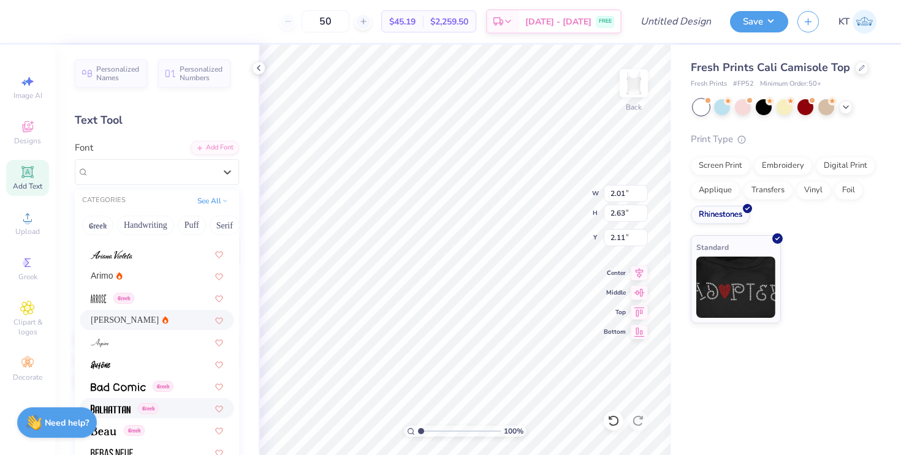
scroll to position [340, 0]
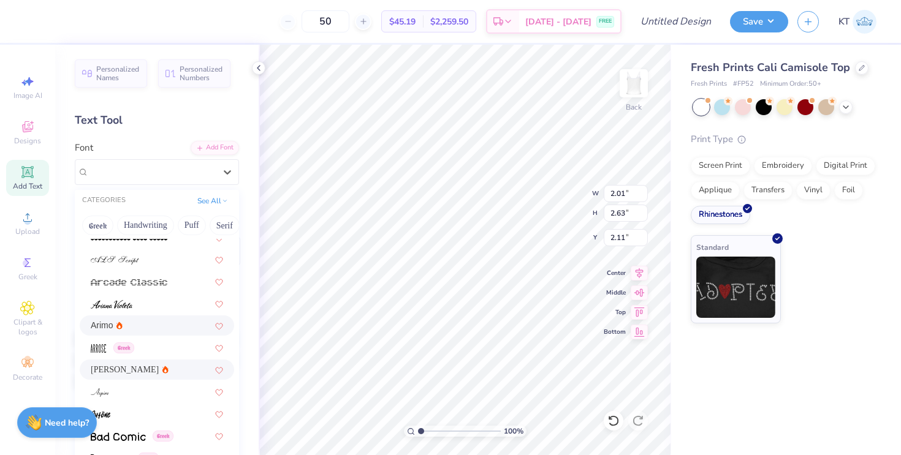
click at [153, 320] on div "Arimo" at bounding box center [157, 325] width 132 height 13
type input "2.19"
type input "2.55"
type input "2.15"
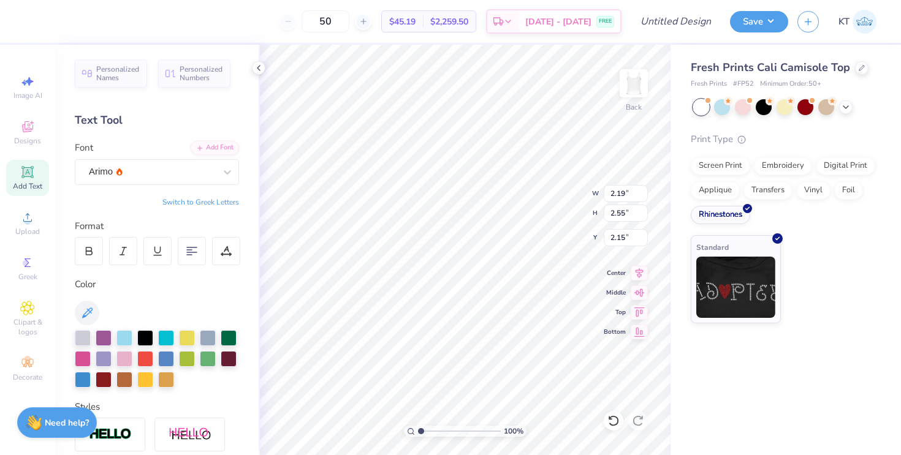
type input "1.95"
type input "2.59"
type input "4.72"
click at [172, 175] on div "Super Dream" at bounding box center [152, 171] width 129 height 19
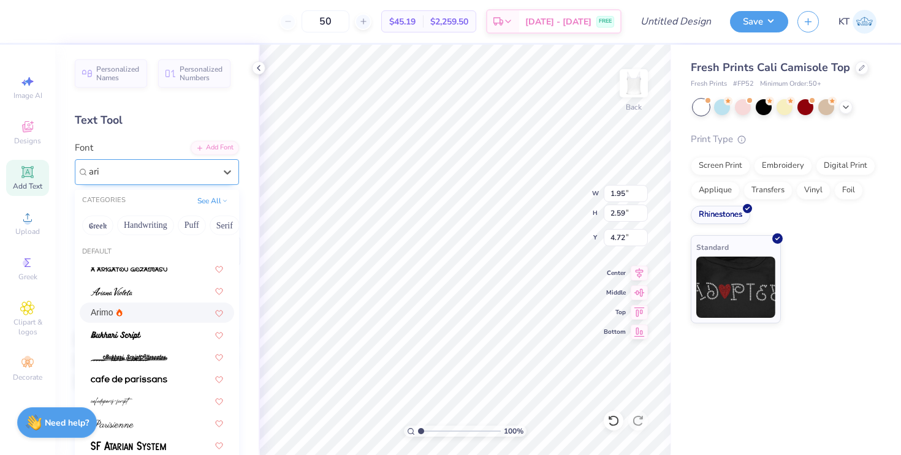
click at [159, 313] on div "Arimo" at bounding box center [157, 312] width 132 height 13
type input "ari"
type input "2.01"
type input "2.55"
type input "4.74"
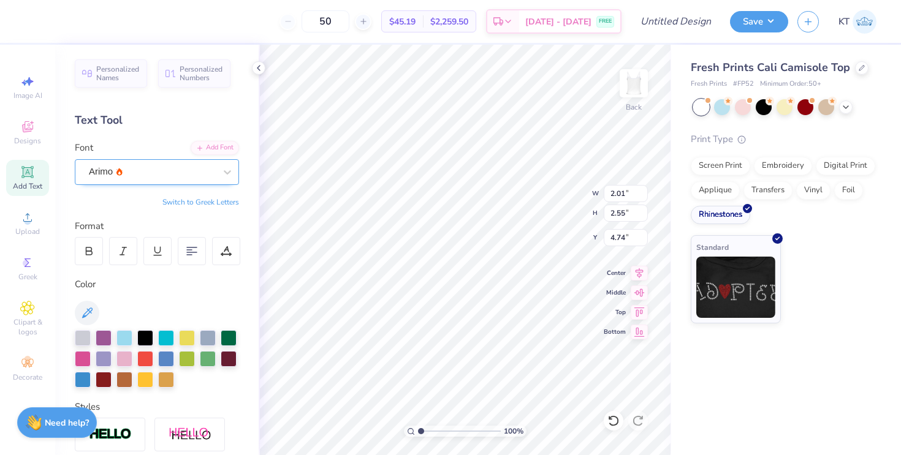
type input "1.95"
type input "2.59"
type input "7.31"
click at [189, 172] on div "Super Dream" at bounding box center [152, 171] width 129 height 19
click at [137, 262] on div "Arimo" at bounding box center [157, 269] width 154 height 20
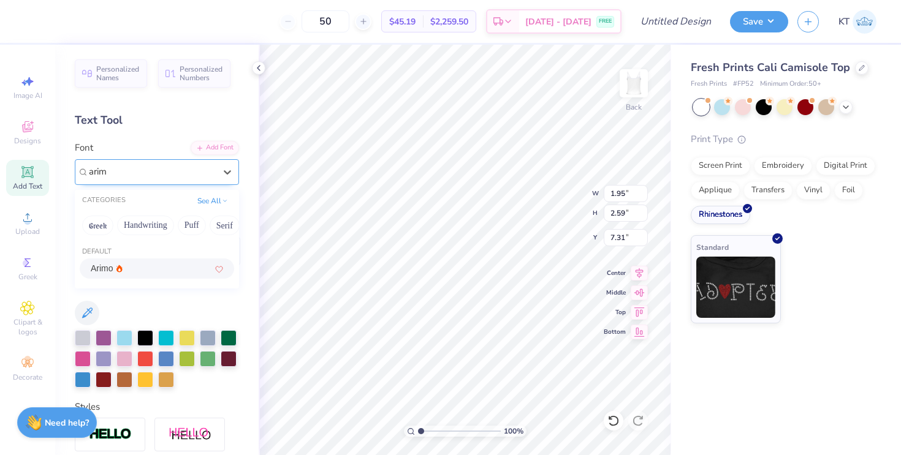
type input "arim"
type input "2.01"
type input "2.55"
type input "7.34"
type input "2.15"
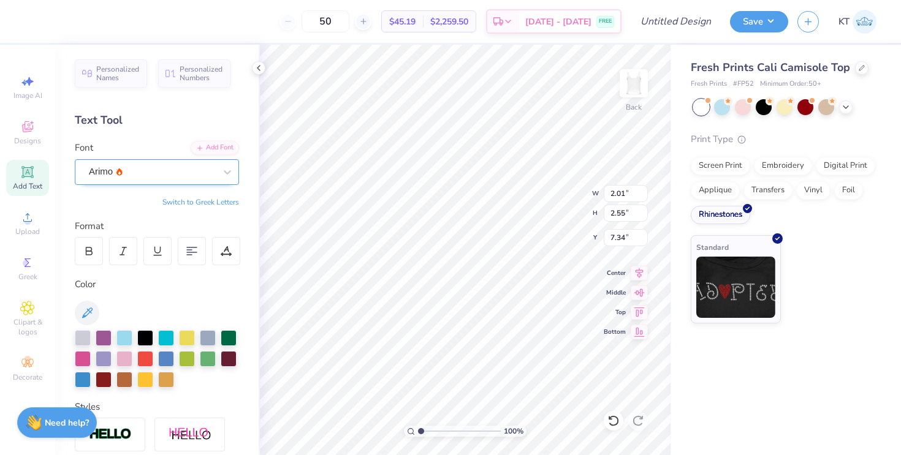
type input "2.59"
type input "10.13"
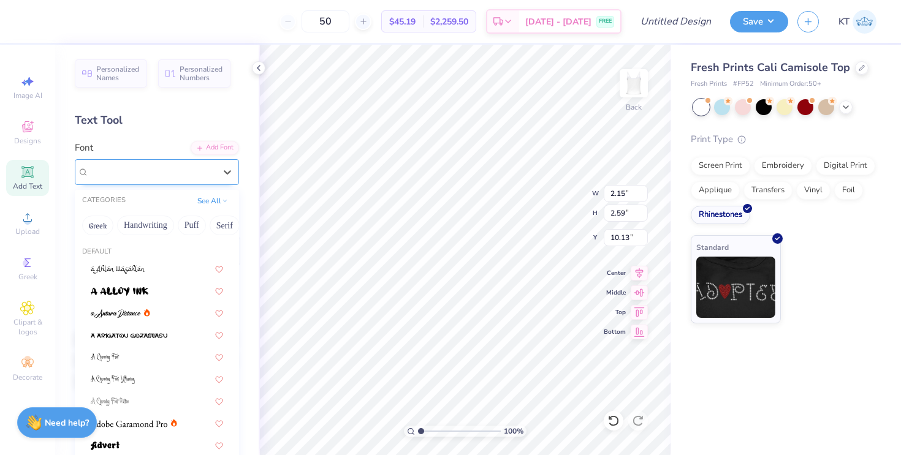
click at [170, 167] on div "Super Dream" at bounding box center [152, 171] width 129 height 19
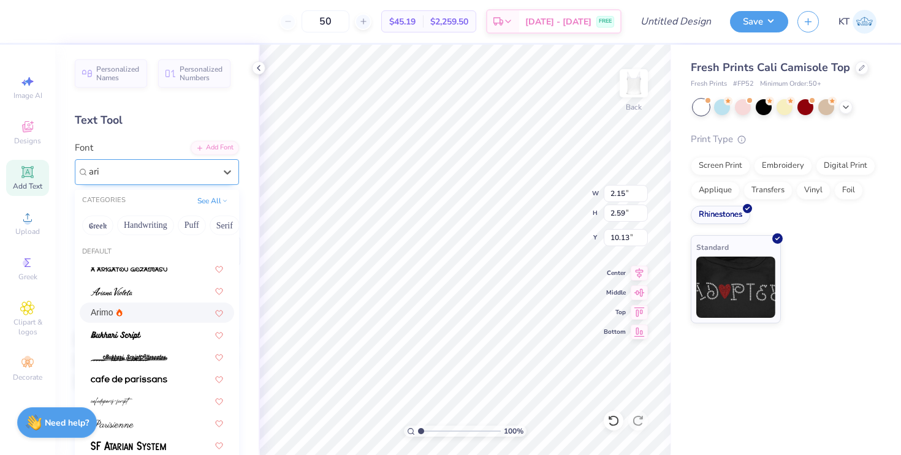
click at [146, 320] on div "Arimo" at bounding box center [157, 313] width 154 height 20
type input "ari"
type input "2.42"
type input "2.62"
type input "10.12"
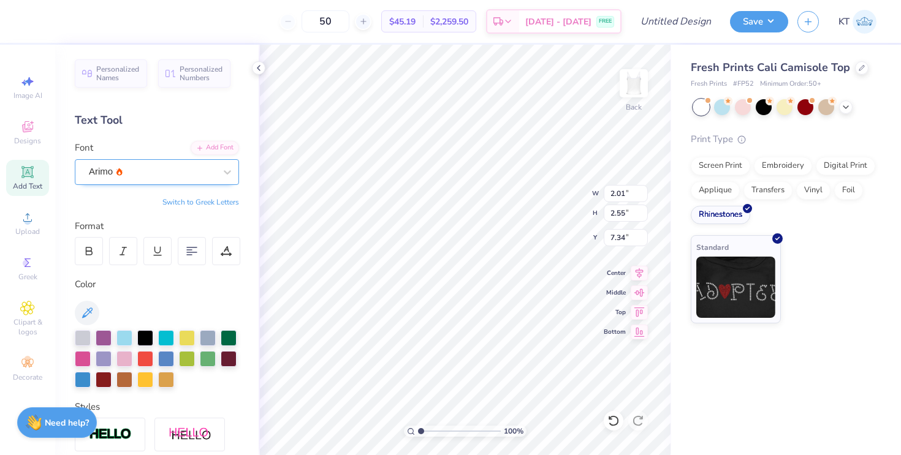
type input "7.57"
type input "10.42"
type input "1.92"
type input "10.45"
type input "1.98"
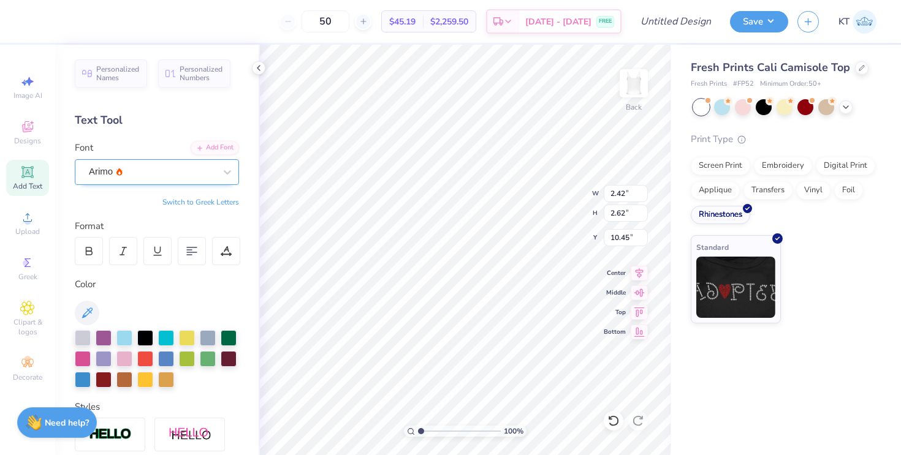
type input "2.15"
click at [619, 423] on div at bounding box center [614, 421] width 20 height 20
type input "10.42"
click at [260, 72] on icon at bounding box center [259, 68] width 10 height 10
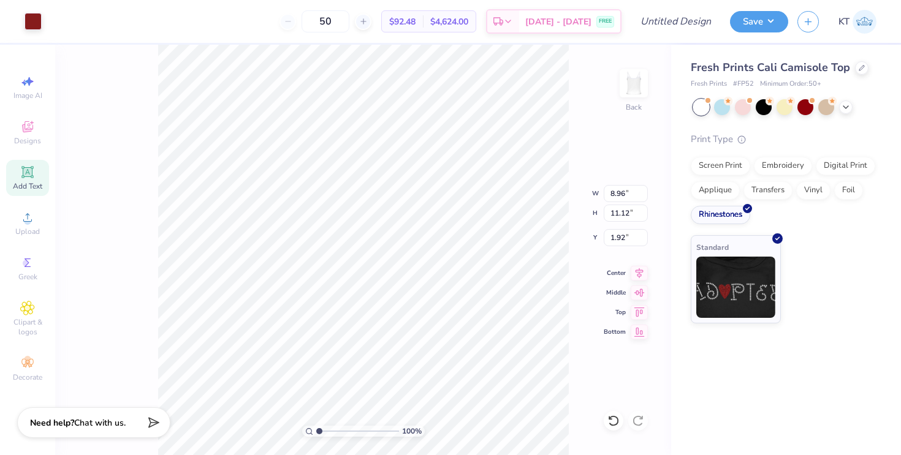
type input "3.88"
type input "4.82"
type input "6.44"
type input "7.99"
type input "2.05"
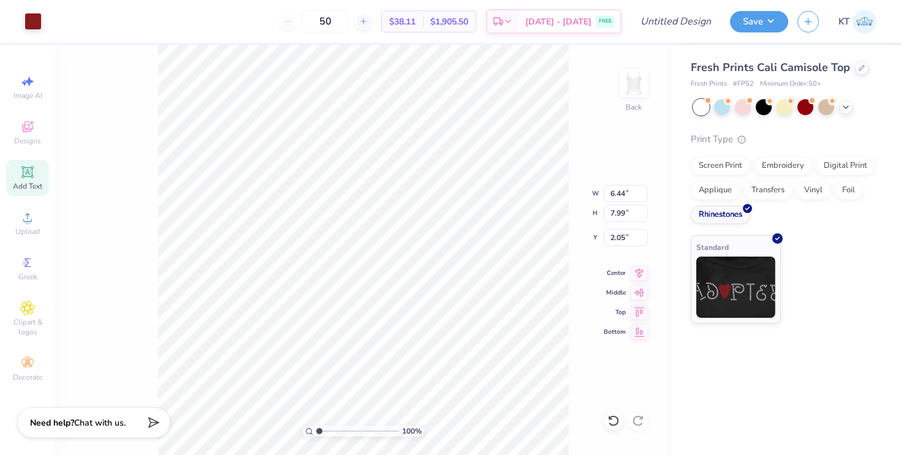
type input "7.35"
type input "9.12"
type input "2.06"
type input "8.04"
type input "9.98"
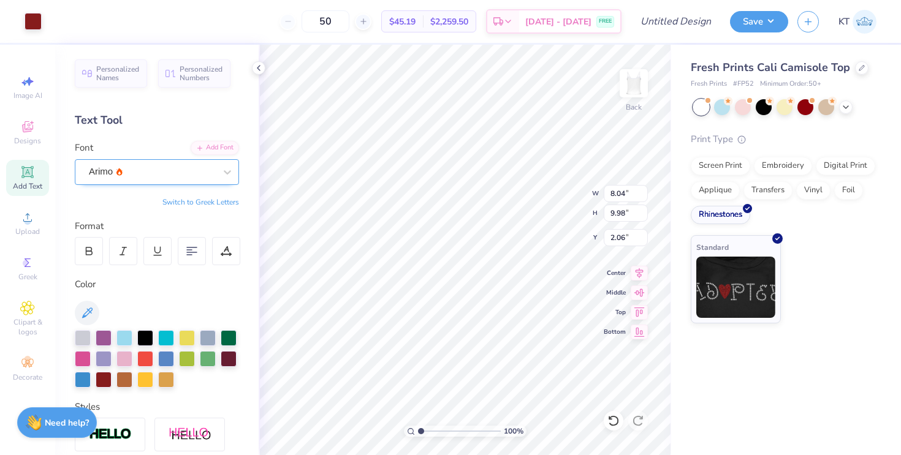
type input "2.01"
click at [338, 28] on input "50" at bounding box center [325, 21] width 48 height 22
click at [338, 23] on input "50" at bounding box center [325, 21] width 48 height 22
type input "50"
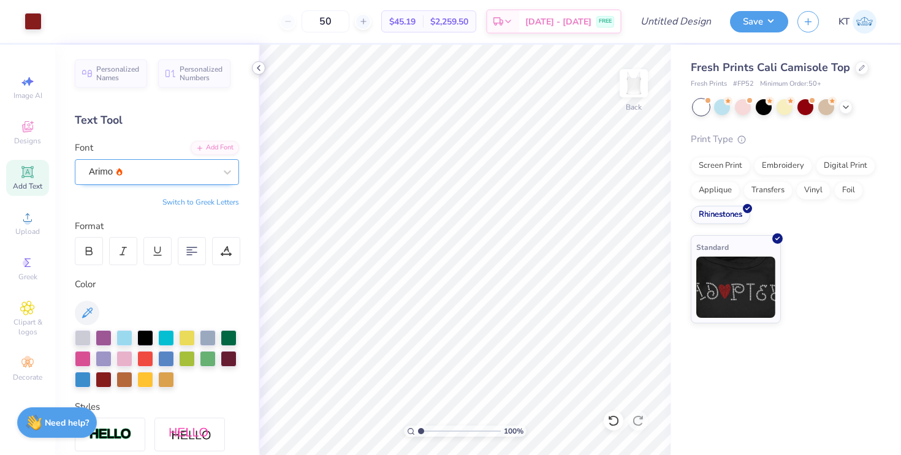
click at [254, 69] on icon at bounding box center [259, 68] width 10 height 10
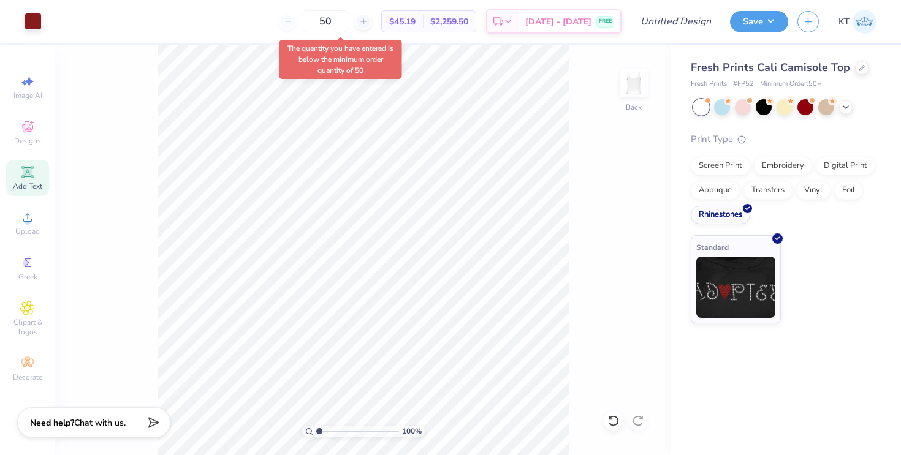
click at [374, 63] on div "The quantity you have entered is below the minimum order quantity of 50" at bounding box center [340, 59] width 123 height 39
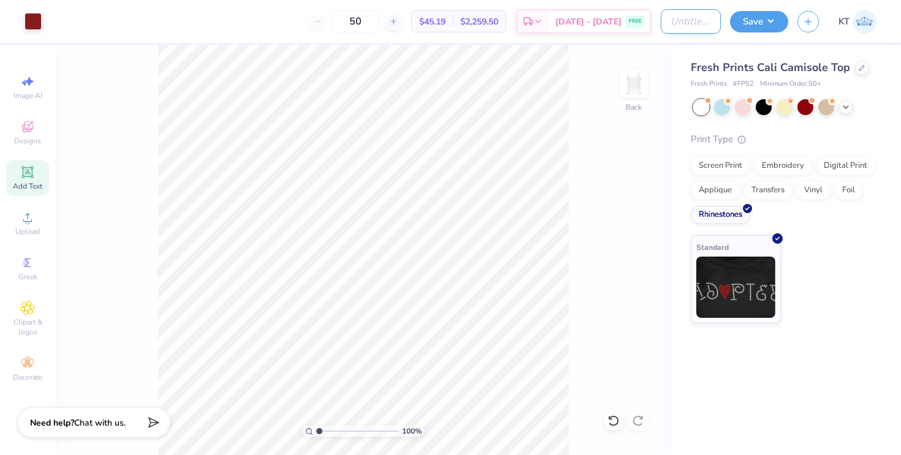
click at [705, 12] on input "Design Title" at bounding box center [691, 21] width 60 height 25
type input "DEEG rhinestone"
click at [760, 24] on button "Save" at bounding box center [759, 19] width 58 height 21
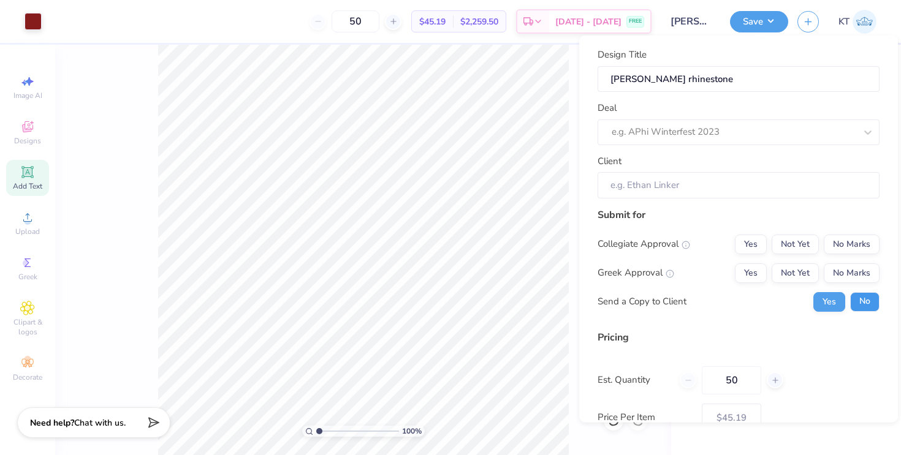
click at [860, 295] on button "No" at bounding box center [864, 302] width 29 height 20
click at [751, 271] on button "Yes" at bounding box center [751, 273] width 32 height 20
click at [854, 246] on button "No Marks" at bounding box center [852, 244] width 56 height 20
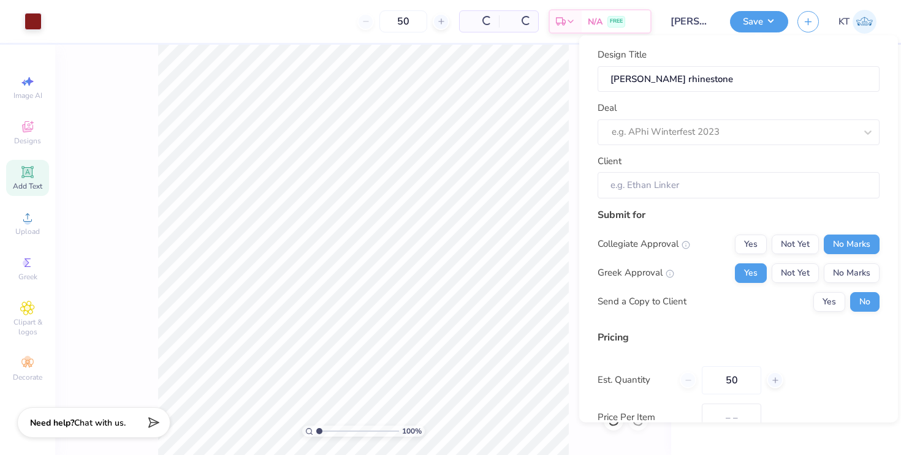
type input "$45.19"
click at [716, 138] on div at bounding box center [734, 132] width 244 height 17
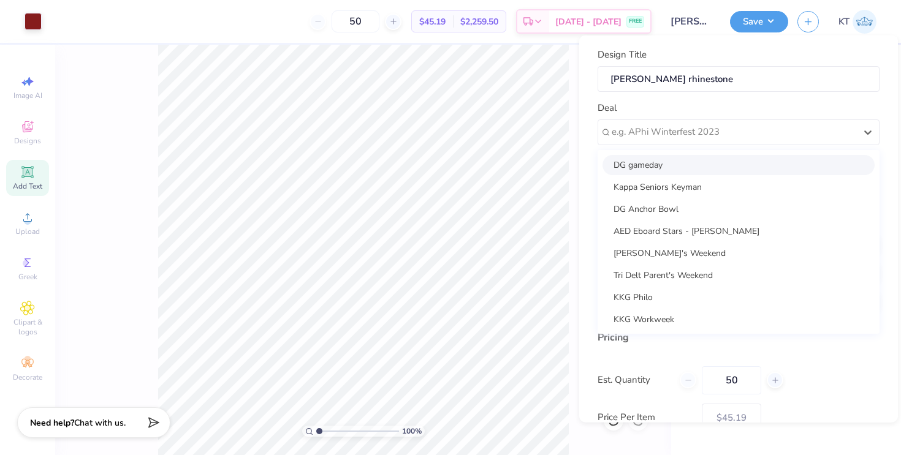
click at [711, 164] on div "DG gameday" at bounding box center [738, 164] width 272 height 20
type input "[PERSON_NAME]"
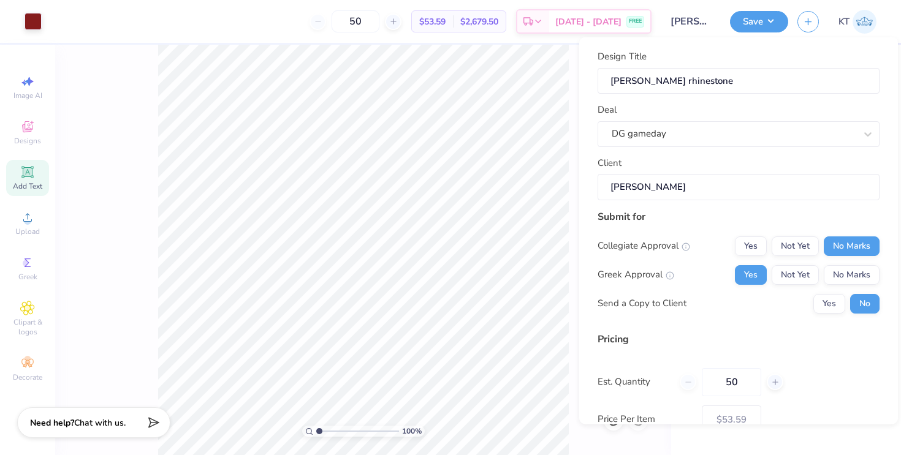
scroll to position [80, 0]
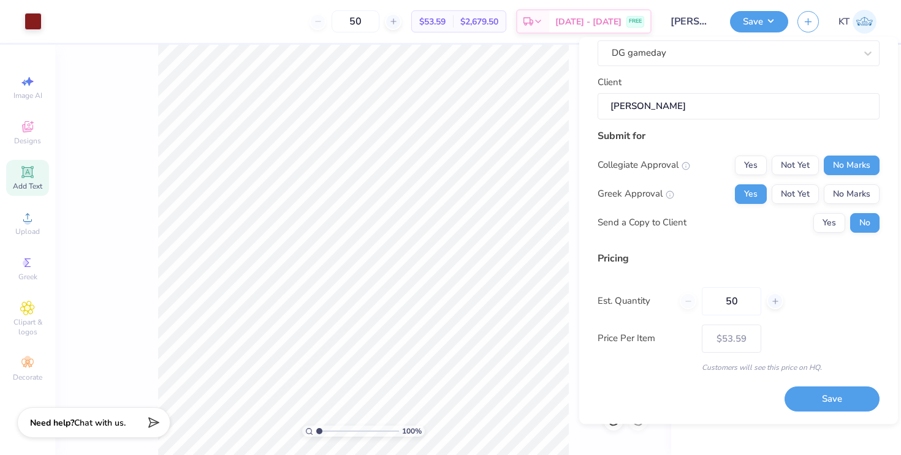
click at [830, 421] on div "Design Title DEEG rhinestone Deal DG gameday Client Molly Morouse Submit for Co…" at bounding box center [738, 230] width 319 height 387
click at [830, 410] on button "Save" at bounding box center [831, 399] width 95 height 25
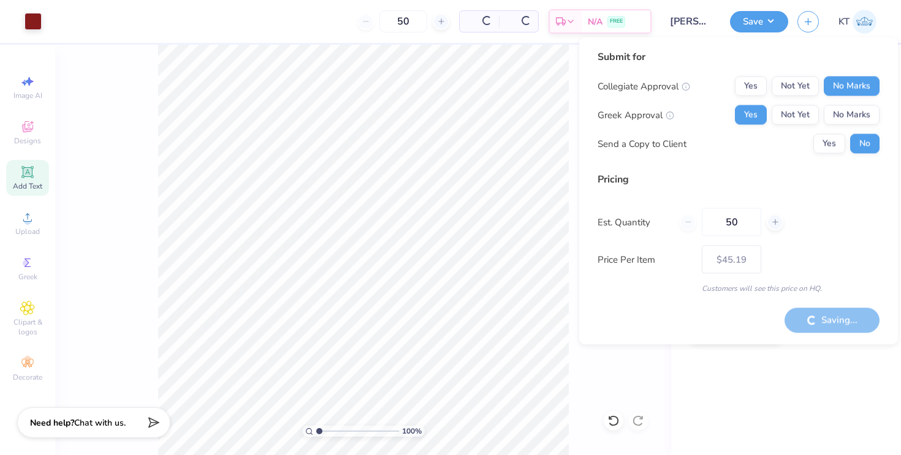
type input "– –"
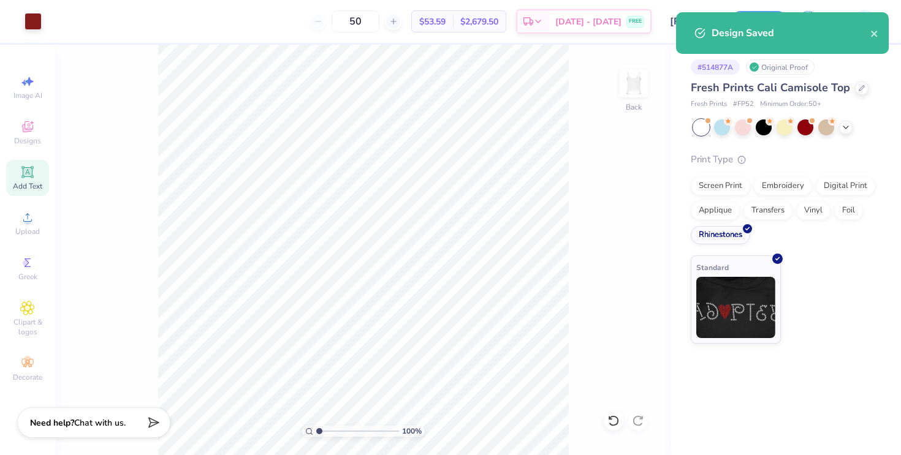
click at [707, 34] on div "Design Saved" at bounding box center [782, 33] width 176 height 15
click at [875, 32] on icon "close" at bounding box center [874, 34] width 6 height 6
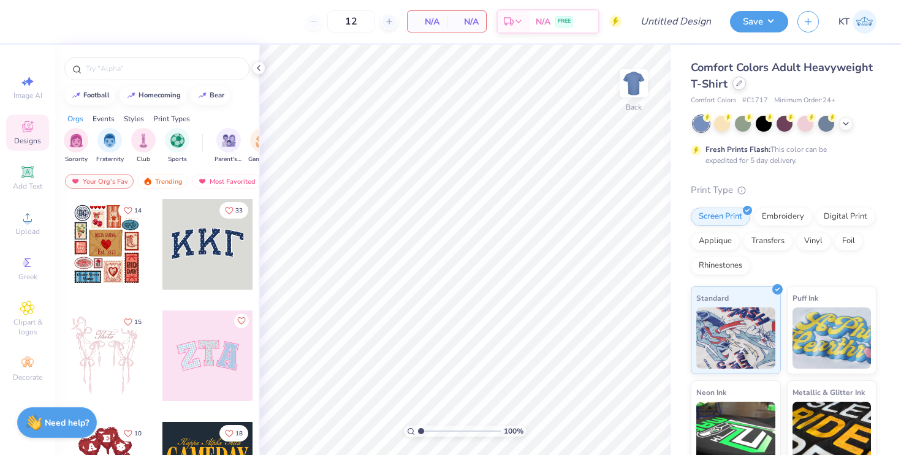
click at [735, 86] on div at bounding box center [738, 83] width 13 height 13
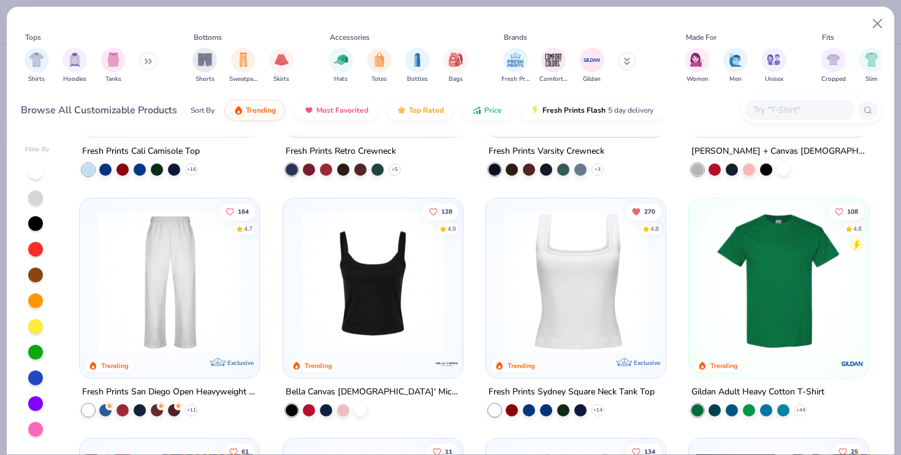
scroll to position [338, 0]
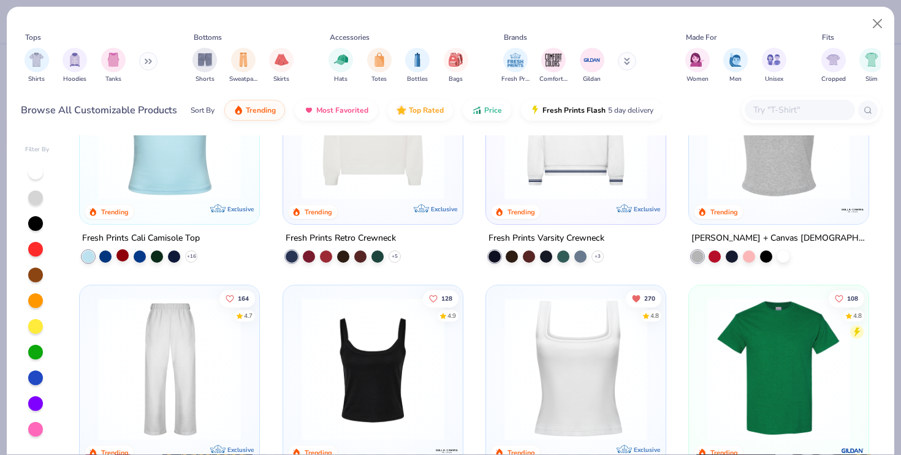
click at [120, 257] on div at bounding box center [122, 255] width 12 height 12
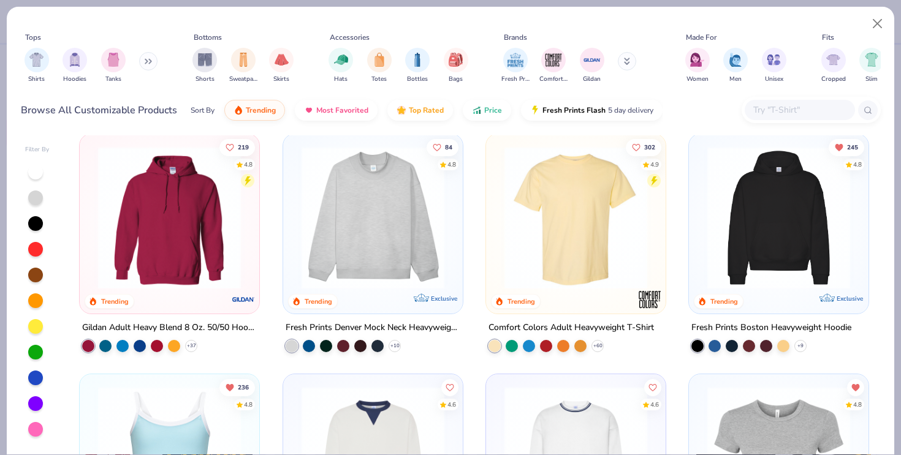
scroll to position [0, 0]
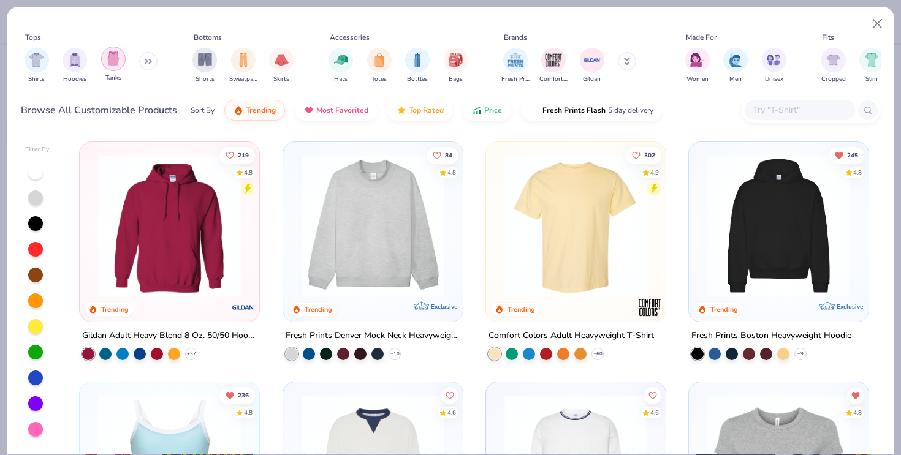
click at [115, 51] on div "filter for Tanks" at bounding box center [113, 59] width 25 height 25
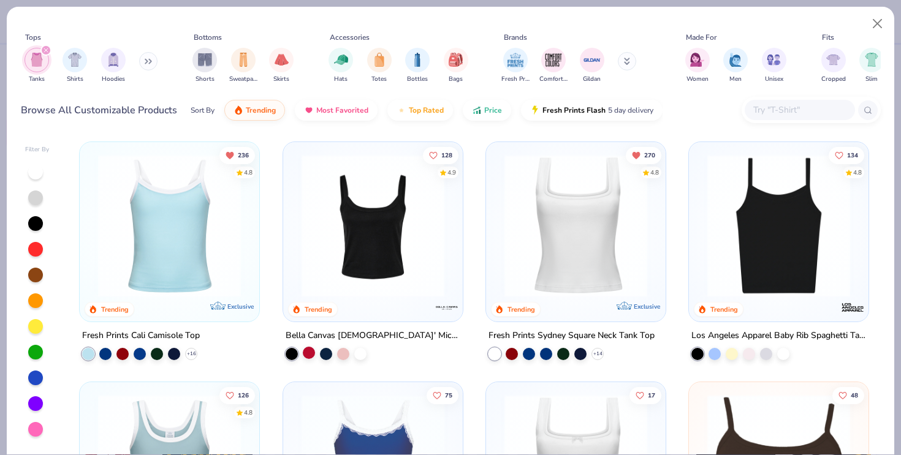
click at [311, 355] on div at bounding box center [309, 353] width 12 height 12
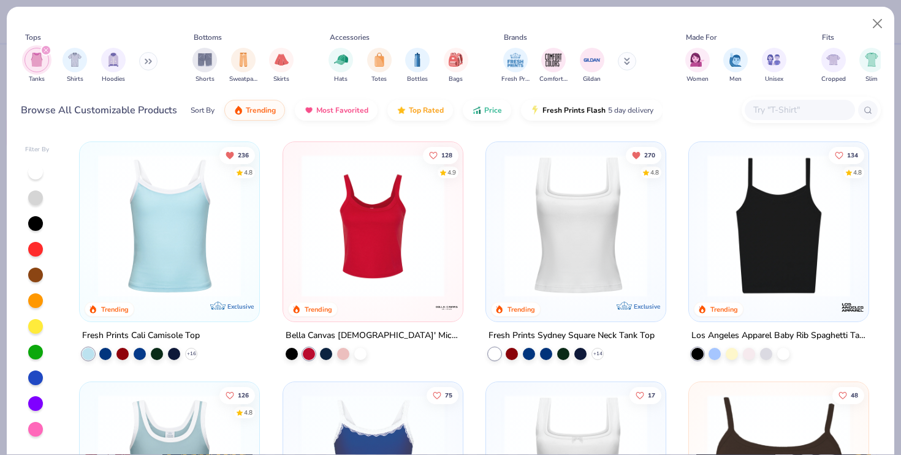
click at [427, 279] on img at bounding box center [372, 225] width 155 height 143
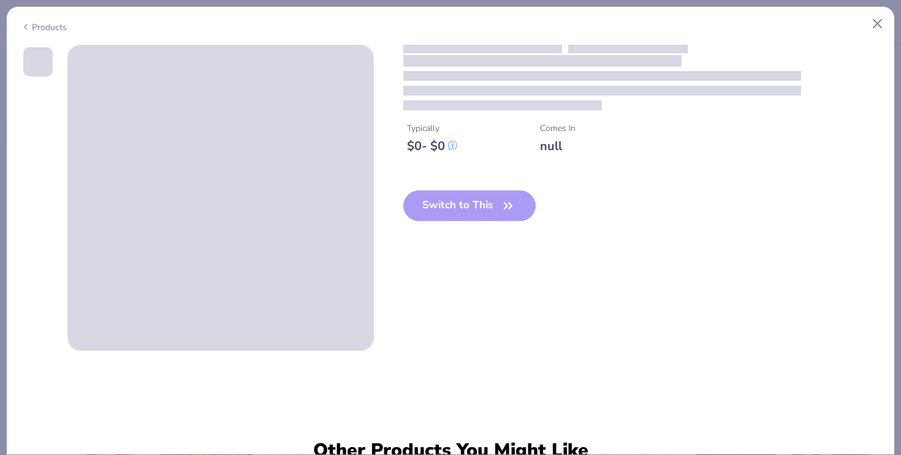
scroll to position [418, 0]
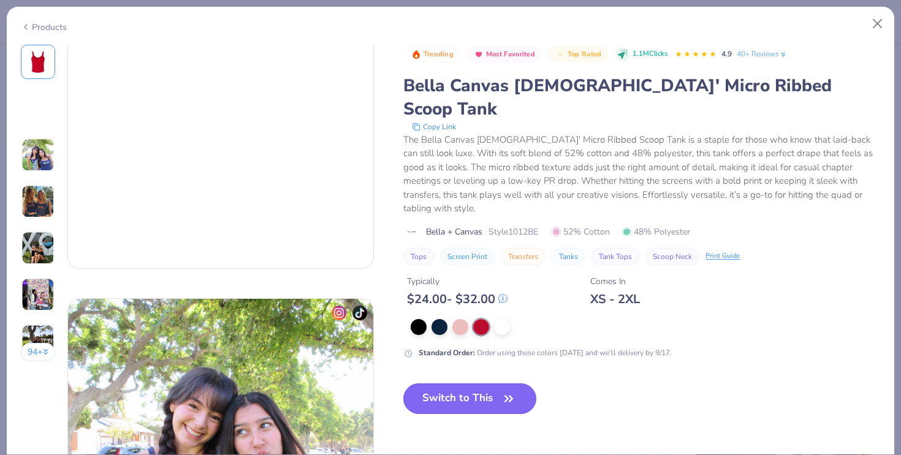
click at [459, 384] on button "Switch to This" at bounding box center [469, 399] width 133 height 31
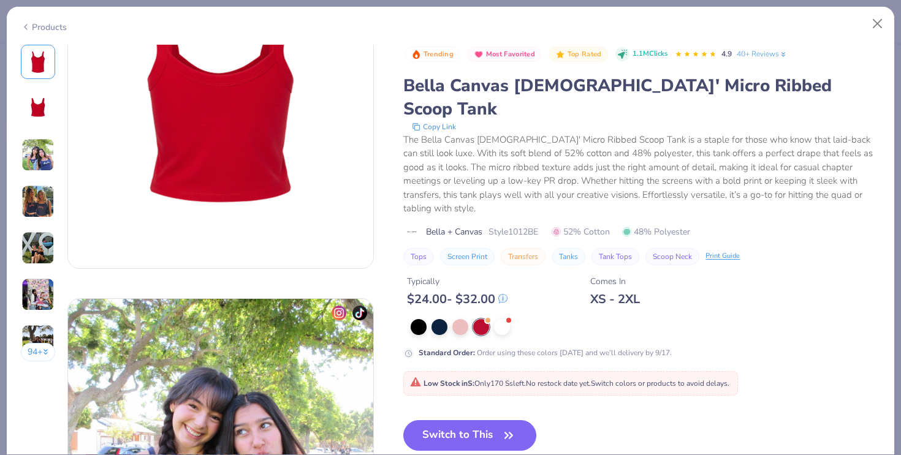
scroll to position [418, 0]
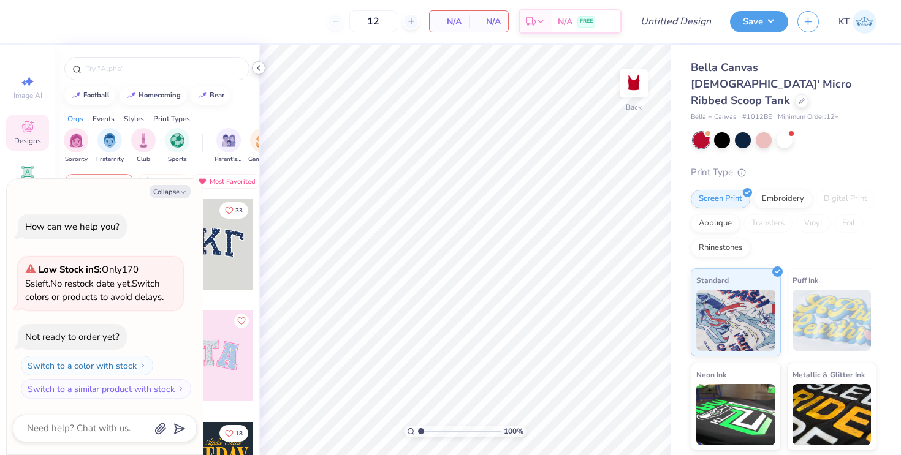
click at [258, 70] on icon at bounding box center [259, 68] width 10 height 10
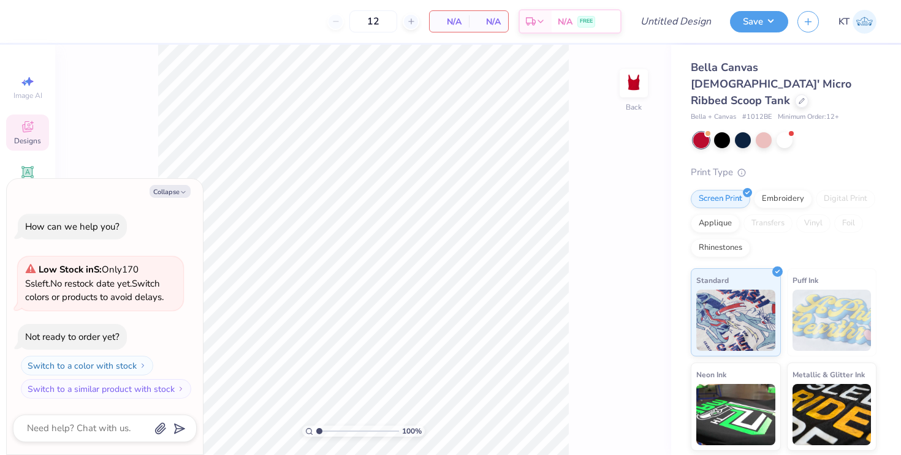
click at [178, 198] on div "Collapse How can we help you? Low Stock in S : Only 170 Ss left. No restock dat…" at bounding box center [105, 317] width 196 height 276
click at [176, 188] on button "Collapse" at bounding box center [170, 191] width 41 height 13
type textarea "x"
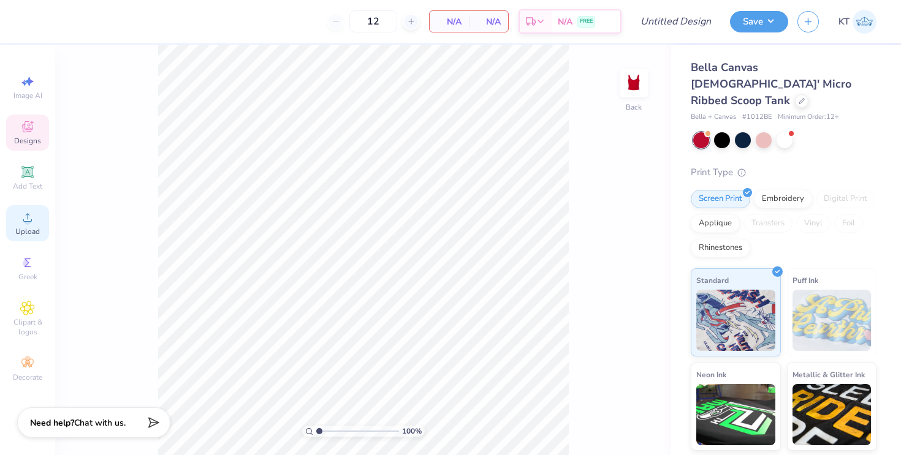
click at [26, 221] on circle at bounding box center [27, 221] width 7 height 7
click at [30, 161] on div "Add Text" at bounding box center [27, 178] width 43 height 36
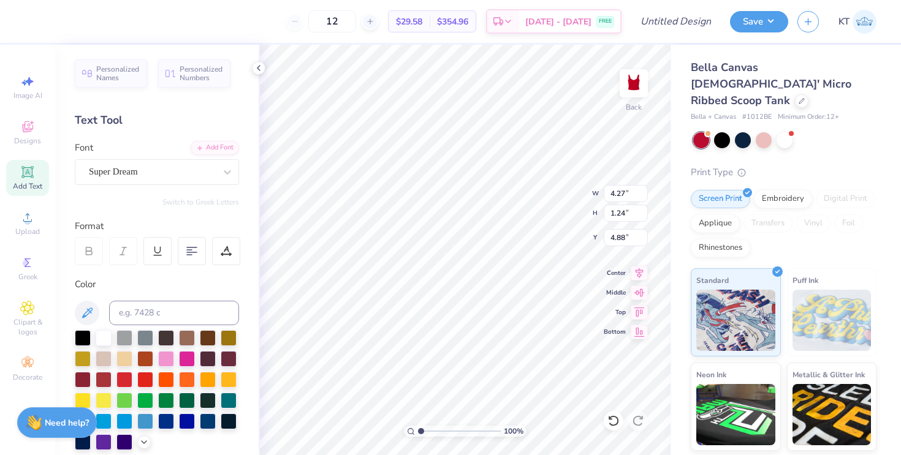
type textarea "DG"
type input "3.30"
type input "3.83"
type input "2.20"
type input "2.34"
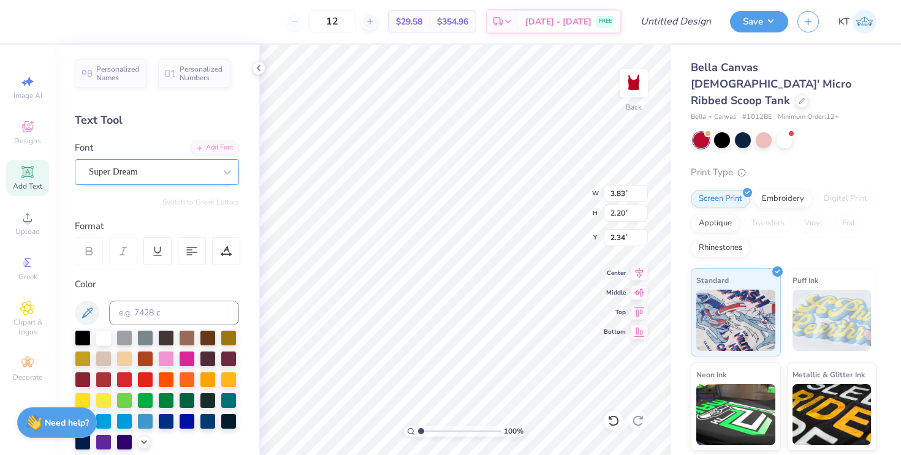
click at [121, 169] on div "Super Dream" at bounding box center [152, 171] width 129 height 19
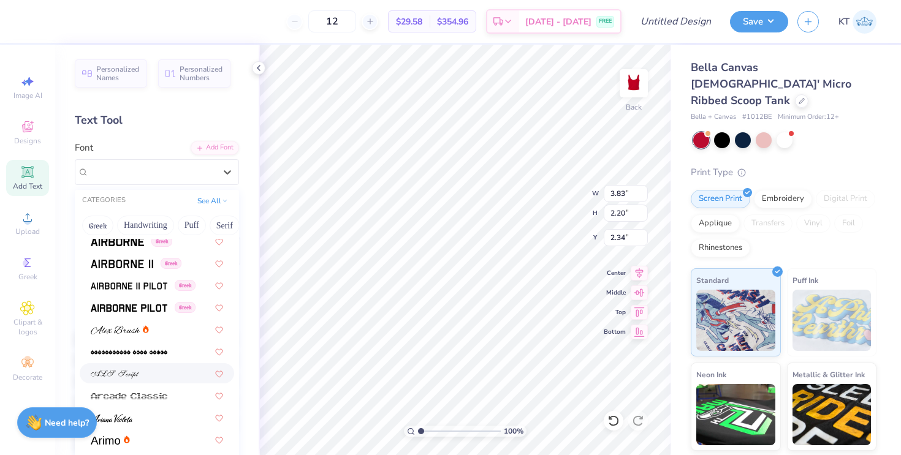
scroll to position [385, 0]
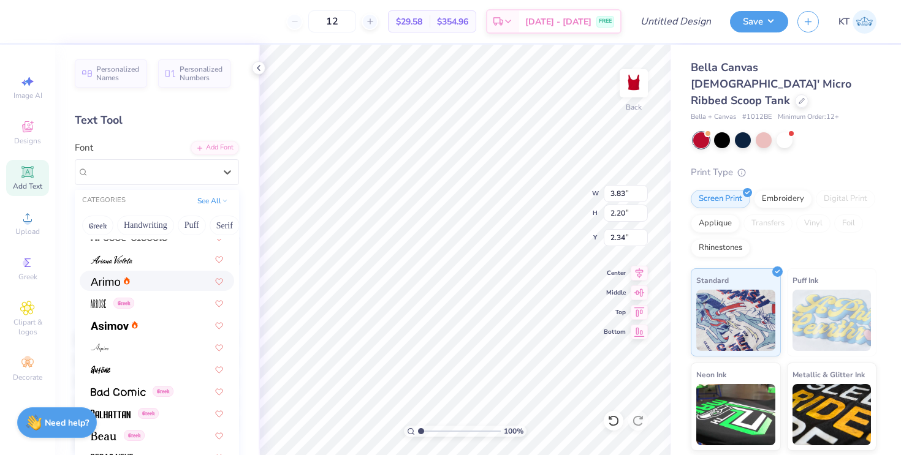
click at [135, 282] on div at bounding box center [157, 281] width 132 height 13
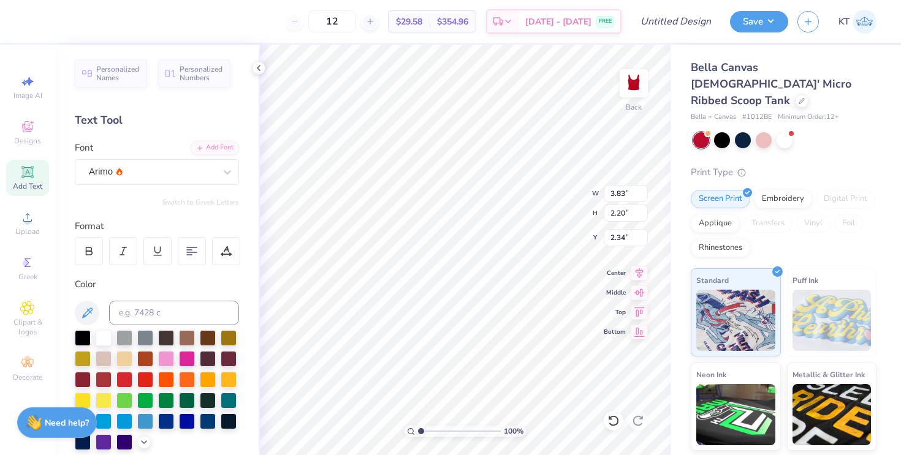
type input "4.20"
type input "2.21"
type input "2.33"
type textarea "D"
type textarea "G"
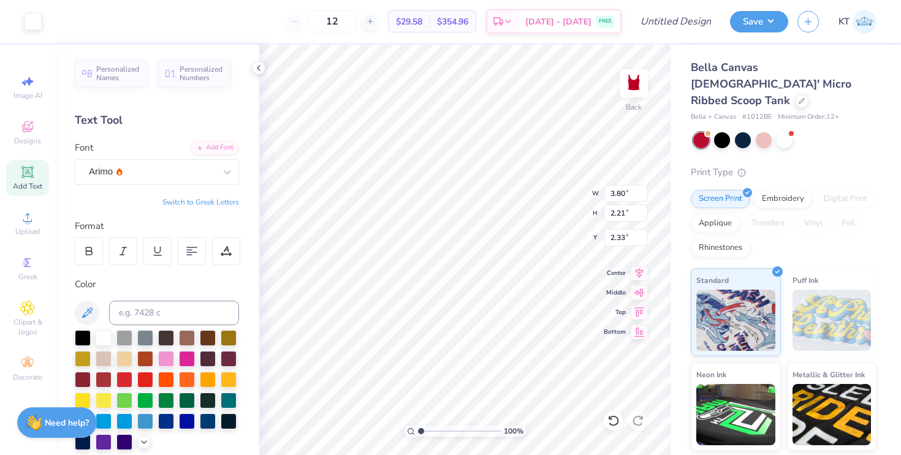
type input "3.49"
type input "2.03"
type input "2.00"
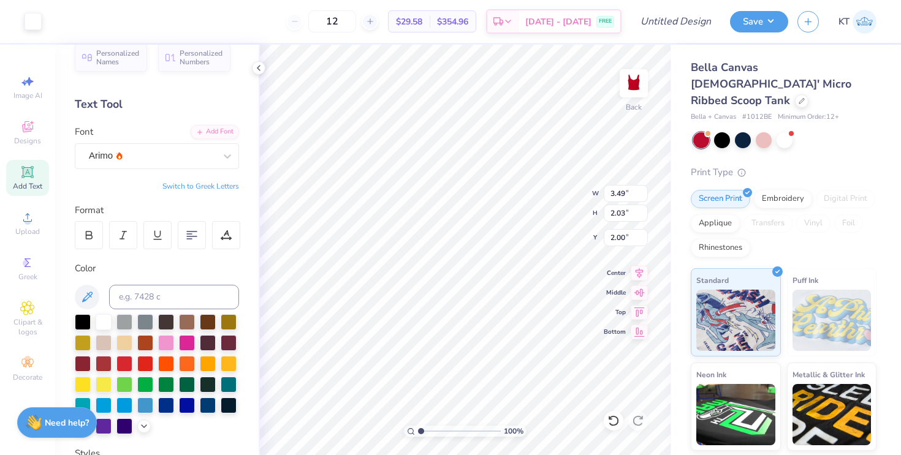
click at [241, 360] on div "Personalized Names Personalized Numbers Text Tool Add Font Font Arimo Switch to…" at bounding box center [156, 250] width 203 height 411
click at [229, 360] on div at bounding box center [229, 363] width 16 height 16
type input "2.86"
type input "2.51"
click at [618, 417] on icon at bounding box center [613, 421] width 12 height 12
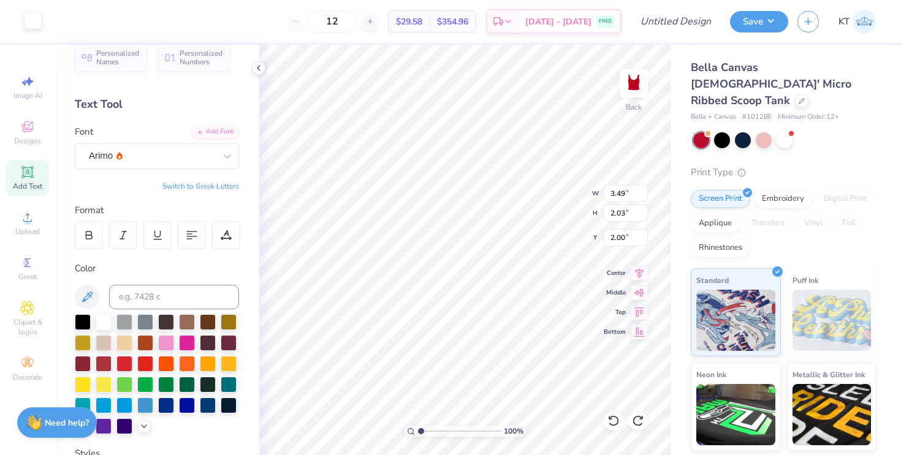
click at [34, 27] on div at bounding box center [33, 20] width 17 height 17
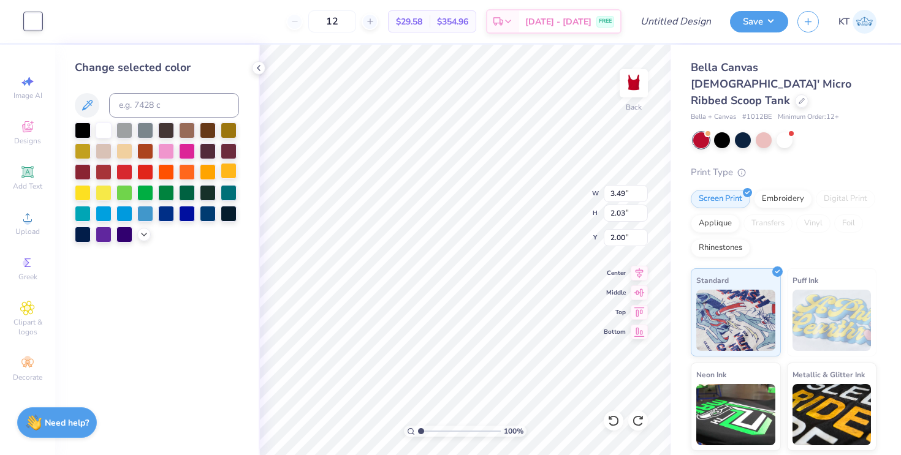
click at [225, 177] on div at bounding box center [229, 171] width 16 height 16
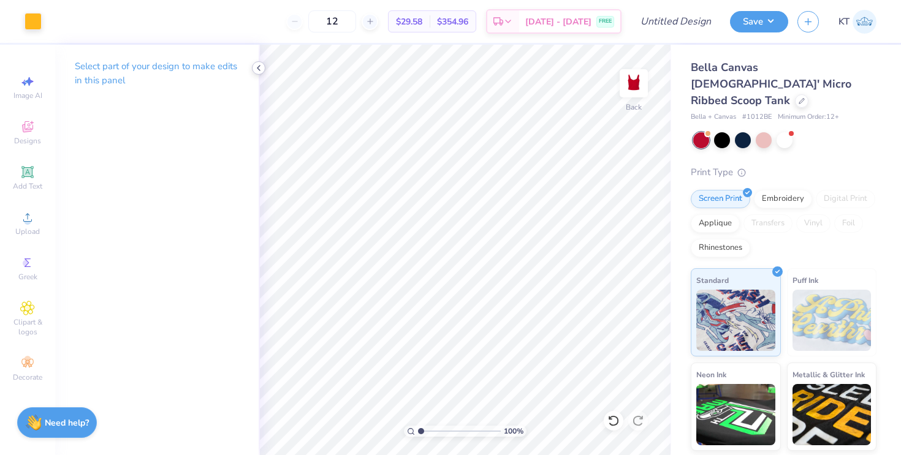
click at [260, 70] on icon at bounding box center [259, 68] width 10 height 10
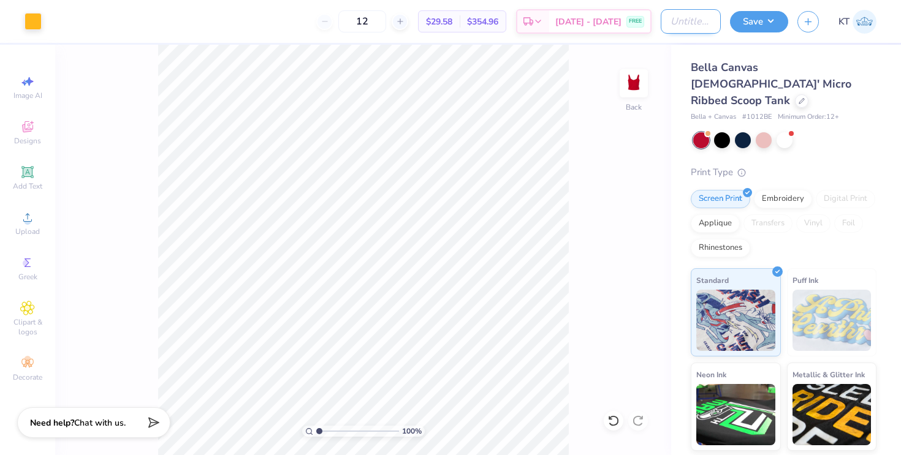
click at [678, 11] on input "Design Title" at bounding box center [691, 21] width 60 height 25
type input "DG red tank"
click at [745, 18] on button "Save" at bounding box center [759, 19] width 58 height 21
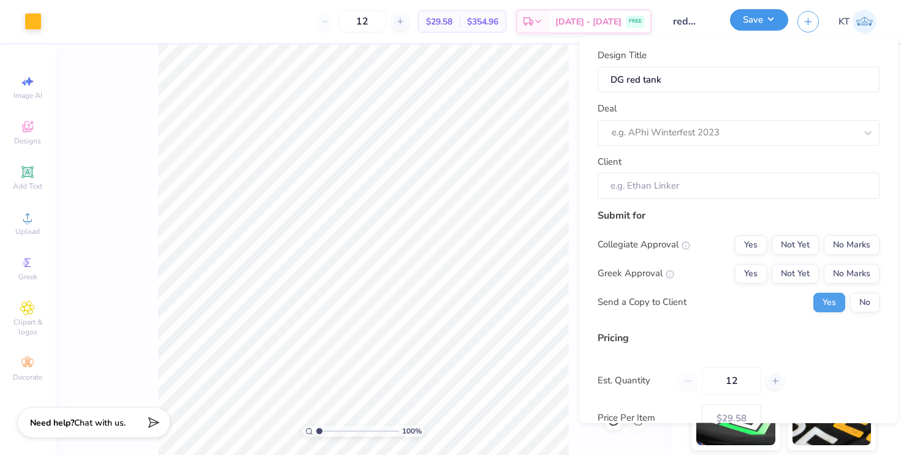
scroll to position [0, 0]
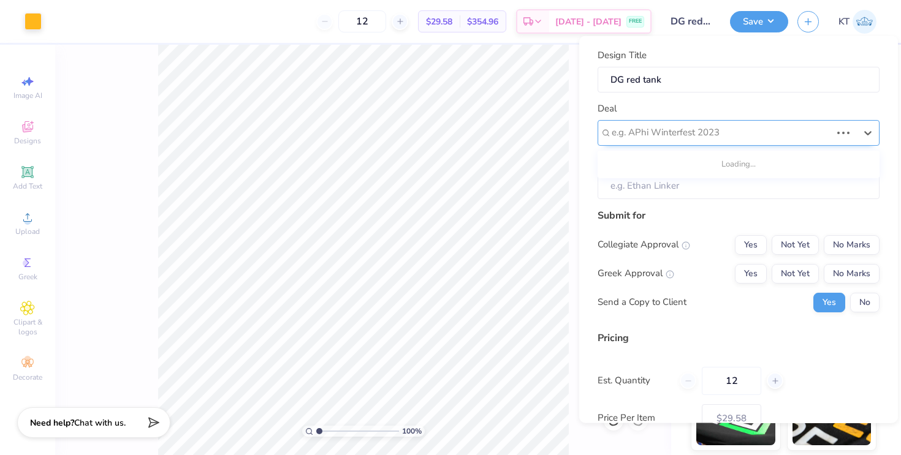
click at [733, 143] on div "e.g. APhi Winterfest 2023" at bounding box center [738, 132] width 282 height 26
click at [732, 134] on div at bounding box center [721, 132] width 219 height 17
click at [701, 133] on div at bounding box center [734, 132] width 244 height 17
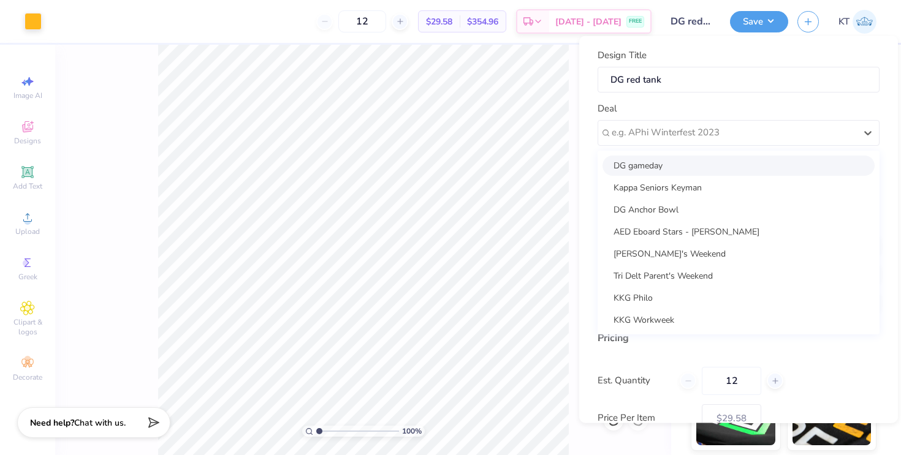
click at [683, 166] on div "DG gameday" at bounding box center [738, 165] width 272 height 20
type input "Molly Morouse"
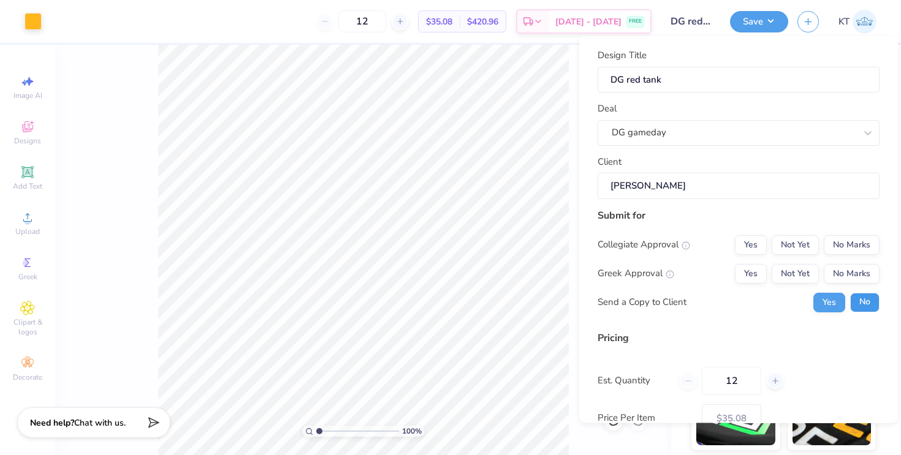
click at [857, 301] on button "No" at bounding box center [864, 302] width 29 height 20
click at [762, 272] on button "Yes" at bounding box center [751, 273] width 32 height 20
click at [852, 242] on button "No Marks" at bounding box center [852, 245] width 56 height 20
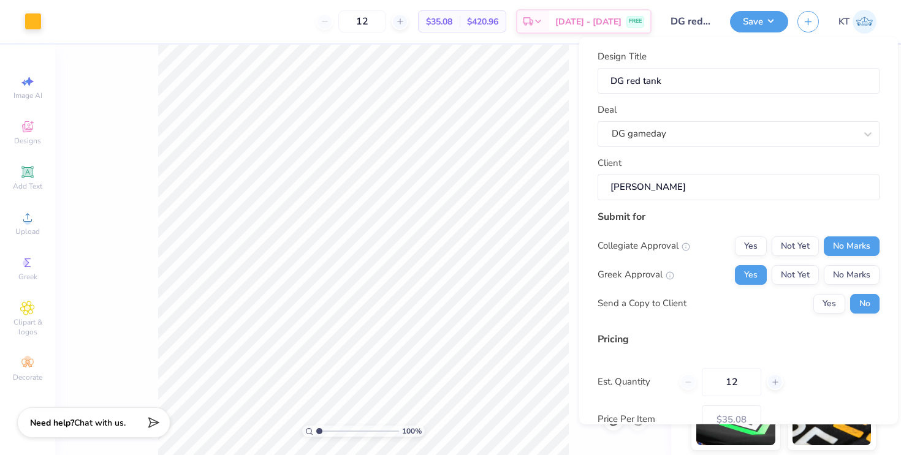
scroll to position [72, 0]
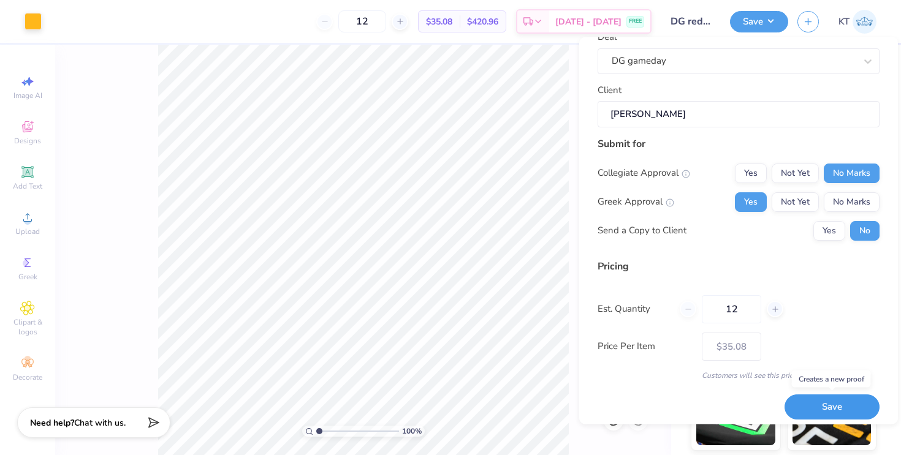
click at [805, 401] on button "Save" at bounding box center [831, 407] width 95 height 25
type input "– –"
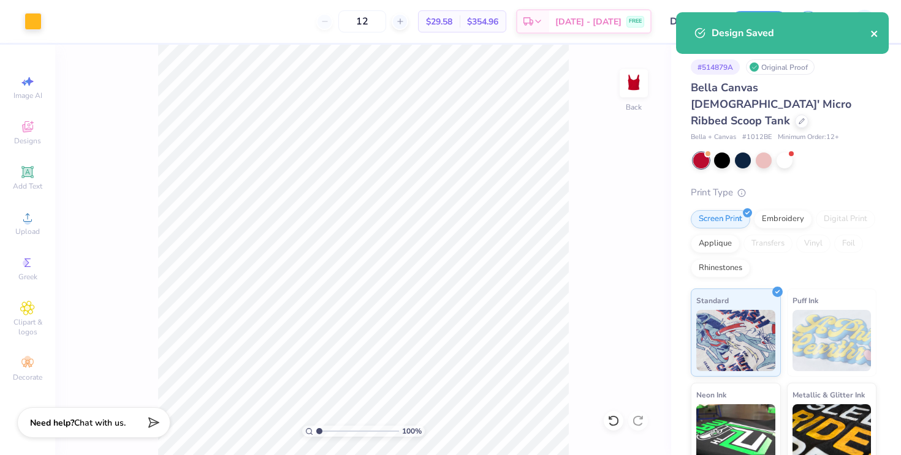
click at [873, 33] on icon "close" at bounding box center [874, 34] width 6 height 6
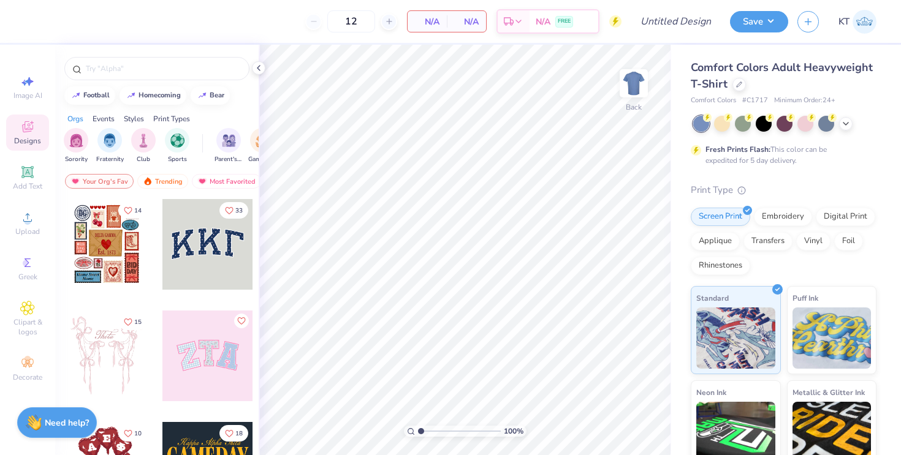
click at [729, 93] on div "Comfort Colors Adult Heavyweight T-Shirt Comfort Colors # C1717 Minimum Order: …" at bounding box center [784, 82] width 186 height 47
click at [738, 85] on icon at bounding box center [739, 83] width 6 height 6
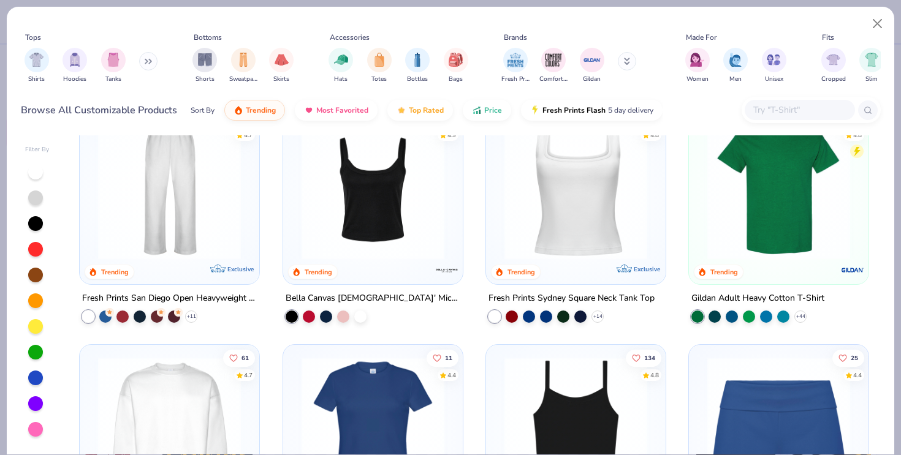
scroll to position [526, 0]
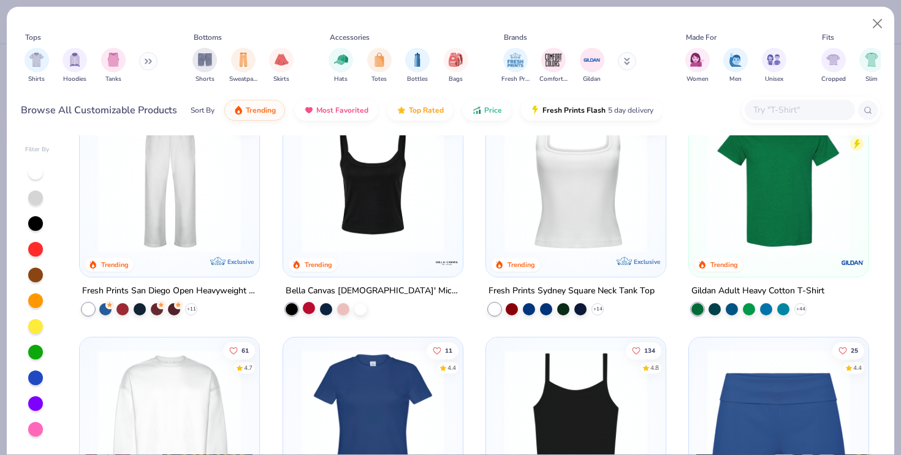
click at [307, 308] on div at bounding box center [309, 308] width 12 height 12
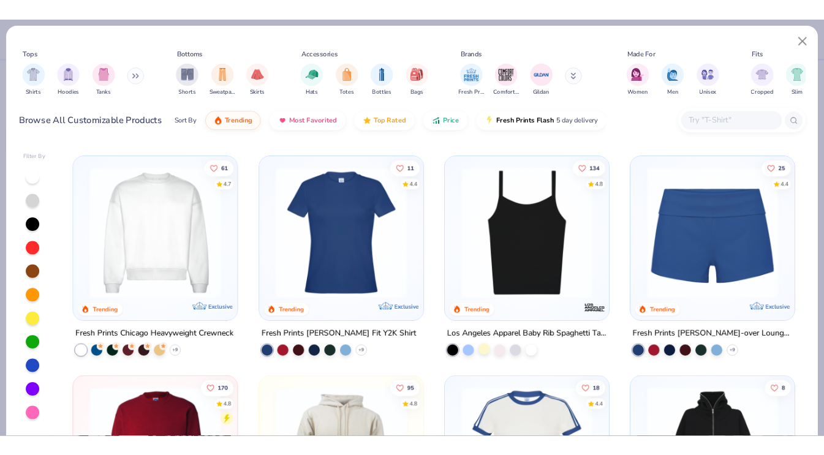
scroll to position [695, 0]
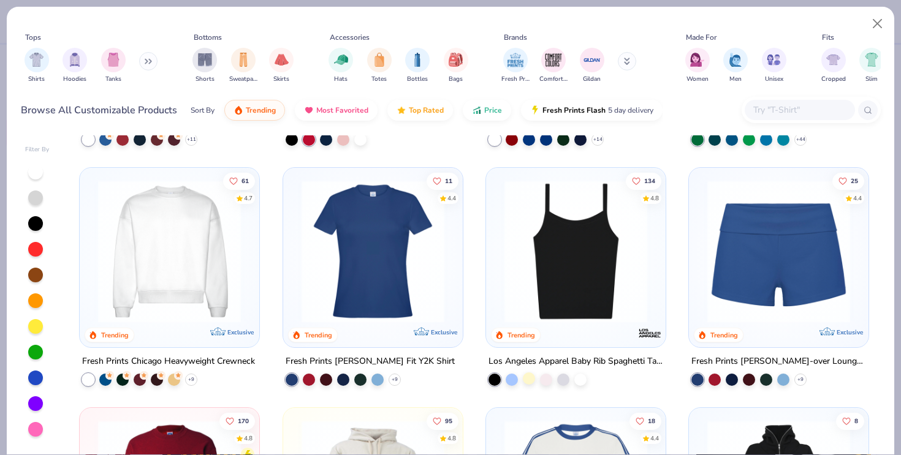
click at [525, 379] on div at bounding box center [529, 379] width 12 height 12
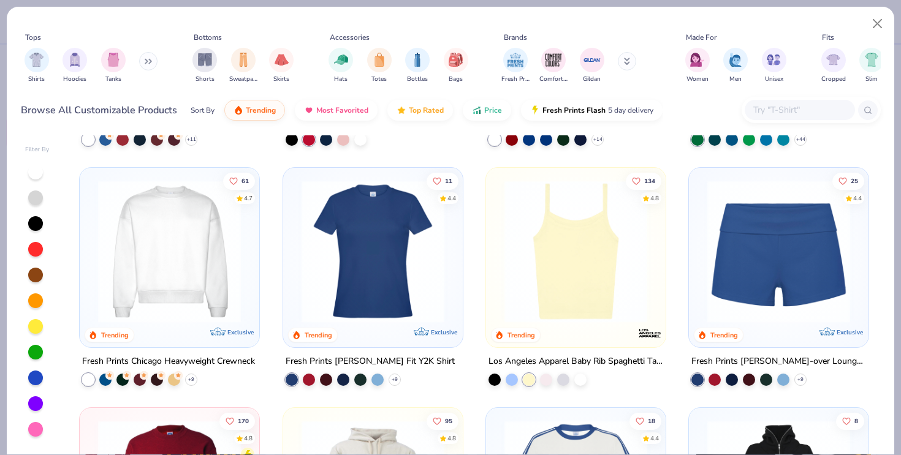
click at [559, 308] on img at bounding box center [575, 251] width 155 height 143
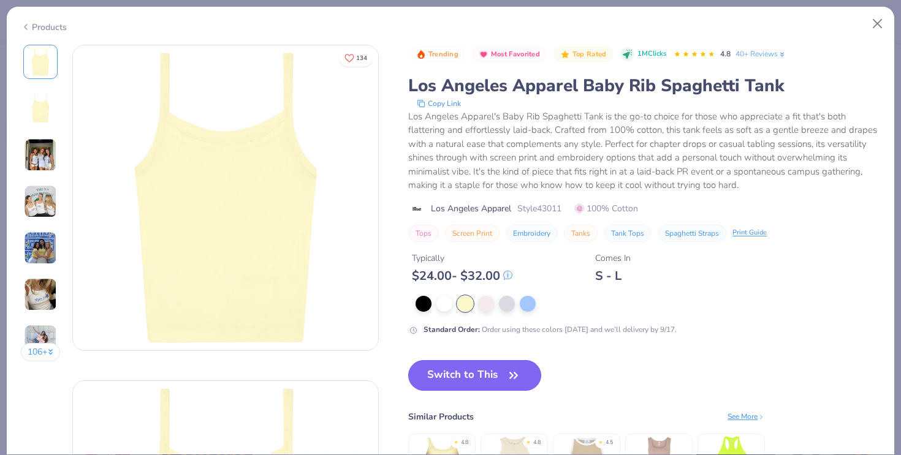
click at [531, 374] on button "Switch to This" at bounding box center [474, 375] width 133 height 31
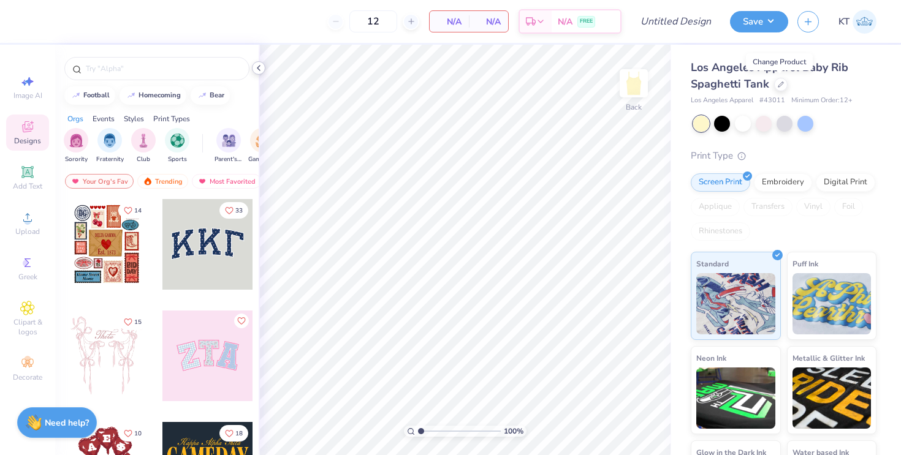
click at [256, 65] on icon at bounding box center [259, 68] width 10 height 10
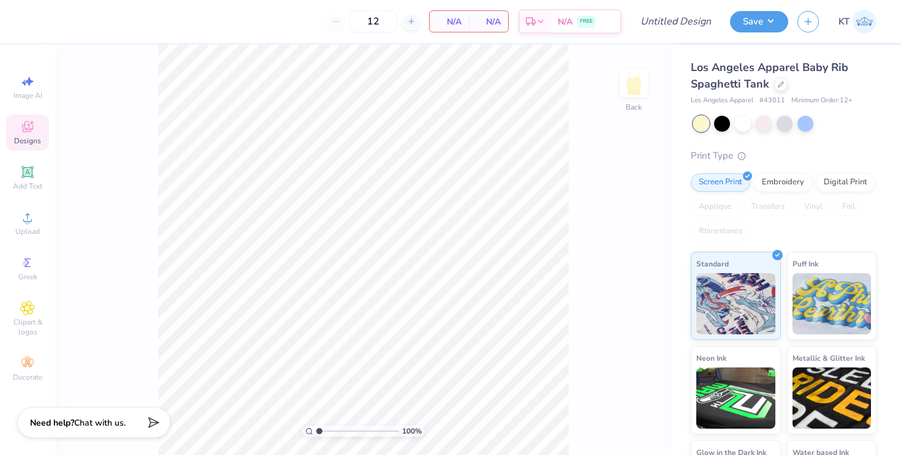
click at [34, 114] on div "Image AI Designs Add Text Upload Greek Clipart & logos Decorate" at bounding box center [27, 228] width 43 height 318
click at [34, 98] on span "Image AI" at bounding box center [27, 96] width 29 height 10
select select "4"
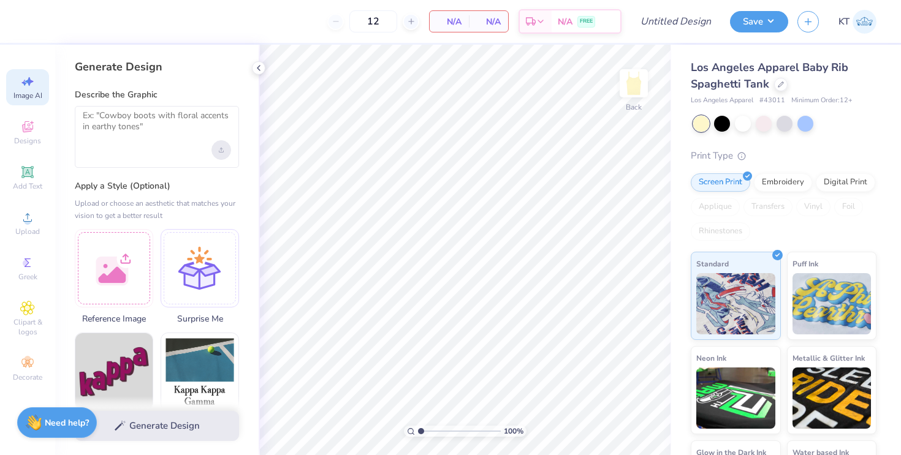
click at [228, 151] on div "Upload image" at bounding box center [221, 150] width 20 height 20
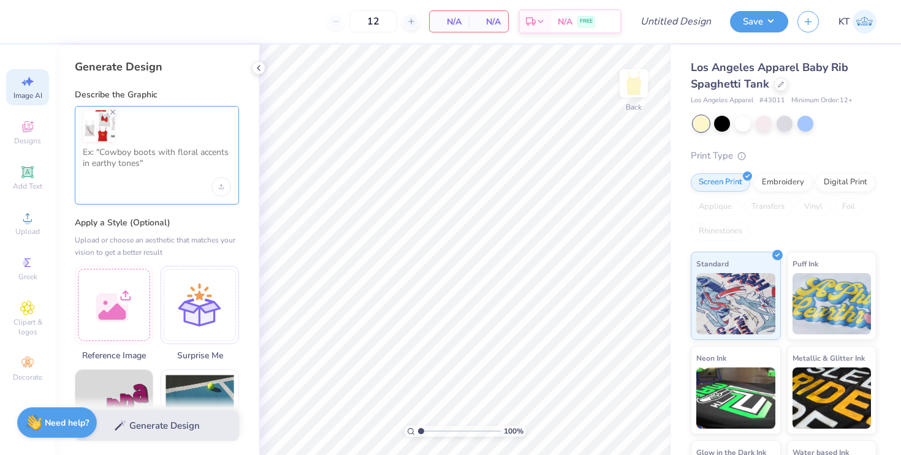
click at [137, 154] on textarea at bounding box center [157, 162] width 148 height 31
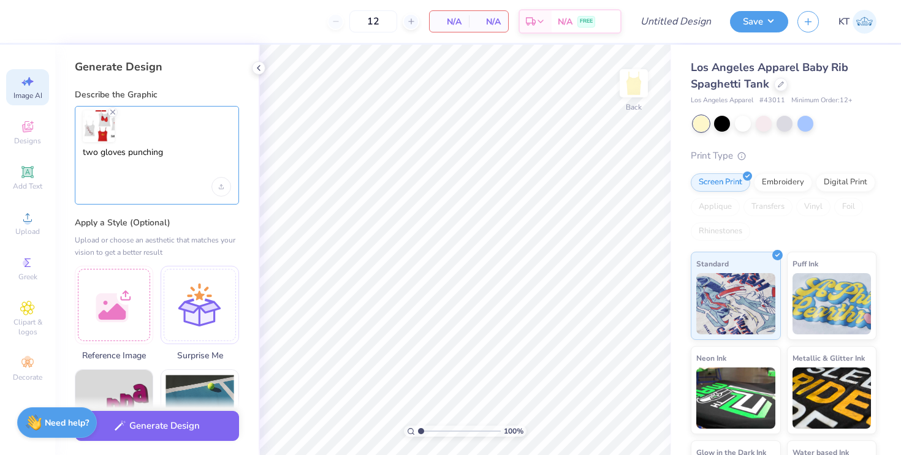
click at [121, 156] on textarea "two gloves punching" at bounding box center [157, 162] width 148 height 31
click at [168, 153] on textarea "two boxing gloves punching" at bounding box center [157, 162] width 148 height 31
click at [111, 110] on line "Remove uploaded image" at bounding box center [113, 112] width 4 height 4
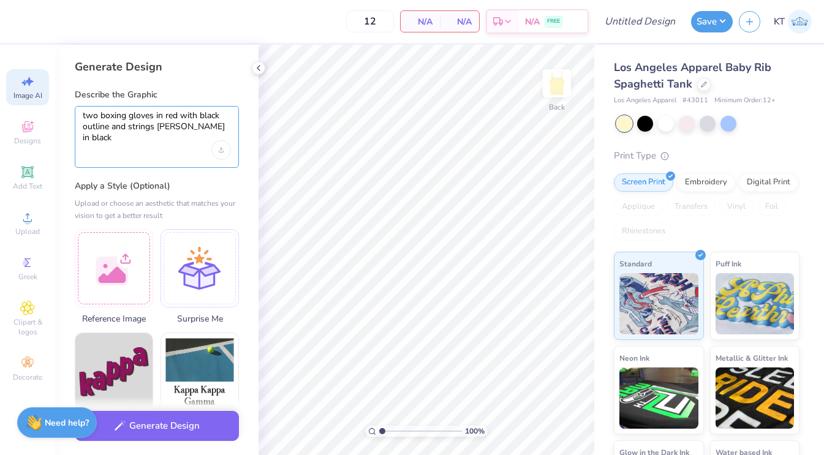
click at [170, 127] on textarea "two boxing gloves in red with black outline and strings haning in black" at bounding box center [157, 125] width 148 height 31
type textarea "two boxing gloves in red with black outline and strings hanging in black"
click at [218, 153] on div "Upload image" at bounding box center [221, 150] width 20 height 20
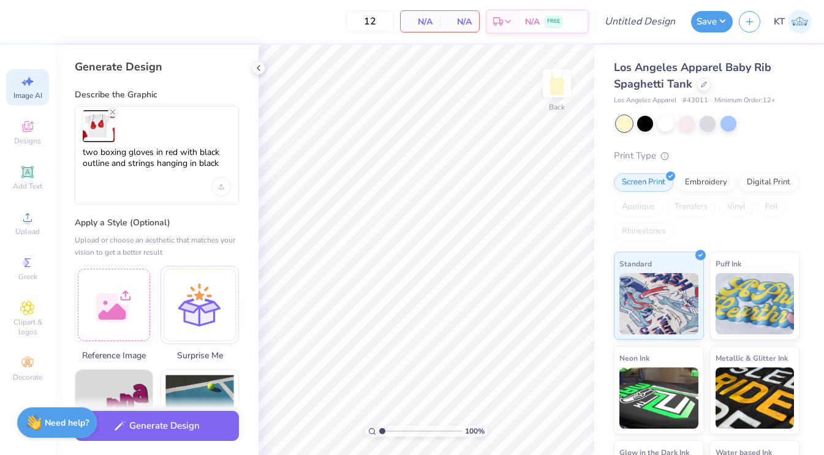
scroll to position [130, 0]
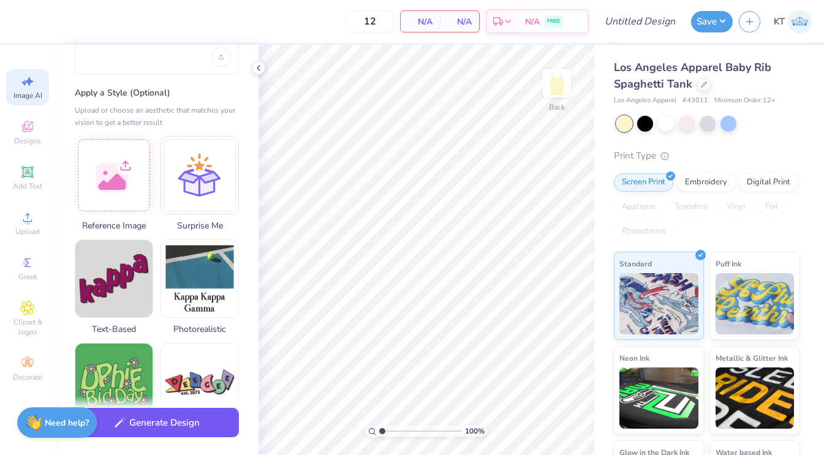
click at [188, 423] on button "Generate Design" at bounding box center [157, 423] width 164 height 30
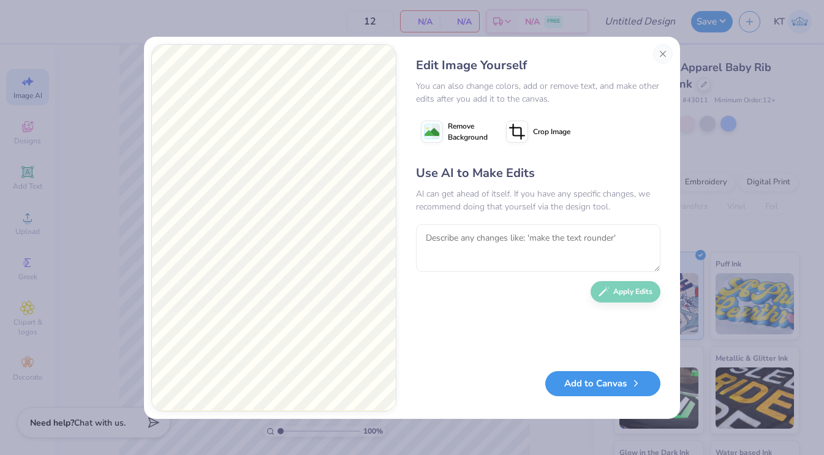
click at [611, 384] on button "Add to Canvas" at bounding box center [602, 383] width 115 height 25
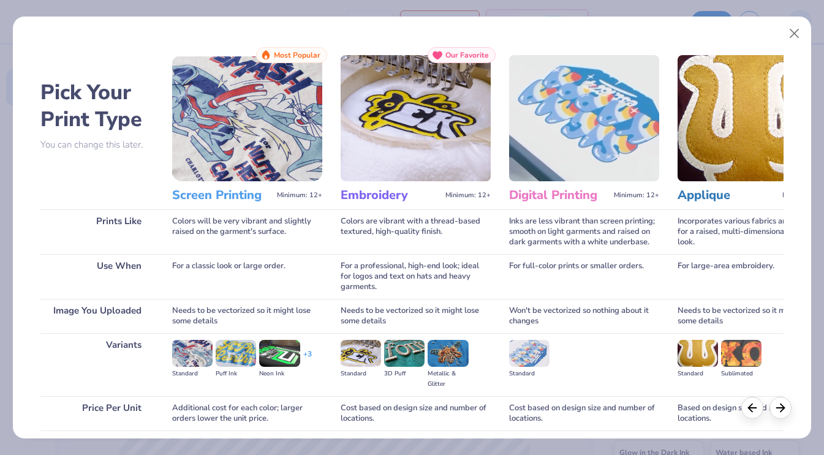
scroll to position [94, 0]
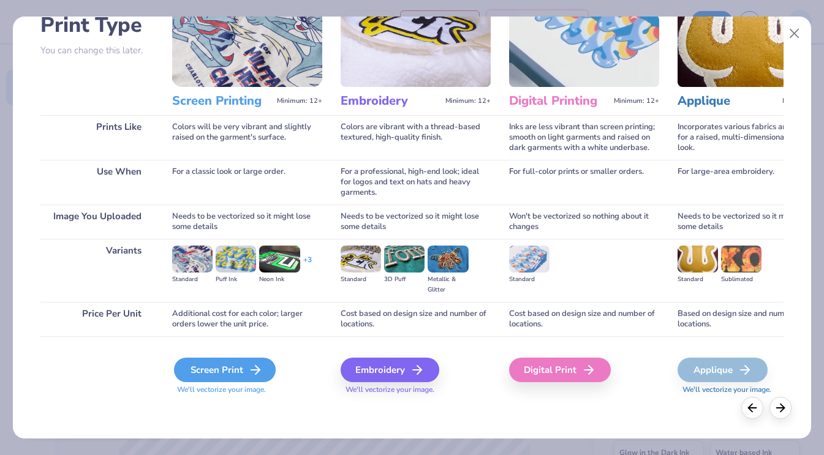
click at [224, 360] on div "Screen Print" at bounding box center [225, 370] width 102 height 25
click at [205, 377] on div "Screen Print" at bounding box center [225, 370] width 102 height 25
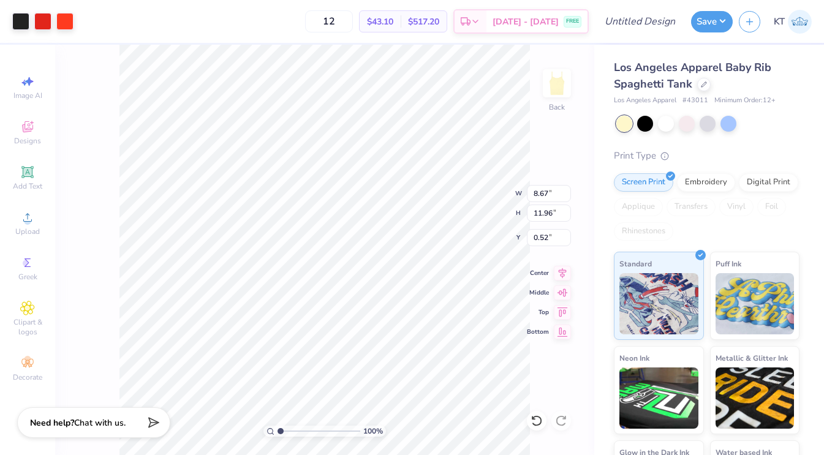
type input "4.90"
type input "6.76"
type input "5.71"
type input "8.67"
type input "11.96"
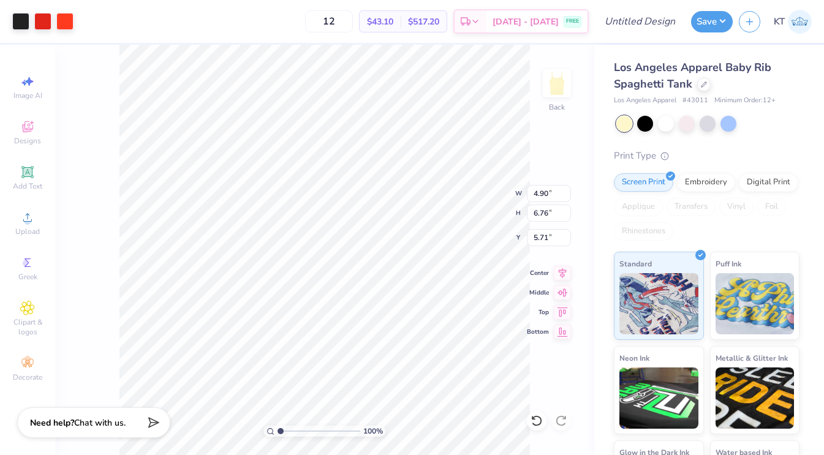
type input "0.52"
type input "5.74"
type input "8.06"
type input "11.11"
type input "1.38"
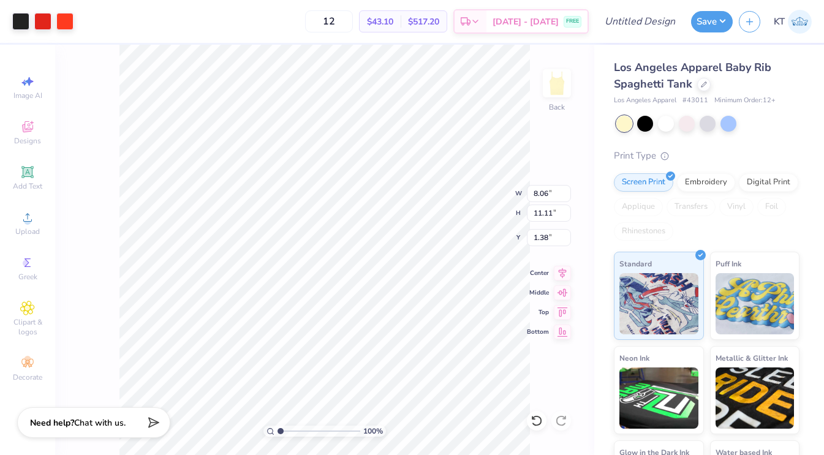
type input "0.50"
click at [701, 85] on icon at bounding box center [704, 83] width 6 height 6
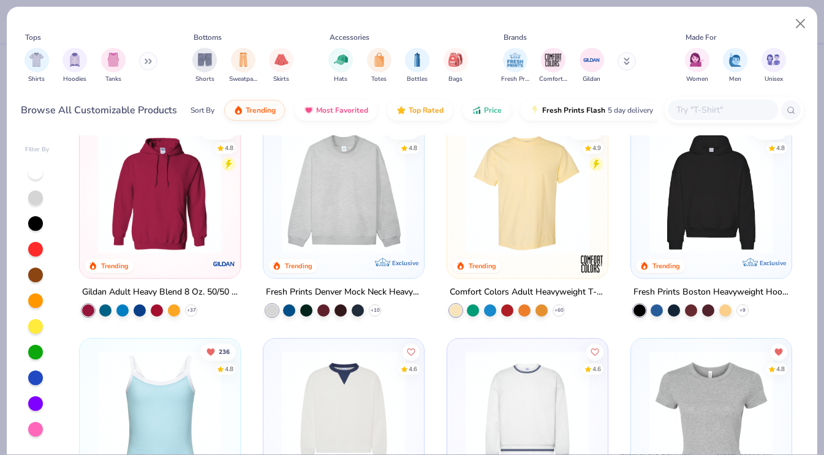
scroll to position [24, 0]
click at [561, 313] on icon at bounding box center [559, 311] width 10 height 10
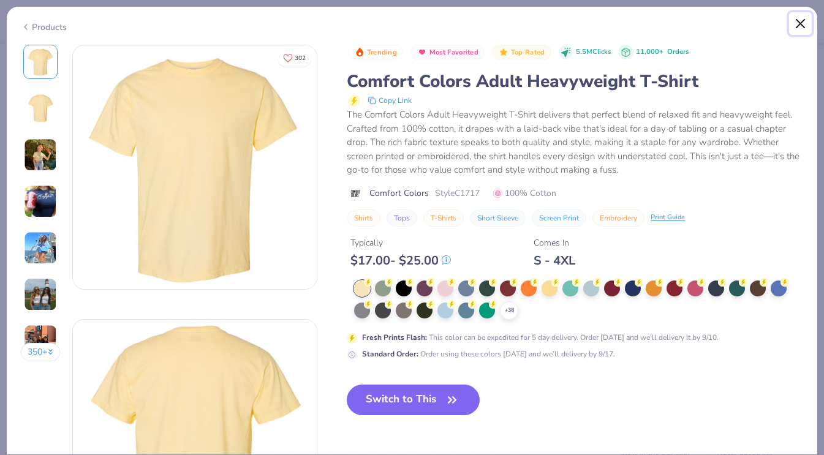
click at [805, 26] on button "Close" at bounding box center [800, 23] width 23 height 23
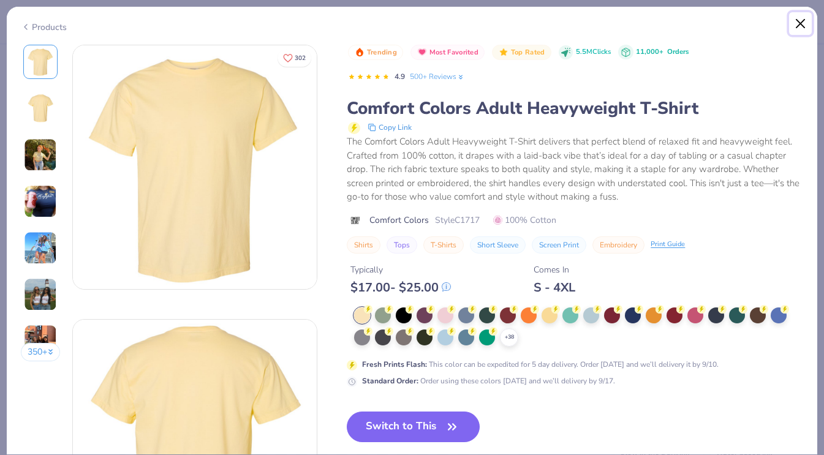
click at [800, 26] on button "Close" at bounding box center [800, 23] width 23 height 23
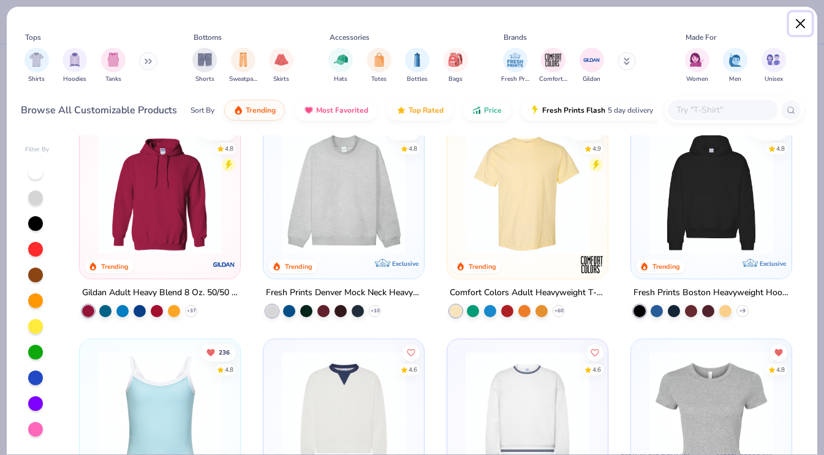
click at [802, 25] on button "Close" at bounding box center [800, 23] width 23 height 23
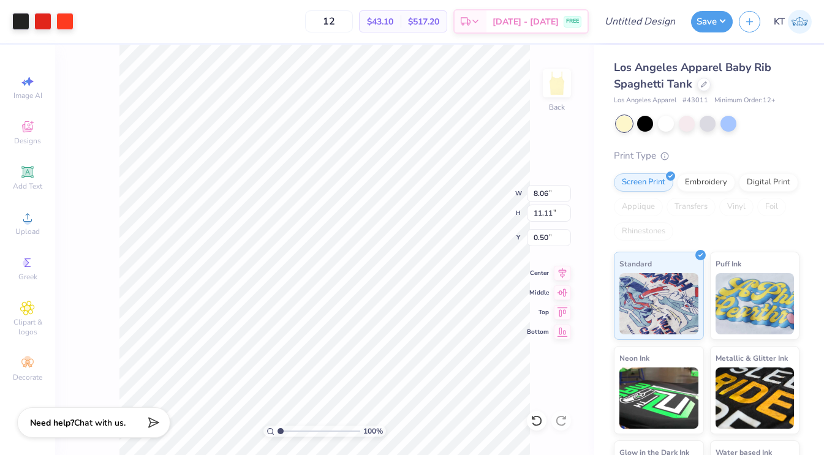
click at [709, 80] on div "Los Angeles Apparel Baby Rib Spaghetti Tank" at bounding box center [707, 75] width 186 height 33
click at [704, 80] on div at bounding box center [703, 83] width 13 height 13
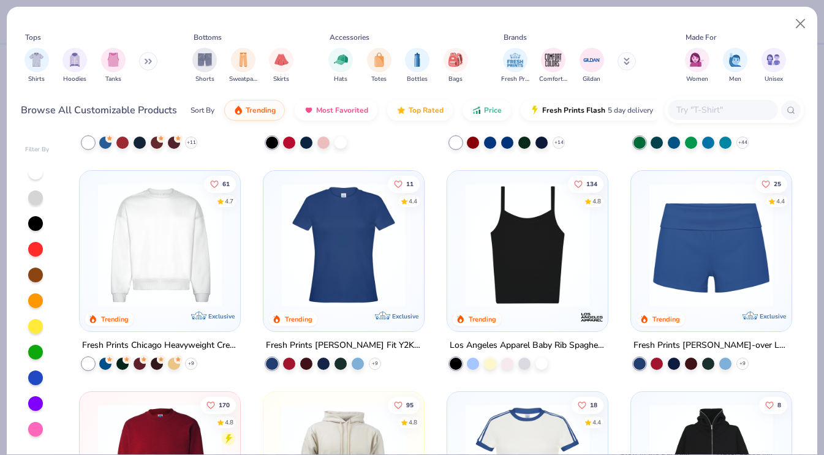
scroll to position [637, 0]
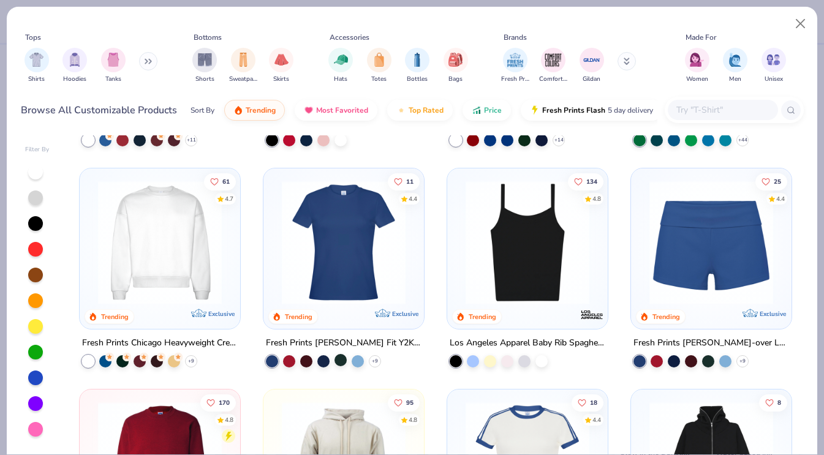
click at [339, 358] on div at bounding box center [341, 360] width 12 height 12
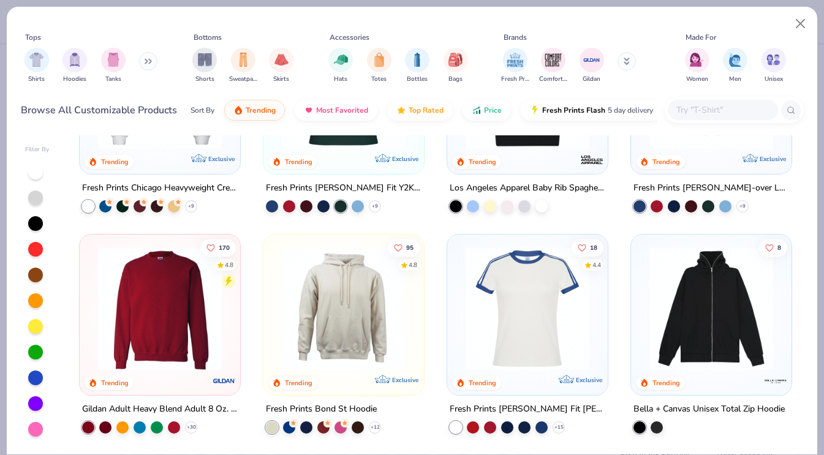
scroll to position [820, 0]
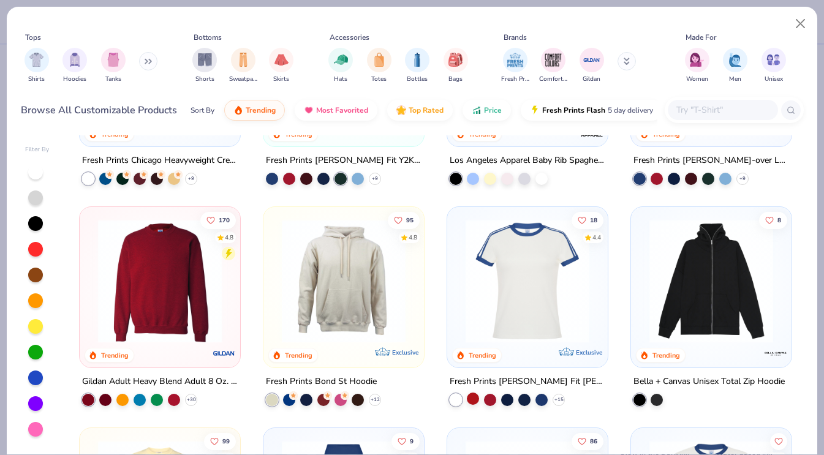
click at [479, 401] on div at bounding box center [473, 399] width 12 height 12
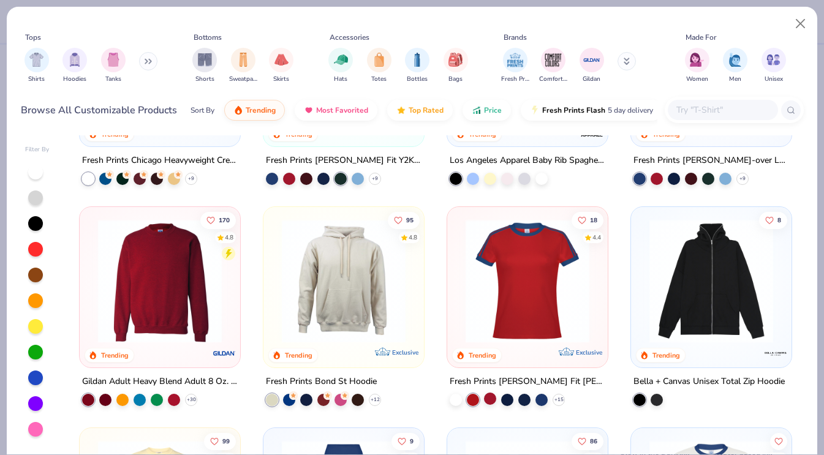
click at [488, 398] on div at bounding box center [490, 399] width 12 height 12
click at [515, 338] on img at bounding box center [528, 281] width 136 height 124
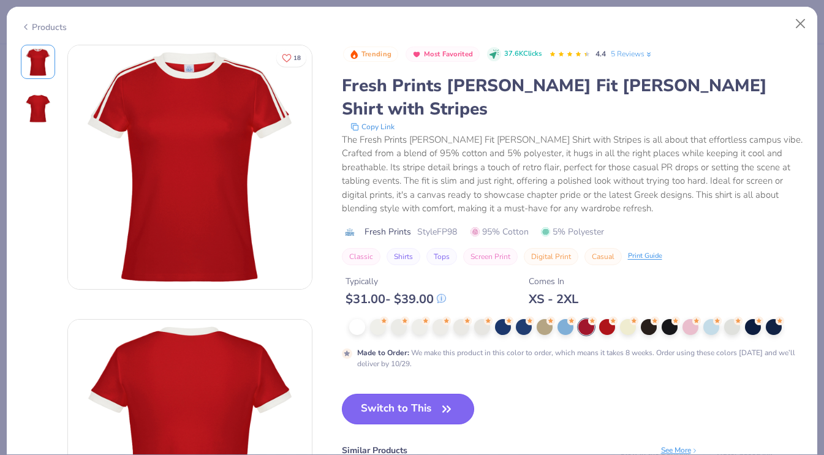
click at [429, 394] on button "Switch to This" at bounding box center [408, 409] width 133 height 31
type input "50"
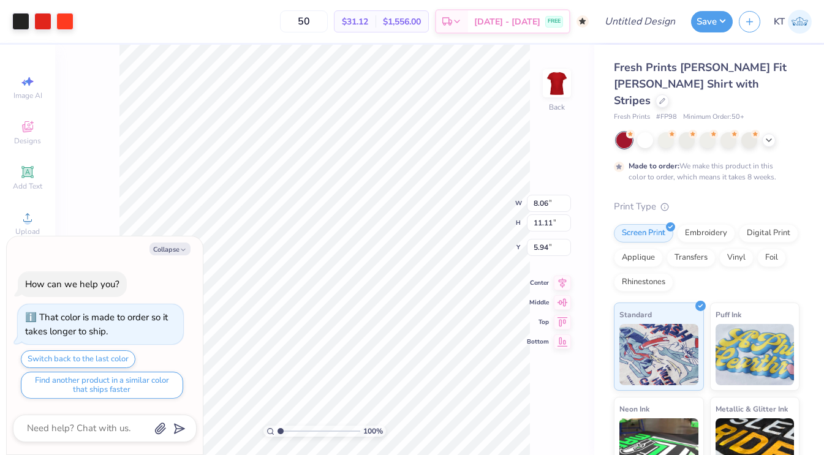
type textarea "x"
type input "1.64"
type textarea "x"
type input "0.50"
click at [180, 253] on icon "button" at bounding box center [183, 249] width 7 height 7
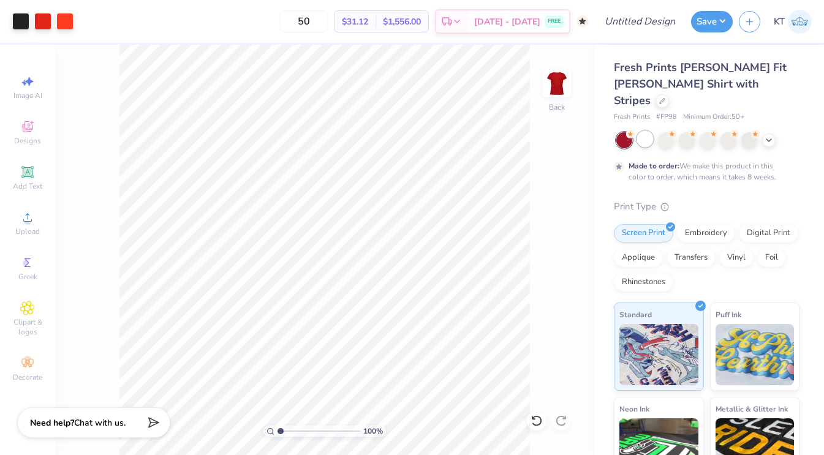
click at [643, 131] on div at bounding box center [645, 139] width 16 height 16
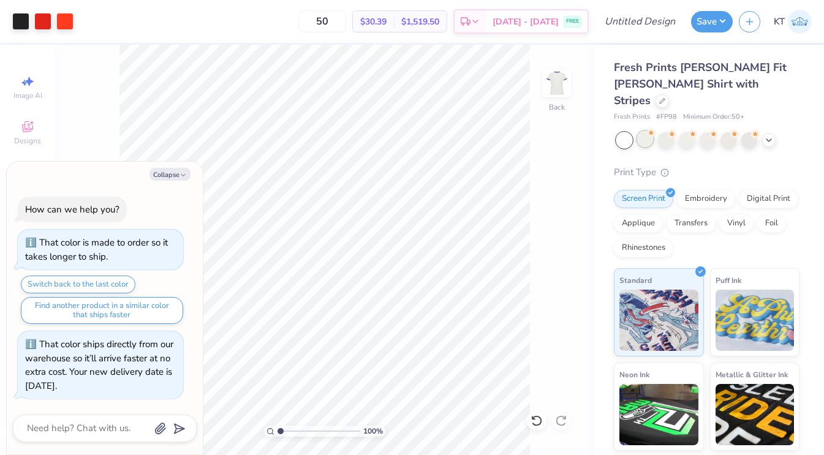
click at [650, 131] on div at bounding box center [645, 139] width 16 height 16
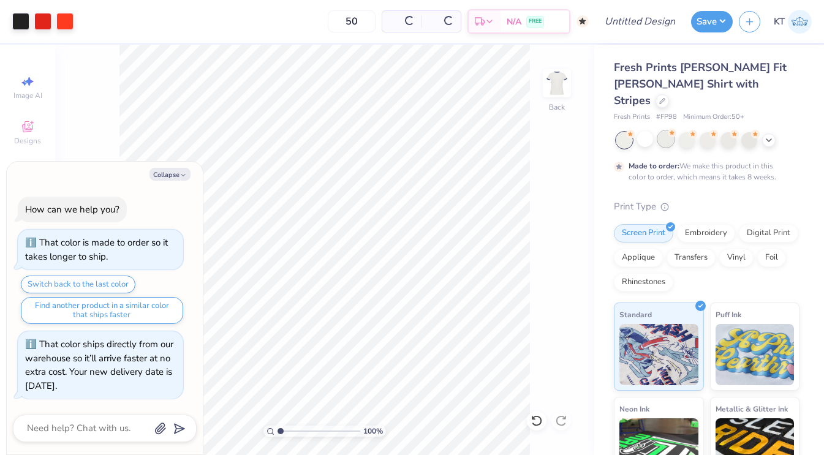
scroll to position [41, 0]
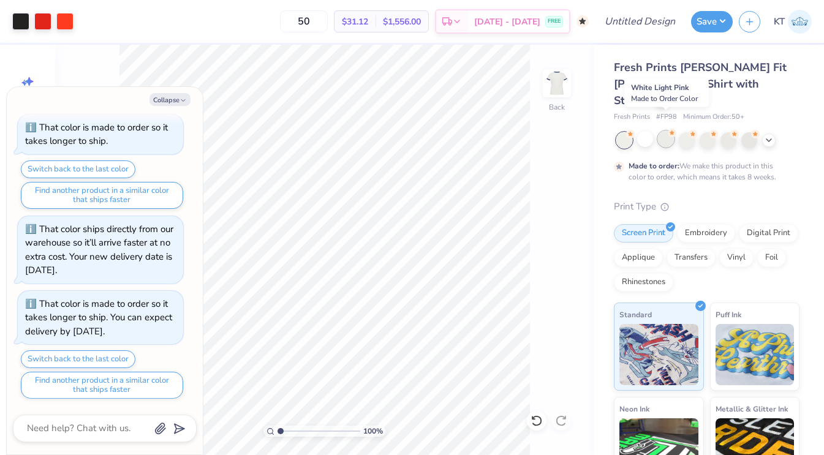
click at [662, 131] on div at bounding box center [666, 139] width 16 height 16
click at [681, 131] on div at bounding box center [687, 139] width 16 height 16
click at [669, 131] on div at bounding box center [666, 139] width 16 height 16
click at [700, 131] on div at bounding box center [708, 139] width 16 height 16
click at [729, 131] on div at bounding box center [729, 139] width 16 height 16
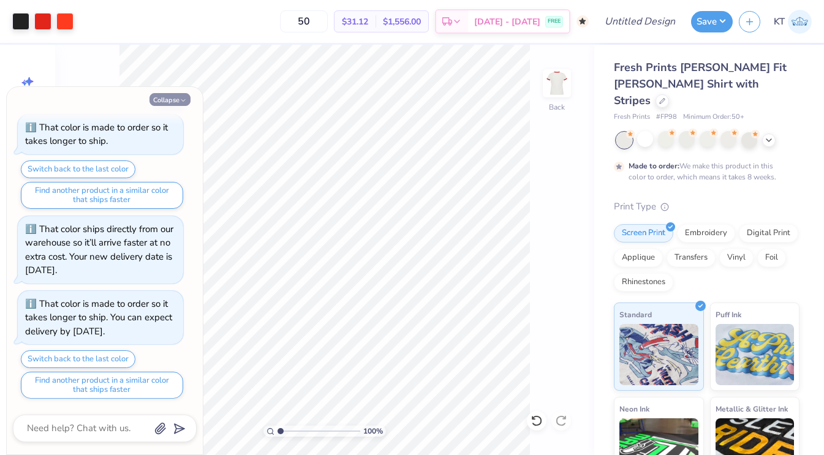
click at [187, 99] on button "Collapse" at bounding box center [170, 99] width 41 height 13
type textarea "x"
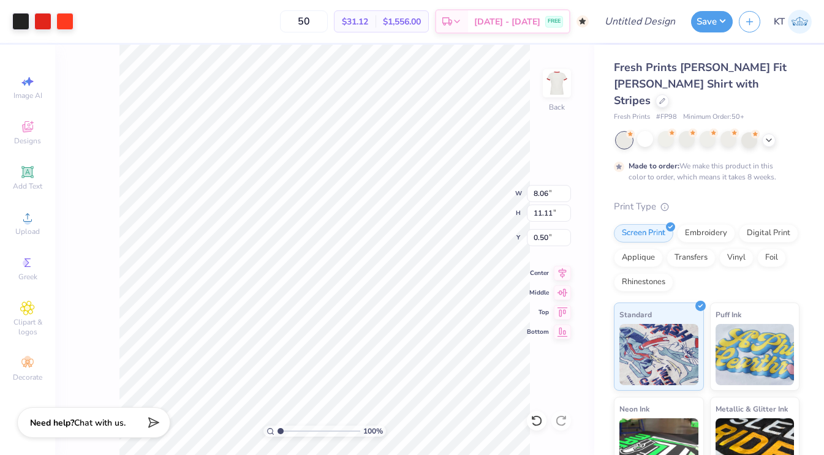
type input "5.33"
type input "7.36"
type input "6.08"
type input "8.39"
click at [32, 178] on icon at bounding box center [27, 172] width 12 height 12
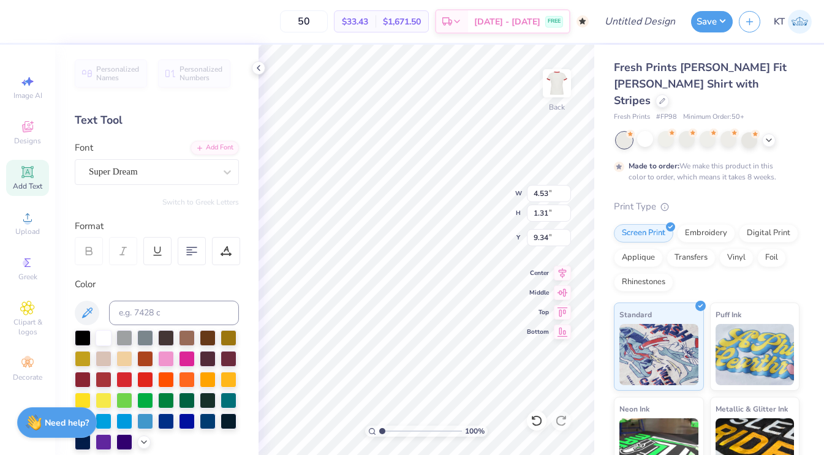
type textarea "DG"
click at [26, 173] on icon at bounding box center [27, 171] width 9 height 9
type textarea "Fight ON"
type input "11.45"
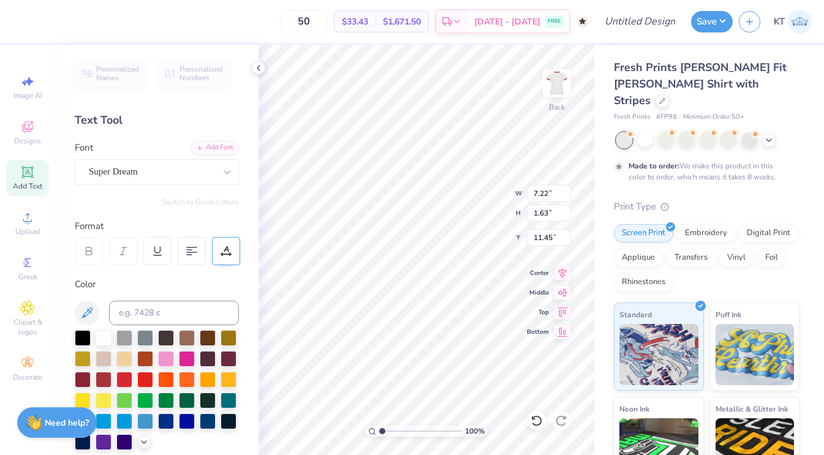
scroll to position [1, 0]
type textarea "Fight On"
type input "10.66"
drag, startPoint x: 189, startPoint y: 251, endPoint x: 229, endPoint y: 260, distance: 40.3
click at [189, 251] on icon at bounding box center [191, 251] width 11 height 11
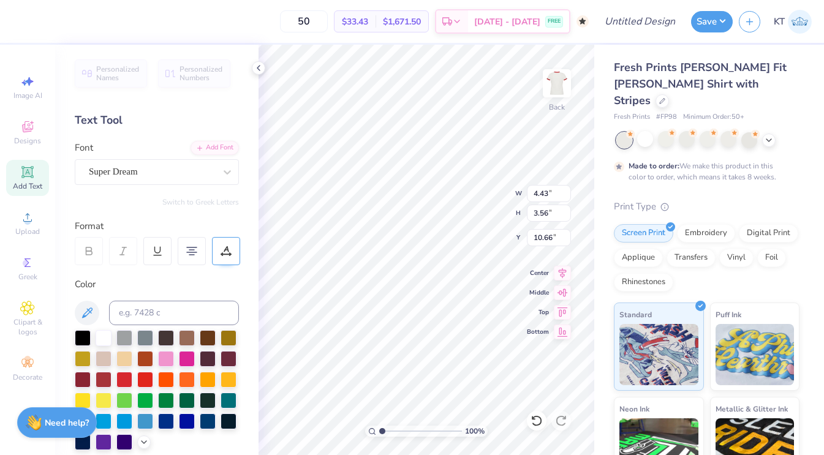
type input "1.45"
type input "1.16"
type input "6.79"
type input "2.29"
type input "1.32"
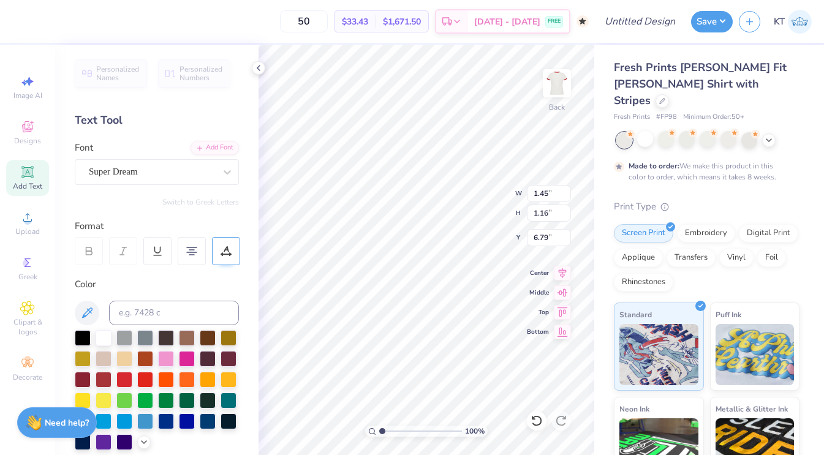
type input "9.34"
type input "1.21"
type input "0.69"
type input "7.61"
type input "0.73"
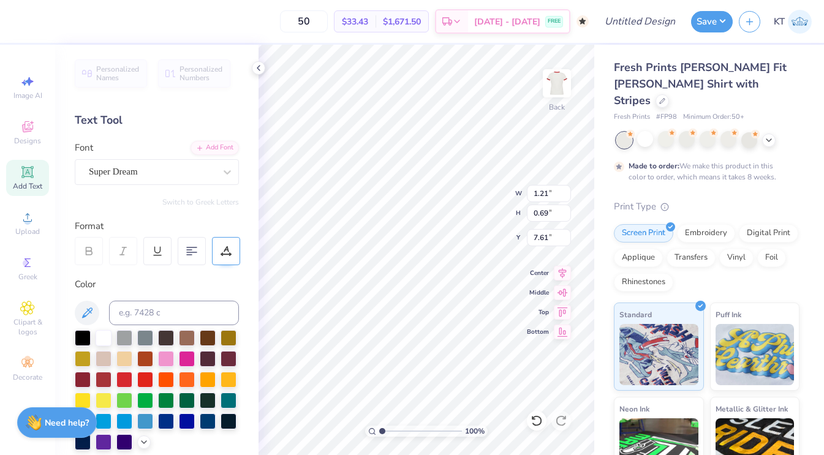
type input "0.42"
type input "7.96"
click at [30, 338] on div "Clipart & logos" at bounding box center [27, 319] width 43 height 46
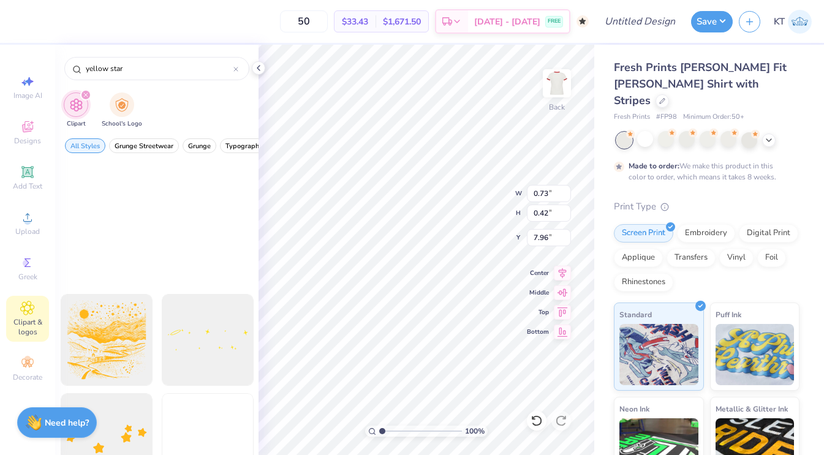
scroll to position [1082, 0]
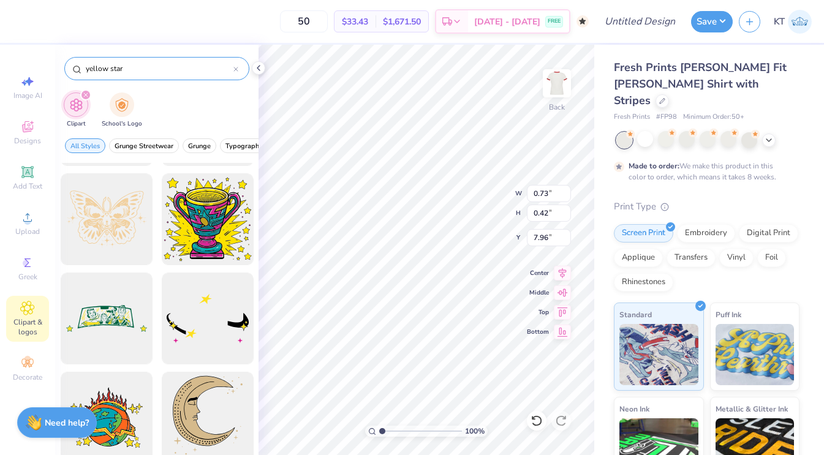
click at [96, 71] on input "yellow star" at bounding box center [159, 69] width 149 height 12
type input "star"
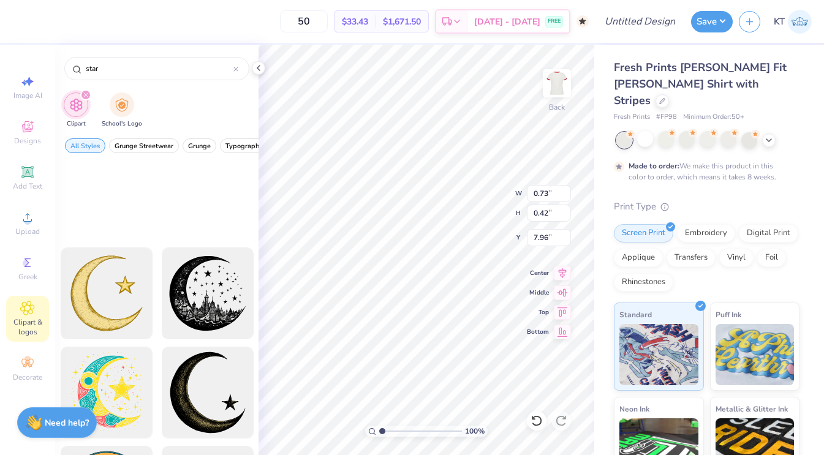
scroll to position [0, 0]
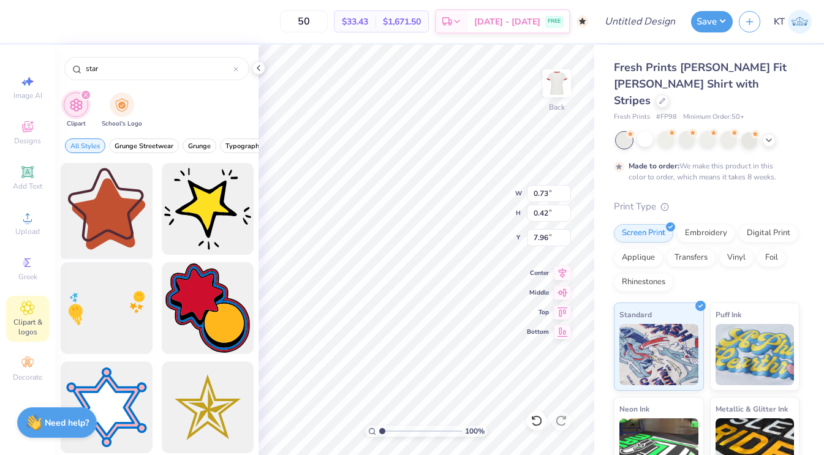
click at [125, 219] on div at bounding box center [106, 209] width 101 height 101
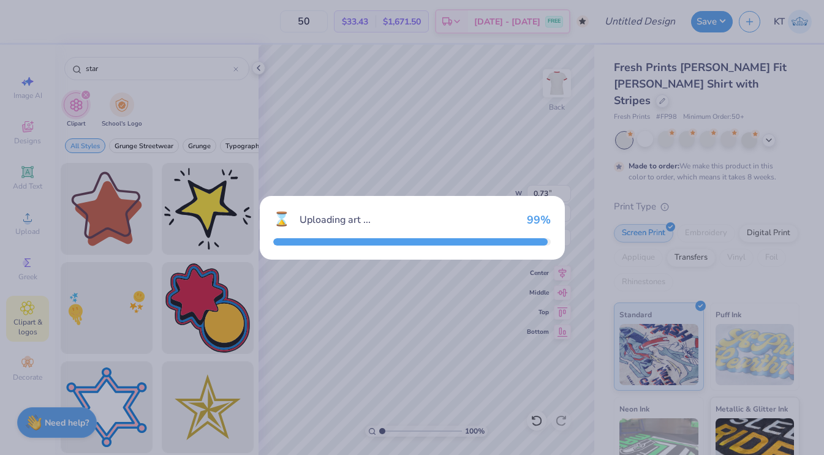
type input "11.75"
type input "12.39"
type input "3.00"
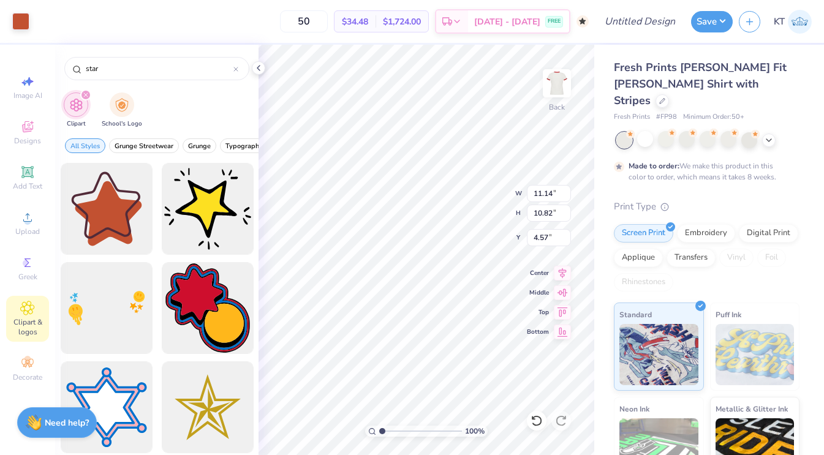
type input "6.60"
type input "0.97"
type input "0.94"
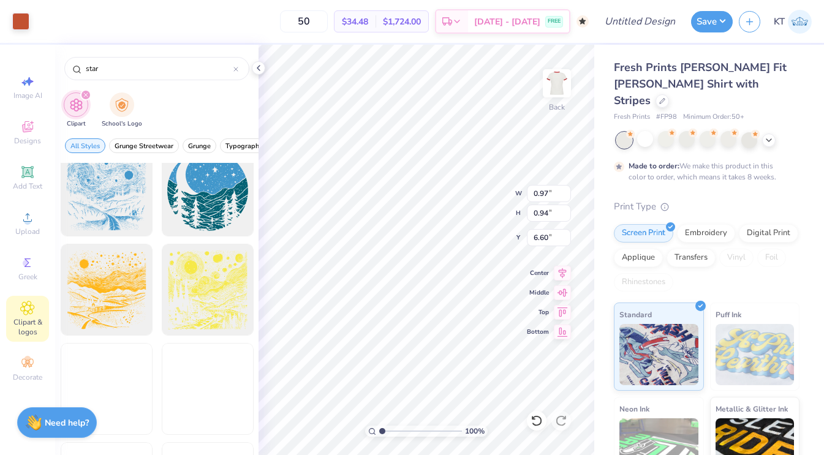
scroll to position [2403, 0]
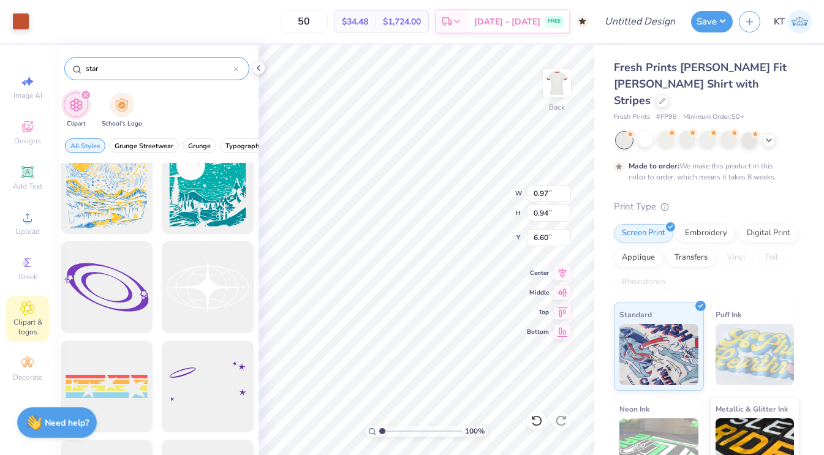
click at [85, 70] on input "star" at bounding box center [159, 69] width 149 height 12
type input "pointy star"
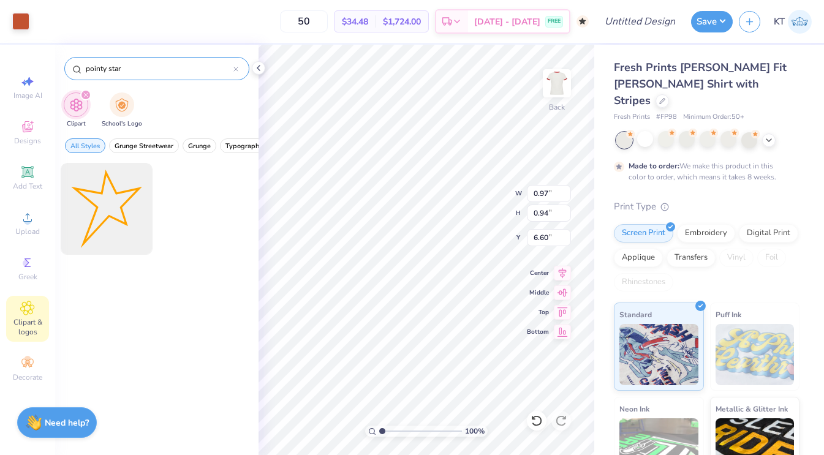
click at [240, 70] on div "pointy star" at bounding box center [156, 68] width 185 height 23
type input "10.73"
click at [17, 24] on div at bounding box center [20, 20] width 17 height 17
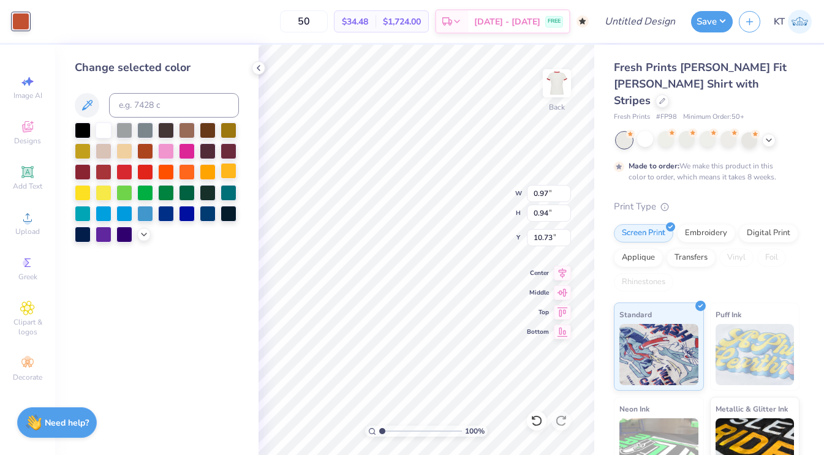
click at [236, 173] on div at bounding box center [229, 171] width 16 height 16
type input "0.60"
type input "0.58"
type input "8.1"
click at [441, 427] on input "range" at bounding box center [420, 431] width 83 height 11
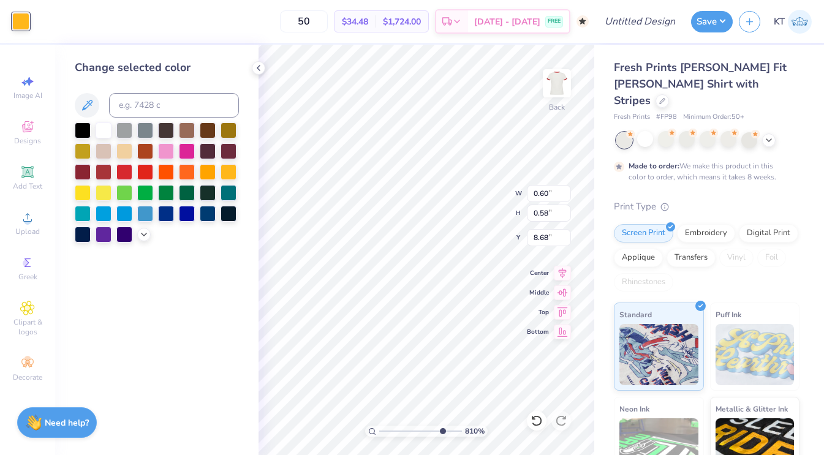
type input "7.82"
type input "0.46"
type input "0.45"
type input "6.08"
type input "8.39"
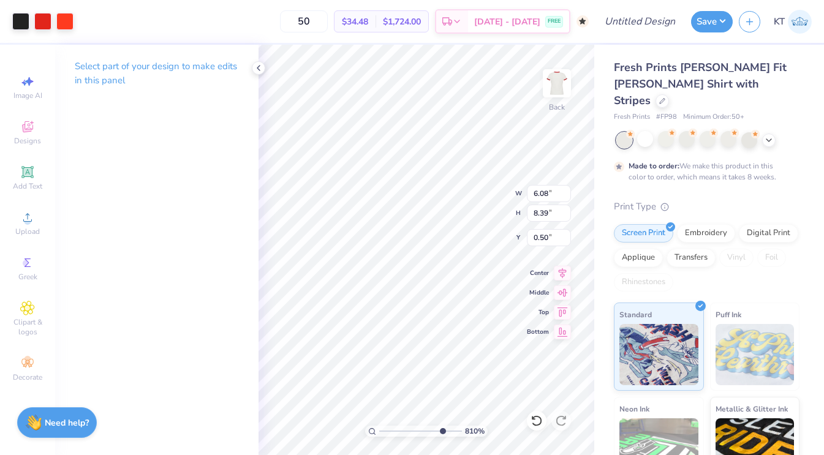
type input "0.56"
click at [535, 421] on icon at bounding box center [537, 421] width 12 height 12
type input "7.93"
type input "0.73"
type input "0.42"
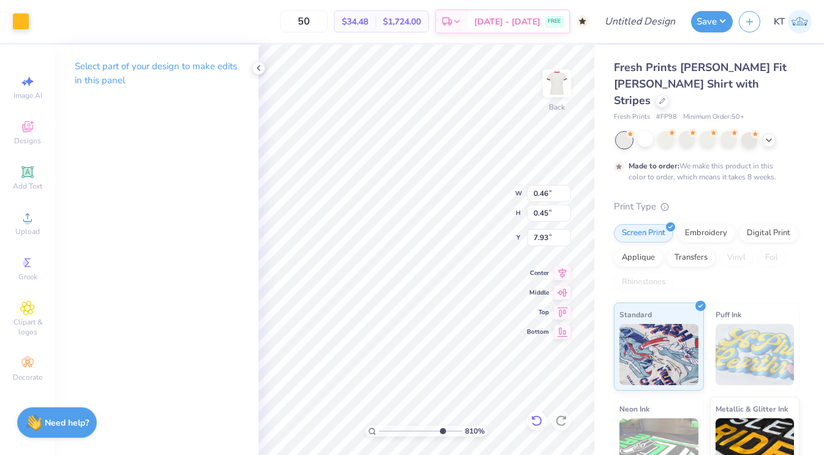
type input "7.96"
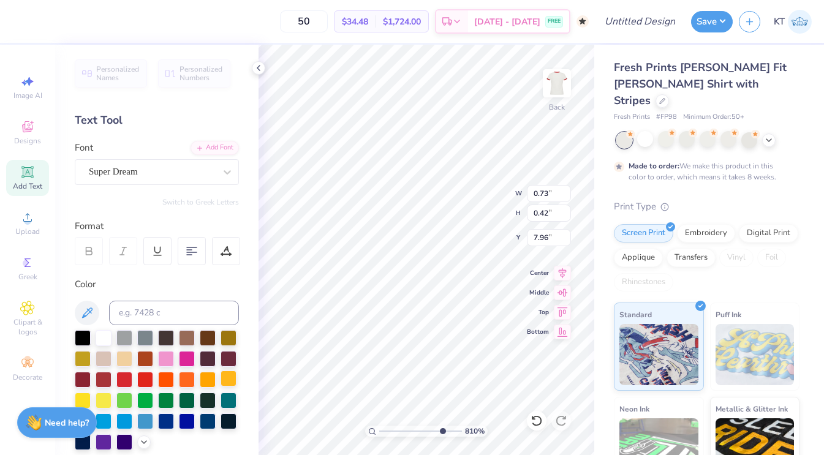
click at [229, 379] on div at bounding box center [229, 379] width 16 height 16
drag, startPoint x: 433, startPoint y: 432, endPoint x: 365, endPoint y: 432, distance: 68.6
click at [379, 432] on input "range" at bounding box center [420, 431] width 83 height 11
click at [233, 376] on div at bounding box center [229, 379] width 16 height 16
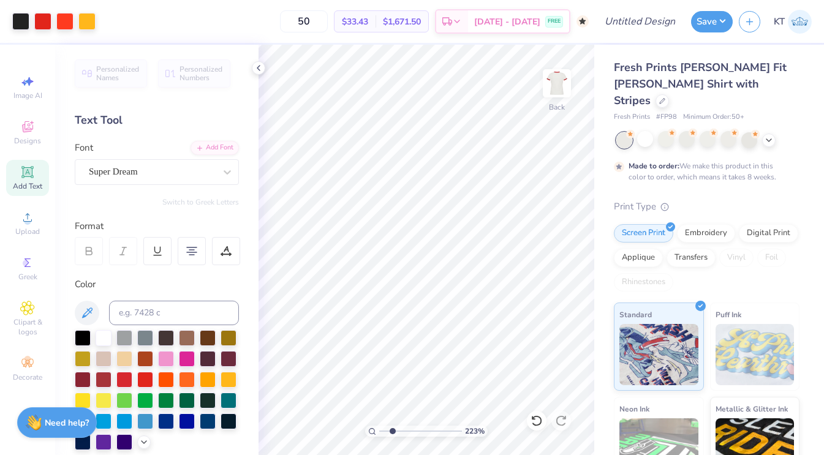
type input "2.23"
click at [392, 430] on input "range" at bounding box center [420, 431] width 83 height 11
click at [156, 170] on div "Super Dream" at bounding box center [152, 171] width 129 height 19
click at [147, 145] on div "Font Super Dream" at bounding box center [157, 163] width 164 height 44
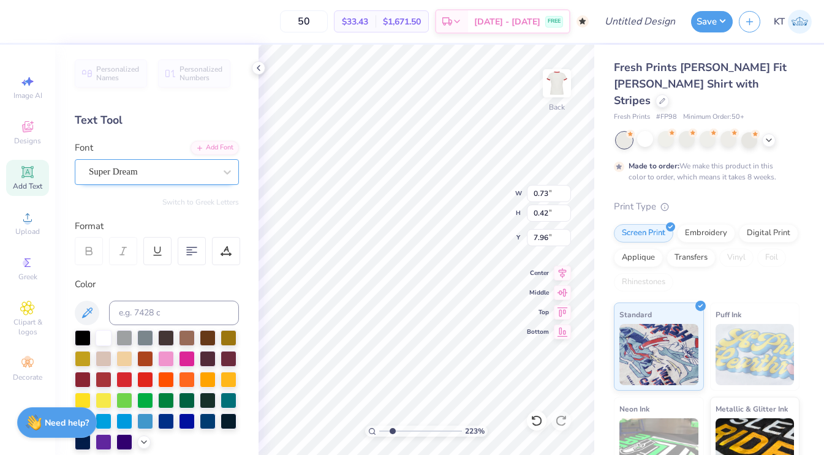
click at [146, 169] on div "Super Dream" at bounding box center [152, 171] width 129 height 19
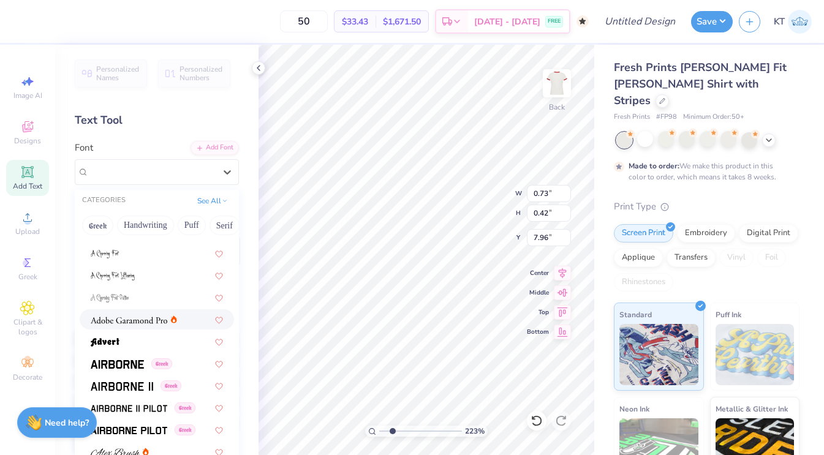
scroll to position [146, 0]
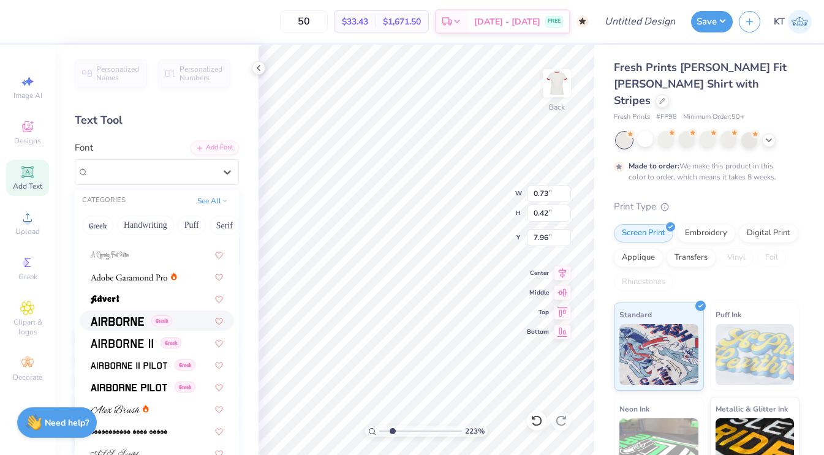
click at [182, 316] on div "Greek" at bounding box center [157, 320] width 132 height 13
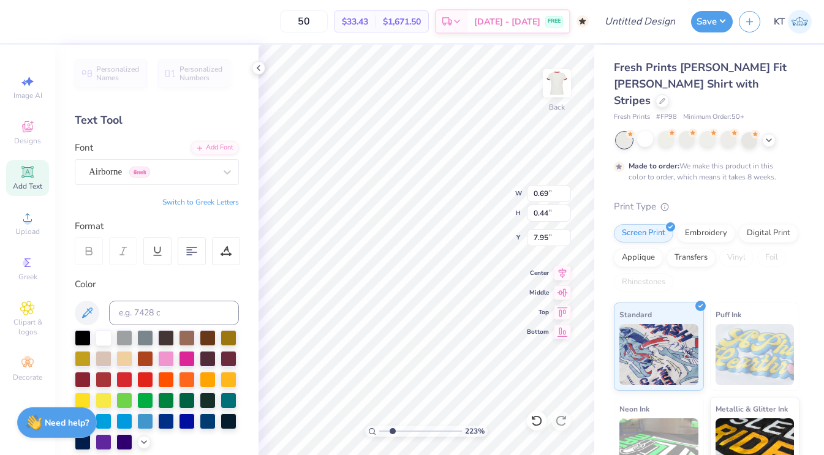
type input "0.69"
type input "0.44"
type input "7.95"
click at [98, 179] on div at bounding box center [152, 172] width 126 height 17
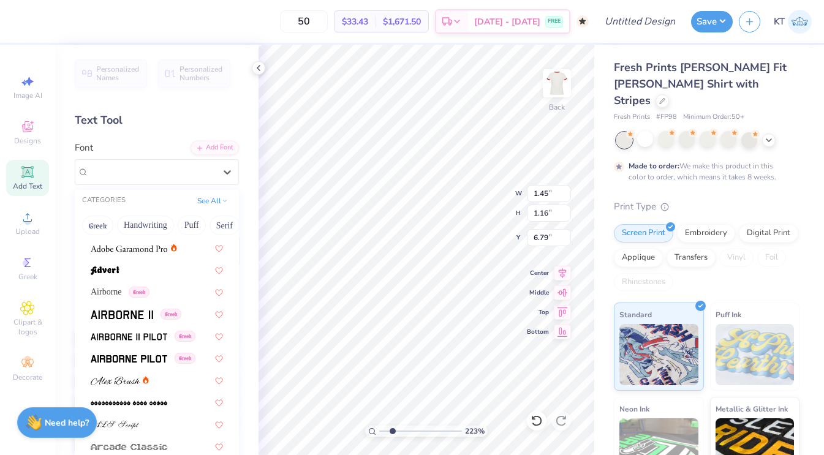
scroll to position [177, 0]
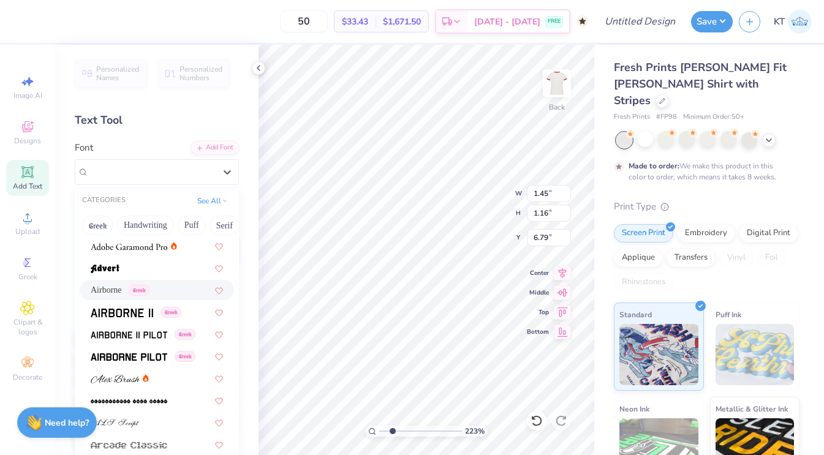
click at [137, 297] on div "Airborne Greek" at bounding box center [157, 290] width 154 height 20
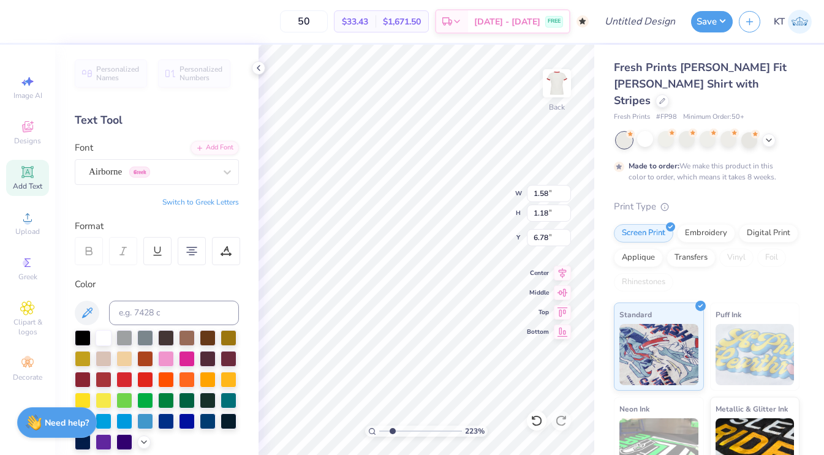
type input "1.58"
type input "1.18"
type input "6.78"
type input "0.69"
type input "0.44"
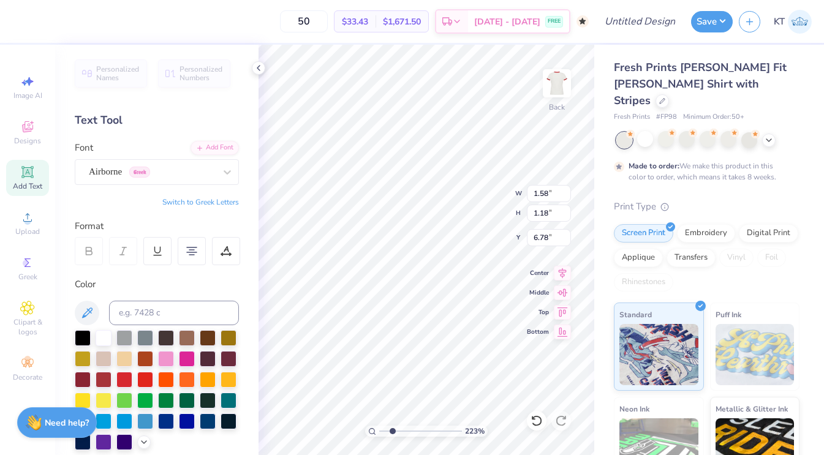
type input "7.95"
type input "1.58"
type input "1.18"
type input "6.78"
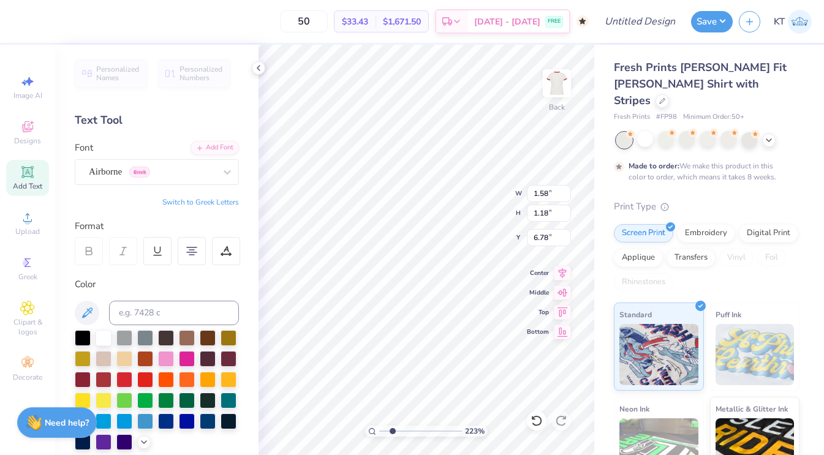
type textarea "Fight On"
type input "6.87"
click at [247, 65] on div "Personalized Names Personalized Numbers Text Tool Add Font Font Airborne Greek …" at bounding box center [156, 250] width 203 height 411
click at [249, 65] on div "Personalized Names Personalized Numbers Text Tool Add Font Font Airborne Greek …" at bounding box center [156, 250] width 203 height 411
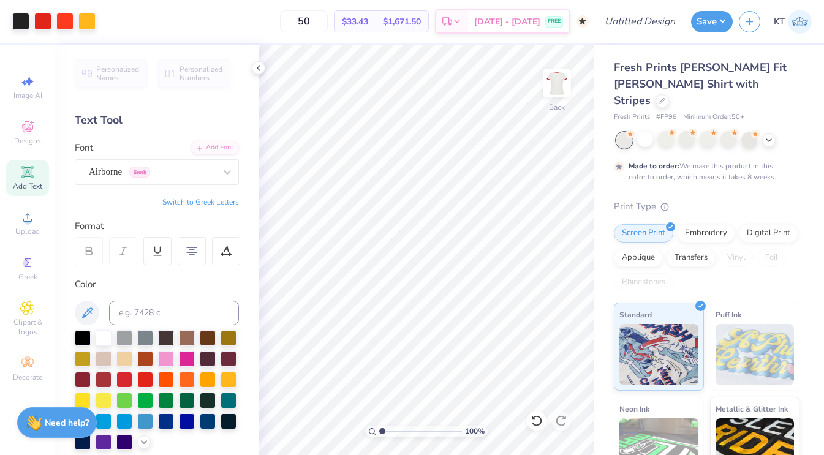
type input "1"
click at [363, 426] on div "100 %" at bounding box center [426, 250] width 411 height 411
click at [258, 65] on icon at bounding box center [259, 68] width 10 height 10
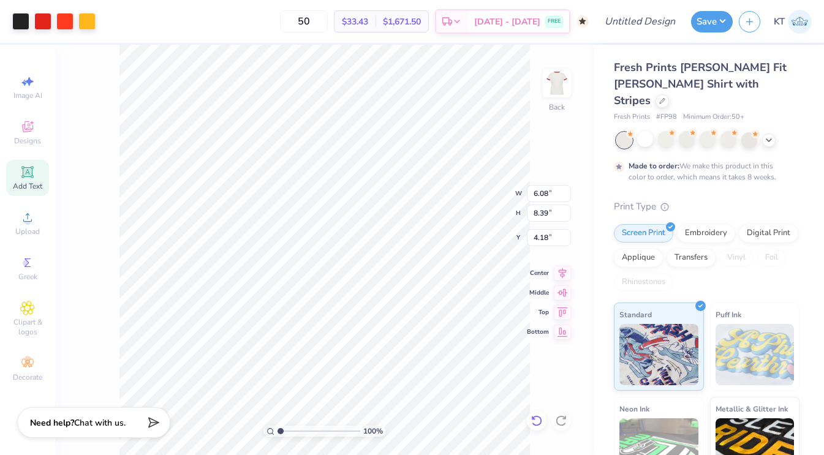
click at [531, 418] on icon at bounding box center [537, 421] width 12 height 12
type input "0.50"
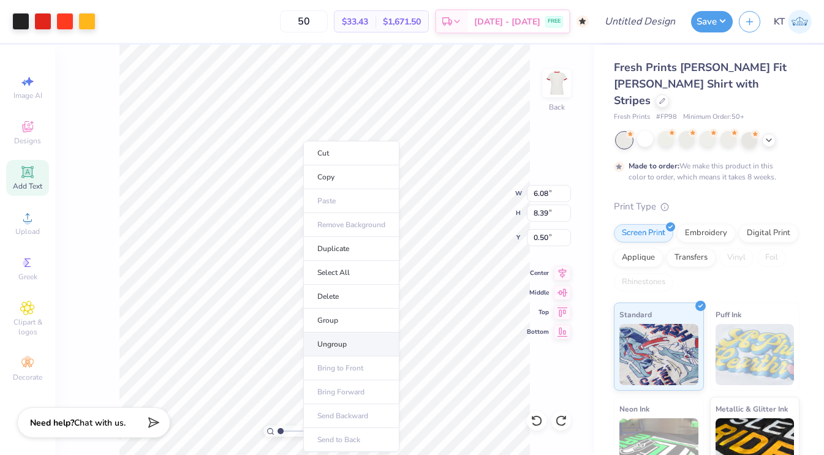
click at [320, 338] on li "Ungroup" at bounding box center [351, 345] width 96 height 24
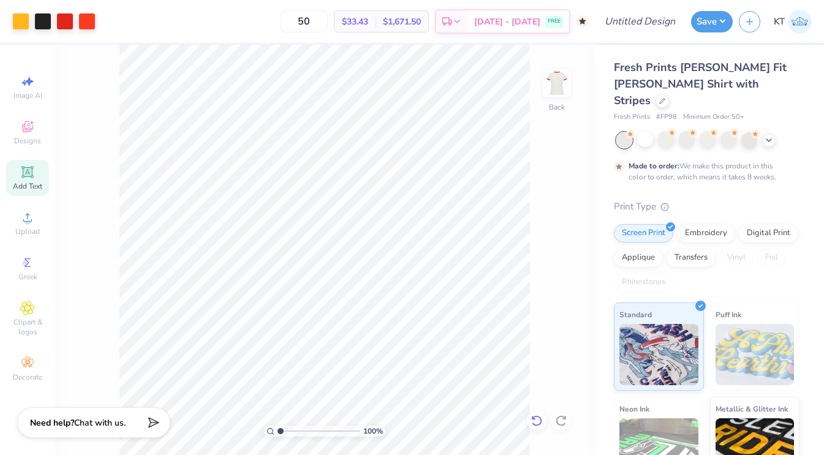
click at [537, 421] on icon at bounding box center [537, 421] width 12 height 12
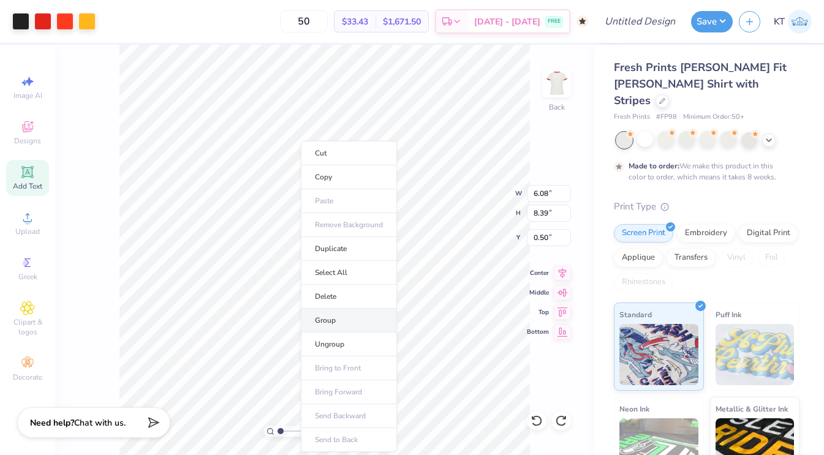
click at [324, 313] on li "Group" at bounding box center [349, 321] width 96 height 24
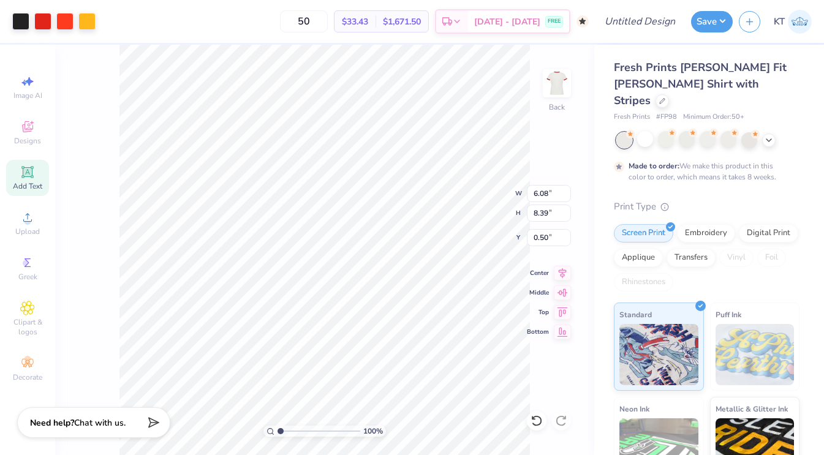
type input "5.81"
click at [27, 306] on icon at bounding box center [28, 308] width 6 height 6
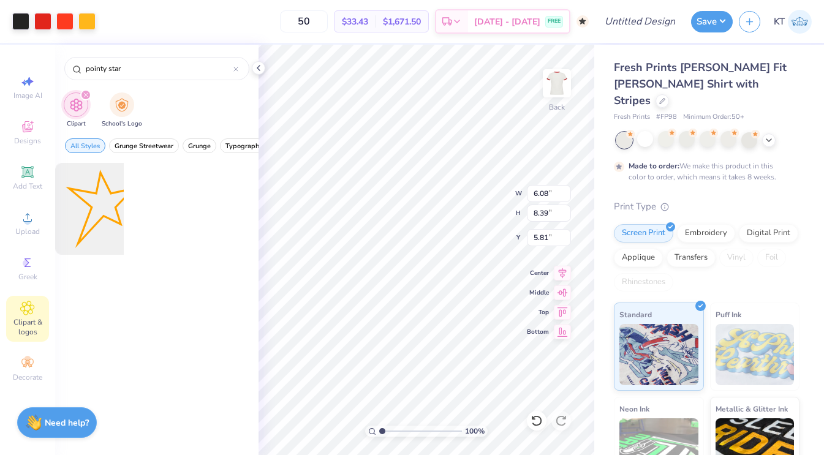
scroll to position [0, 0]
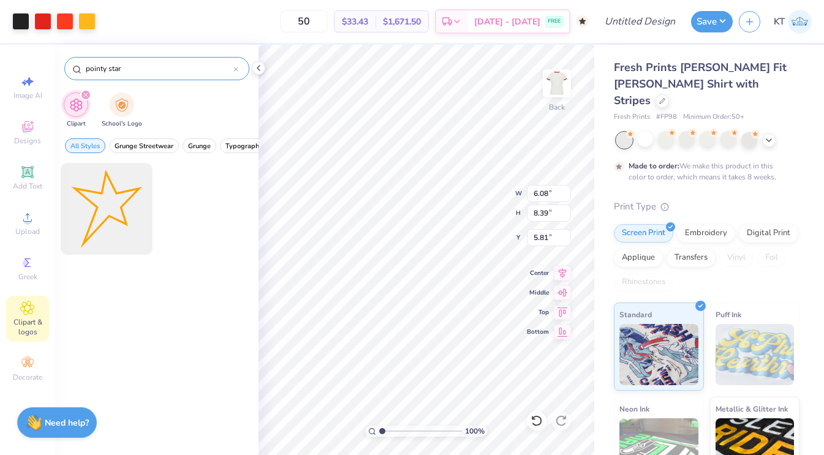
click at [237, 63] on div at bounding box center [235, 68] width 5 height 11
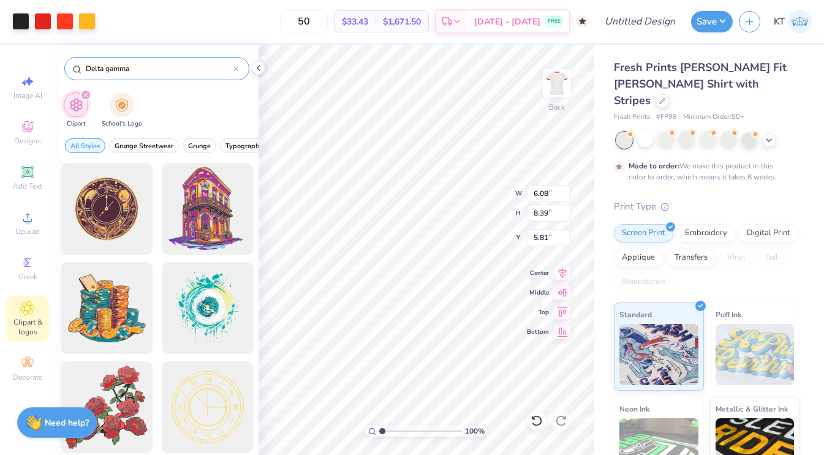
type input "Delta gamma"
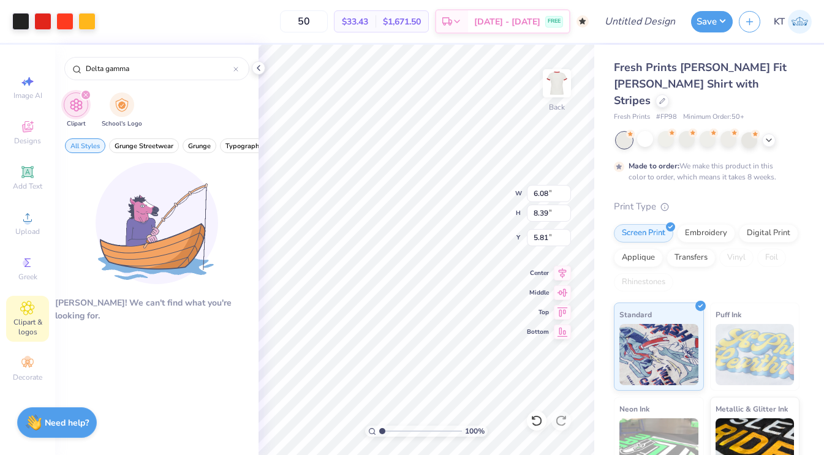
drag, startPoint x: 238, startPoint y: 69, endPoint x: 178, endPoint y: 170, distance: 117.9
click at [238, 69] on div "Delta gamma" at bounding box center [156, 68] width 185 height 23
click at [28, 282] on div "Greek" at bounding box center [27, 269] width 43 height 36
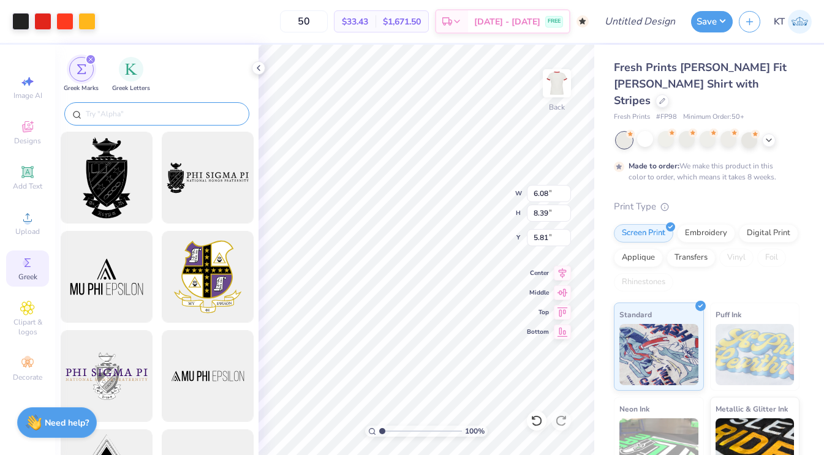
click at [141, 116] on input "text" at bounding box center [163, 114] width 157 height 12
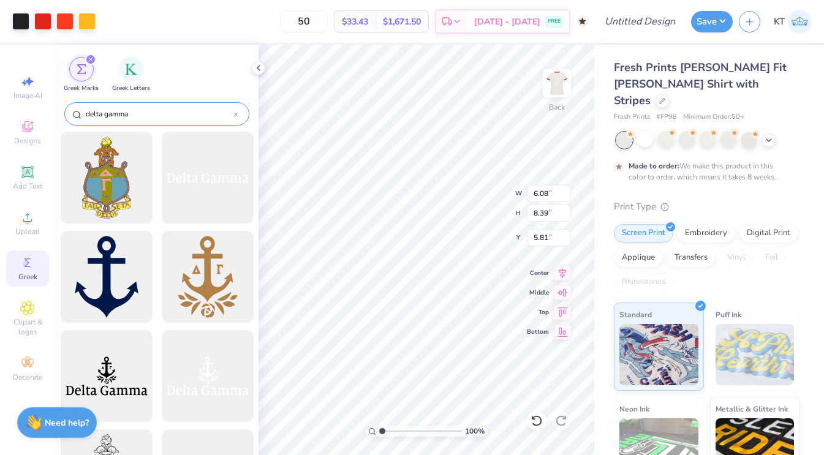
type input "delta gamma"
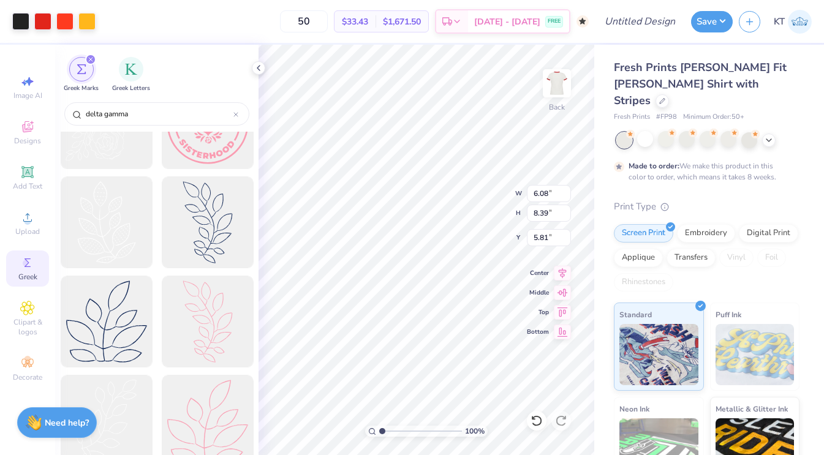
scroll to position [5294, 0]
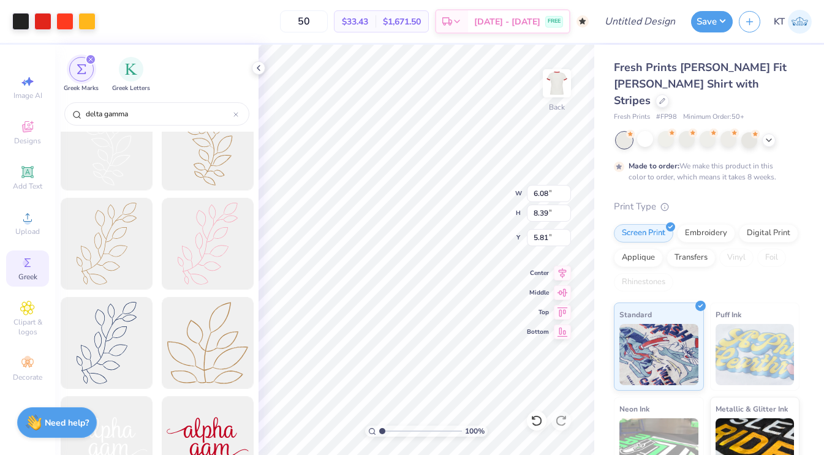
click at [34, 270] on icon at bounding box center [27, 263] width 15 height 15
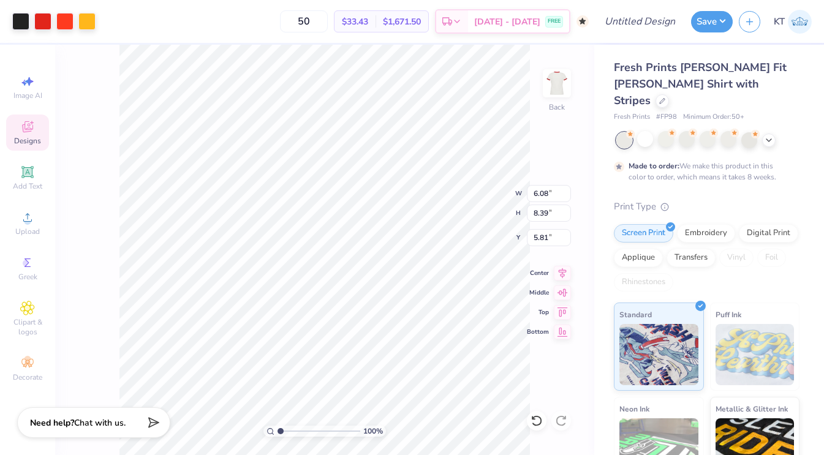
click at [31, 118] on div "Designs" at bounding box center [27, 133] width 43 height 36
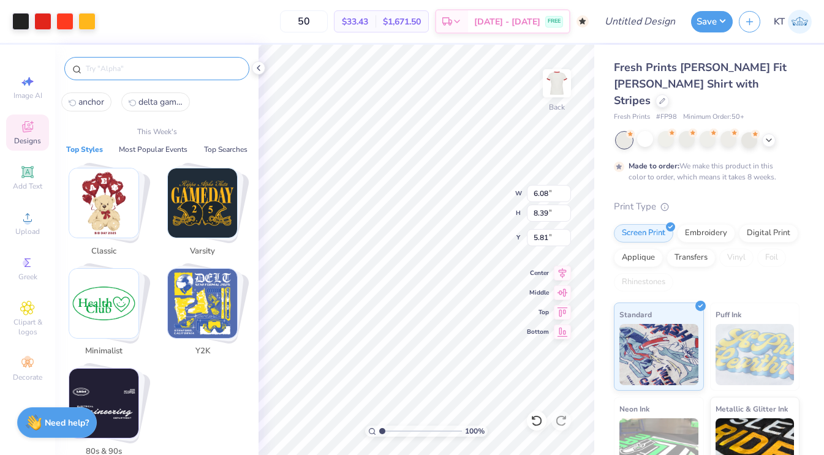
click at [148, 69] on input "text" at bounding box center [163, 69] width 157 height 12
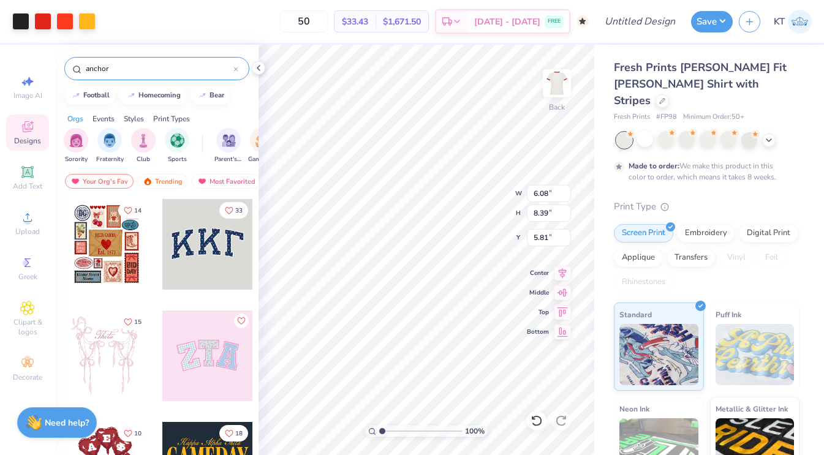
type input "anchor"
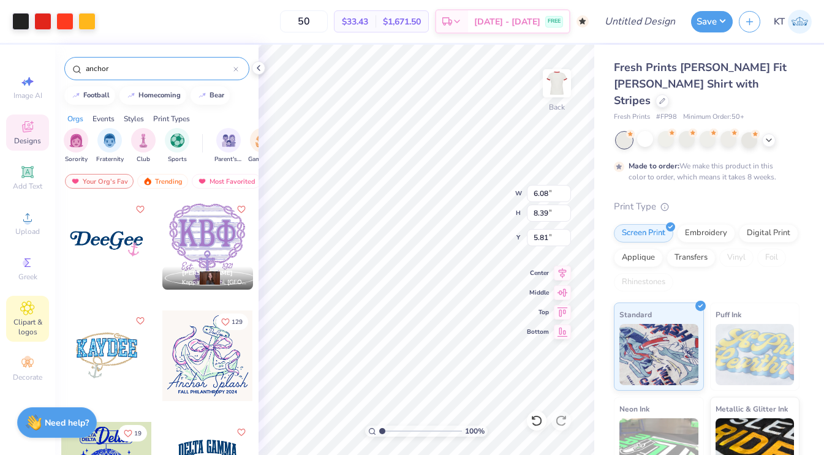
click at [31, 323] on span "Clipart & logos" at bounding box center [27, 327] width 43 height 20
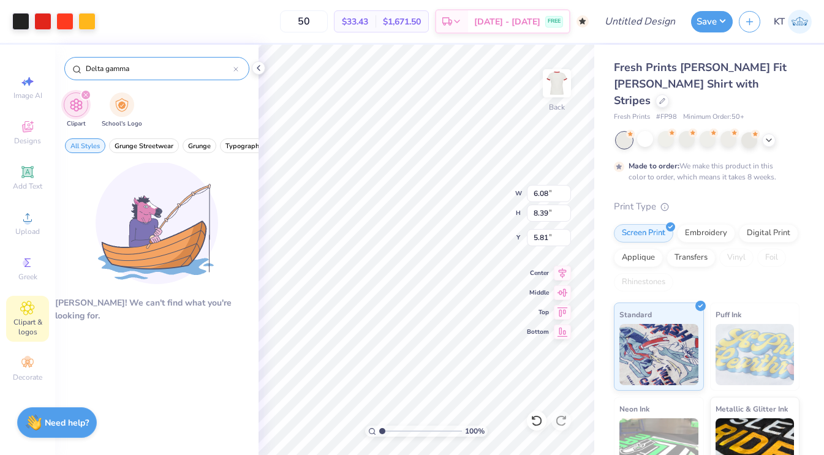
click at [134, 70] on input "Delta gamma" at bounding box center [159, 69] width 149 height 12
type input "anchor"
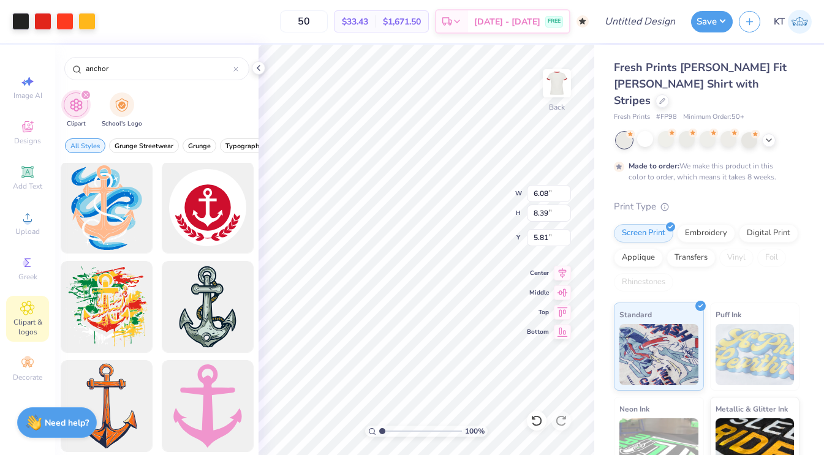
scroll to position [300, 0]
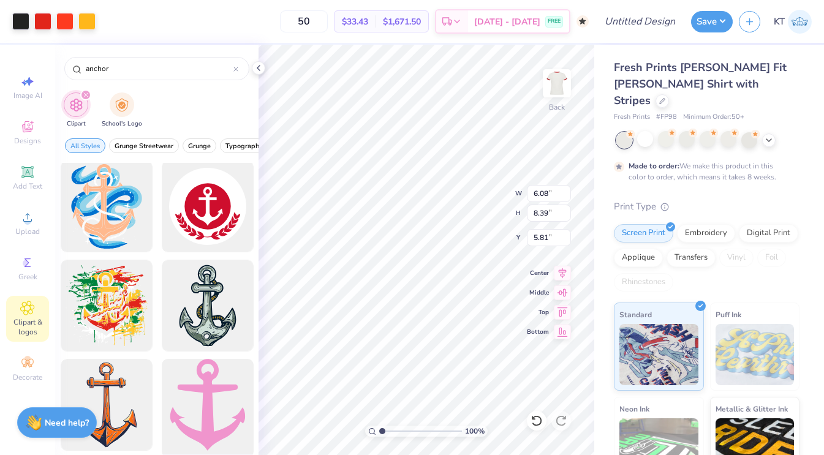
click at [203, 393] on div at bounding box center [207, 405] width 101 height 101
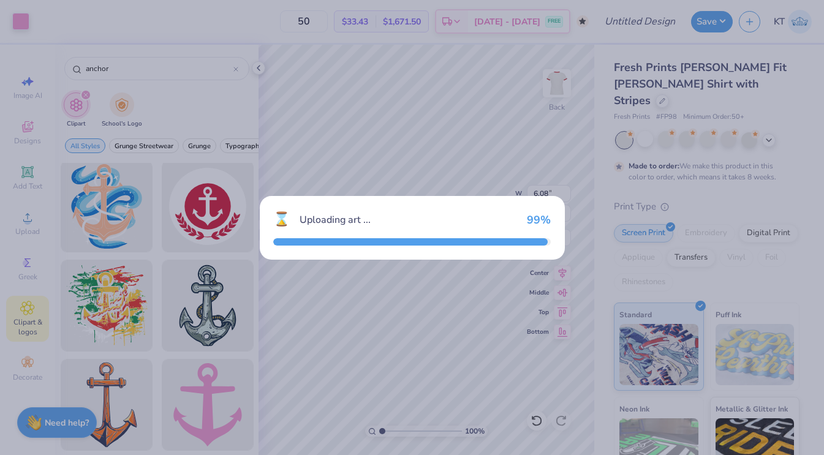
type input "11.75"
type input "14.36"
type input "3.00"
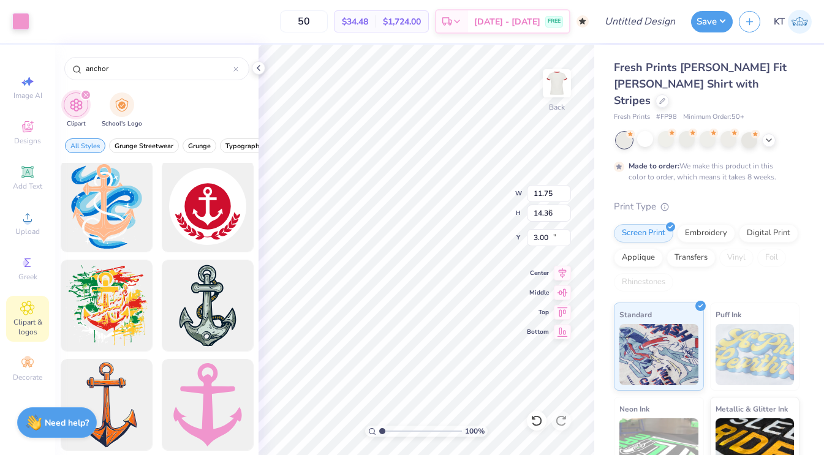
type input "2.78"
type input "3.39"
type input "3.00"
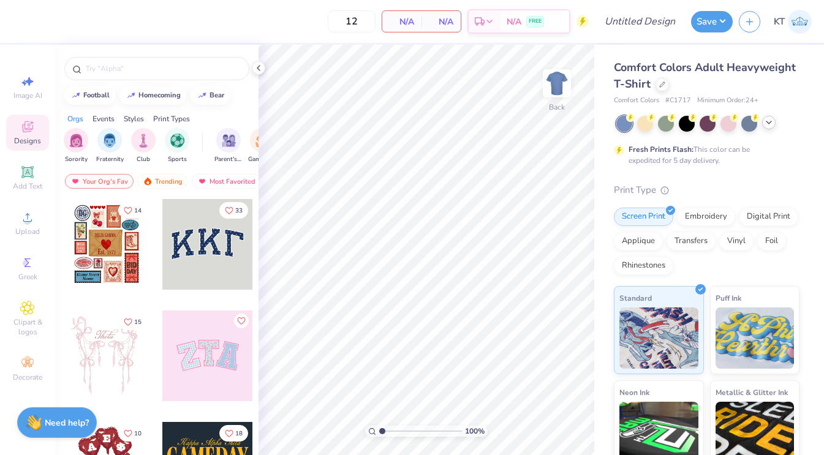
click at [770, 119] on icon at bounding box center [769, 123] width 10 height 10
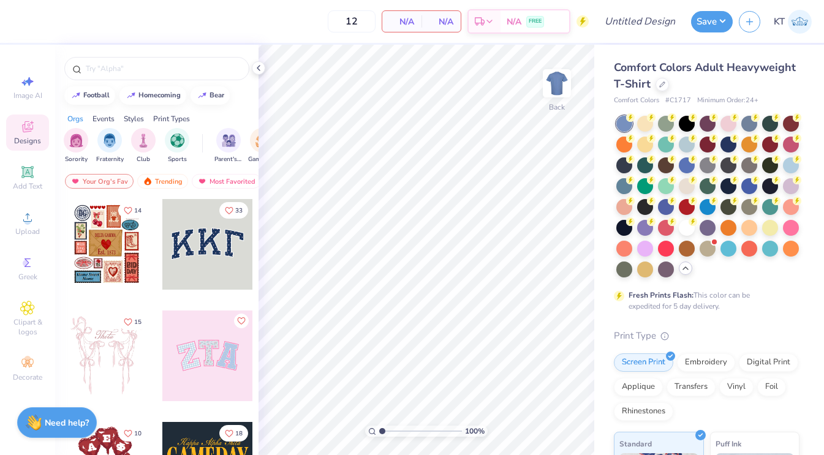
click at [666, 91] on div "Comfort Colors Adult Heavyweight T-Shirt" at bounding box center [707, 75] width 186 height 33
click at [664, 90] on div "Comfort Colors Adult Heavyweight T-Shirt" at bounding box center [707, 75] width 186 height 33
click at [664, 88] on div at bounding box center [662, 83] width 13 height 13
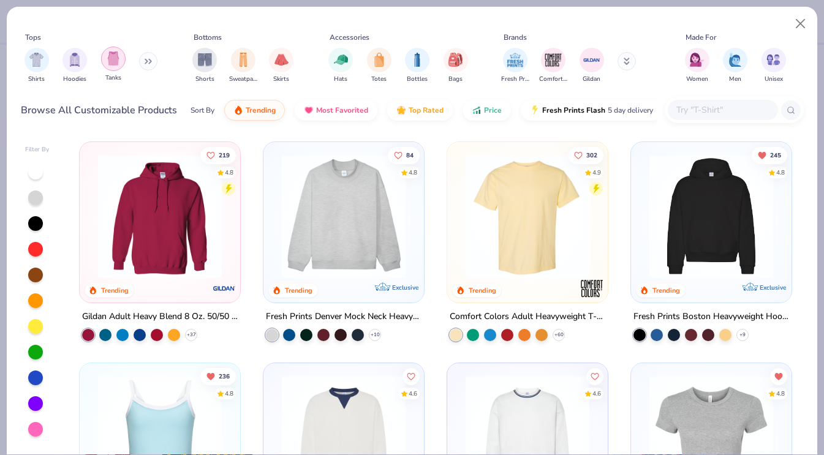
click at [119, 58] on div "filter for Tanks" at bounding box center [113, 59] width 25 height 25
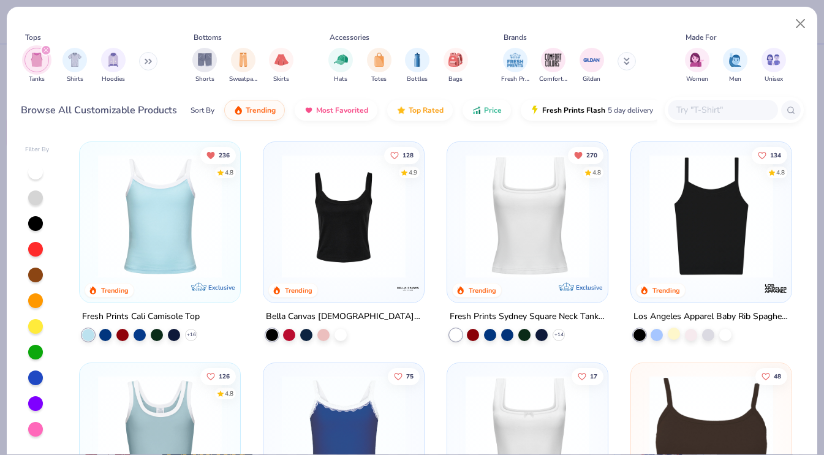
click at [673, 328] on div at bounding box center [674, 334] width 12 height 12
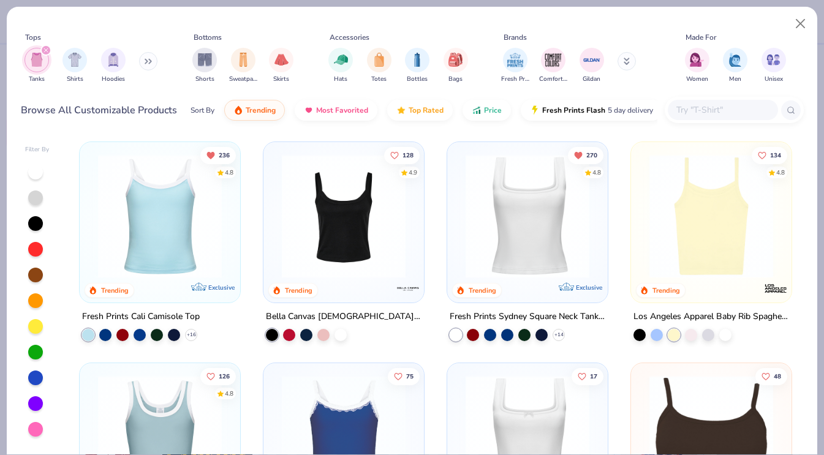
click at [679, 261] on img at bounding box center [711, 216] width 136 height 124
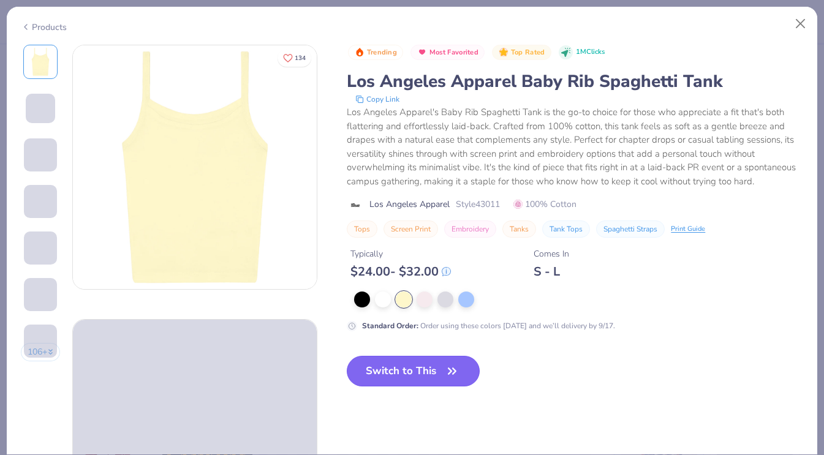
click at [414, 367] on button "Switch to This" at bounding box center [413, 371] width 133 height 31
click at [431, 374] on button "Switch to This" at bounding box center [413, 371] width 133 height 31
click at [440, 366] on button "Switch to This" at bounding box center [413, 371] width 133 height 31
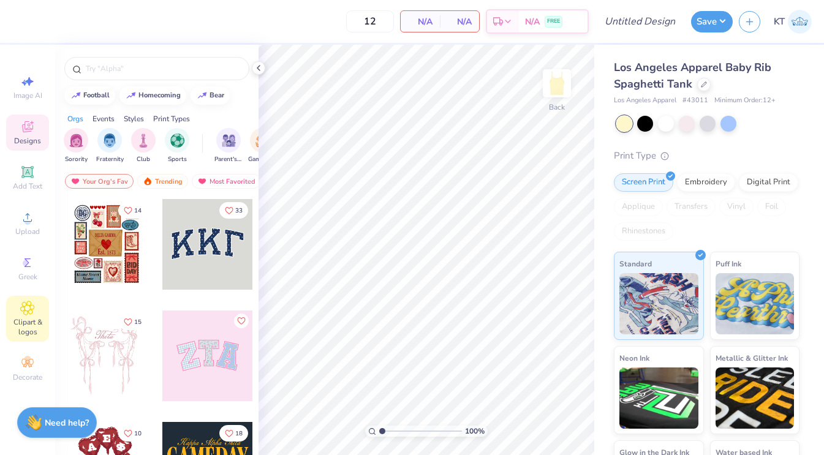
click at [31, 304] on icon at bounding box center [27, 307] width 13 height 13
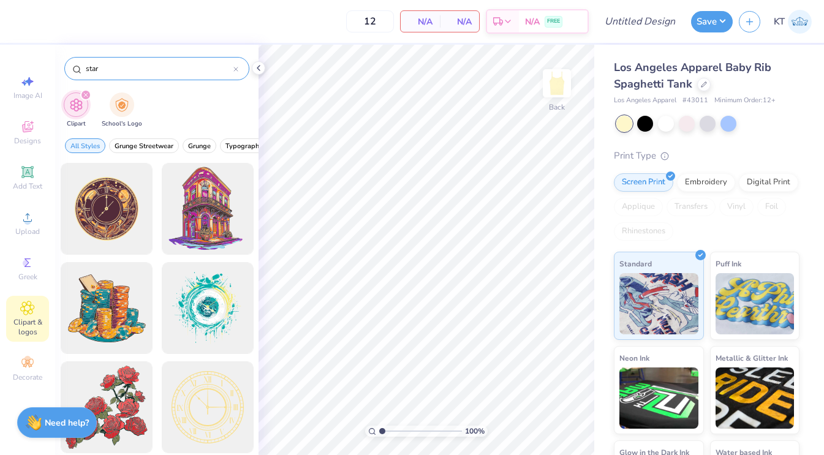
type input "star"
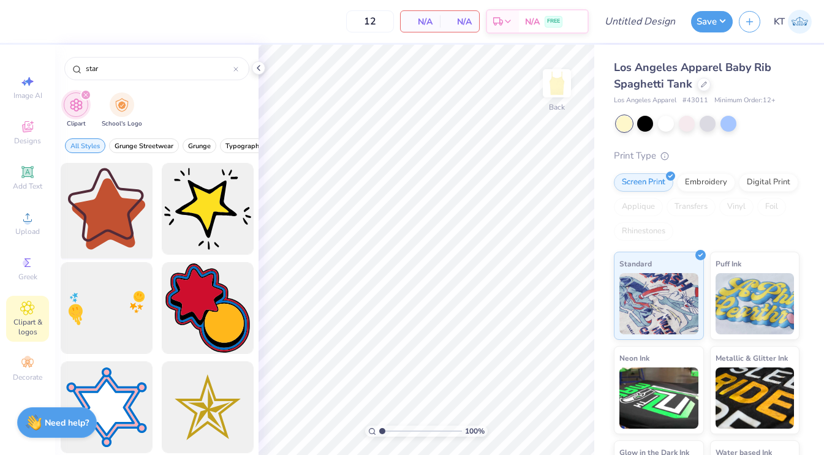
click at [127, 225] on div at bounding box center [106, 209] width 101 height 101
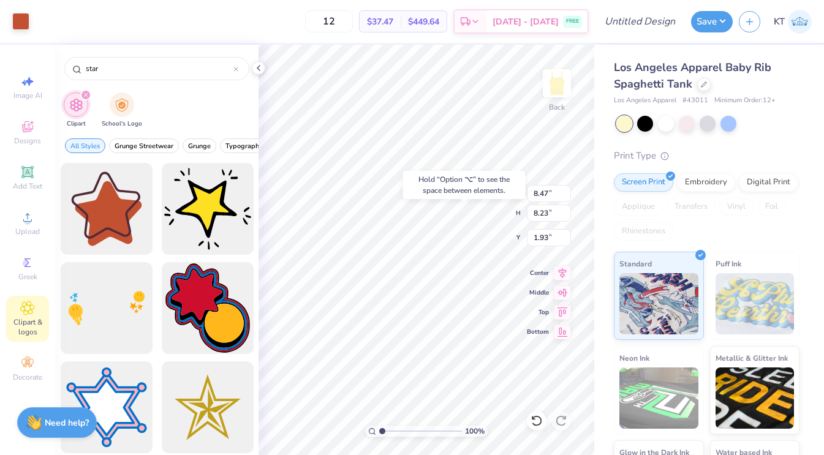
type input "1.93"
type input "8.75"
type input "8.51"
type input "1.79"
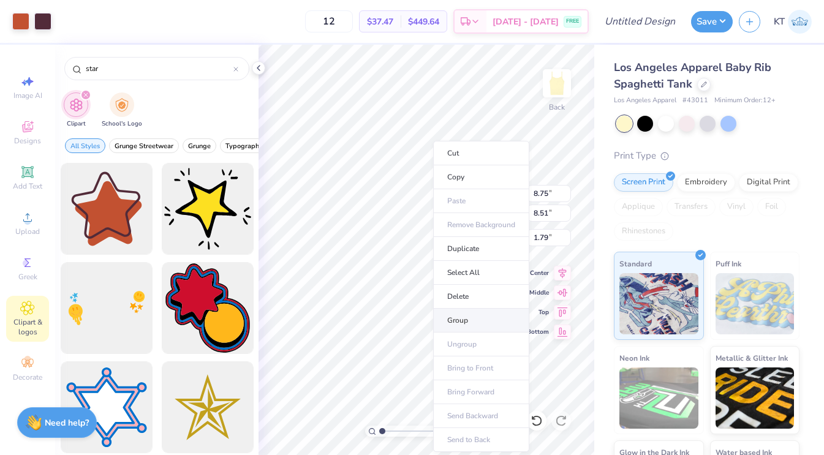
click at [445, 323] on li "Group" at bounding box center [481, 321] width 96 height 24
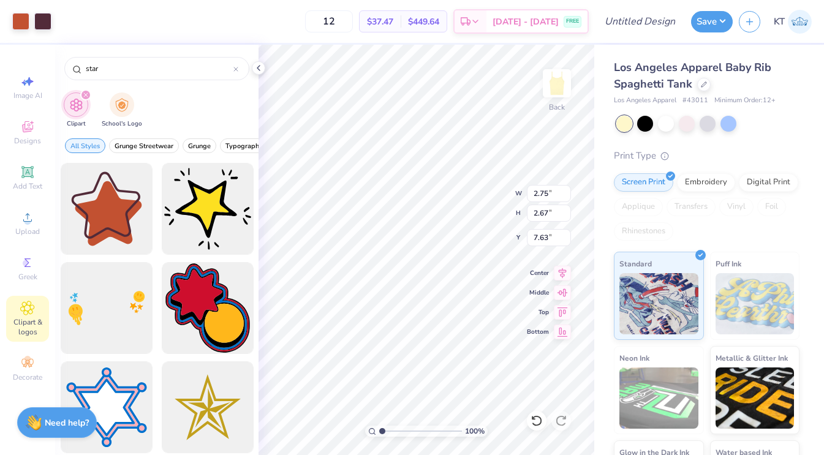
type input "2.75"
type input "2.67"
type input "7.63"
click at [26, 172] on icon at bounding box center [27, 171] width 9 height 9
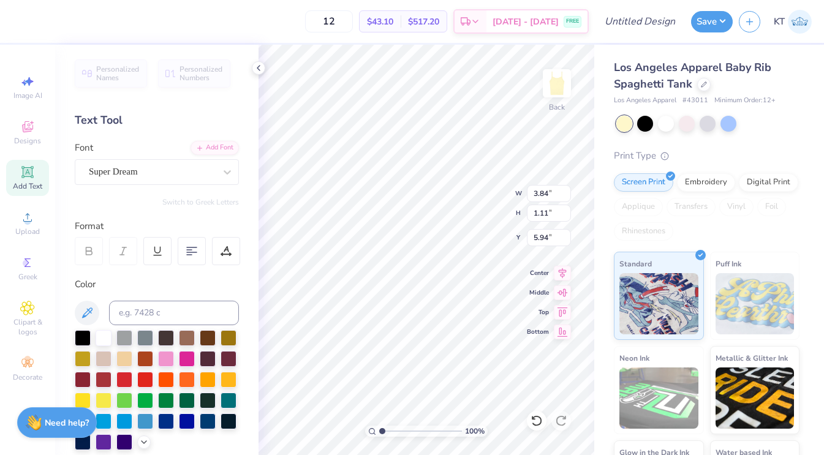
scroll to position [1, 1]
type textarea "Delta Gamma"
type textarea "DELTA GAMMA"
click at [198, 248] on div at bounding box center [192, 251] width 28 height 28
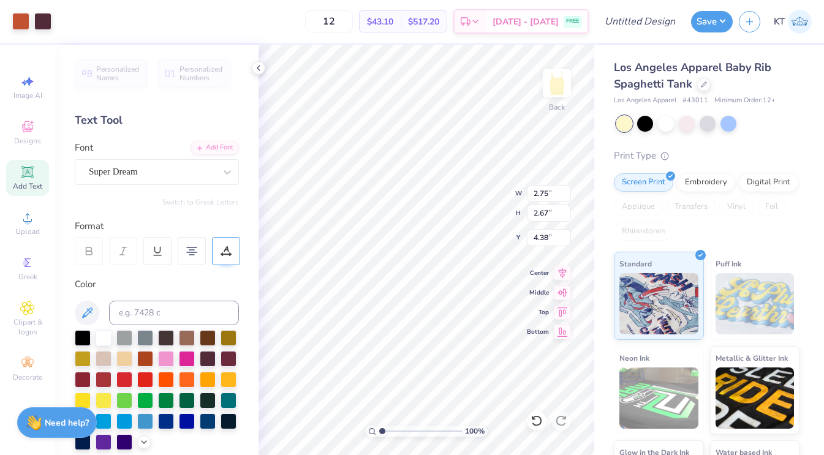
type input "2.75"
type input "2.67"
type input "4.38"
type input "5.31"
type input "3.01"
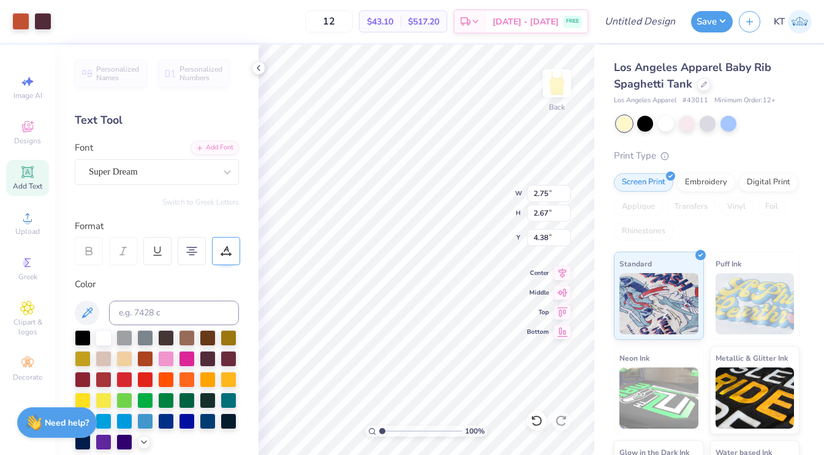
type input "4.99"
type textarea "D LTA GAMMA"
type input "0.71"
type input "5.31"
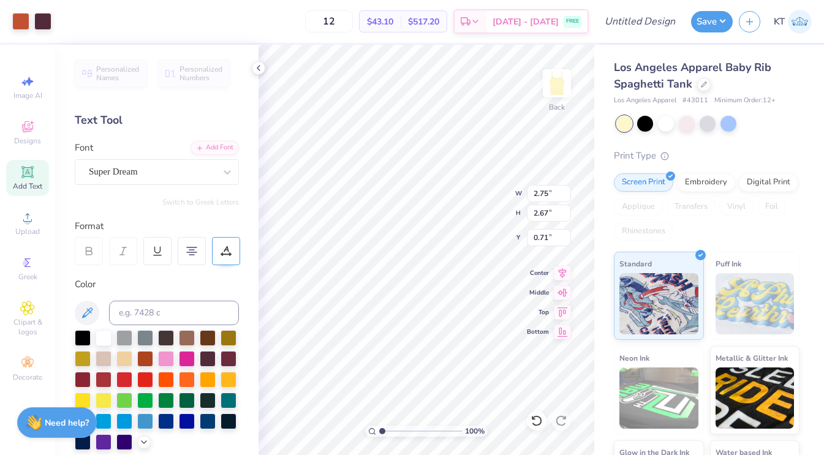
type input "3.01"
type input "2.05"
type input "6.64"
type input "3.77"
type input "1.26"
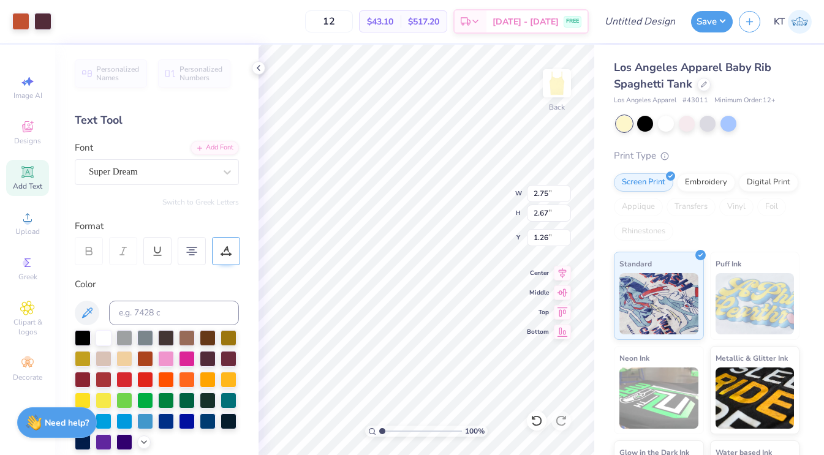
type input "1.44"
type input "1.40"
type input "2.05"
type input "6.64"
type input "3.77"
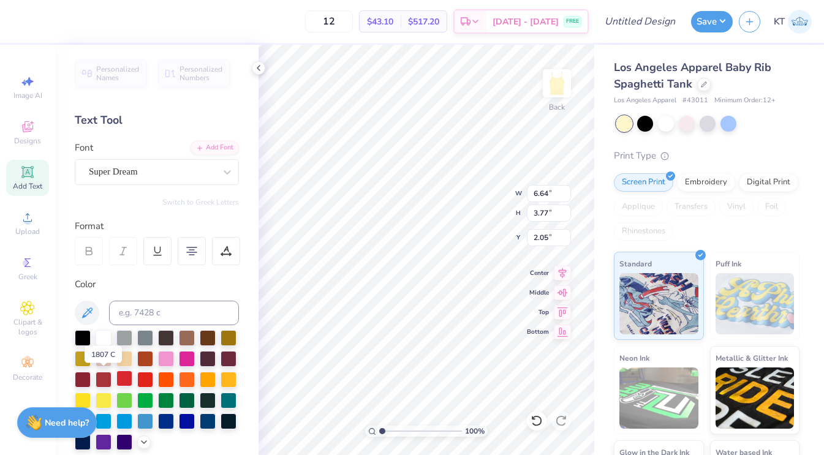
click at [119, 381] on div at bounding box center [124, 379] width 16 height 16
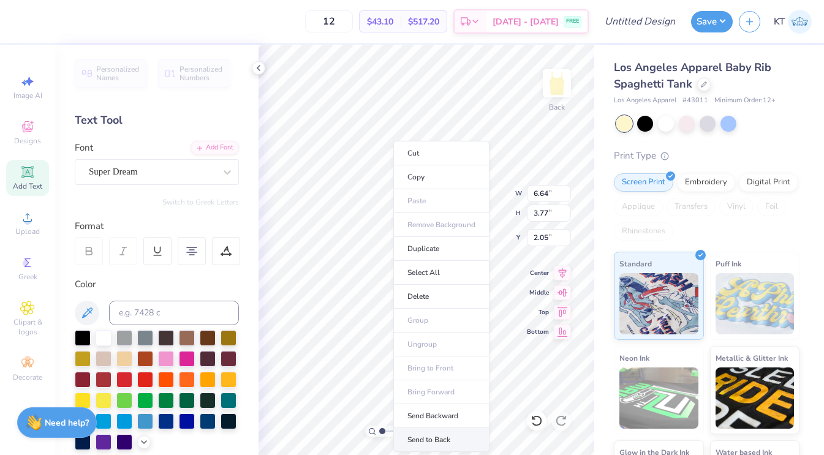
click at [423, 434] on li "Send to Back" at bounding box center [441, 440] width 96 height 24
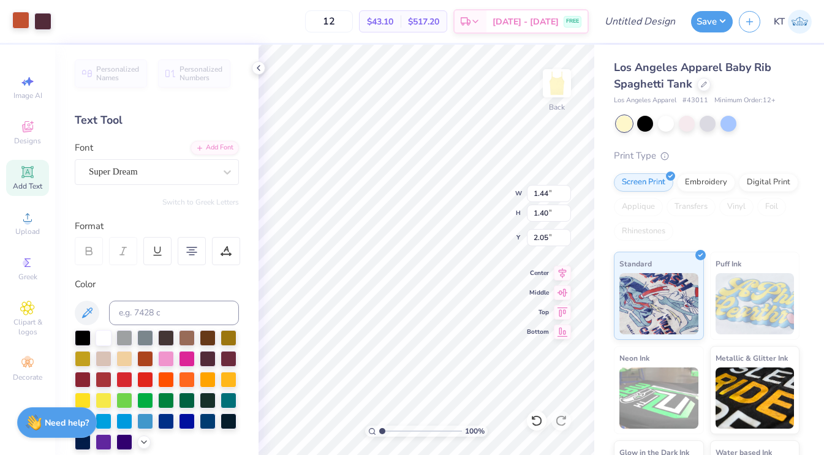
click at [17, 17] on div at bounding box center [20, 20] width 17 height 17
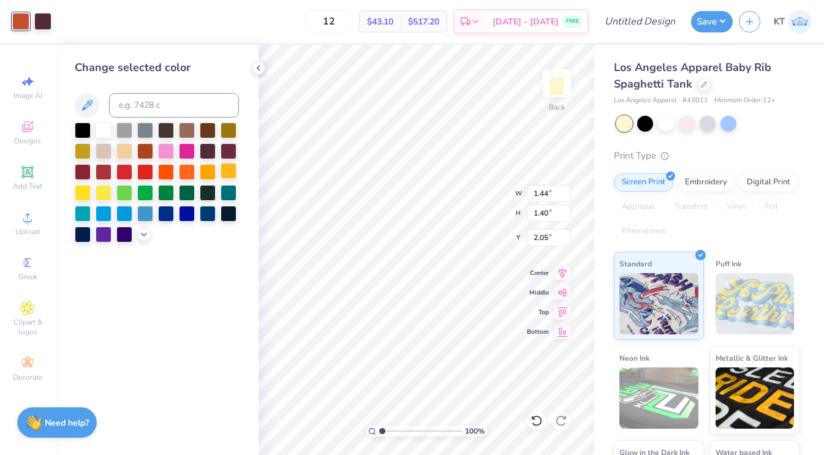
click at [230, 178] on div at bounding box center [229, 171] width 16 height 16
click at [50, 22] on div at bounding box center [42, 20] width 17 height 17
click at [128, 172] on div at bounding box center [124, 171] width 16 height 16
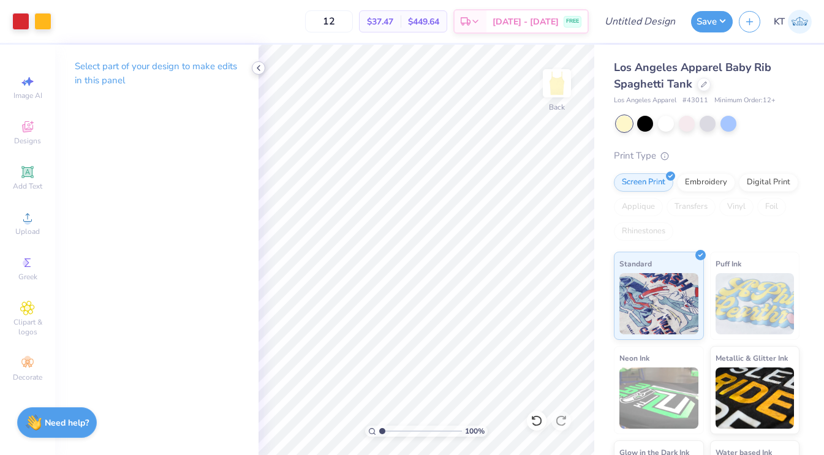
click at [259, 69] on icon at bounding box center [259, 68] width 10 height 10
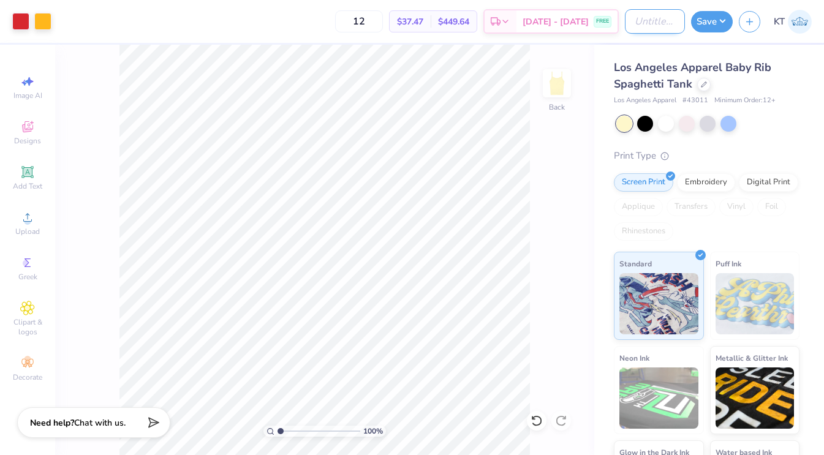
click at [638, 22] on input "Design Title" at bounding box center [655, 21] width 60 height 25
type input "D"
type input "Star tank"
click at [277, 23] on div "12 $37.47 Per Item $449.64 Total Est. Delivery Sep 14 - 17 FREE" at bounding box center [338, 21] width 561 height 43
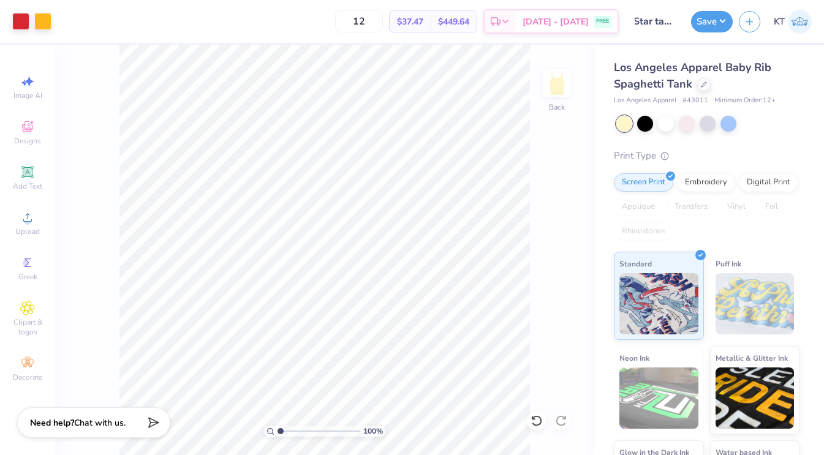
scroll to position [0, 0]
click at [350, 21] on div "12 $37.47 Per Item $449.64 Total Est. Delivery Sep 14 - 17 FREE" at bounding box center [338, 21] width 561 height 43
click at [363, 21] on input "12" at bounding box center [359, 21] width 48 height 22
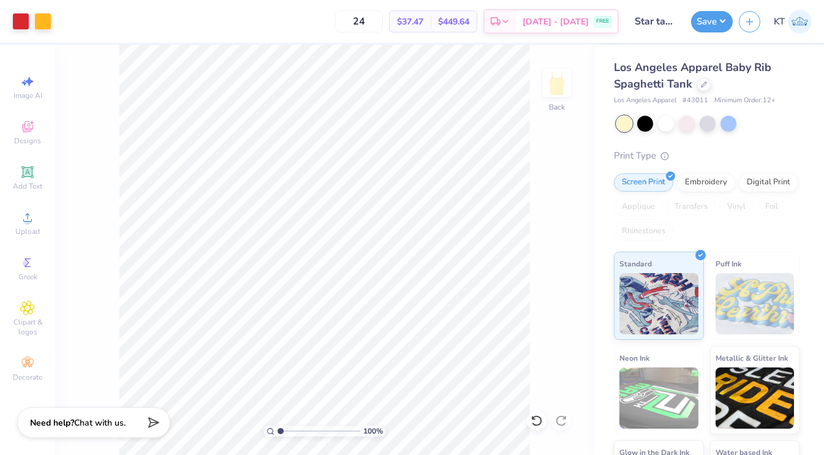
type input "24"
click at [338, 18] on div "24 $37.47 Per Item $449.64 Total Est. Delivery Sep 14 - 17 FREE" at bounding box center [338, 21] width 561 height 43
click at [703, 20] on button "Save" at bounding box center [712, 19] width 42 height 21
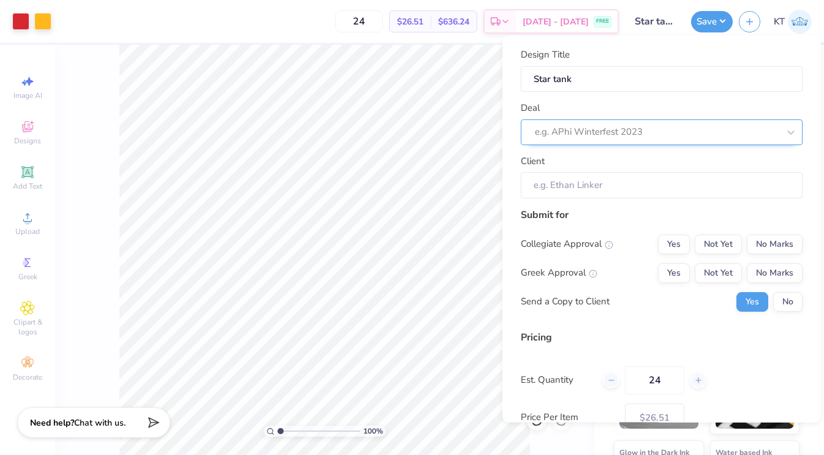
click at [610, 135] on div at bounding box center [657, 132] width 244 height 17
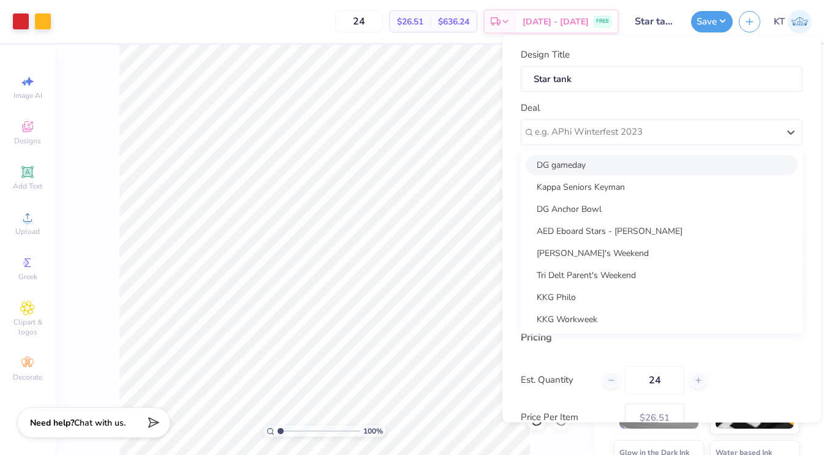
click at [607, 170] on div "DG gameday" at bounding box center [662, 164] width 272 height 20
type input "[PERSON_NAME]"
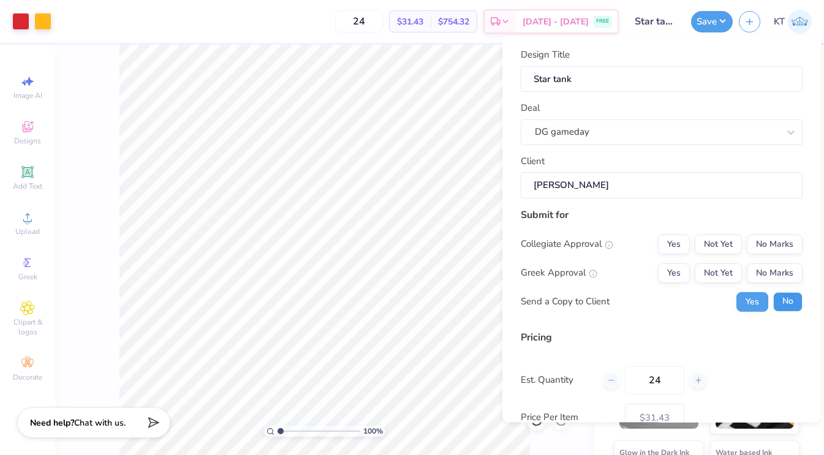
click at [798, 306] on button "No" at bounding box center [787, 302] width 29 height 20
click at [680, 274] on button "Yes" at bounding box center [674, 273] width 32 height 20
click at [762, 253] on button "No Marks" at bounding box center [775, 244] width 56 height 20
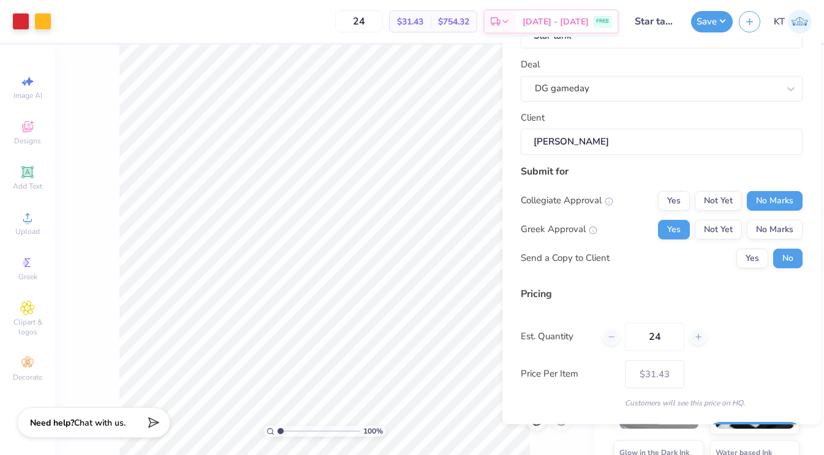
scroll to position [80, 0]
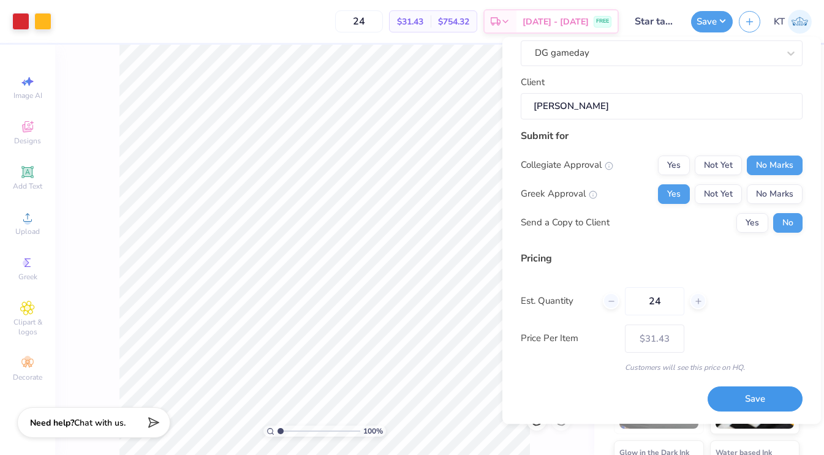
click at [737, 409] on button "Save" at bounding box center [755, 399] width 95 height 25
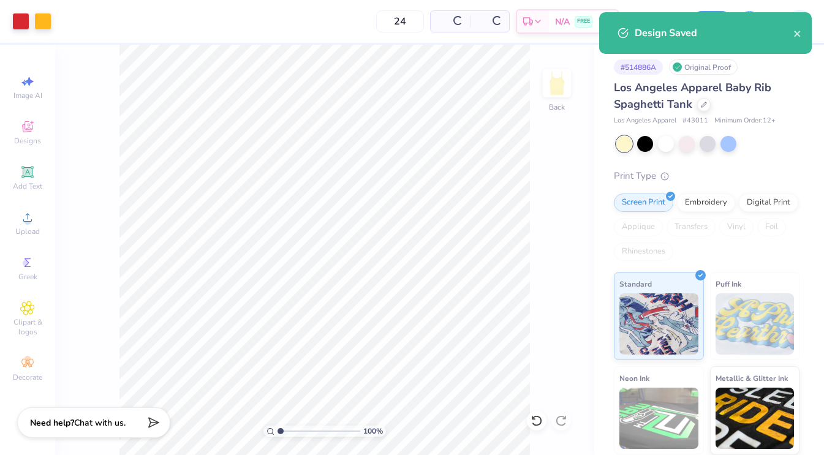
type input "$26.51"
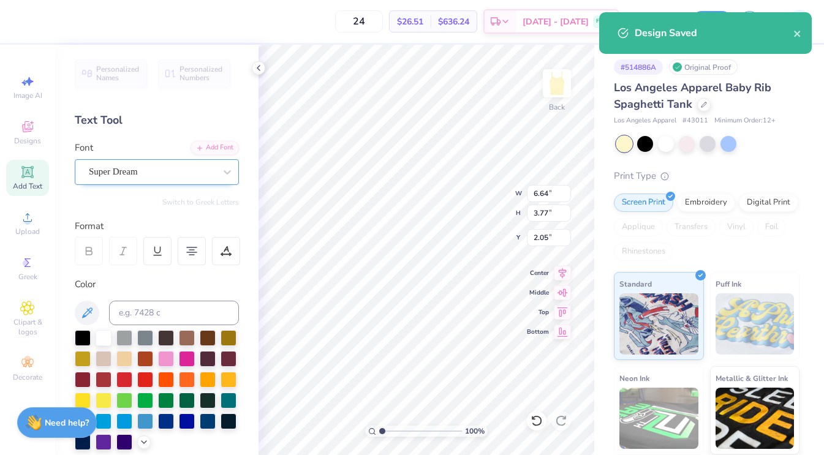
click at [134, 182] on div "Super Dream" at bounding box center [157, 172] width 164 height 26
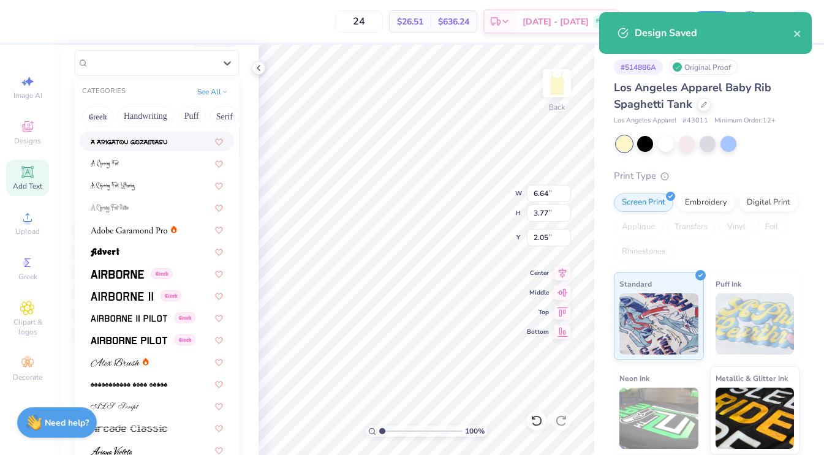
scroll to position [115, 0]
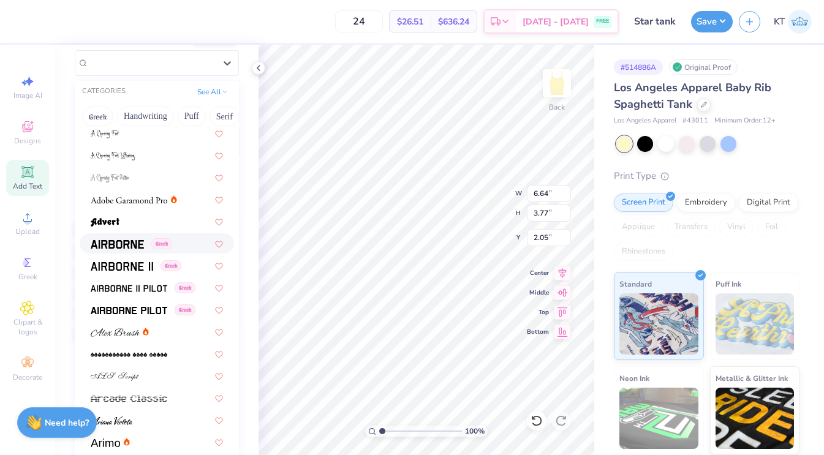
click at [145, 240] on div "Greek" at bounding box center [131, 243] width 81 height 13
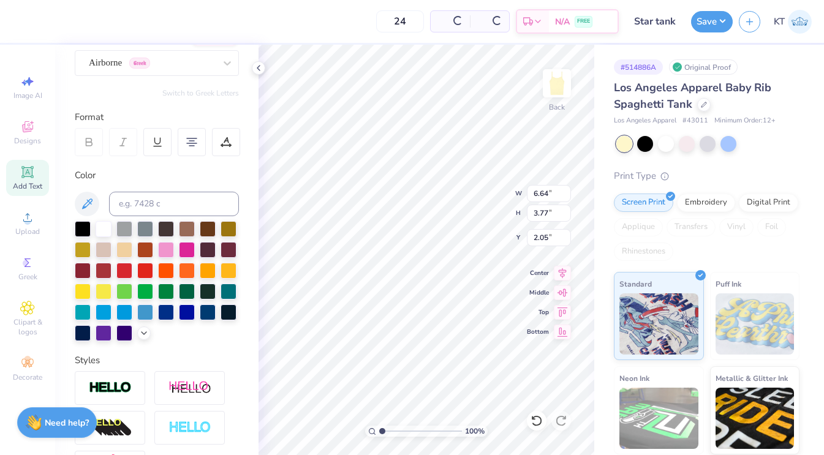
type input "6.86"
type input "3.84"
type input "2.02"
click at [157, 63] on div "Airborne Greek" at bounding box center [152, 62] width 129 height 19
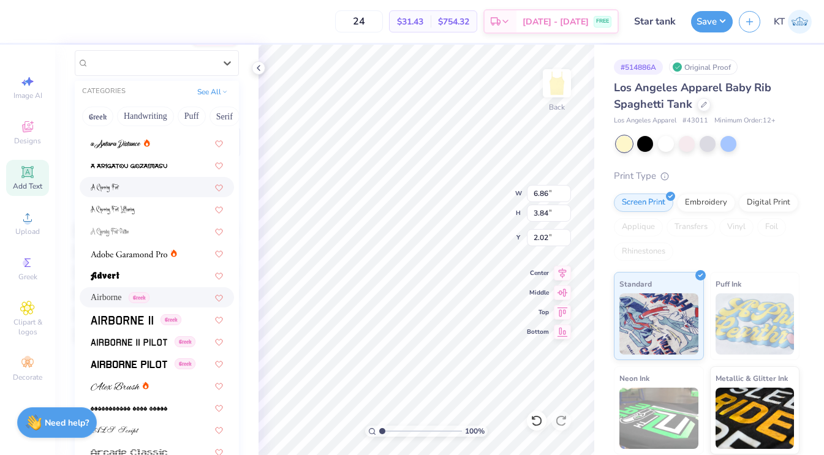
scroll to position [137, 0]
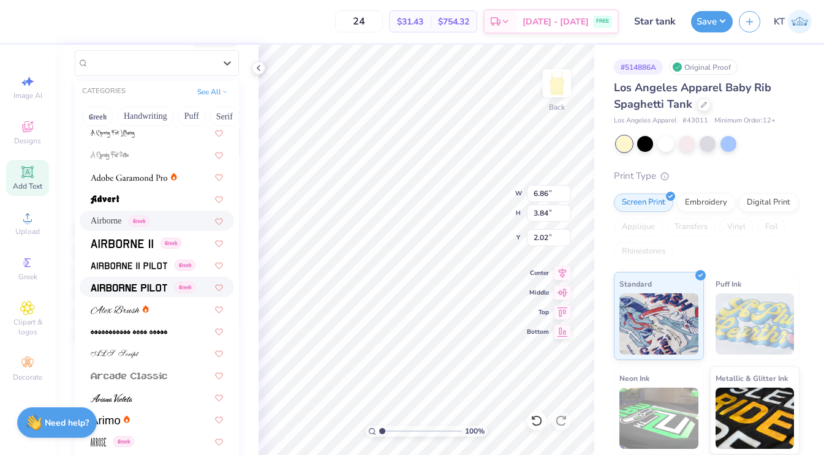
click at [162, 277] on div "Greek" at bounding box center [157, 287] width 154 height 20
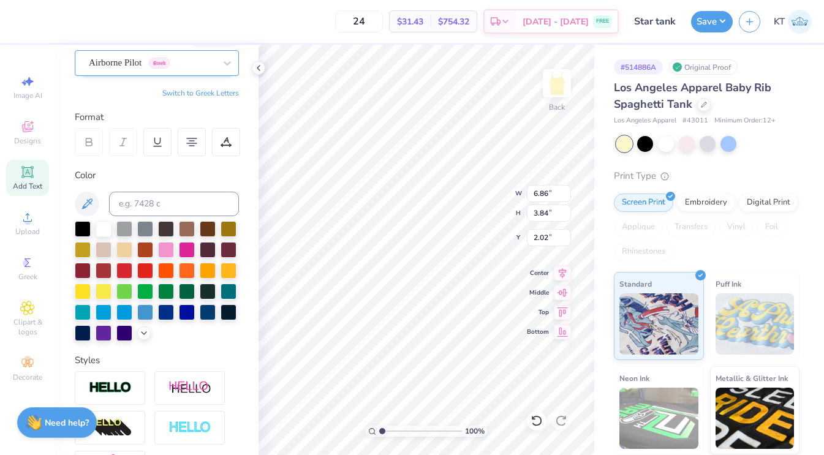
click at [186, 64] on div "Airborne Pilot Greek" at bounding box center [152, 62] width 129 height 19
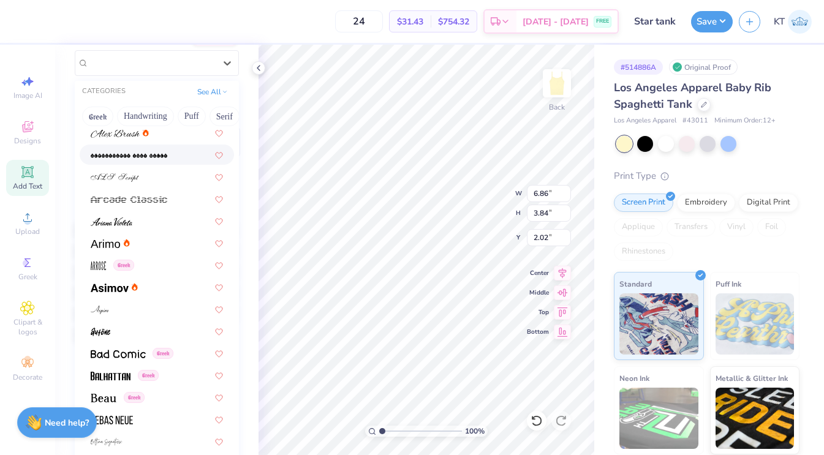
scroll to position [362, 0]
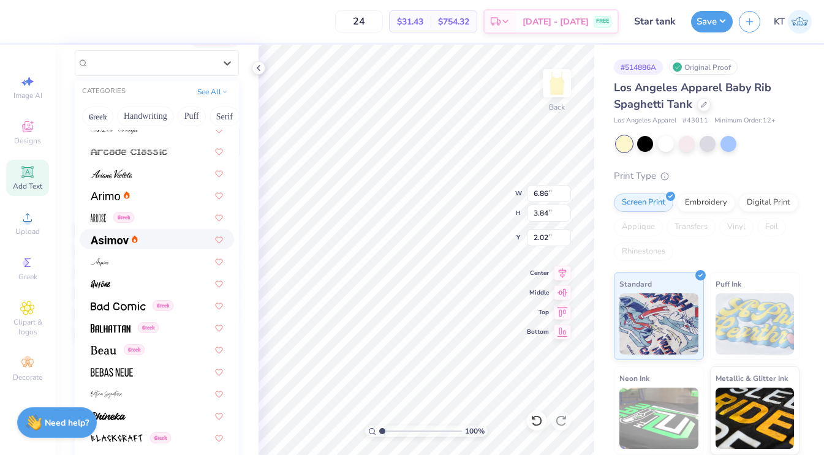
click at [126, 244] on img at bounding box center [110, 240] width 38 height 9
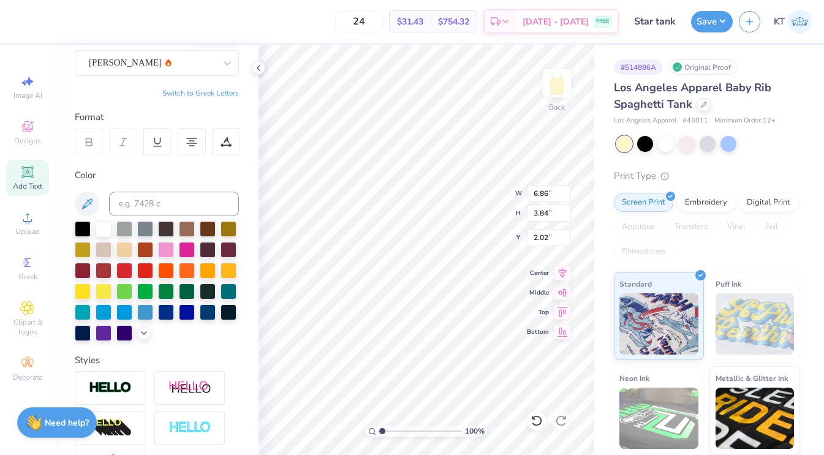
type input "7.42"
type input "3.81"
type input "2.03"
click at [137, 68] on div "Asimov" at bounding box center [152, 62] width 129 height 19
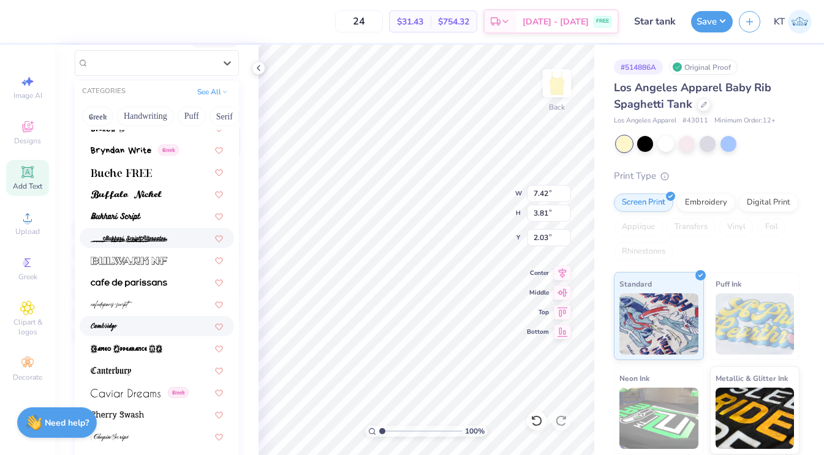
scroll to position [1268, 0]
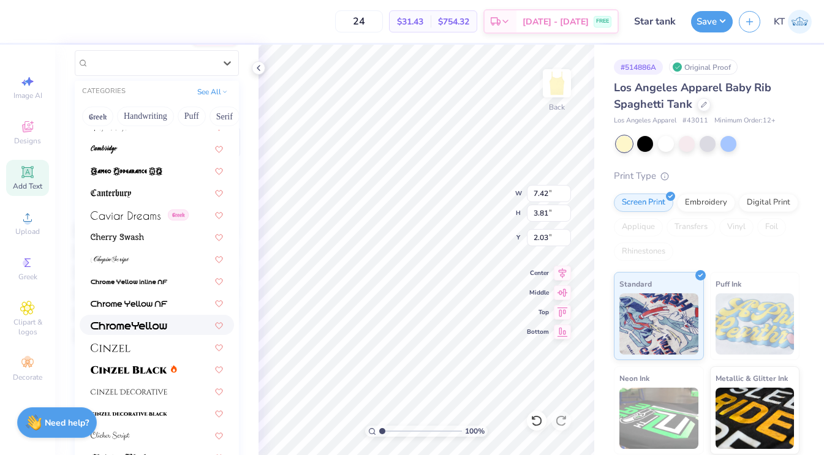
click at [157, 316] on div at bounding box center [157, 325] width 154 height 20
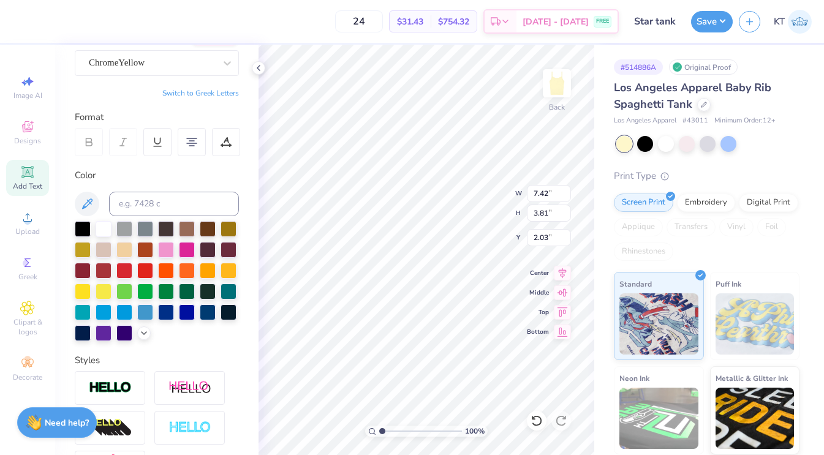
type input "7.52"
type input "3.70"
type input "2.08"
click at [157, 69] on div "ChromeYellow" at bounding box center [152, 62] width 129 height 19
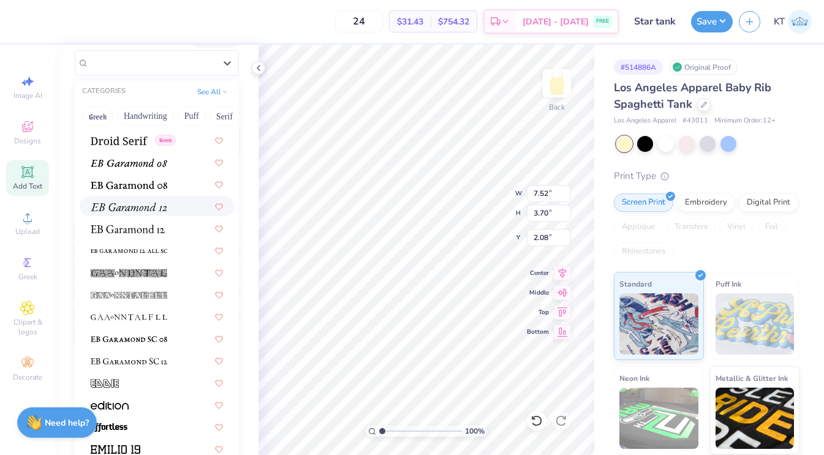
scroll to position [2214, 0]
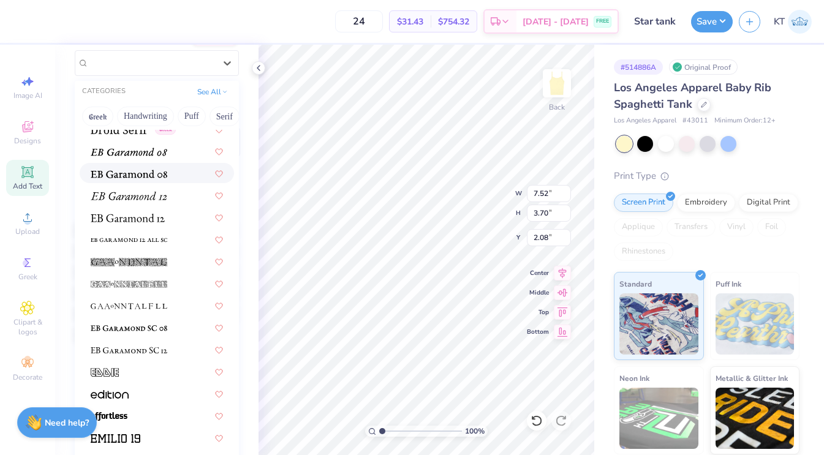
click at [173, 176] on div at bounding box center [157, 173] width 132 height 13
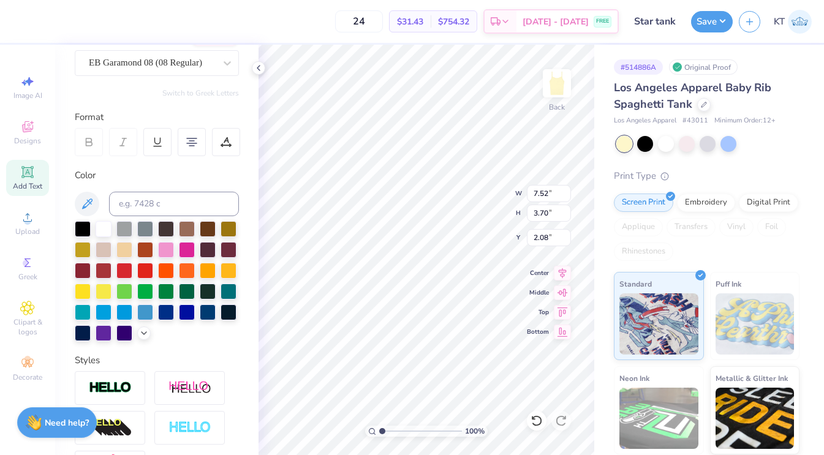
type input "7.11"
type input "3.65"
type input "2.11"
click at [160, 69] on div "EB Garamond 08 (08 Regular)" at bounding box center [152, 62] width 129 height 19
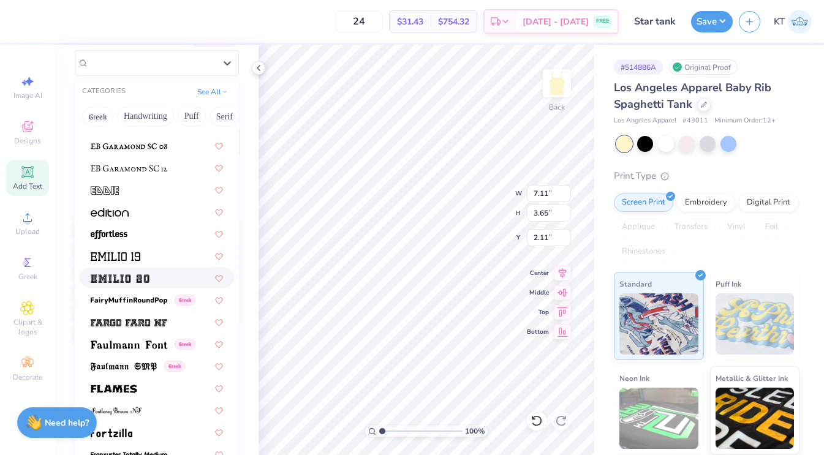
scroll to position [2397, 0]
click at [161, 275] on div at bounding box center [157, 277] width 132 height 13
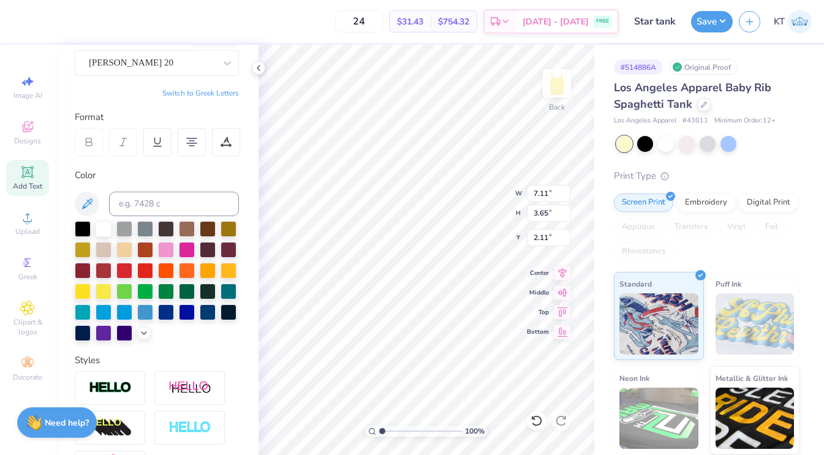
type input "8.93"
type input "4.06"
type input "1.91"
type input "6.96"
type input "3.16"
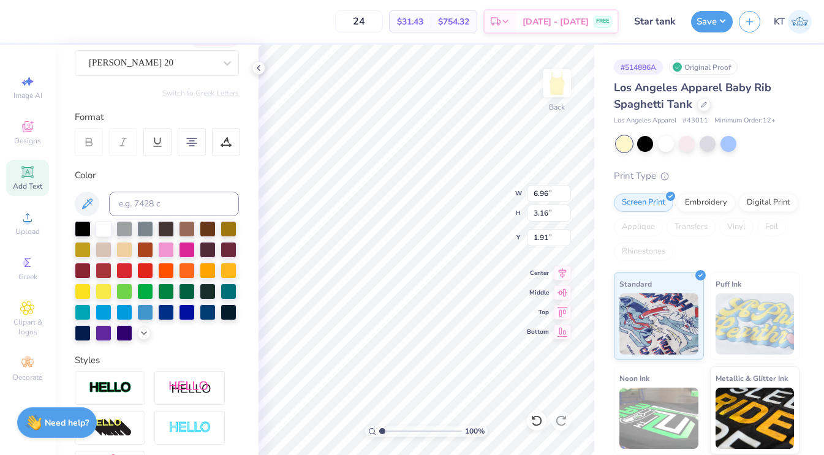
type input "2.05"
type input "1.44"
type input "1.40"
type textarea "D LTA GAMMA"
type input "1.39"
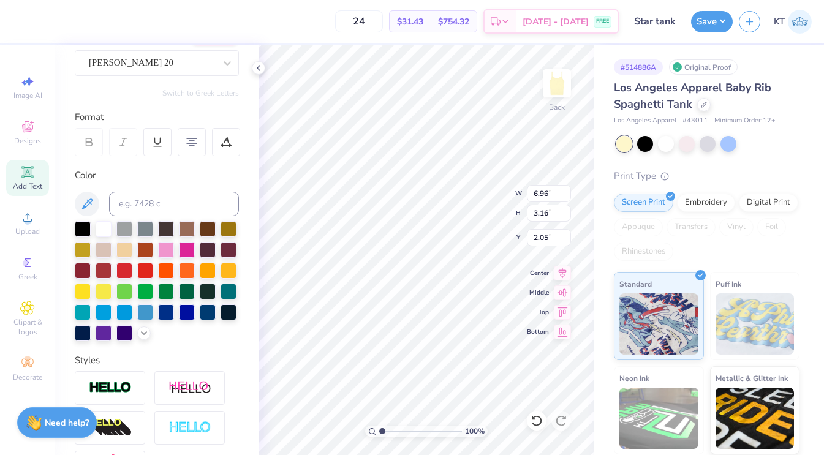
type input "1.35"
type input "2.07"
click at [534, 426] on icon at bounding box center [537, 421] width 12 height 12
click at [539, 419] on icon at bounding box center [537, 421] width 12 height 12
type input "1.39"
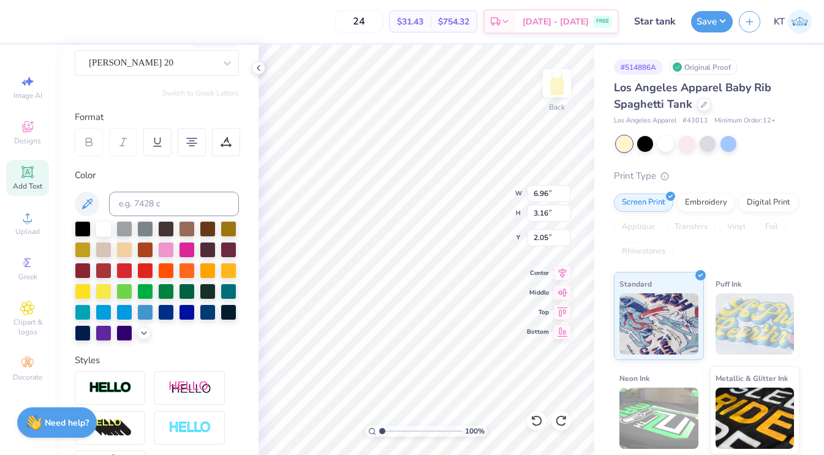
type input "1.35"
type input "2.07"
type input "6.96"
type input "3.16"
type input "2.05"
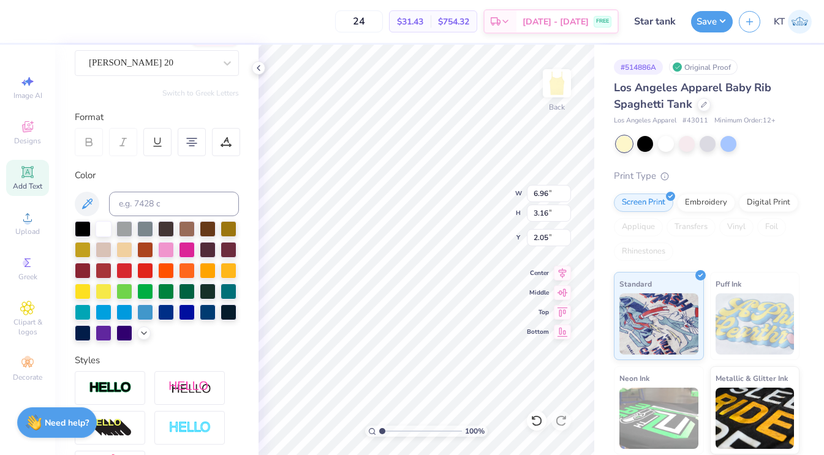
type input "1.44"
type input "1.40"
click at [259, 68] on icon at bounding box center [259, 68] width 10 height 10
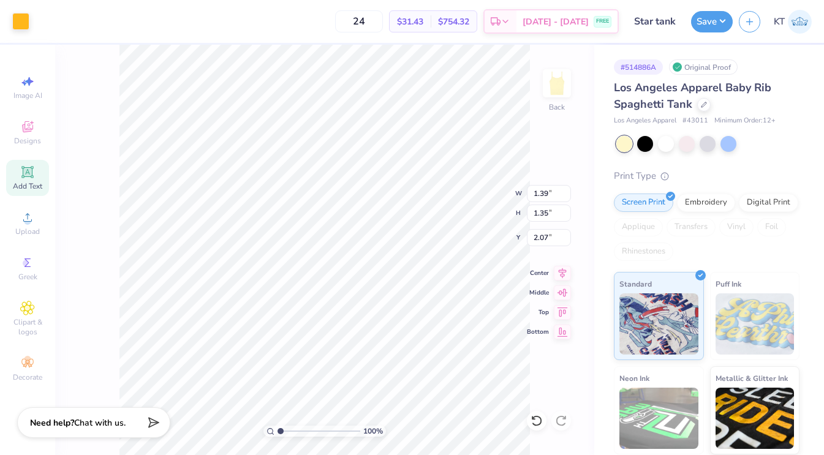
type input "1.44"
type input "1.40"
type input "2.05"
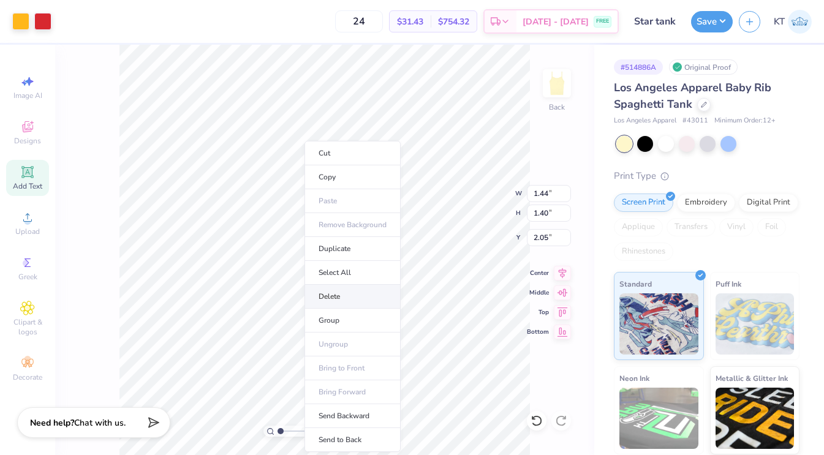
click at [320, 306] on li "Delete" at bounding box center [353, 297] width 96 height 24
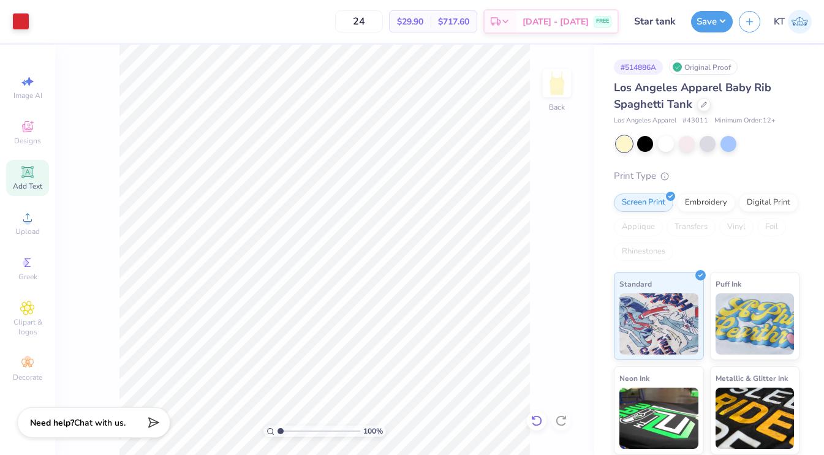
click at [537, 419] on icon at bounding box center [537, 421] width 12 height 12
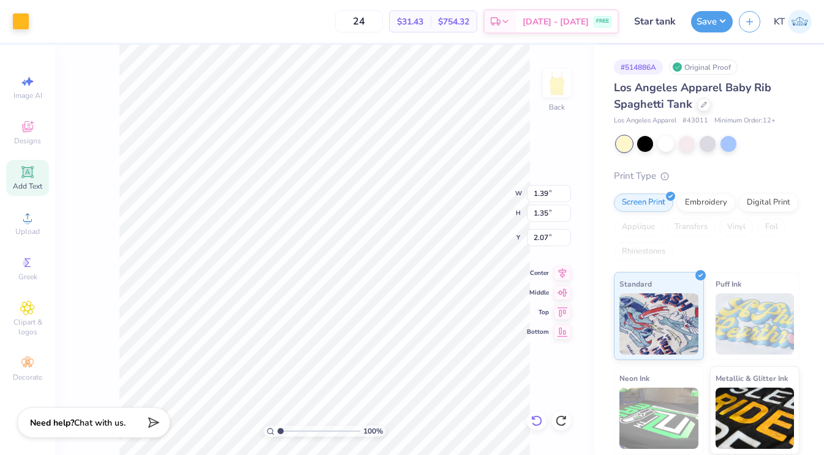
type input "1.44"
type input "1.40"
type input "2.05"
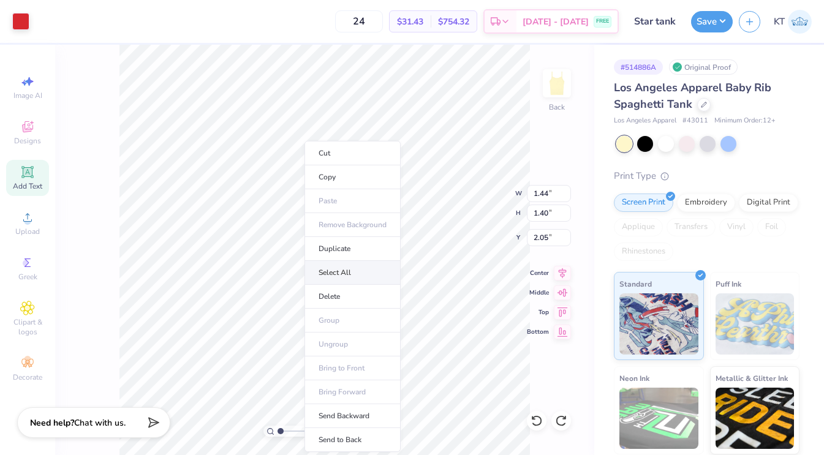
type input "6.96"
type input "3.16"
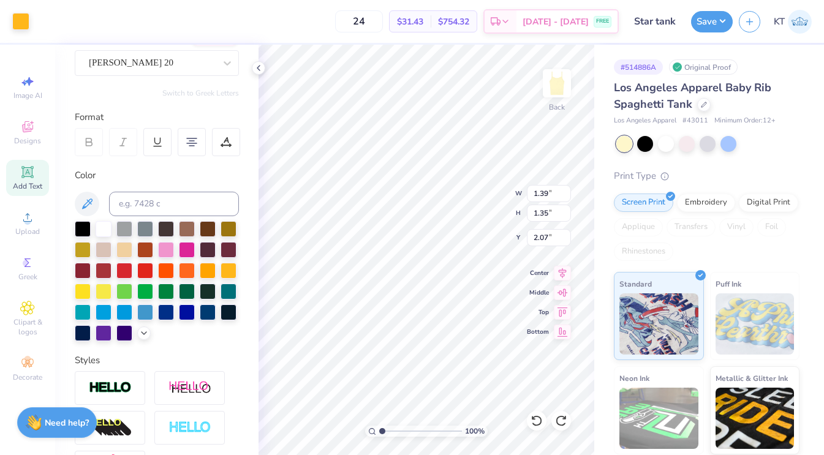
type input "1.44"
type input "1.40"
type input "2.05"
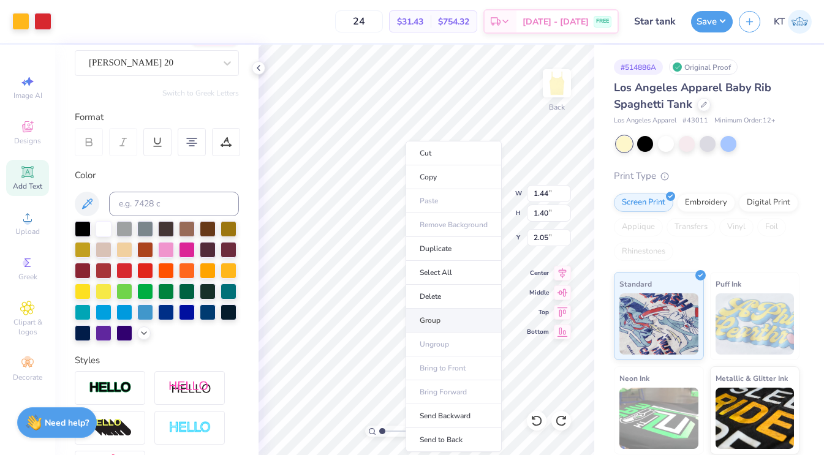
click at [422, 324] on li "Group" at bounding box center [454, 321] width 96 height 24
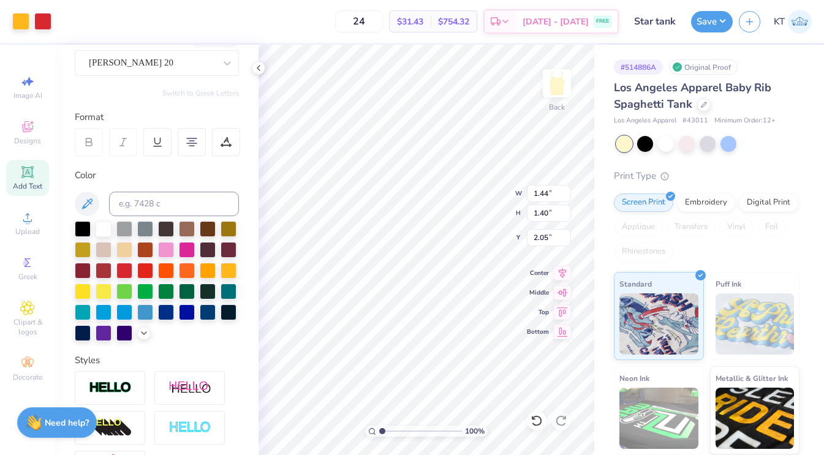
type input "1.25"
type input "1.21"
type input "1.29"
type input "1.25"
click at [256, 72] on icon at bounding box center [259, 68] width 10 height 10
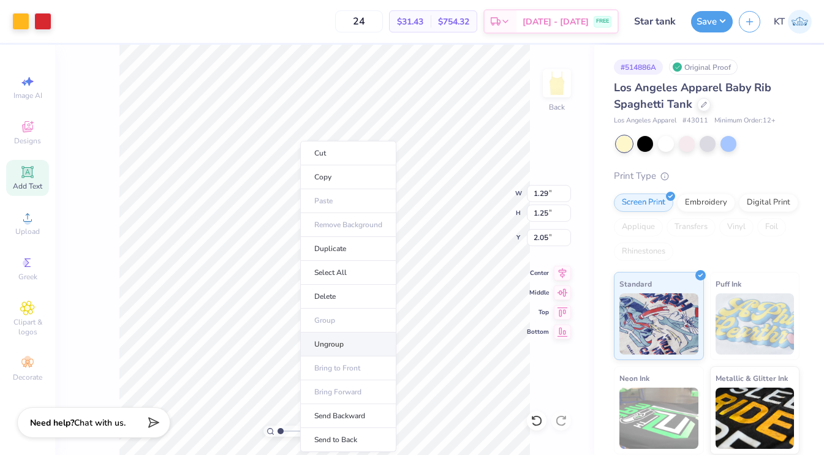
click at [328, 338] on li "Ungroup" at bounding box center [348, 345] width 96 height 24
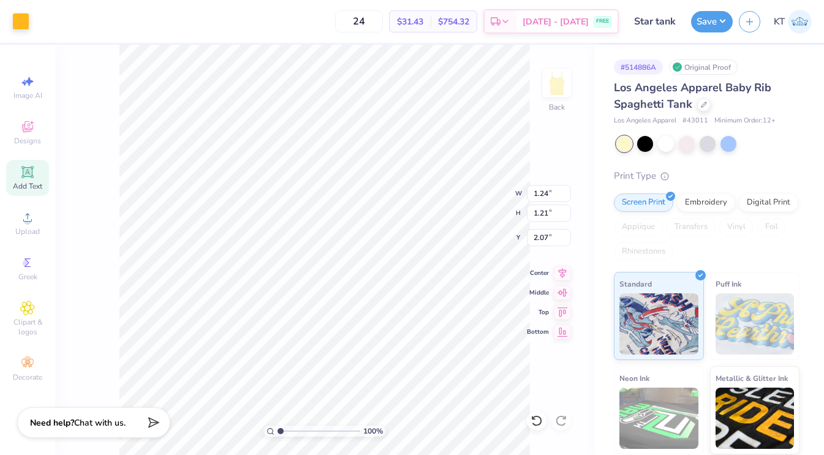
type input "2.42"
click at [537, 425] on icon at bounding box center [536, 420] width 10 height 11
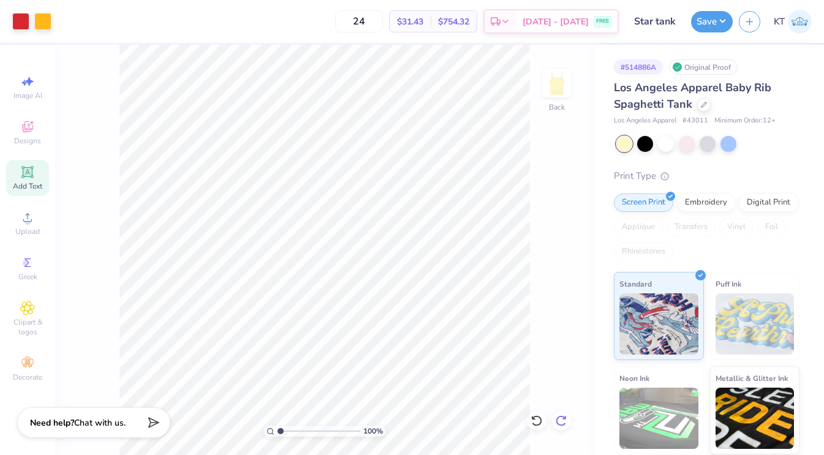
click at [560, 420] on icon at bounding box center [561, 421] width 12 height 12
click at [716, 15] on button "Save" at bounding box center [712, 19] width 42 height 21
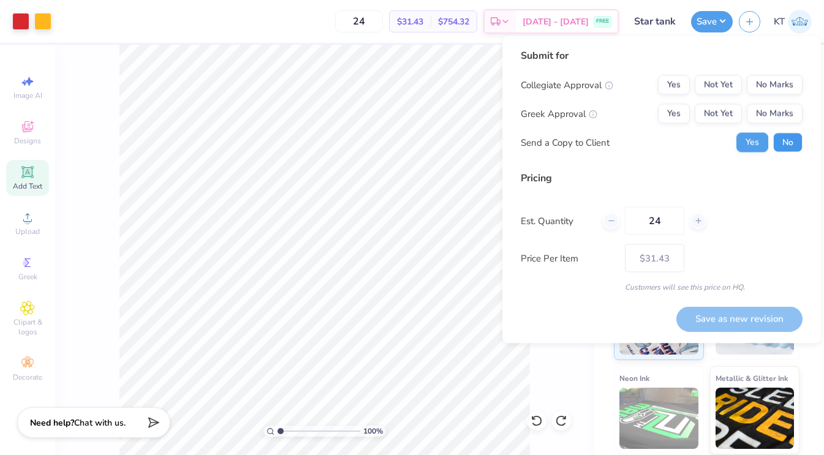
click at [801, 142] on button "No" at bounding box center [787, 143] width 29 height 20
click at [688, 113] on button "Yes" at bounding box center [674, 114] width 32 height 20
click at [766, 86] on button "No Marks" at bounding box center [775, 85] width 56 height 20
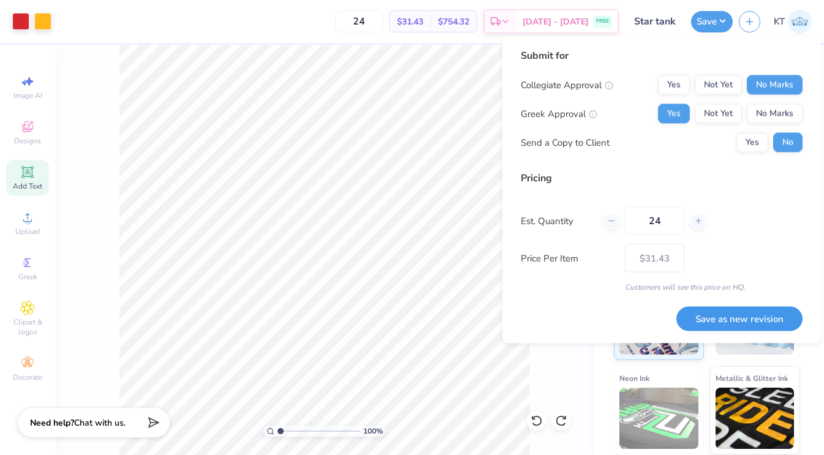
click at [703, 316] on button "Save as new revision" at bounding box center [739, 318] width 126 height 25
type input "$31.43"
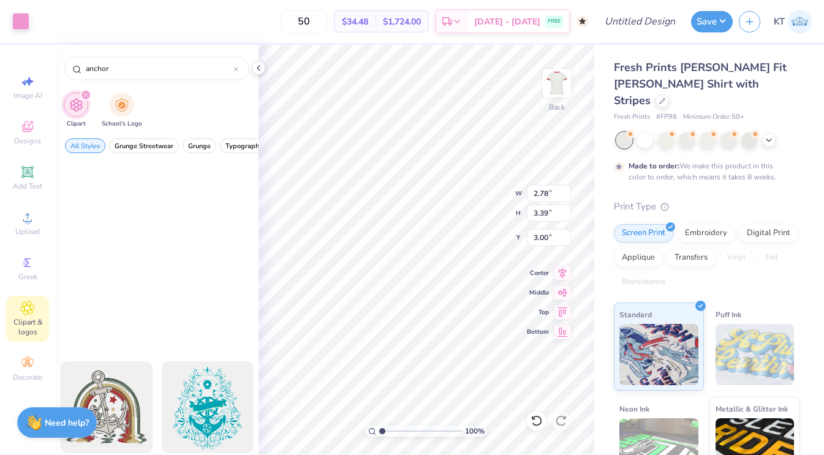
scroll to position [300, 0]
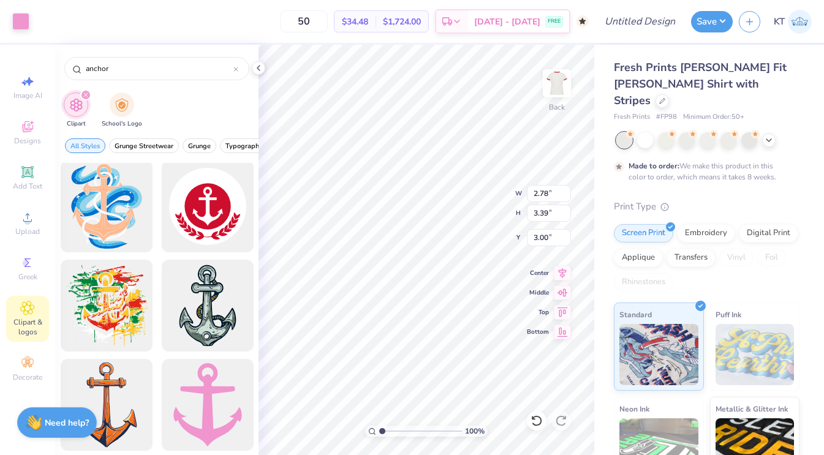
type input "3.60"
type input "4.39"
type input "2.26"
type input "6.08"
type input "8.39"
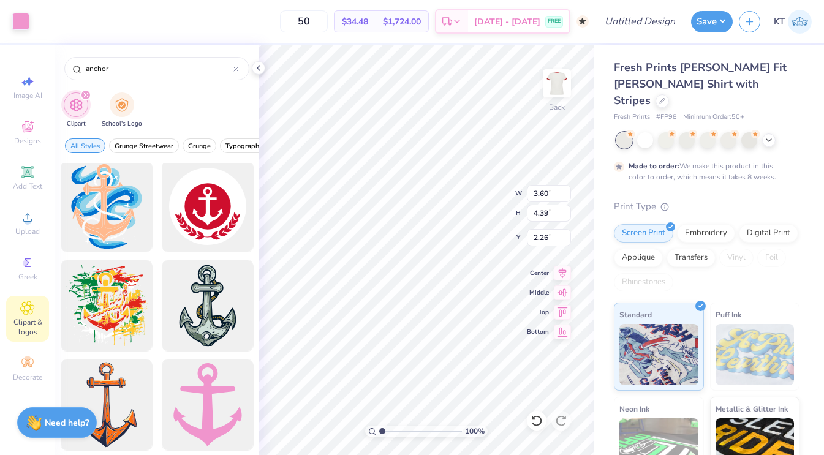
type input "5.81"
click at [23, 26] on div at bounding box center [20, 20] width 17 height 17
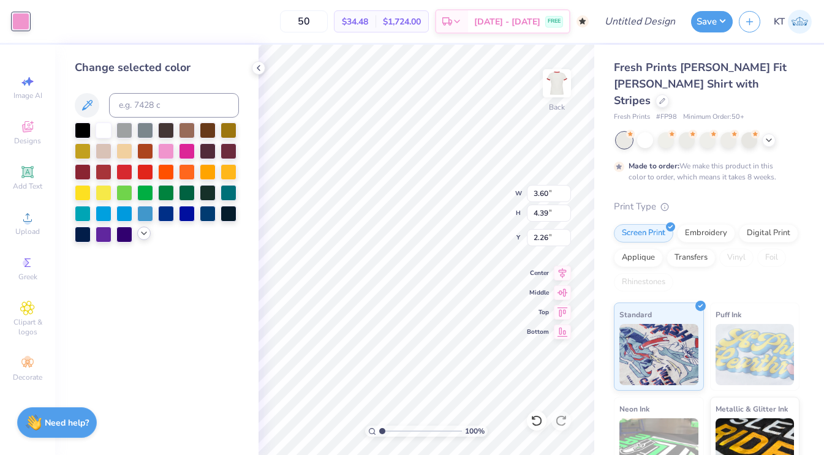
click at [145, 231] on icon at bounding box center [144, 234] width 10 height 10
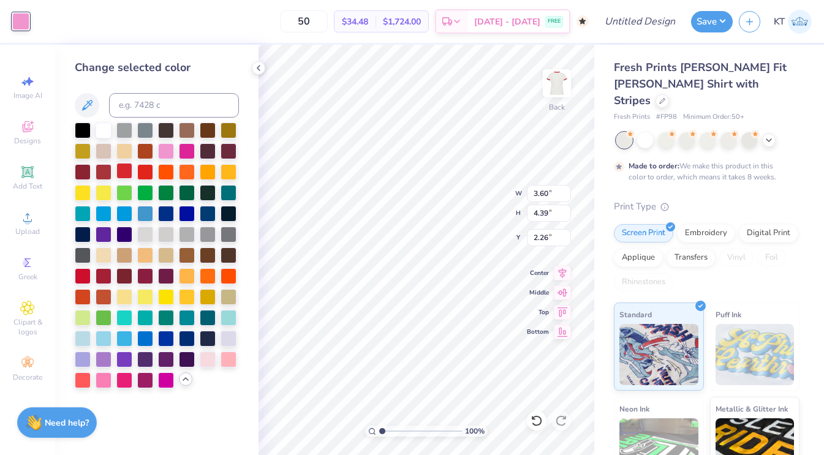
click at [126, 171] on div at bounding box center [124, 171] width 16 height 16
click at [143, 169] on div at bounding box center [145, 171] width 16 height 16
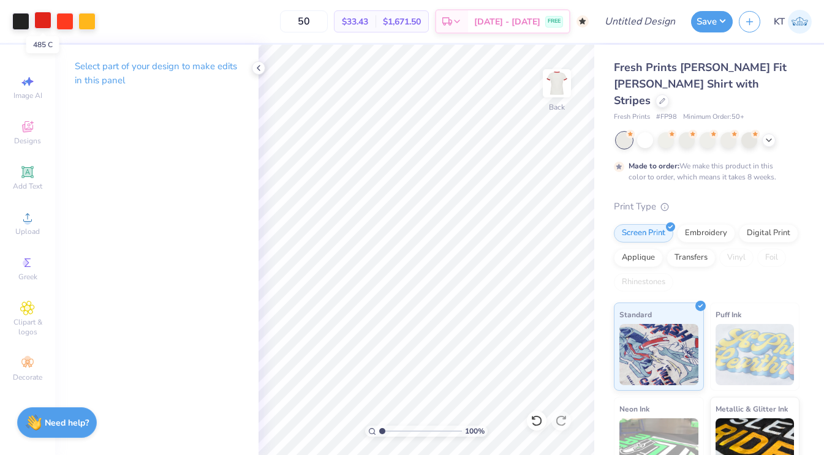
click at [47, 21] on div at bounding box center [42, 20] width 17 height 17
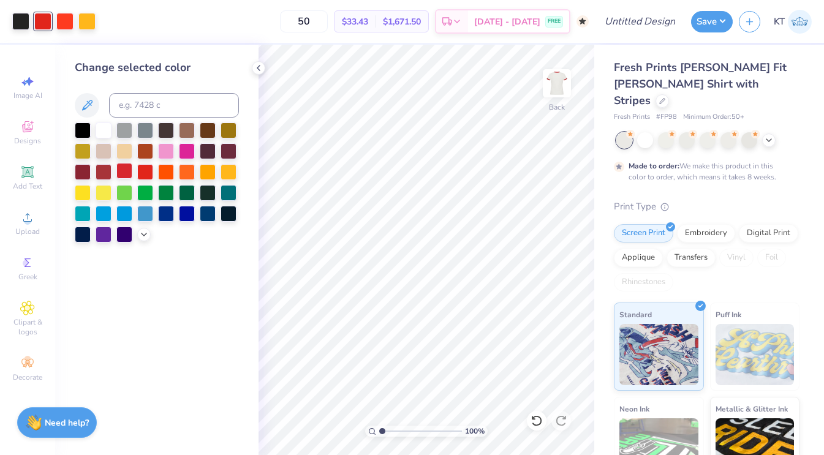
click at [126, 171] on div at bounding box center [124, 171] width 16 height 16
click at [106, 173] on div at bounding box center [104, 171] width 16 height 16
click at [120, 173] on div at bounding box center [124, 171] width 16 height 16
click at [63, 25] on div at bounding box center [64, 20] width 17 height 17
click at [119, 169] on div at bounding box center [124, 171] width 16 height 16
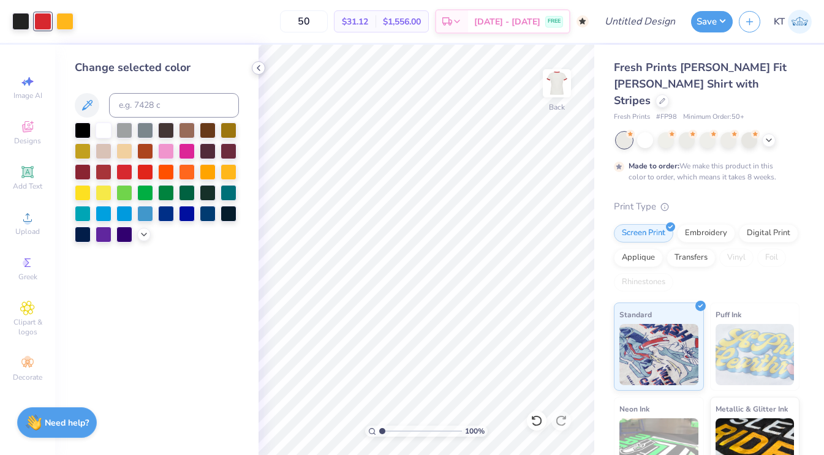
click at [258, 67] on polyline at bounding box center [258, 68] width 2 height 5
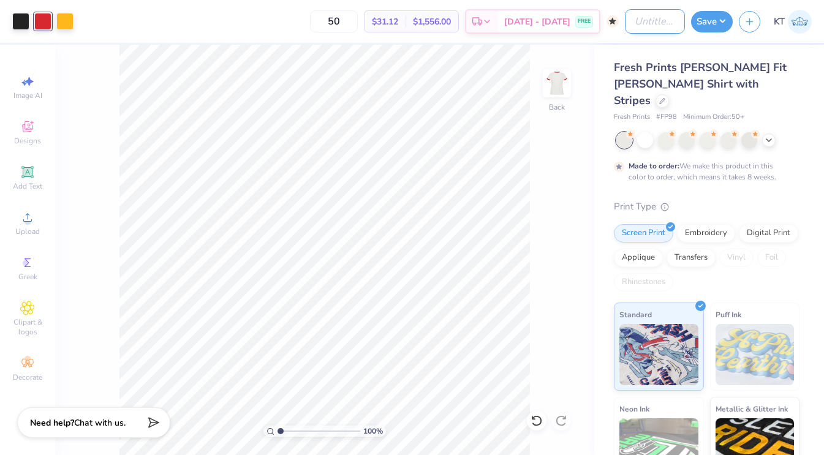
click at [643, 22] on input "Design Title" at bounding box center [655, 21] width 60 height 25
type input "DG boxing t shirt"
click at [697, 22] on button "Save" at bounding box center [712, 19] width 42 height 21
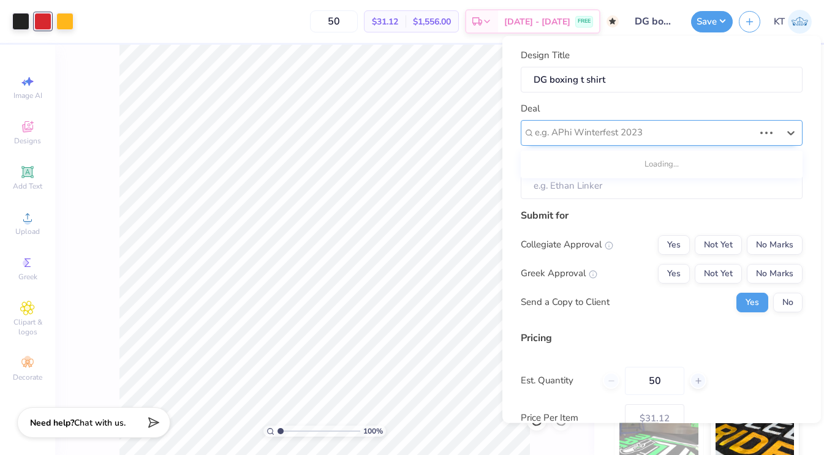
click at [653, 140] on div at bounding box center [644, 132] width 219 height 17
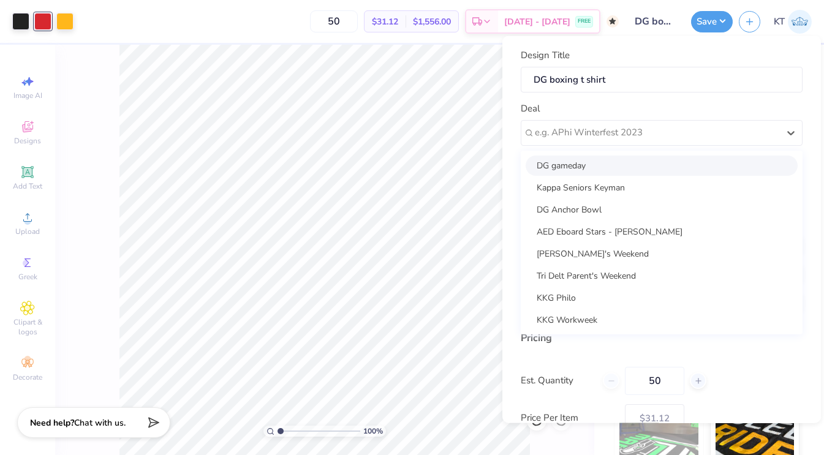
click at [641, 167] on div "DG gameday" at bounding box center [662, 165] width 272 height 20
type input "[PERSON_NAME]"
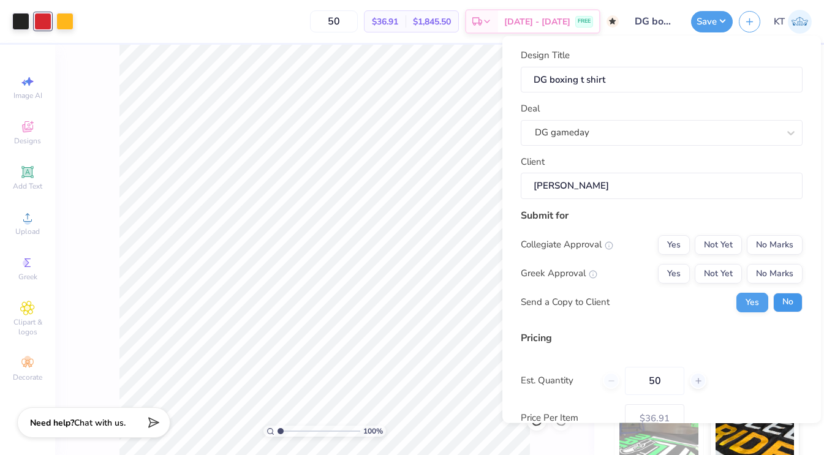
click at [778, 306] on button "No" at bounding box center [787, 302] width 29 height 20
click at [683, 278] on button "Yes" at bounding box center [674, 273] width 32 height 20
click at [772, 249] on button "No Marks" at bounding box center [775, 245] width 56 height 20
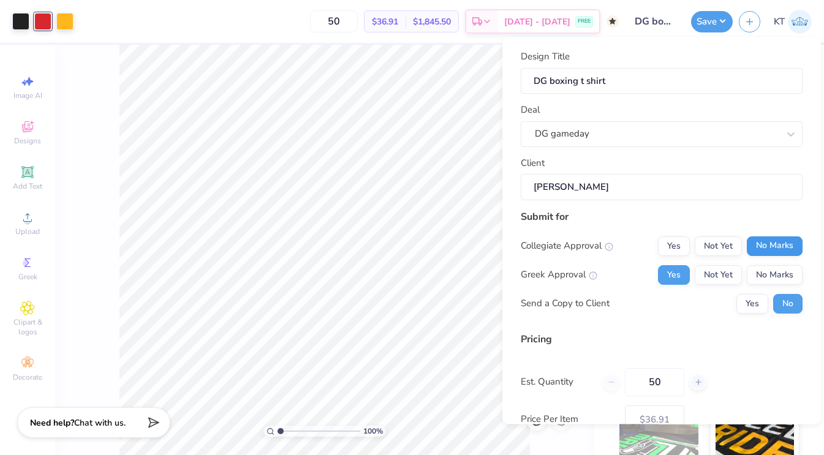
scroll to position [80, 0]
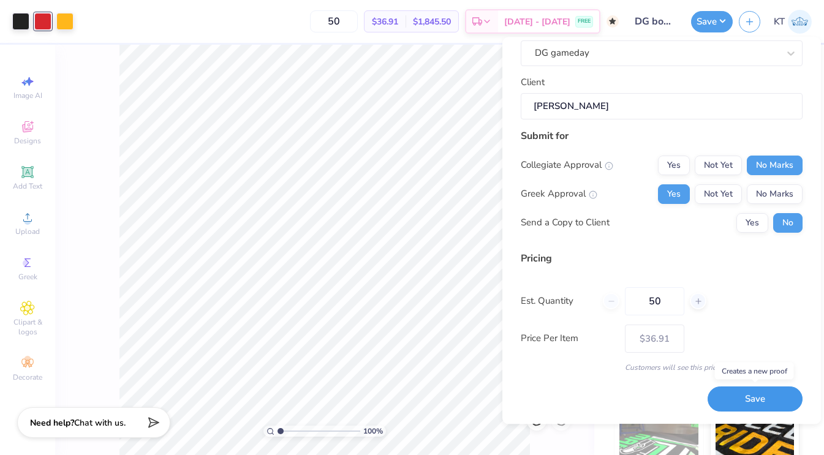
click at [721, 400] on button "Save" at bounding box center [755, 399] width 95 height 25
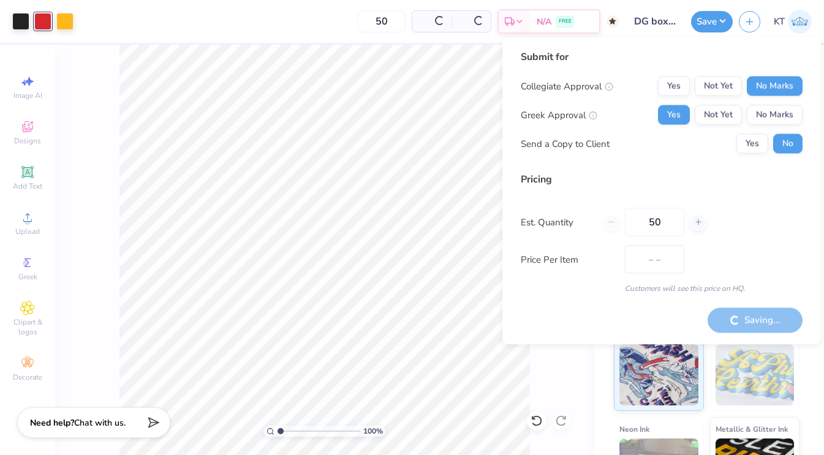
type input "$31.12"
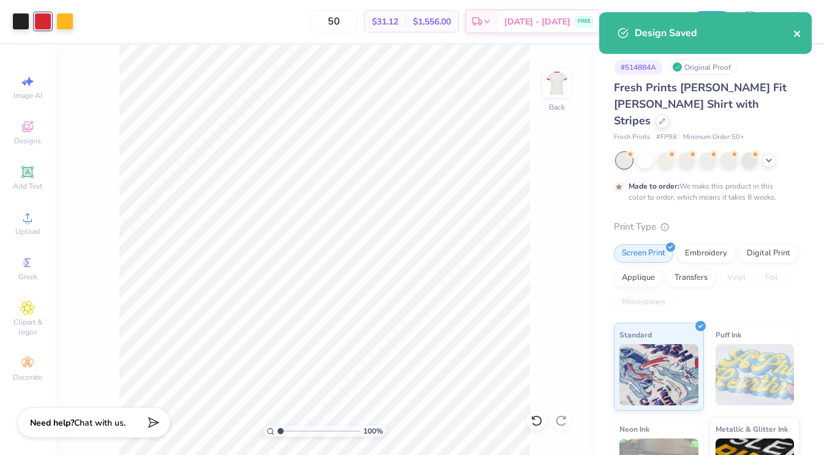
click at [797, 35] on icon "close" at bounding box center [798, 34] width 9 height 10
